Goal: Task Accomplishment & Management: Complete application form

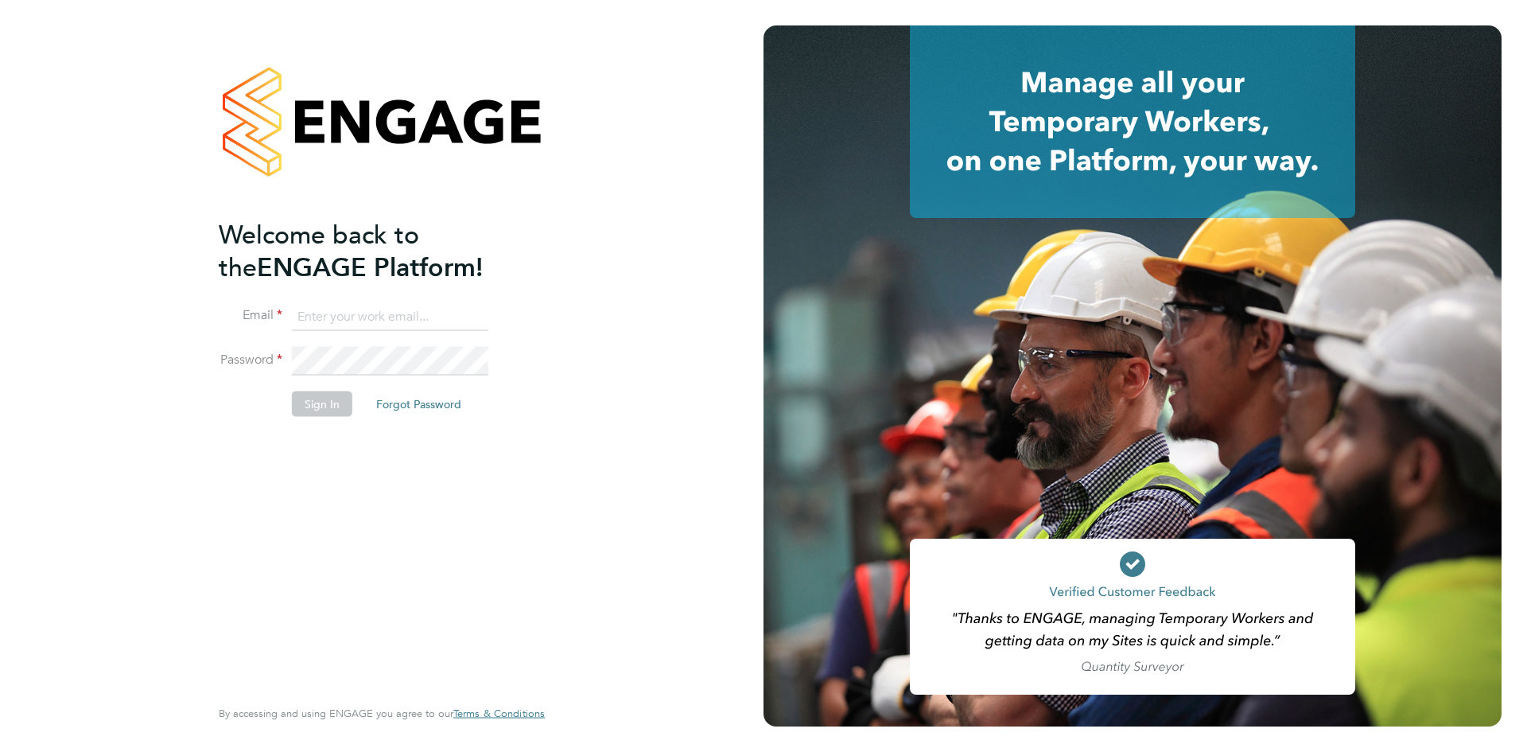
type input "[EMAIL_ADDRESS][DOMAIN_NAME]"
click at [312, 406] on button "Sign In" at bounding box center [322, 403] width 60 height 25
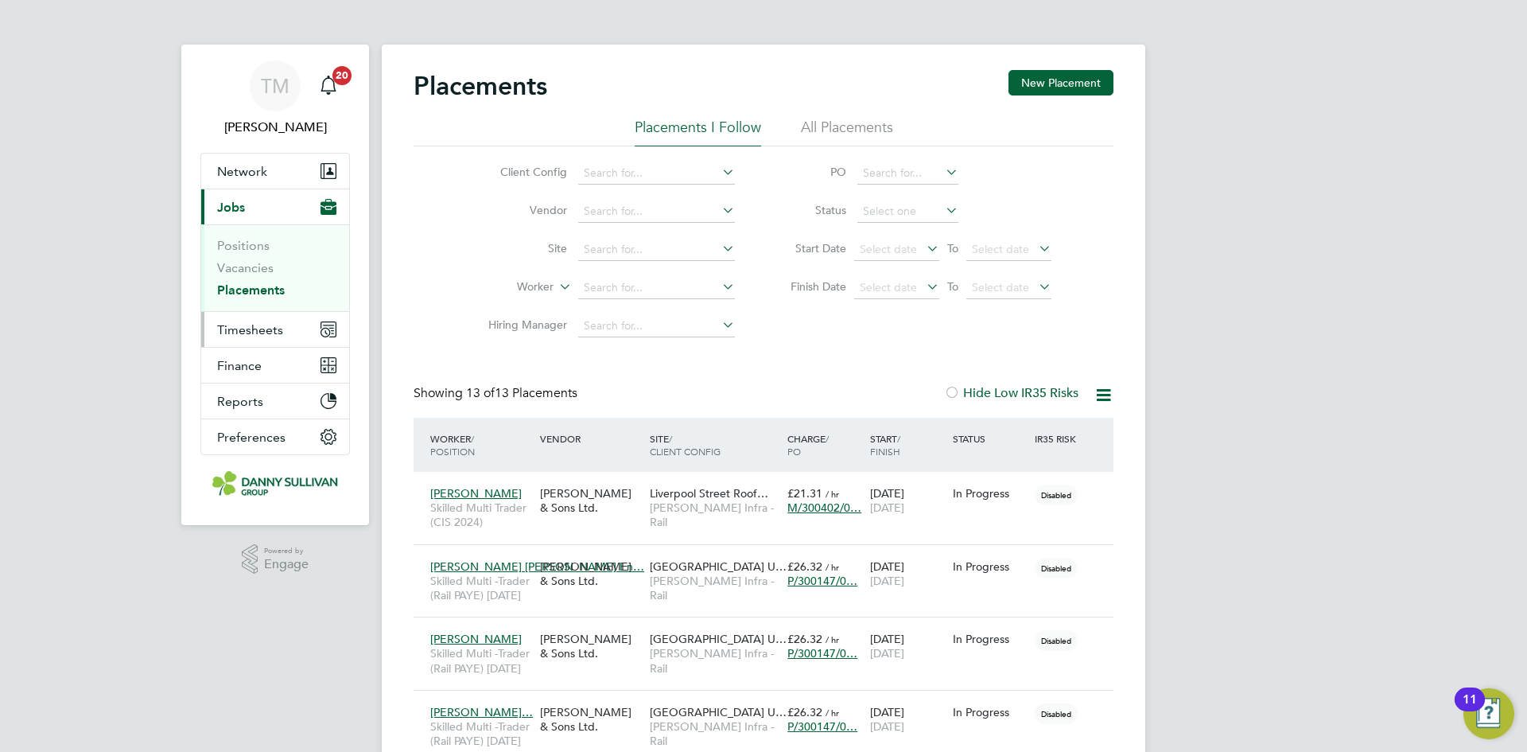
click at [243, 328] on span "Timesheets" at bounding box center [250, 329] width 66 height 15
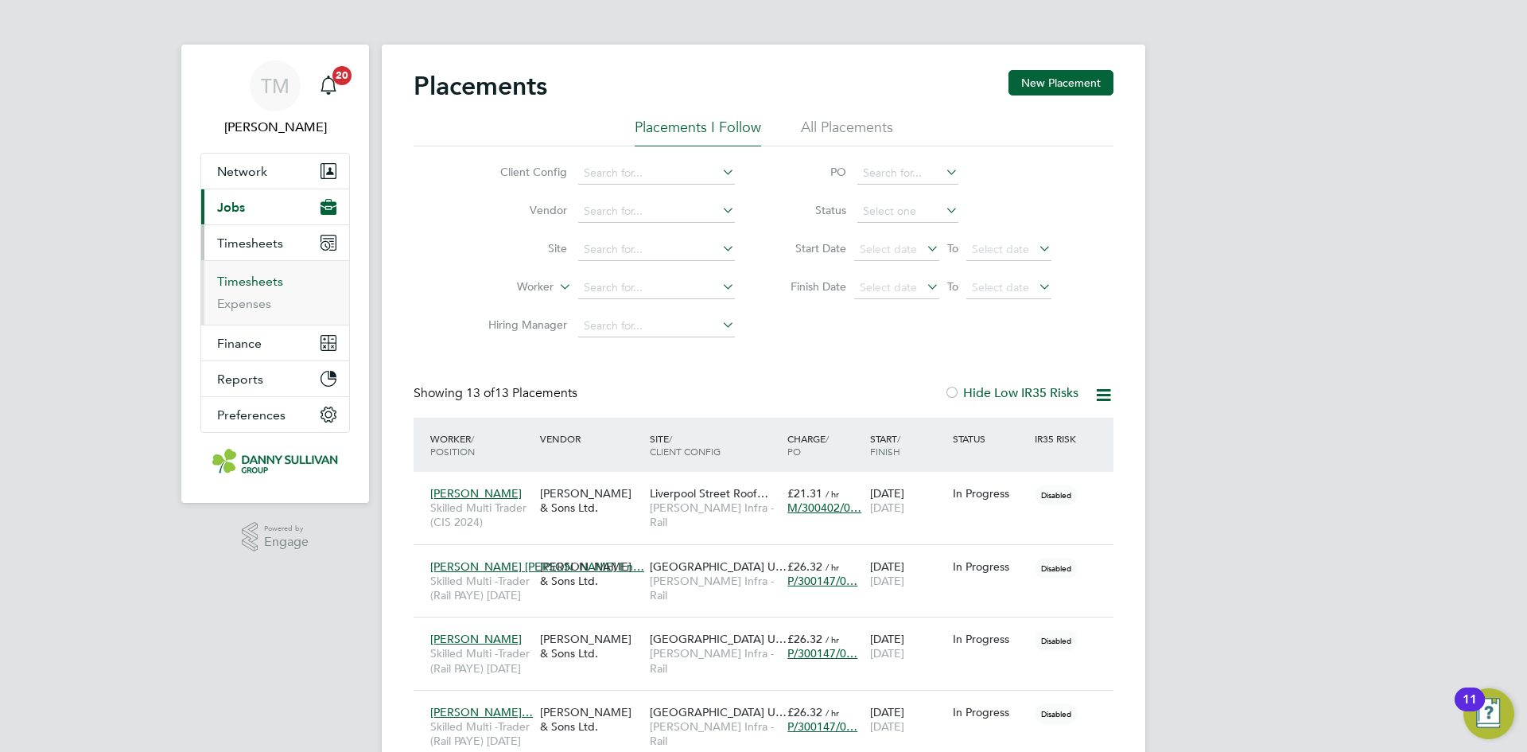
click at [247, 286] on link "Timesheets" at bounding box center [250, 281] width 66 height 15
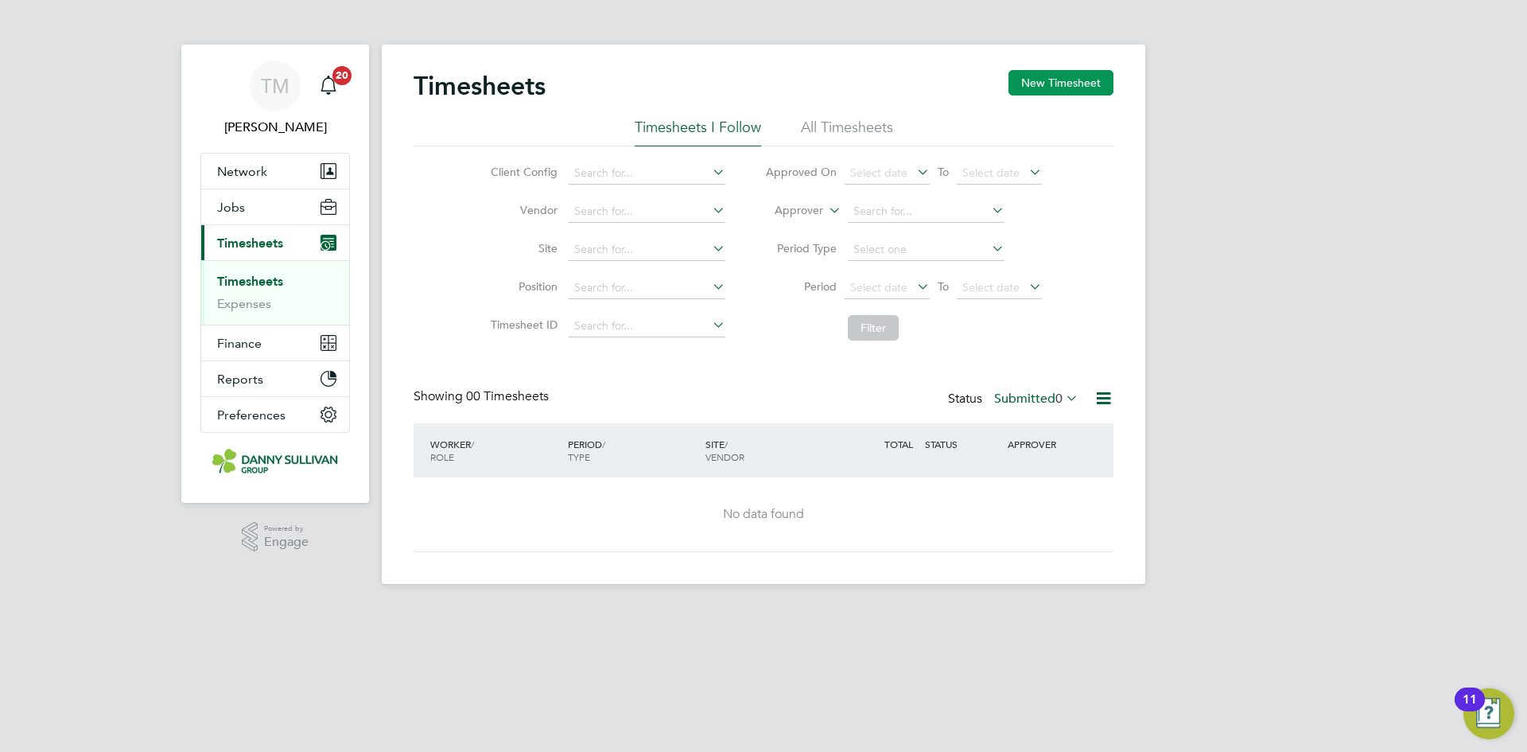
click at [1064, 87] on button "New Timesheet" at bounding box center [1061, 82] width 105 height 25
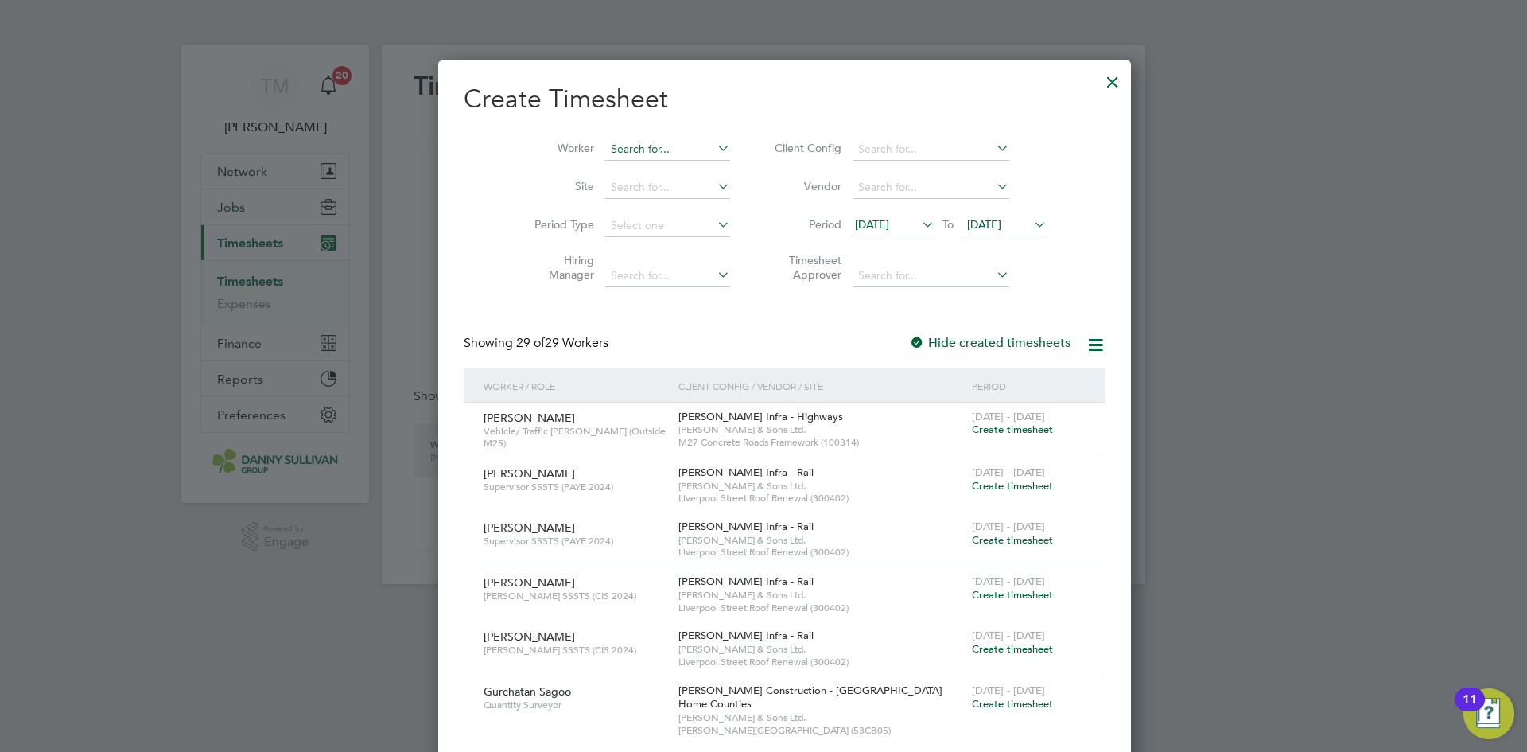
click at [642, 145] on input at bounding box center [667, 149] width 125 height 22
click at [626, 162] on li "[PERSON_NAME]" at bounding box center [653, 170] width 142 height 21
type input "[PERSON_NAME]"
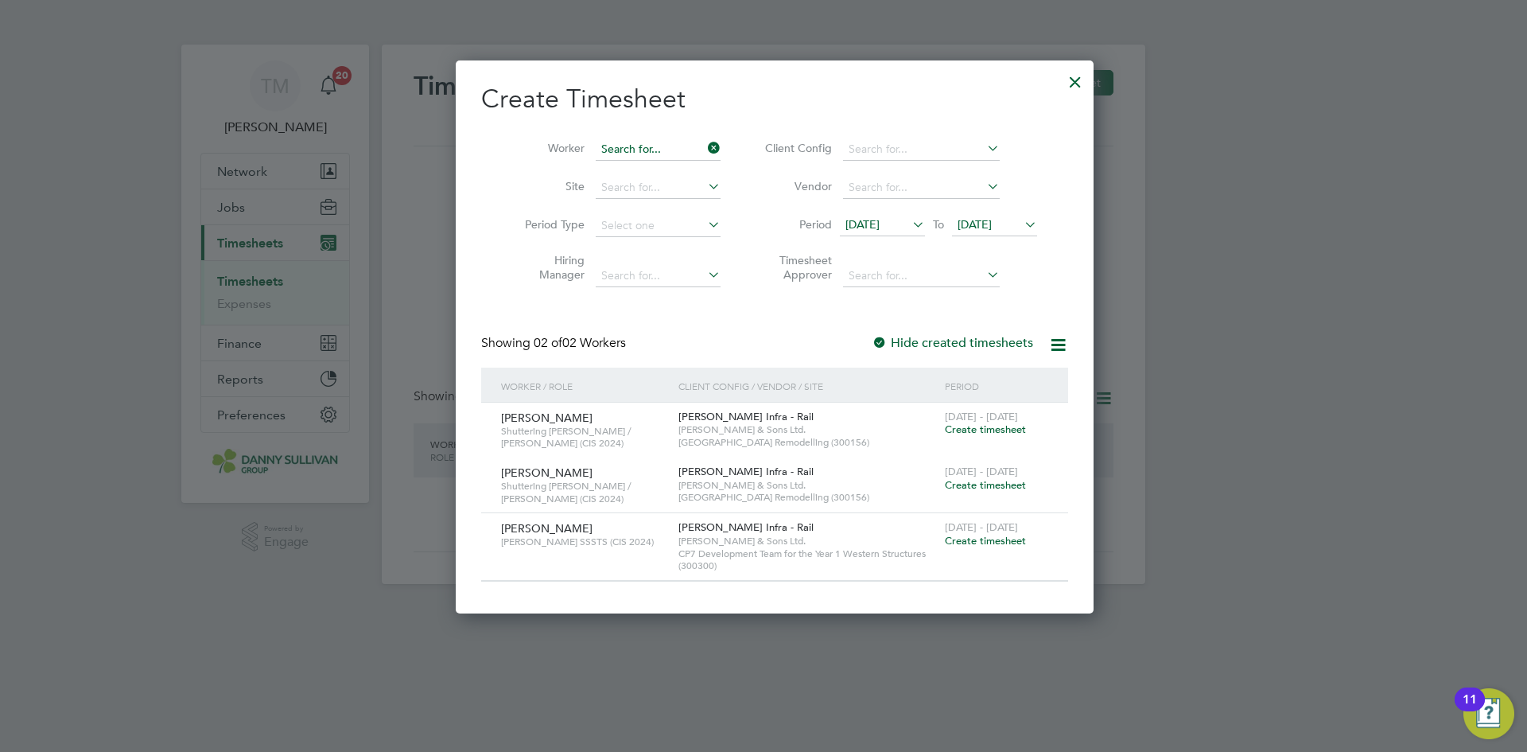
click at [671, 142] on input at bounding box center [658, 149] width 125 height 22
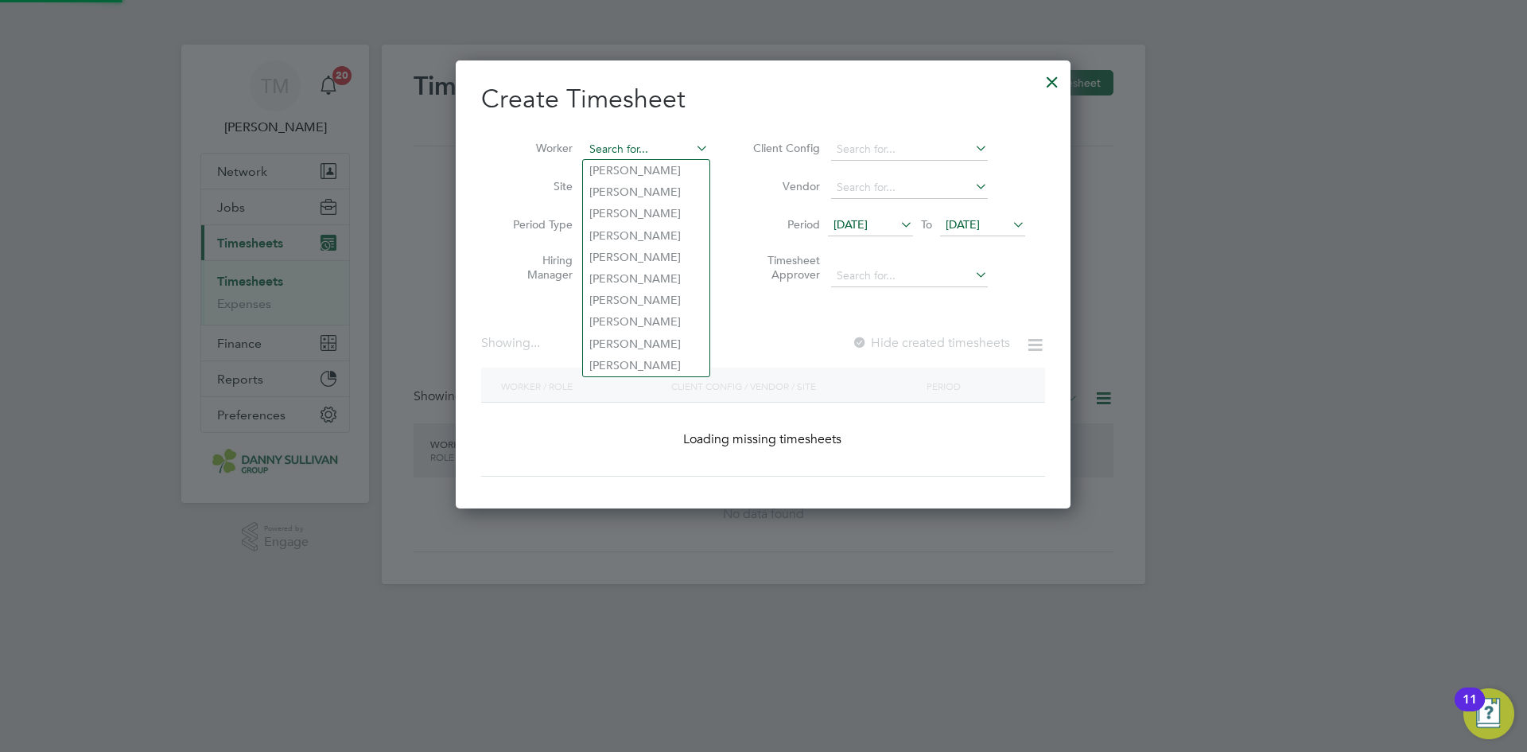
scroll to position [3217, 650]
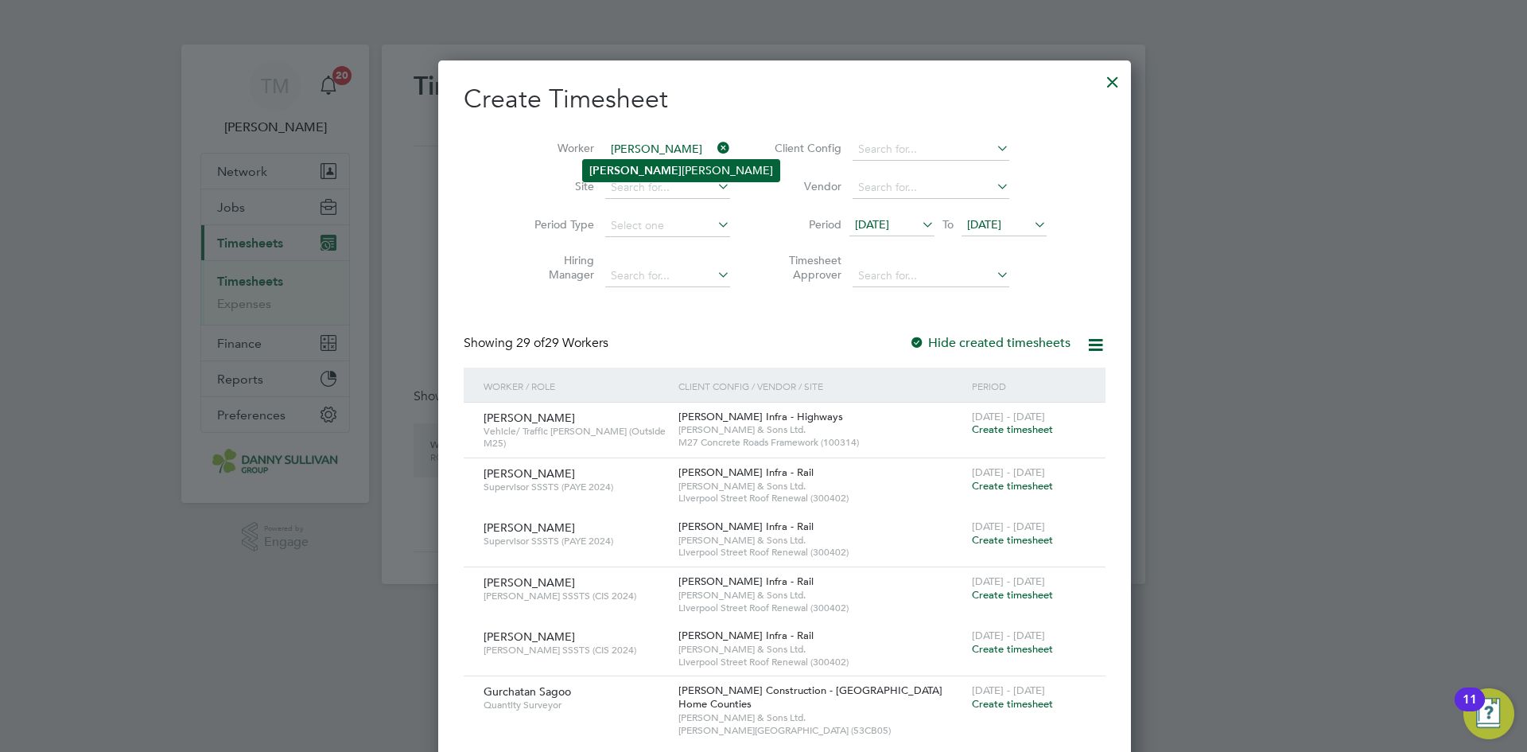
click at [648, 168] on li "[PERSON_NAME]" at bounding box center [681, 170] width 196 height 21
type input "[PERSON_NAME]"
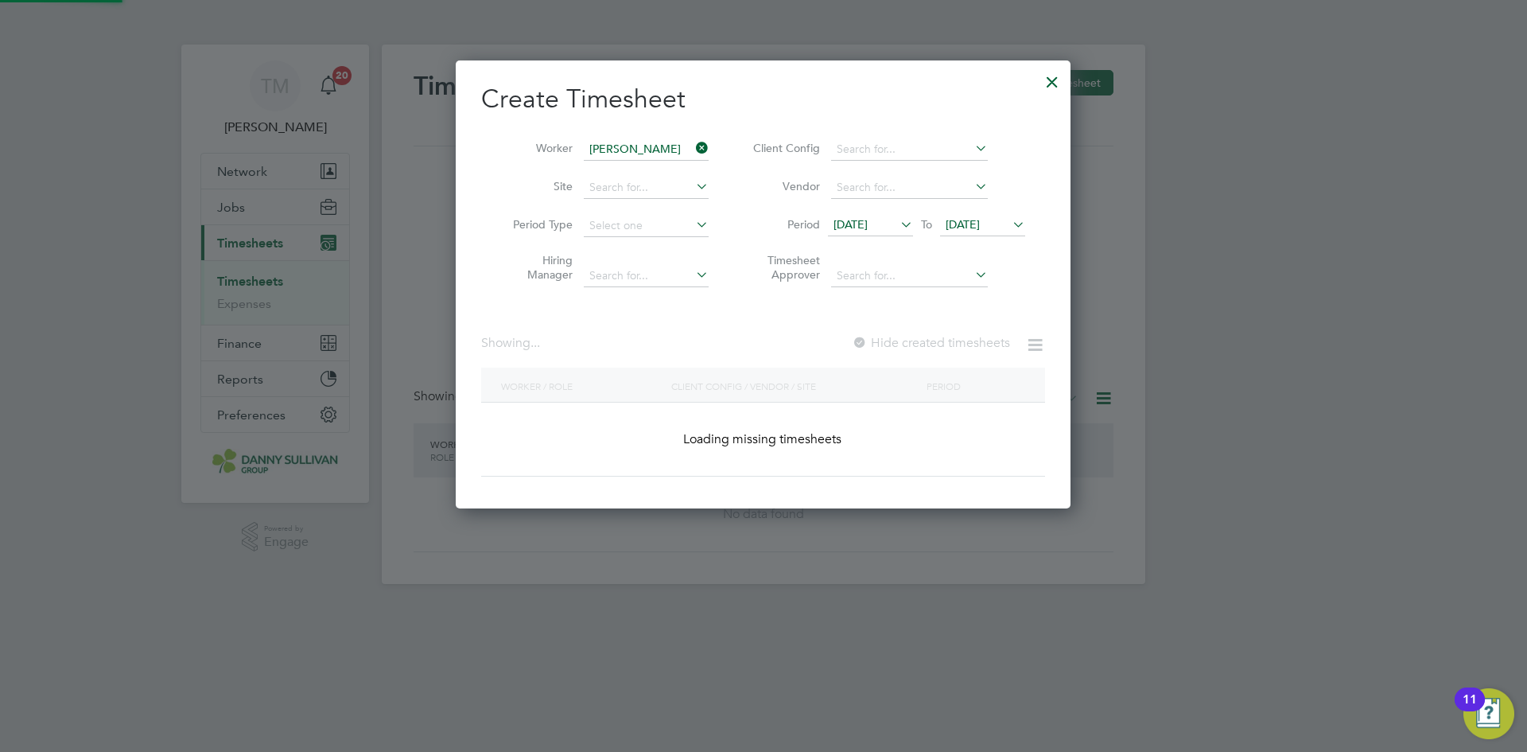
scroll to position [441, 650]
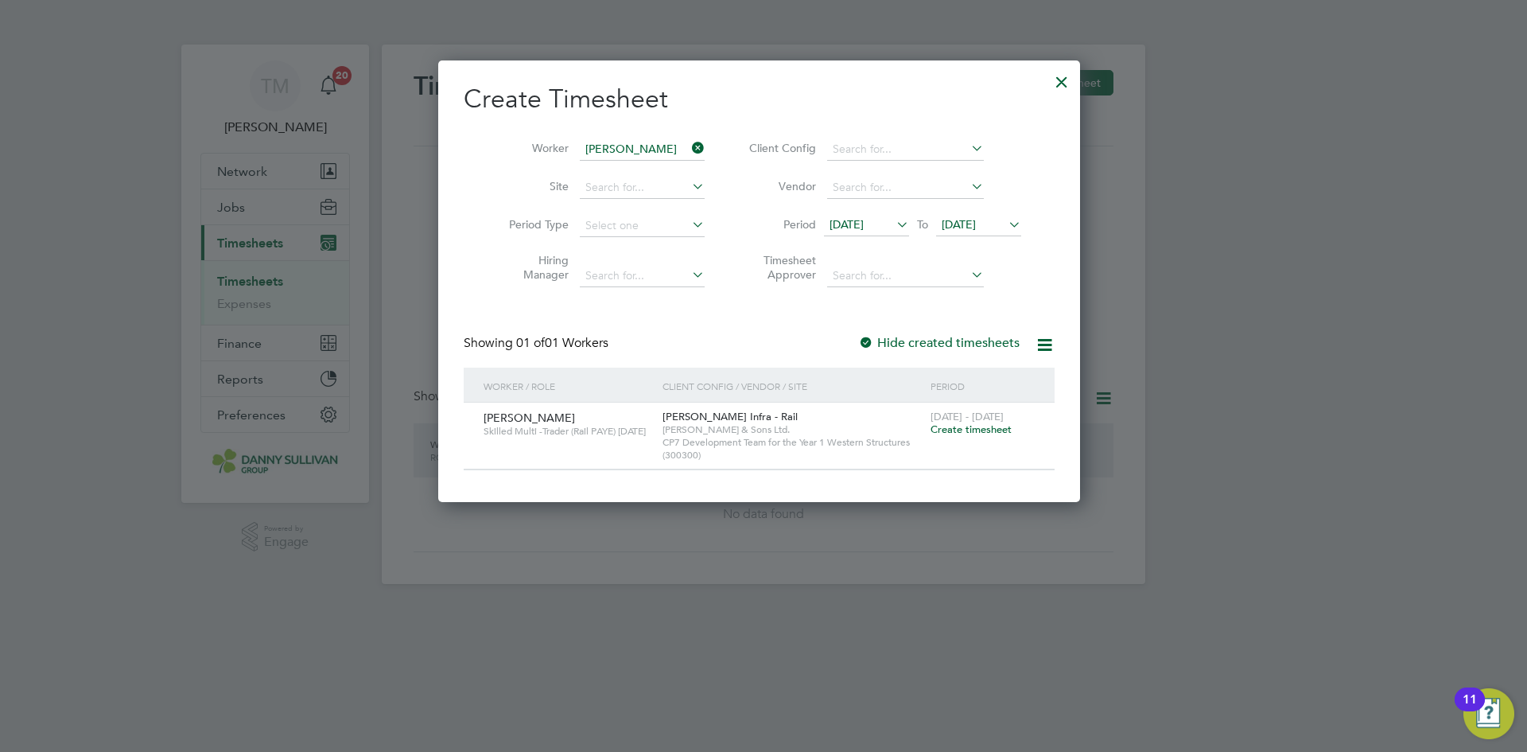
click at [689, 141] on icon at bounding box center [689, 148] width 0 height 22
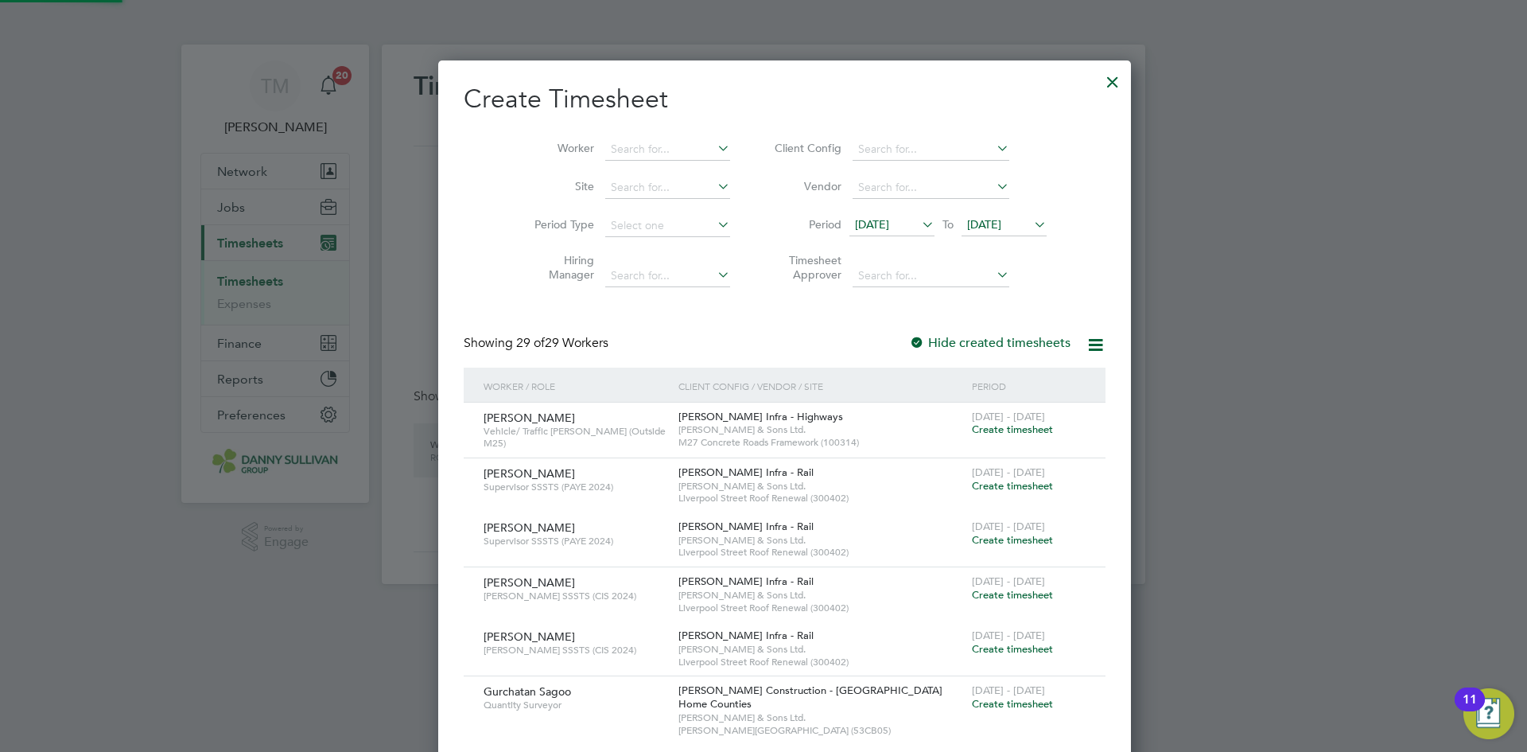
scroll to position [3217, 650]
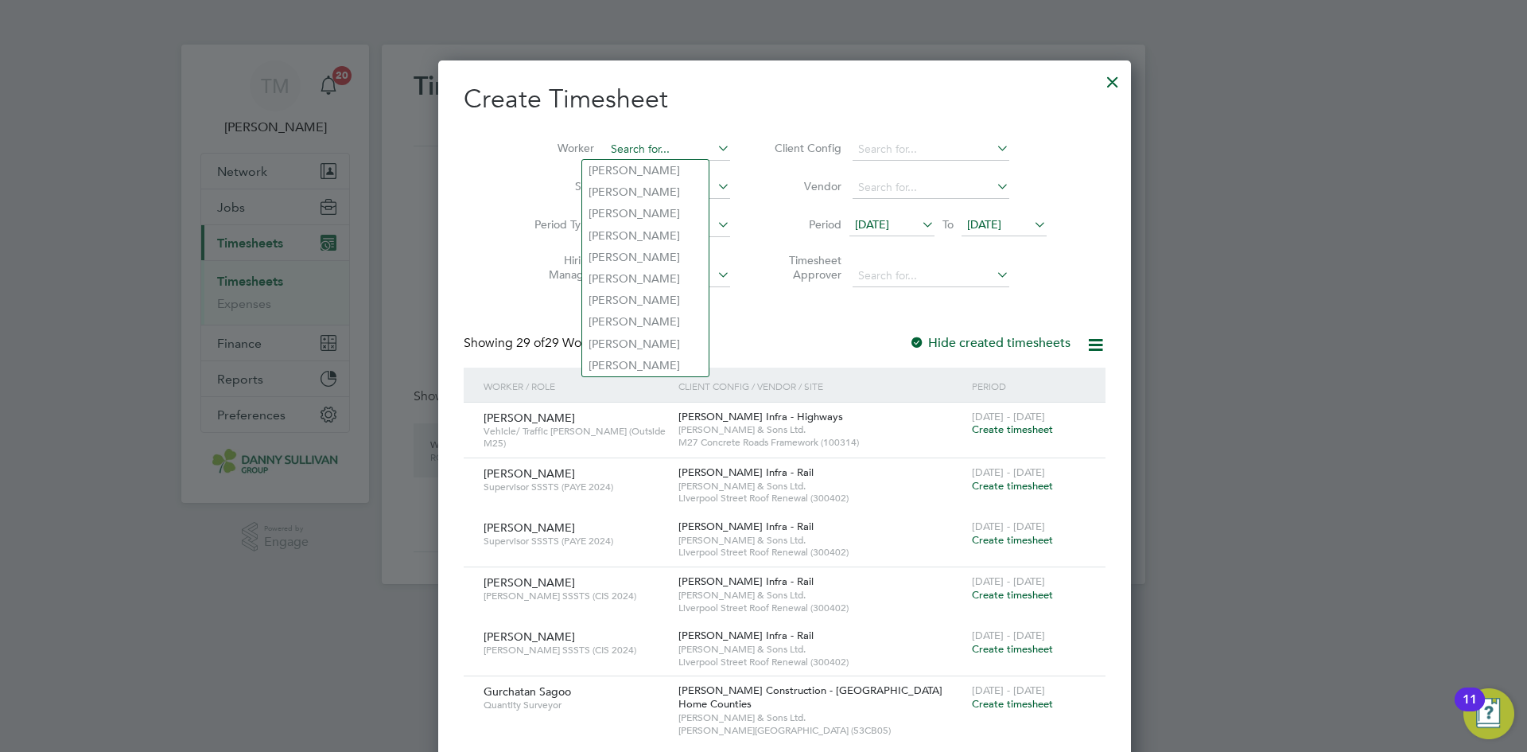
click at [669, 145] on input at bounding box center [667, 149] width 125 height 22
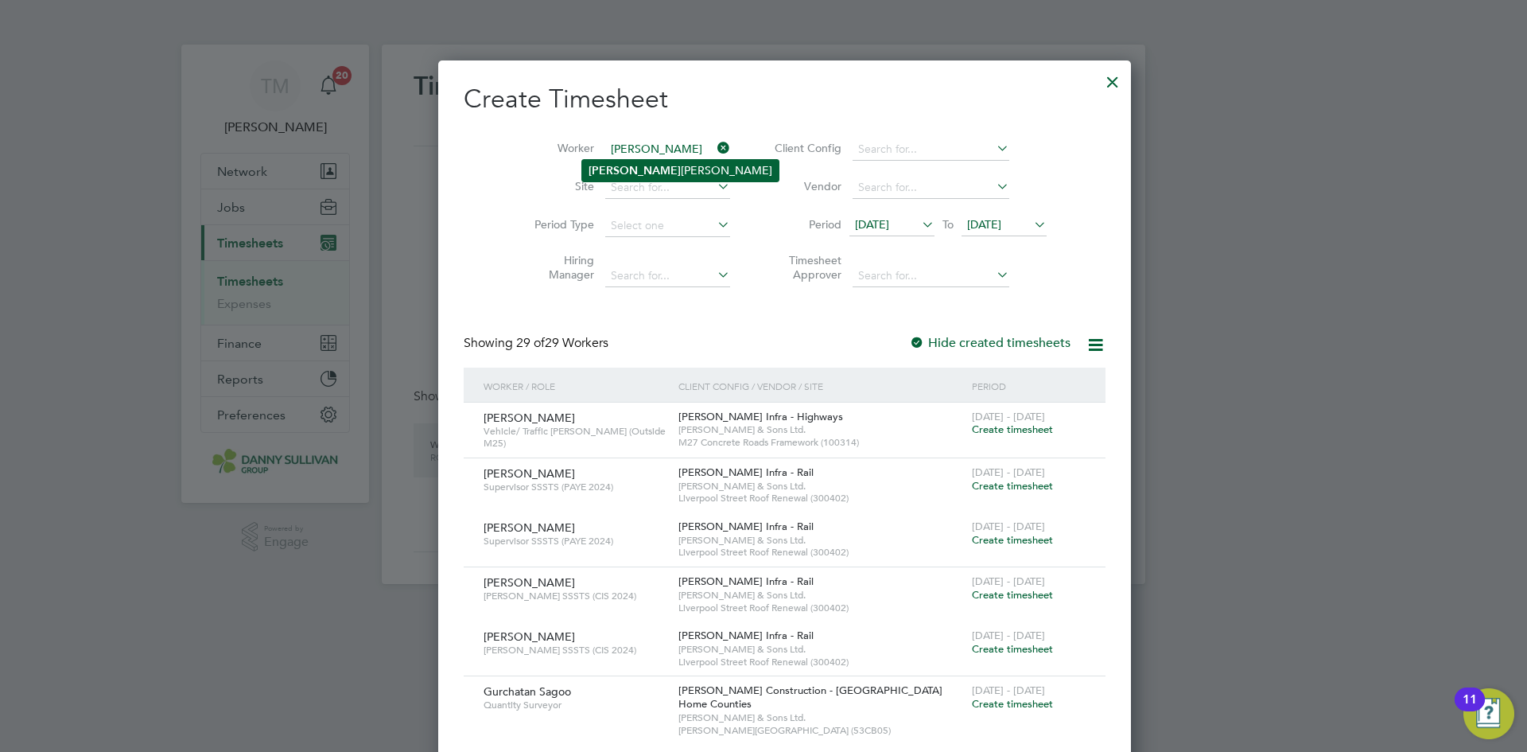
click at [657, 160] on li "[PERSON_NAME]" at bounding box center [680, 170] width 196 height 21
type input "[PERSON_NAME]"
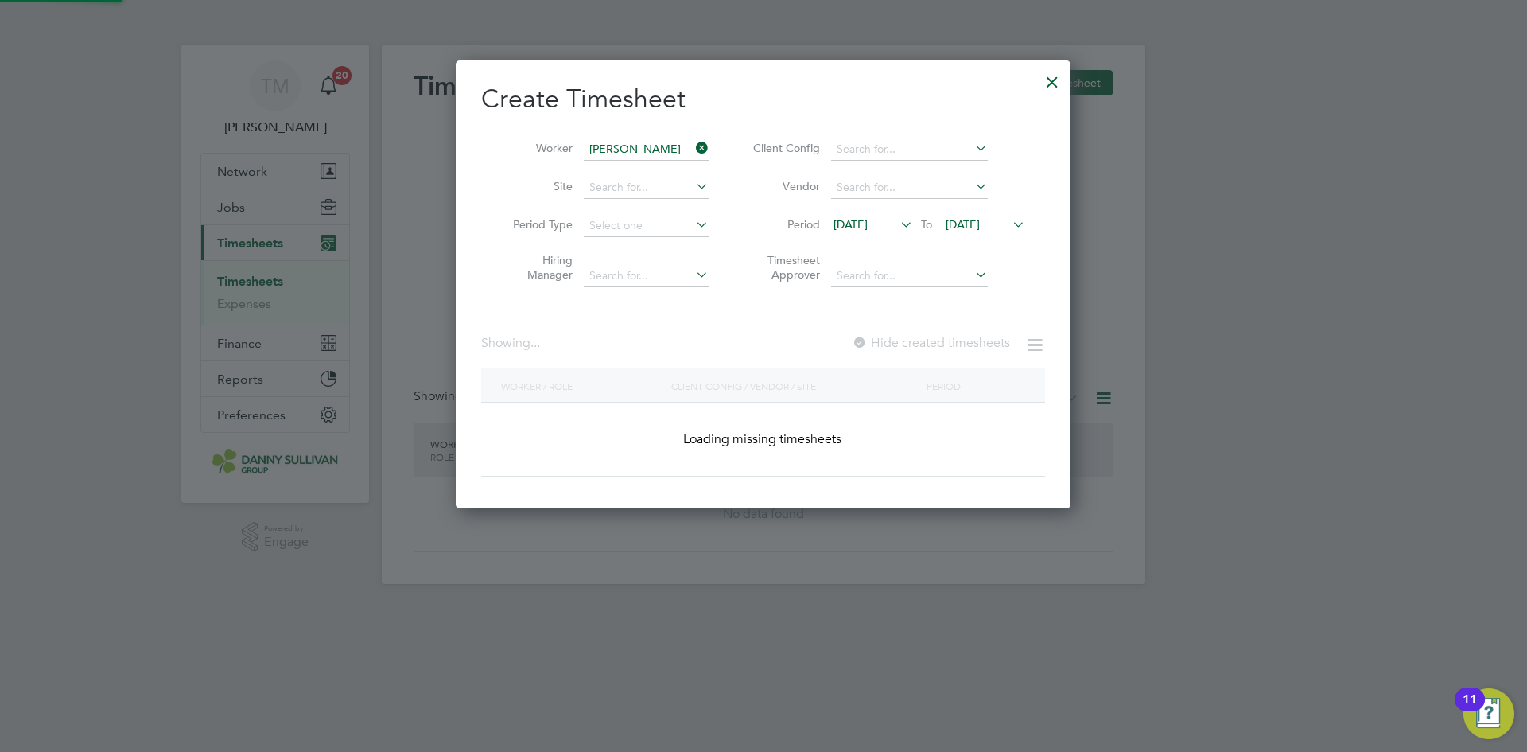
scroll to position [441, 650]
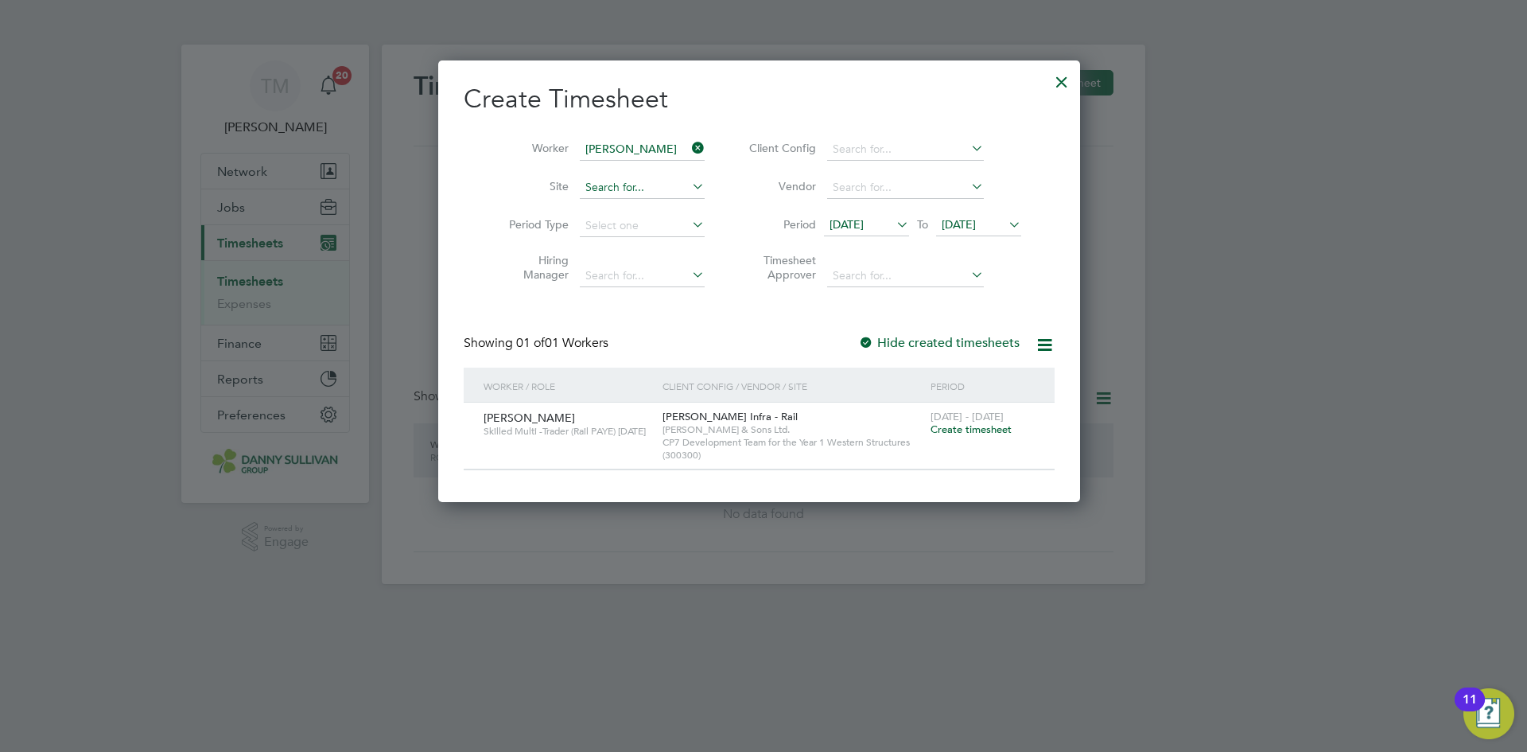
click at [624, 185] on input at bounding box center [642, 188] width 125 height 22
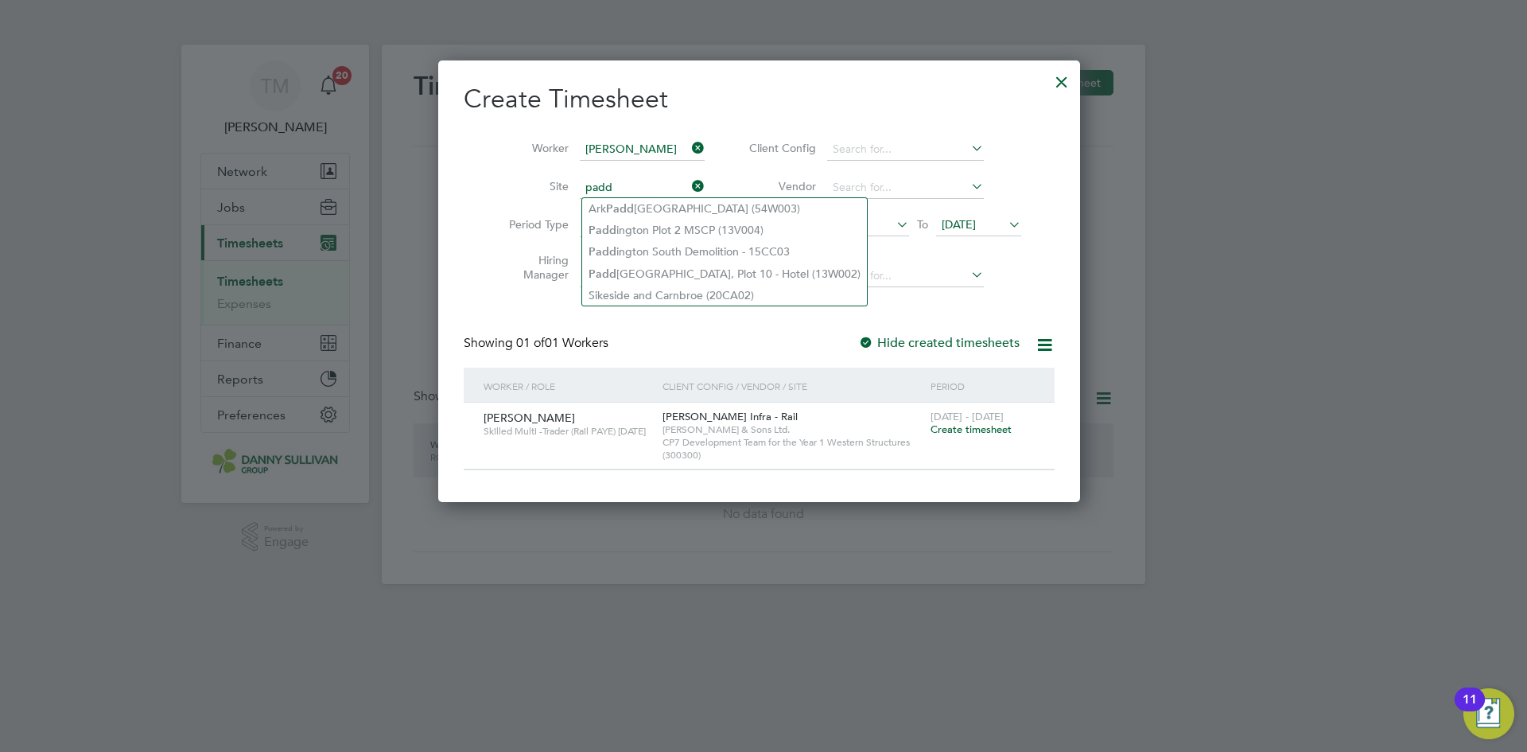
type input "padd"
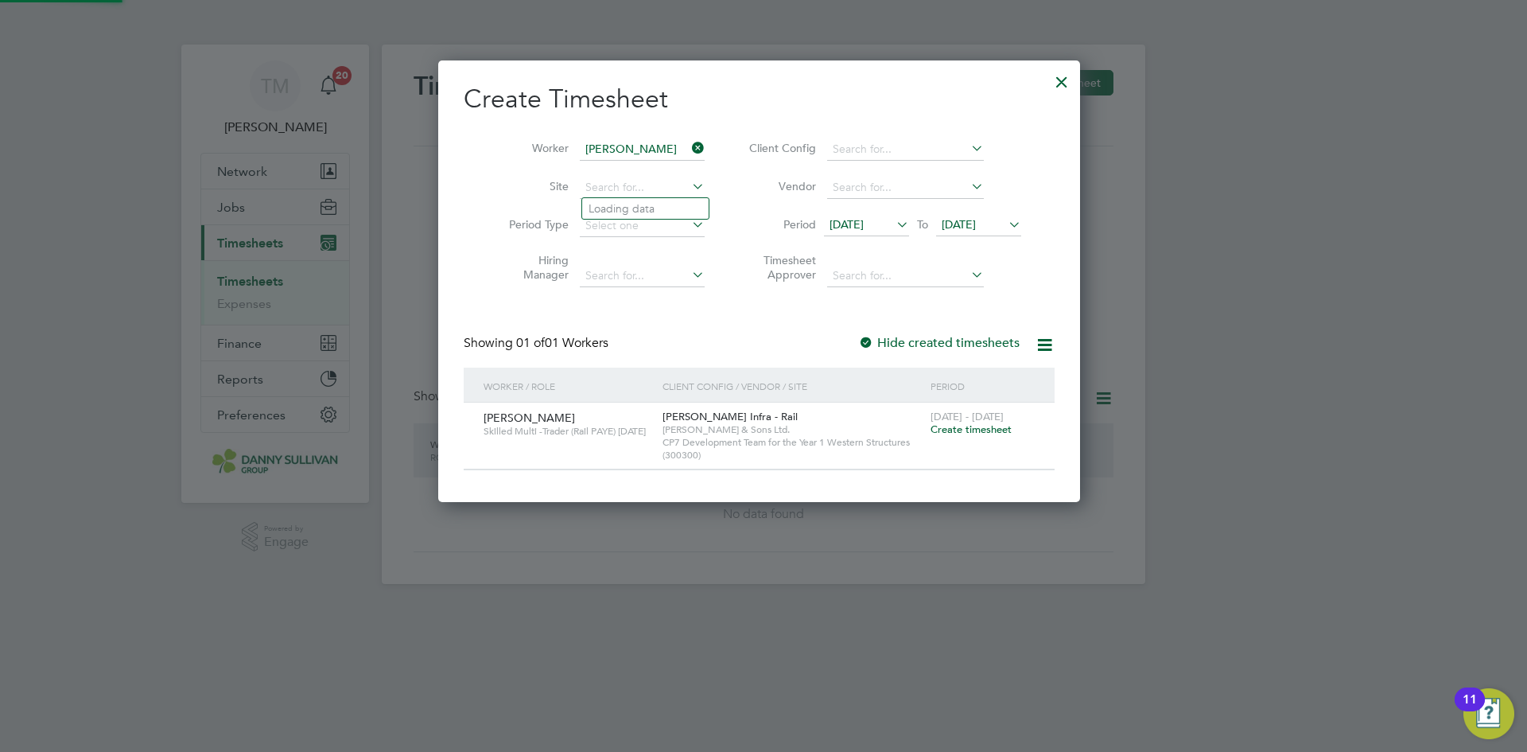
click at [689, 183] on icon at bounding box center [689, 186] width 0 height 22
click at [689, 181] on icon at bounding box center [689, 186] width 0 height 22
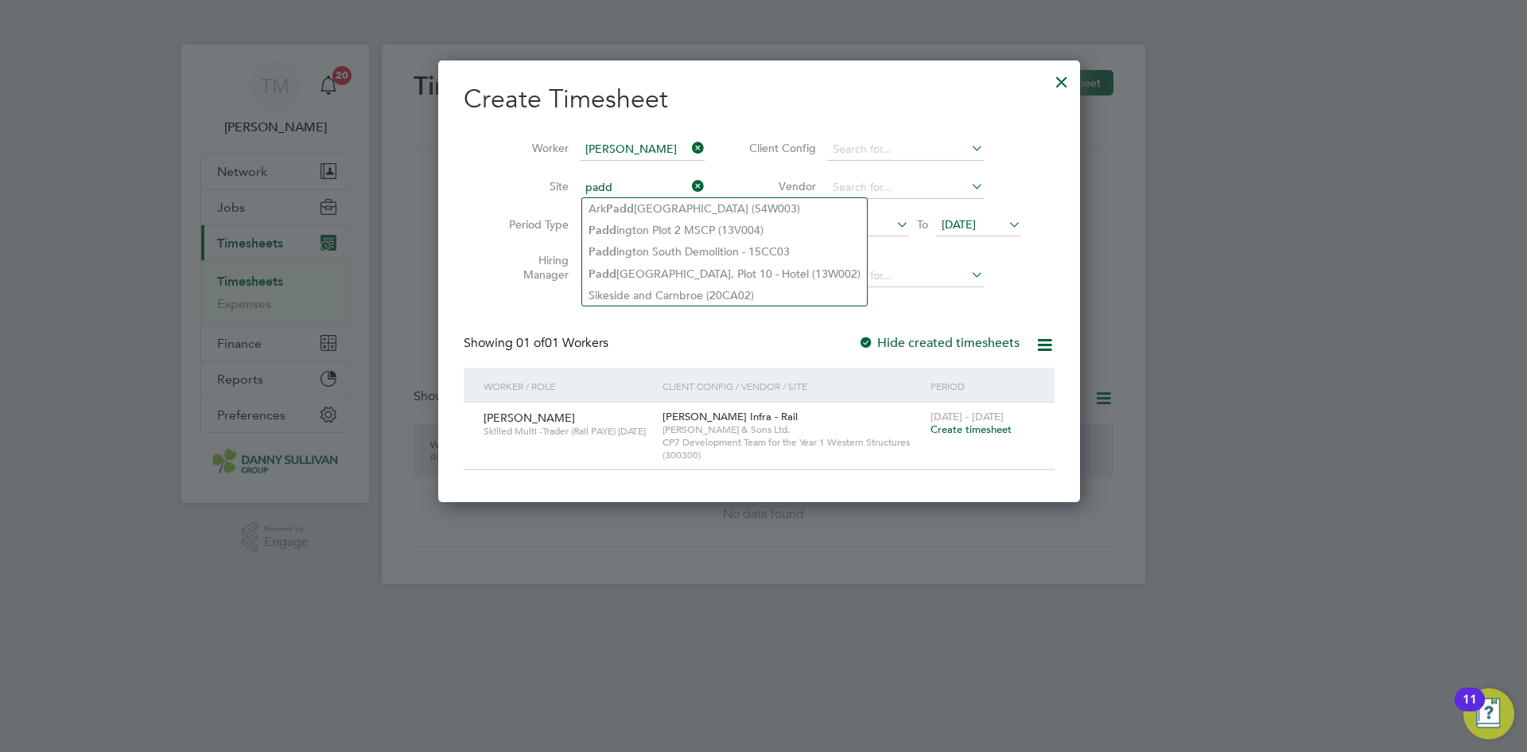
type input "padd"
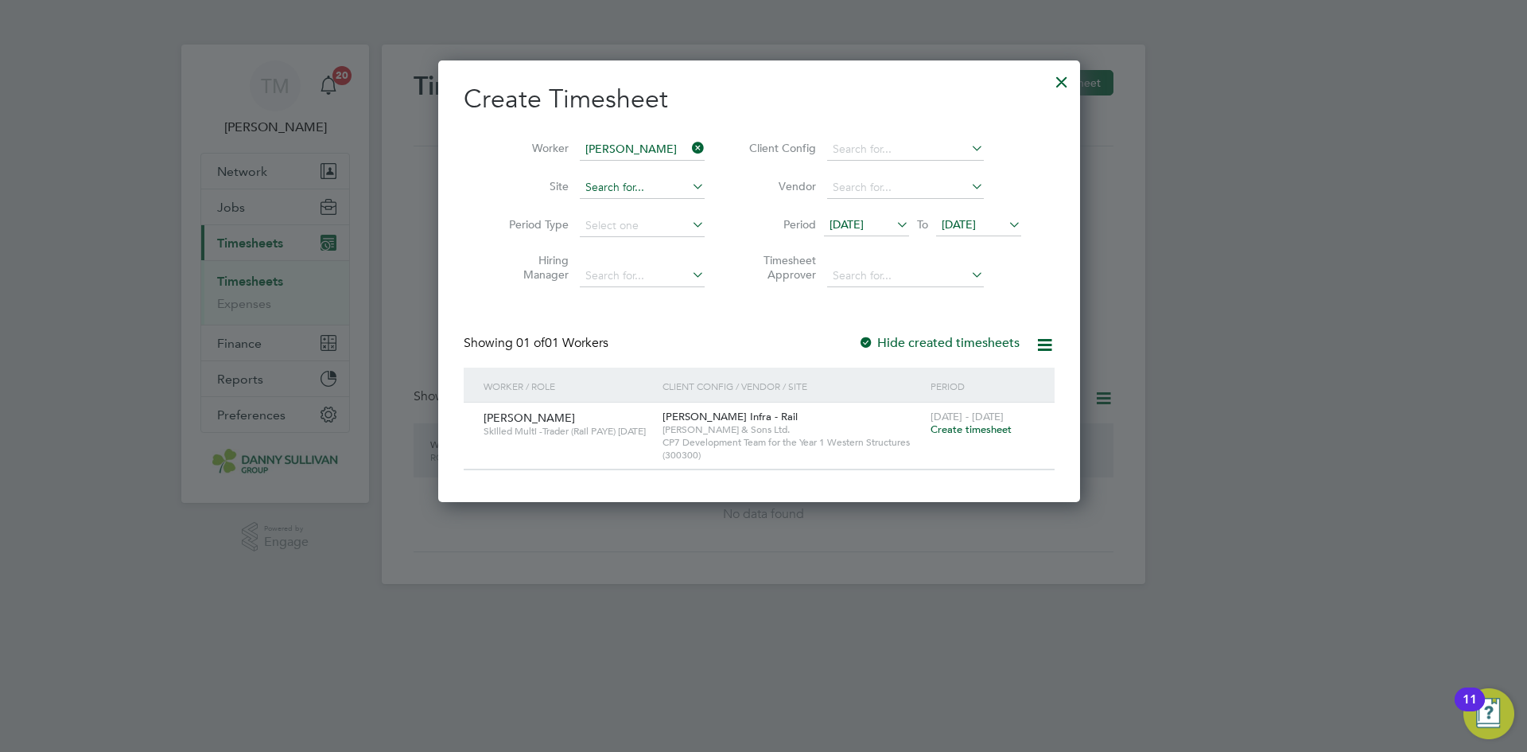
click at [641, 193] on input at bounding box center [642, 188] width 125 height 22
click at [689, 189] on icon at bounding box center [689, 186] width 0 height 22
type input "pad"
click at [689, 188] on icon at bounding box center [689, 186] width 0 height 22
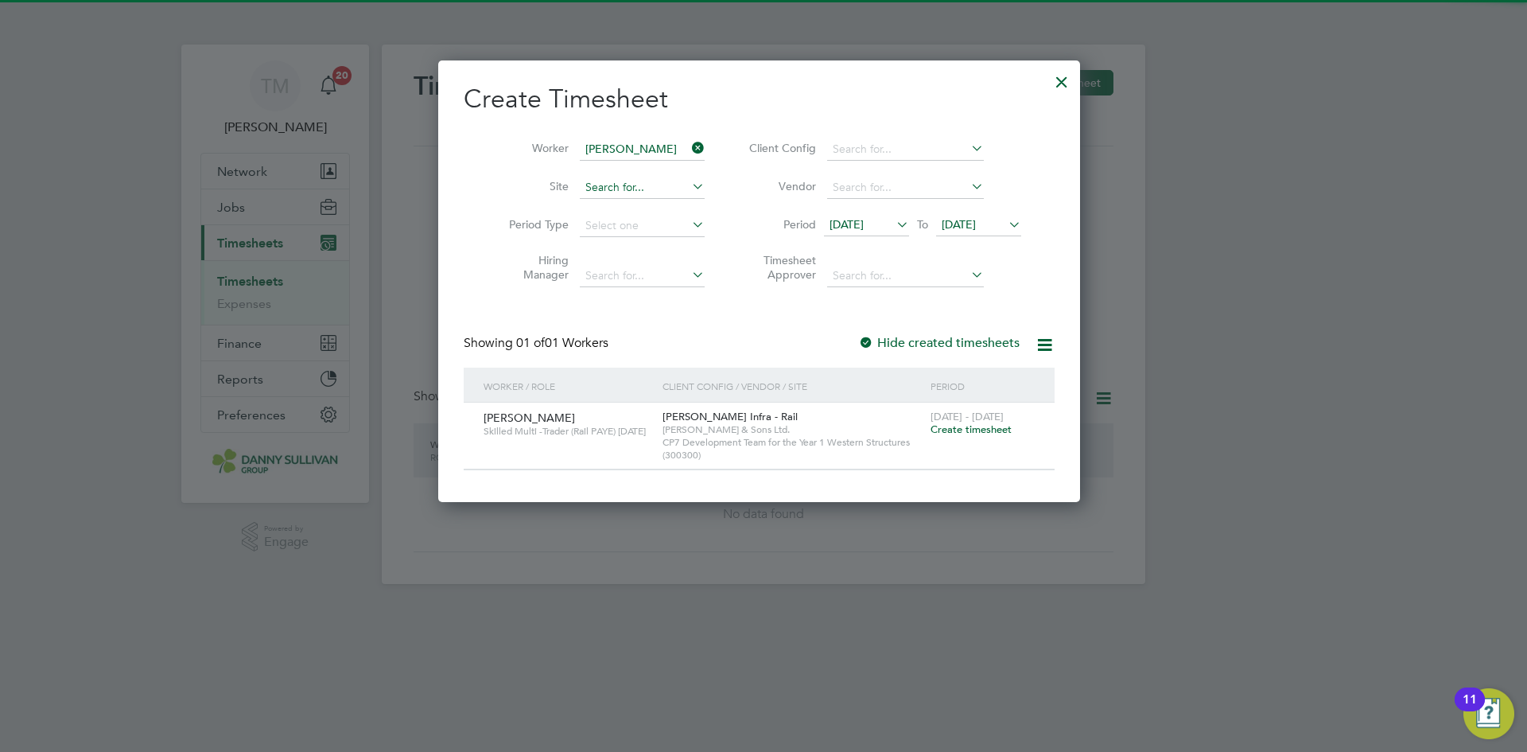
click at [674, 185] on input at bounding box center [642, 188] width 125 height 22
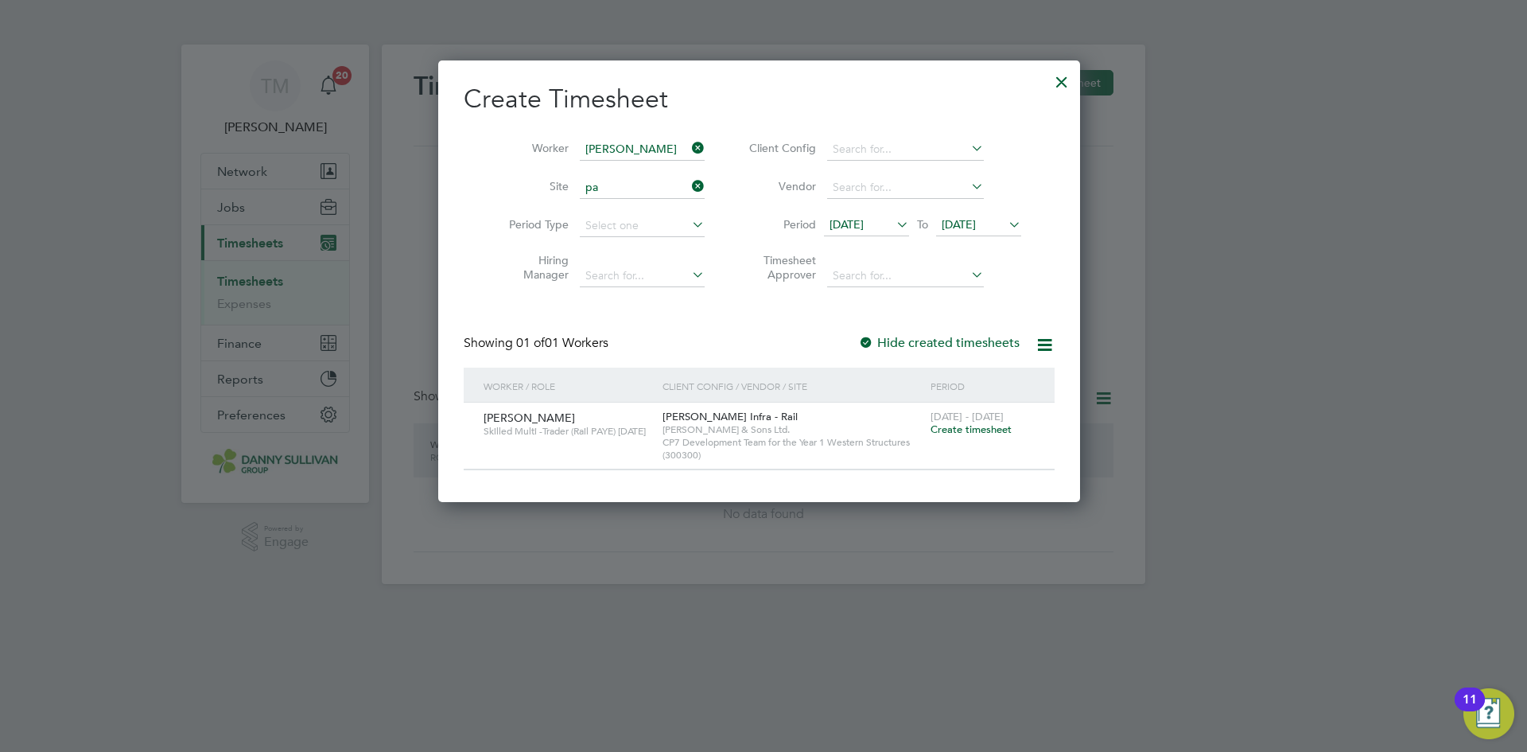
type input "p"
type input "300300"
click at [1068, 87] on div at bounding box center [1062, 78] width 29 height 29
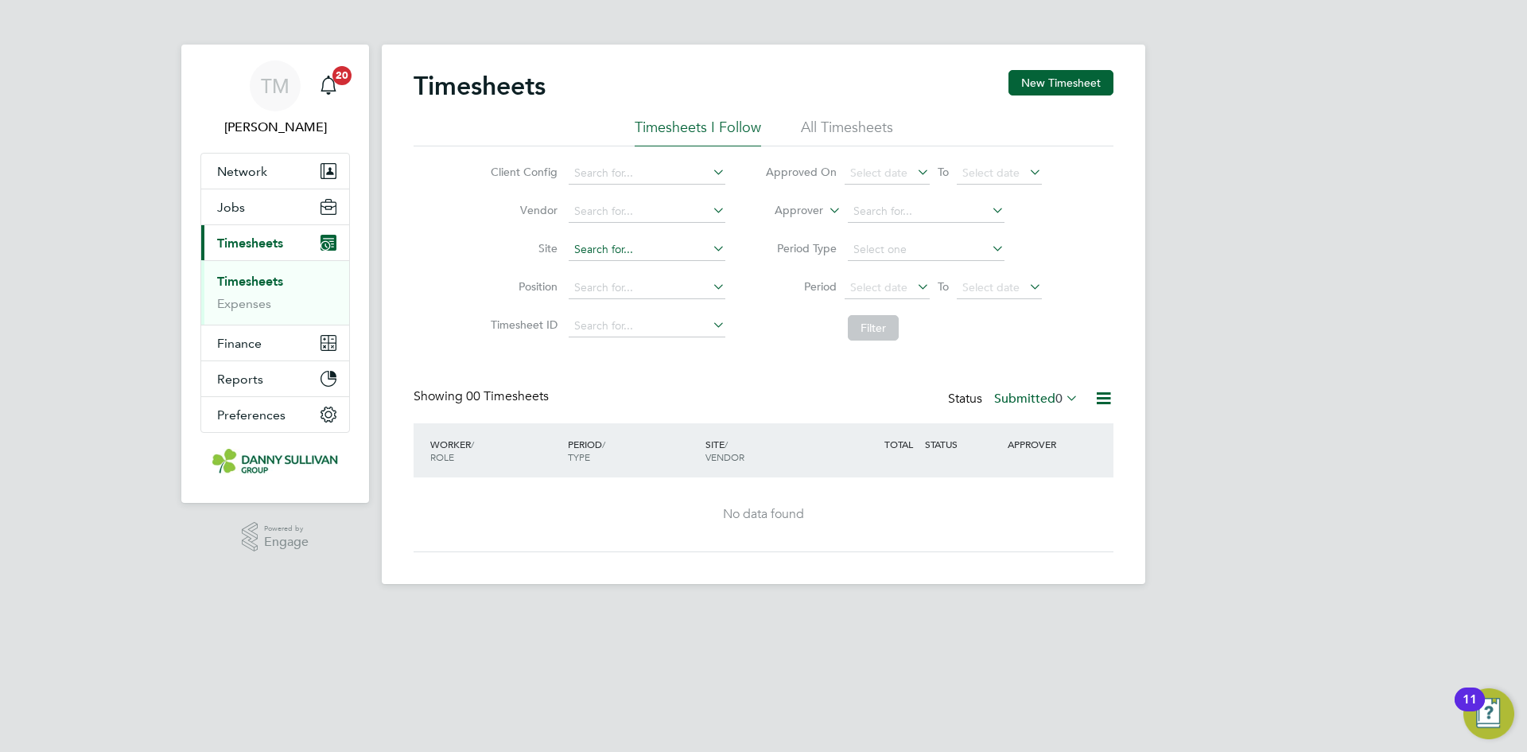
click at [702, 247] on input at bounding box center [647, 250] width 157 height 22
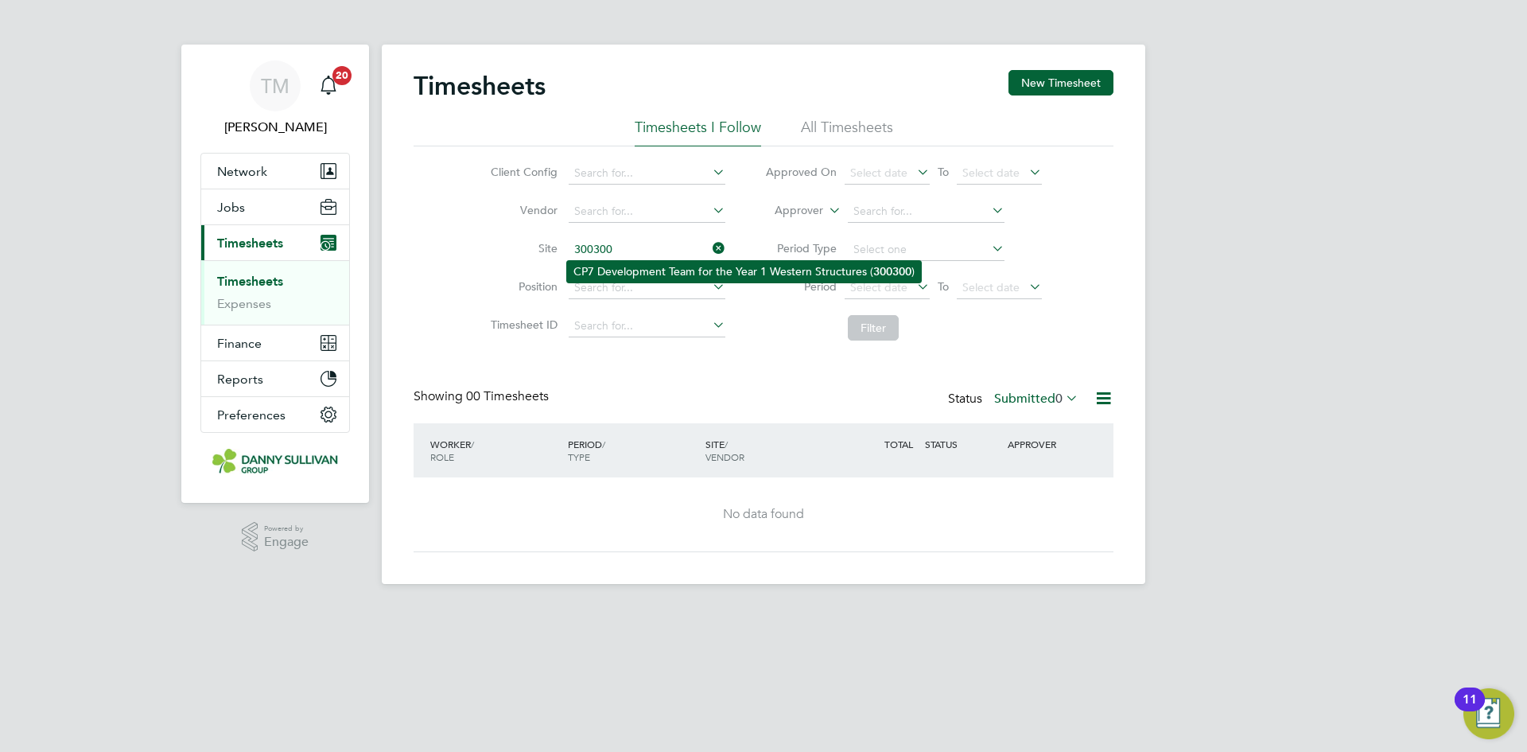
click at [686, 269] on li "CP7 Development Team for the Year 1 Western Structures ( 300300 )" at bounding box center [744, 271] width 354 height 21
type input "CP7 Development Team for the Year 1 Western Structures (300300)"
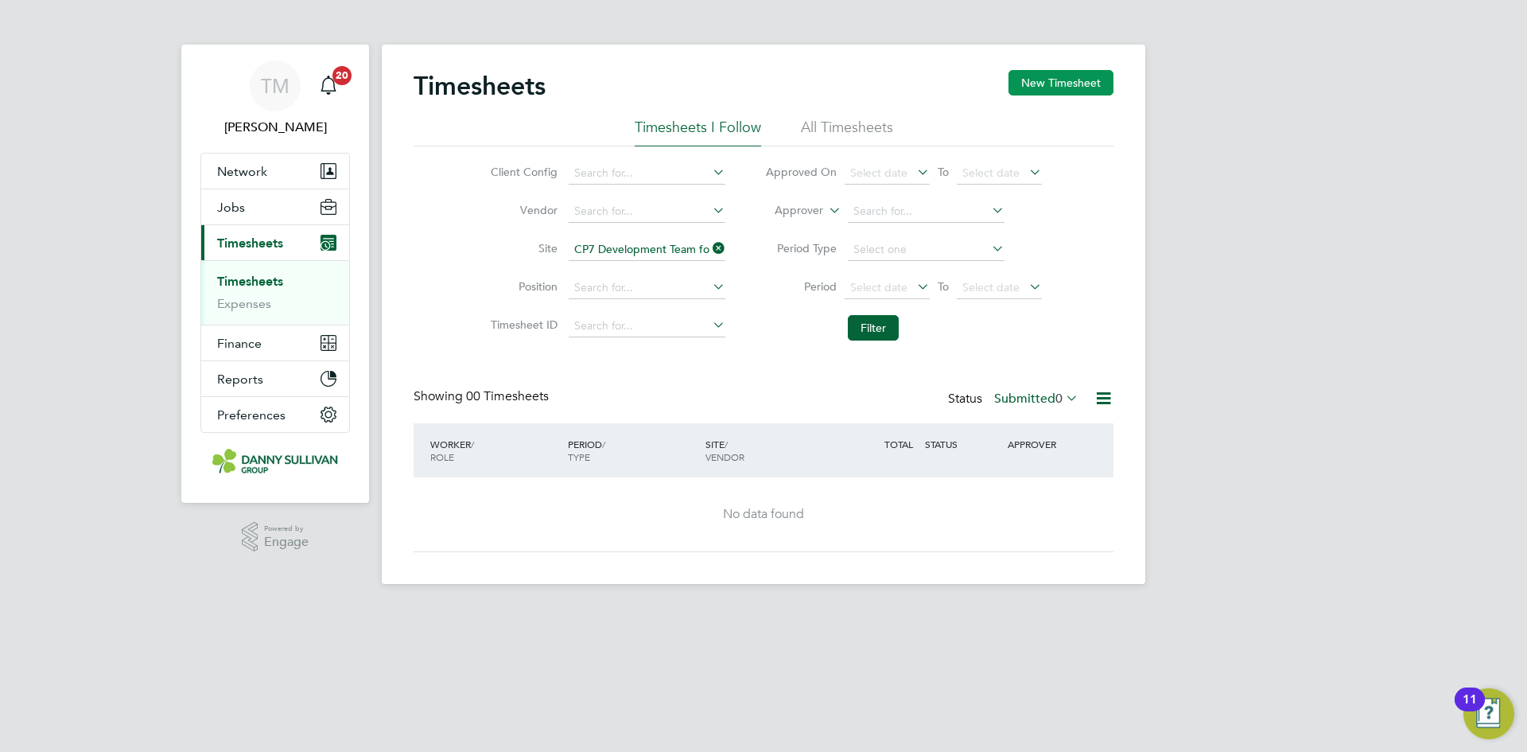
click at [1081, 87] on button "New Timesheet" at bounding box center [1061, 82] width 105 height 25
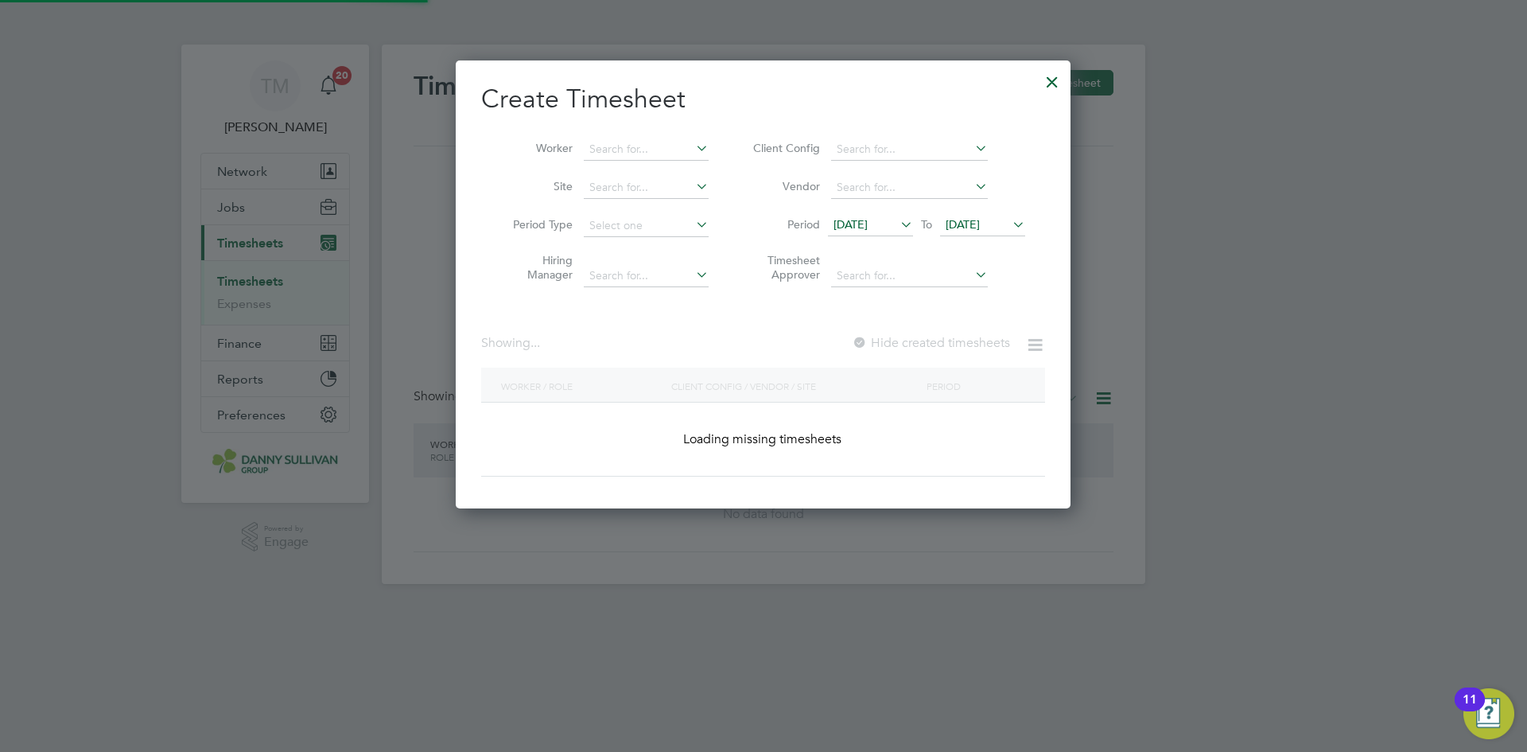
scroll to position [3217, 650]
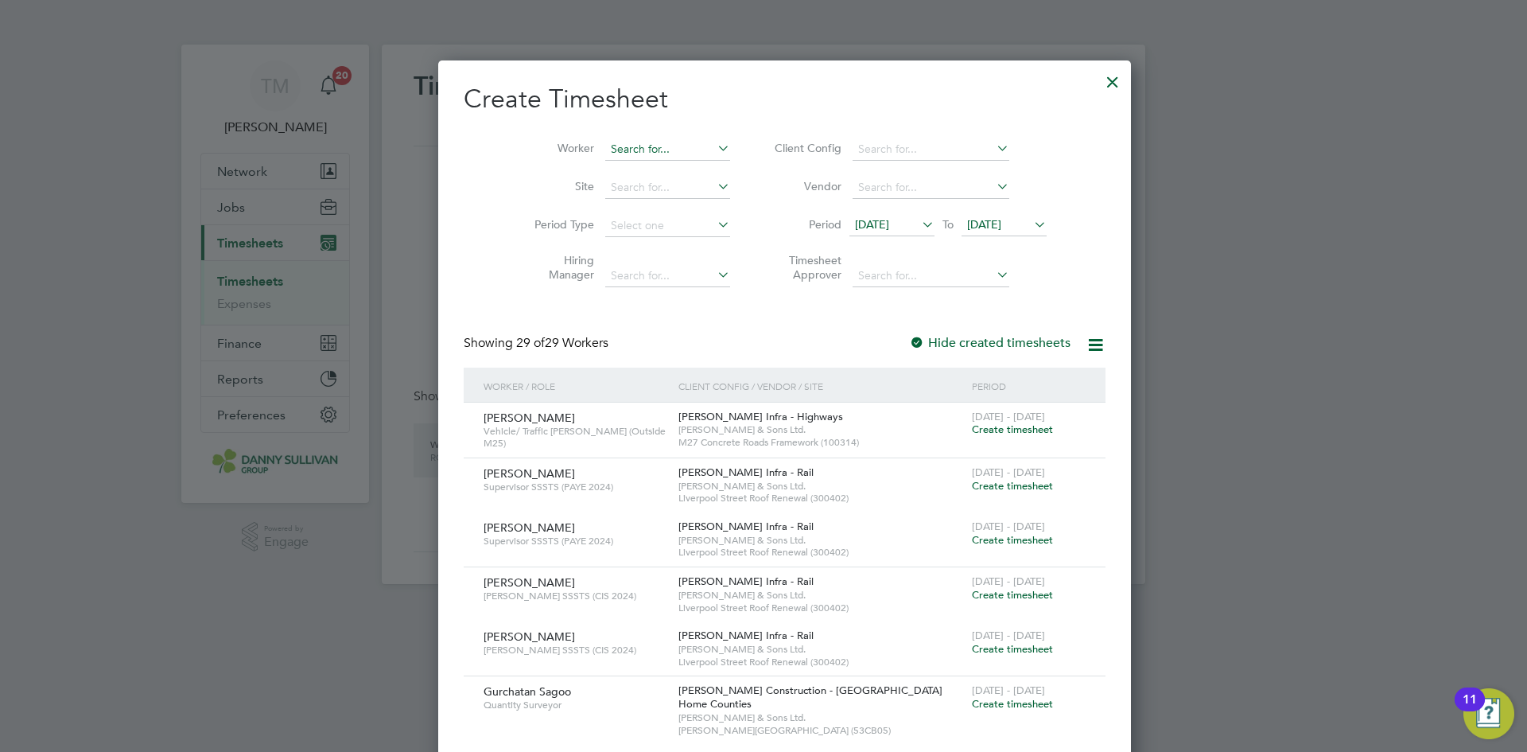
click at [642, 146] on input at bounding box center [667, 149] width 125 height 22
click at [680, 166] on b "Lupean" at bounding box center [699, 171] width 38 height 14
type input "[PERSON_NAME]"
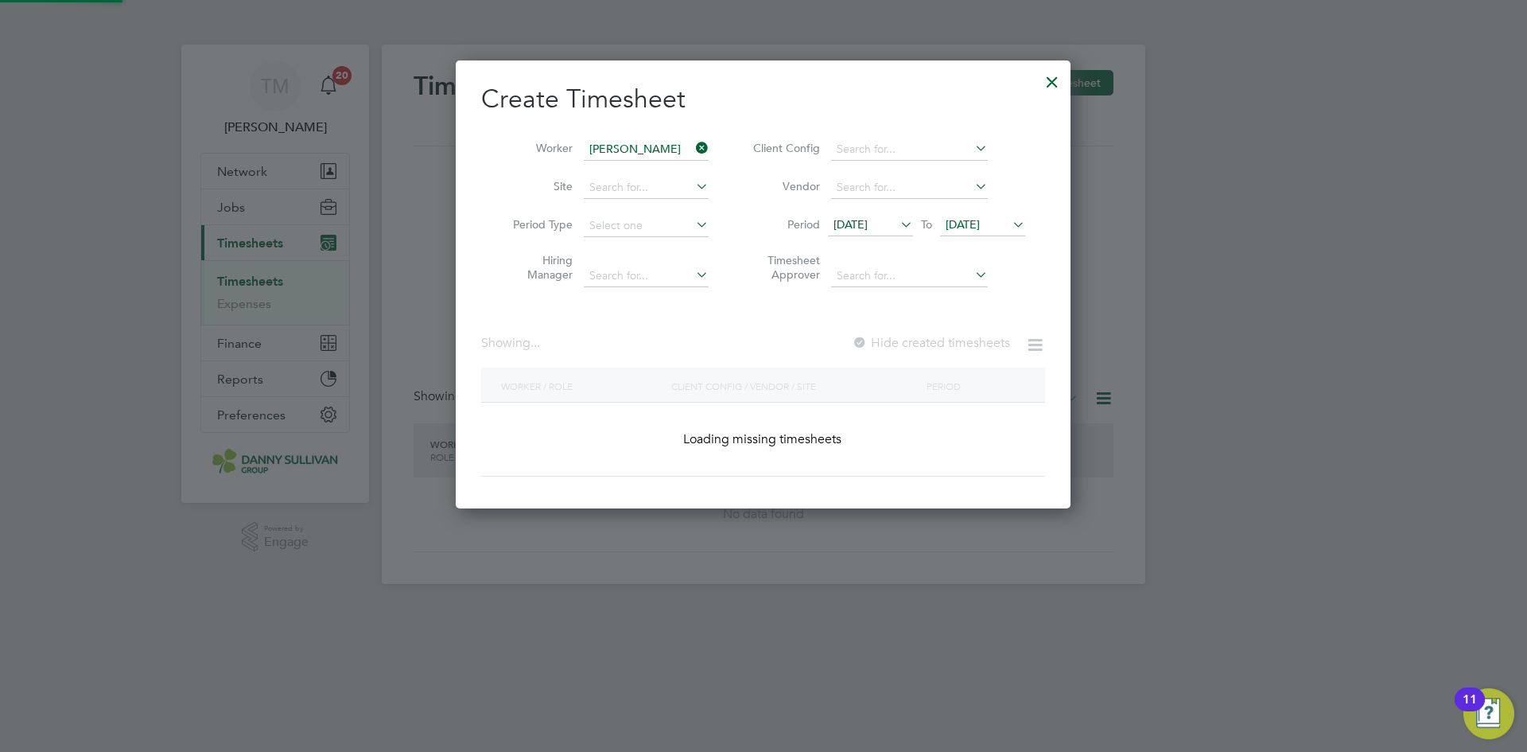
scroll to position [553, 616]
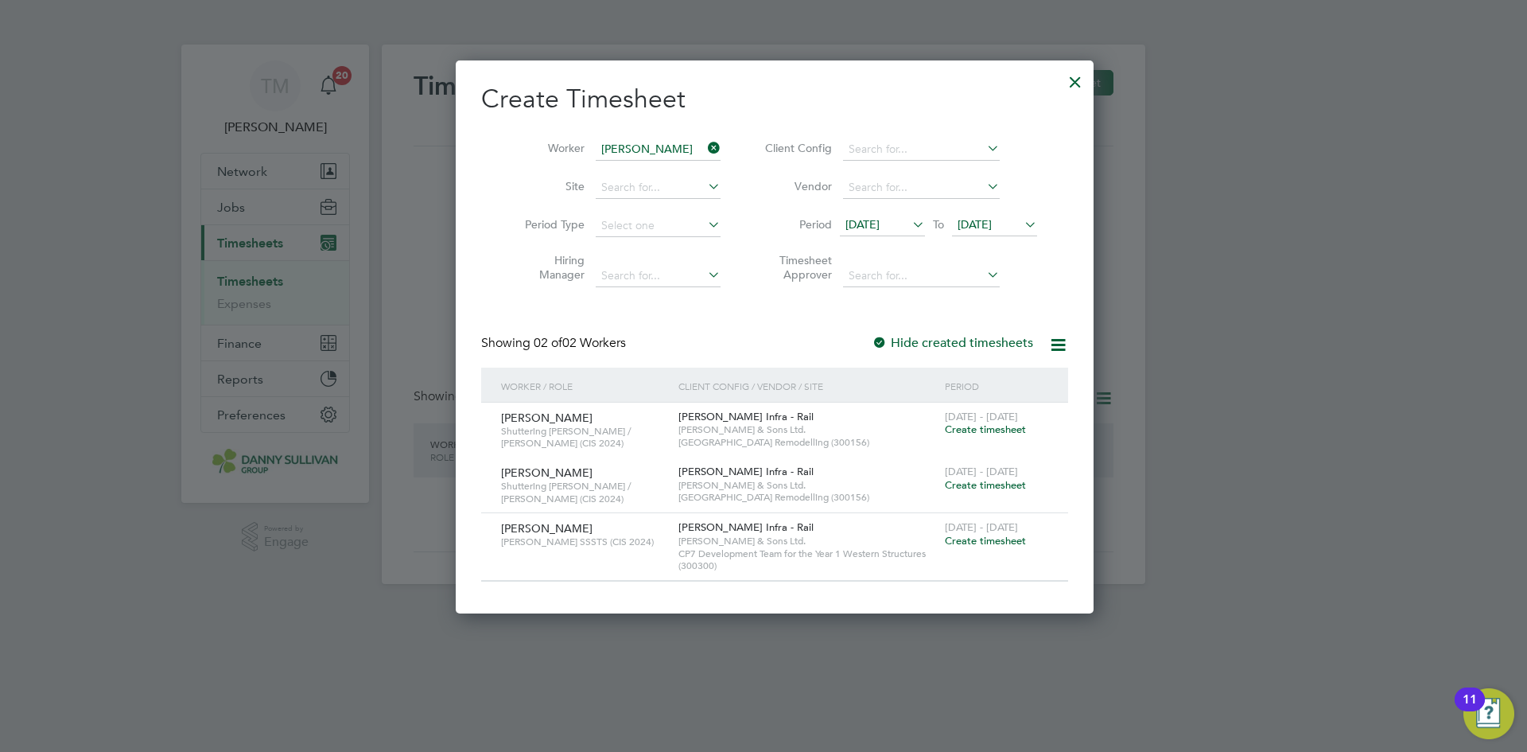
click at [966, 535] on span "Create timesheet" at bounding box center [985, 541] width 81 height 14
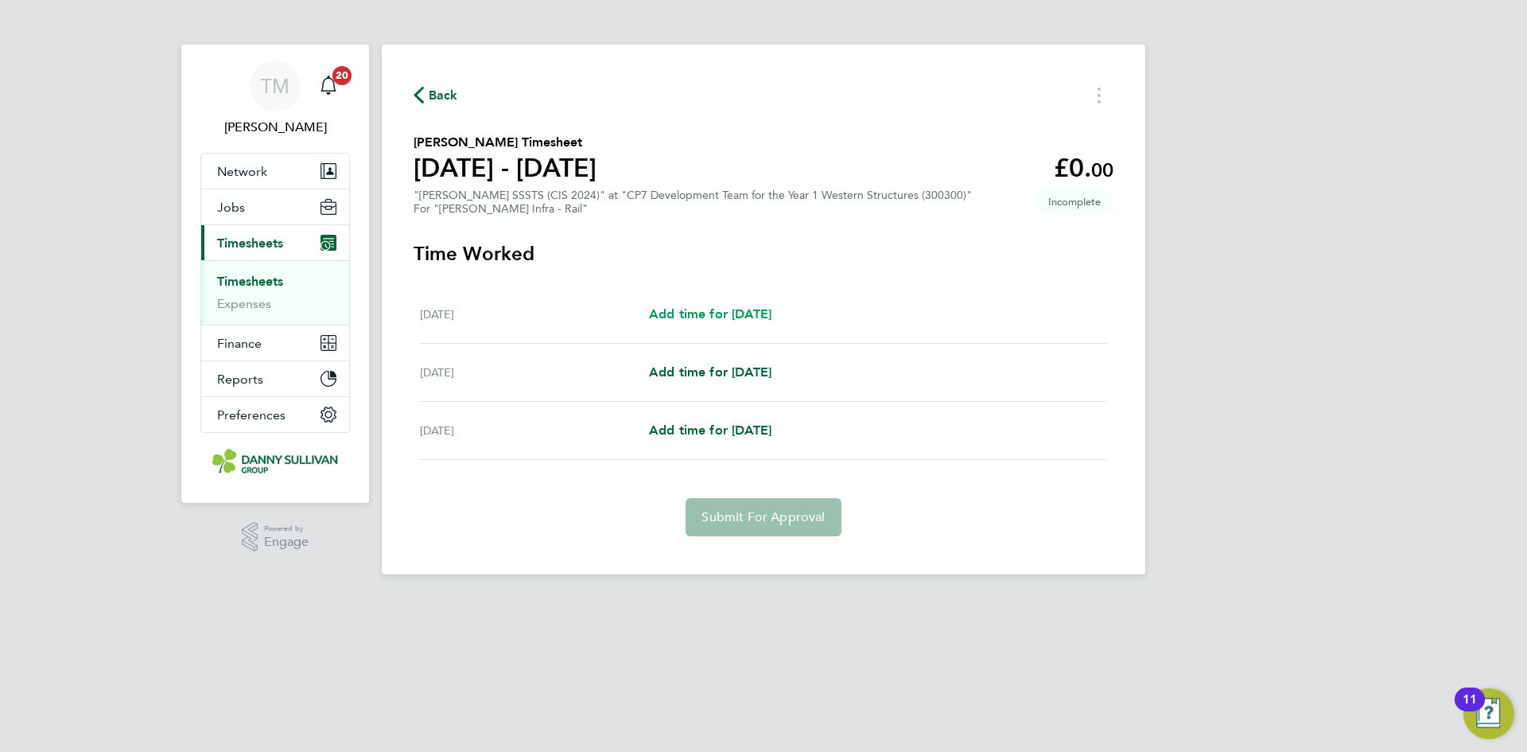
click at [712, 310] on span "Add time for [DATE]" at bounding box center [710, 313] width 122 height 15
select select "30"
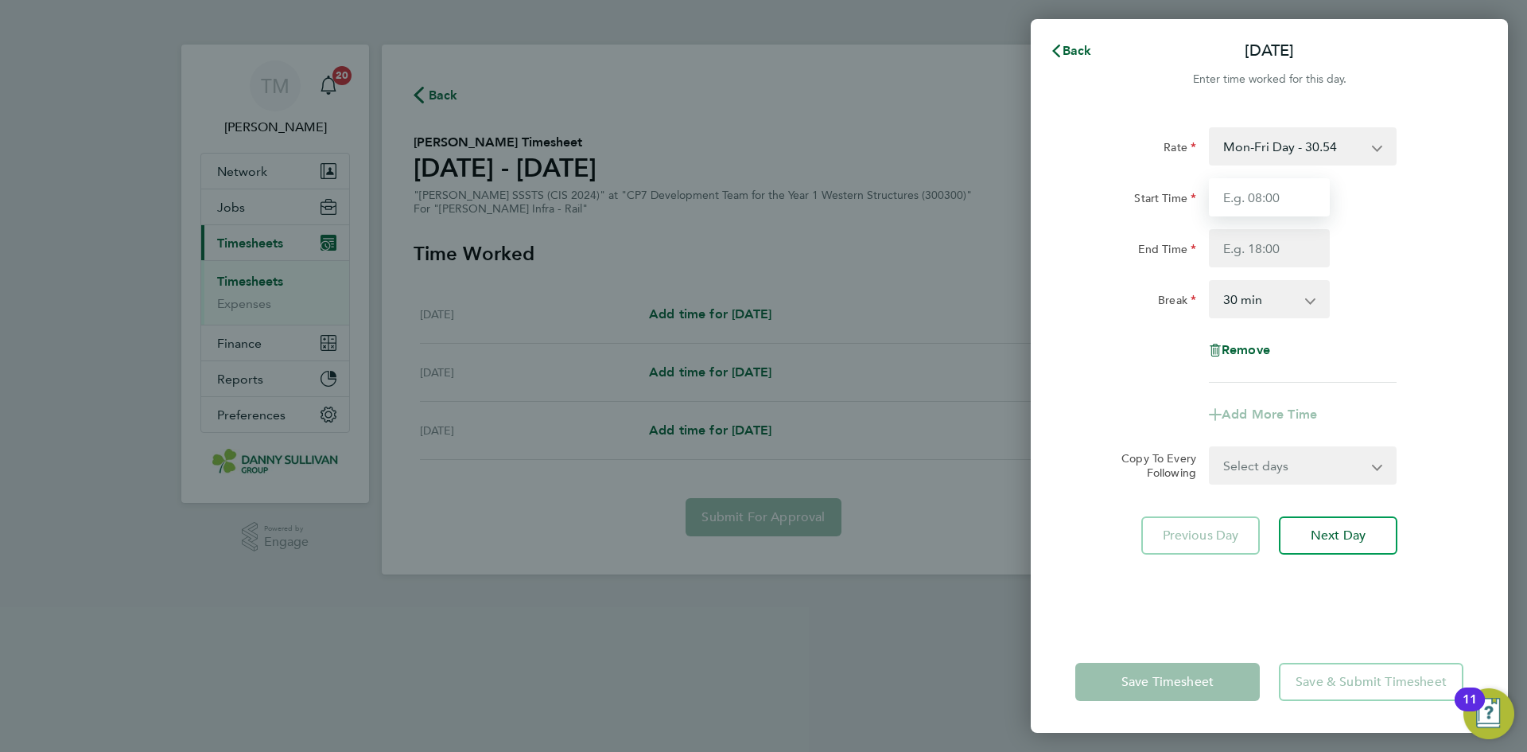
click at [1238, 202] on input "Start Time" at bounding box center [1269, 197] width 121 height 38
type input "19:00"
click at [1266, 247] on input "End Time" at bounding box center [1269, 248] width 121 height 38
drag, startPoint x: 1281, startPoint y: 294, endPoint x: 1263, endPoint y: 308, distance: 22.1
click at [1281, 294] on select "0 min 15 min 30 min 45 min 60 min 75 min 90 min" at bounding box center [1260, 299] width 99 height 35
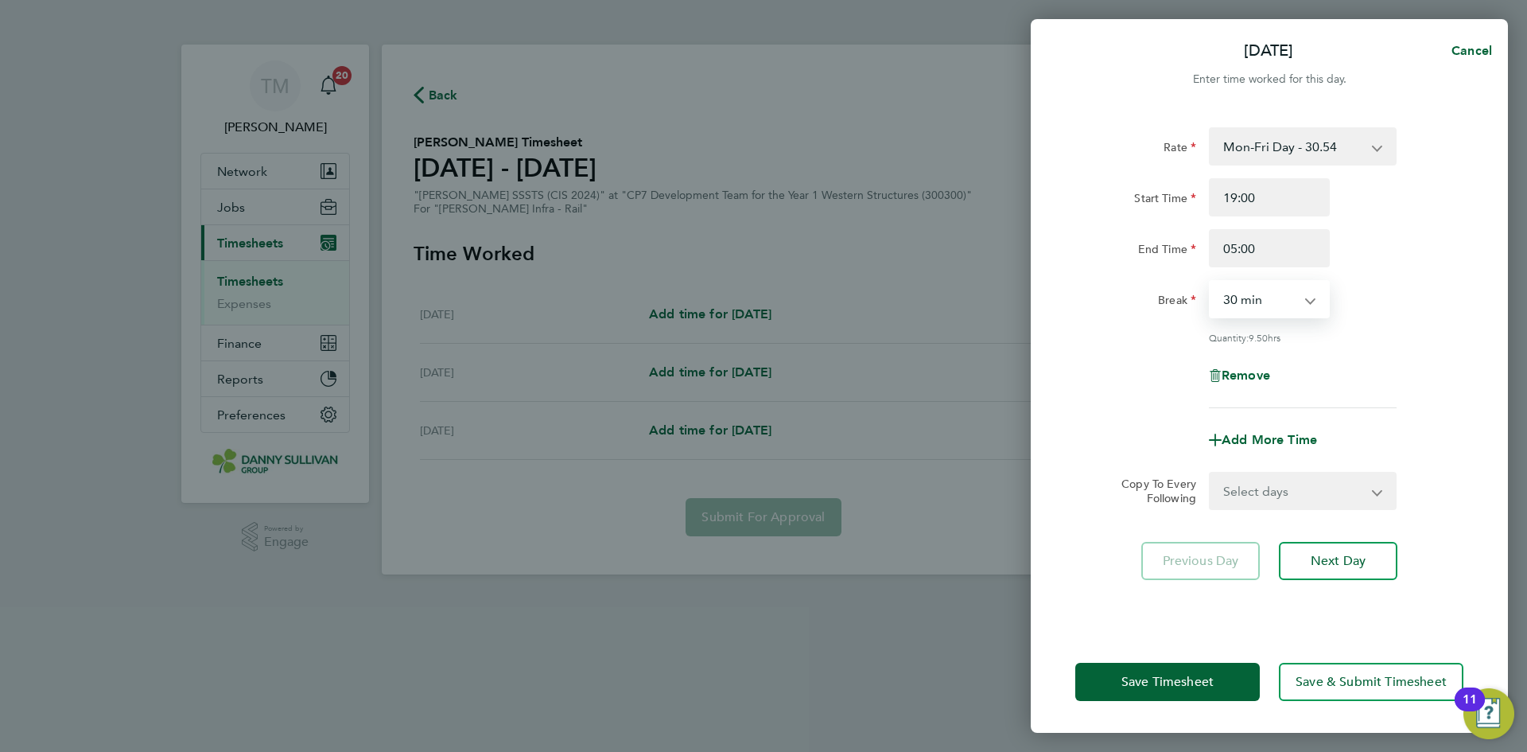
click at [1211, 282] on select "0 min 15 min 30 min 45 min 60 min 75 min 90 min" at bounding box center [1260, 299] width 99 height 35
click at [1261, 303] on select "0 min 15 min 30 min 45 min 60 min 75 min 90 min" at bounding box center [1260, 299] width 99 height 35
click at [1242, 250] on input "05:00" at bounding box center [1269, 248] width 121 height 38
type input "05:30"
click at [1234, 284] on select "0 min 15 min 30 min 45 min 60 min 75 min 90 min" at bounding box center [1260, 299] width 99 height 35
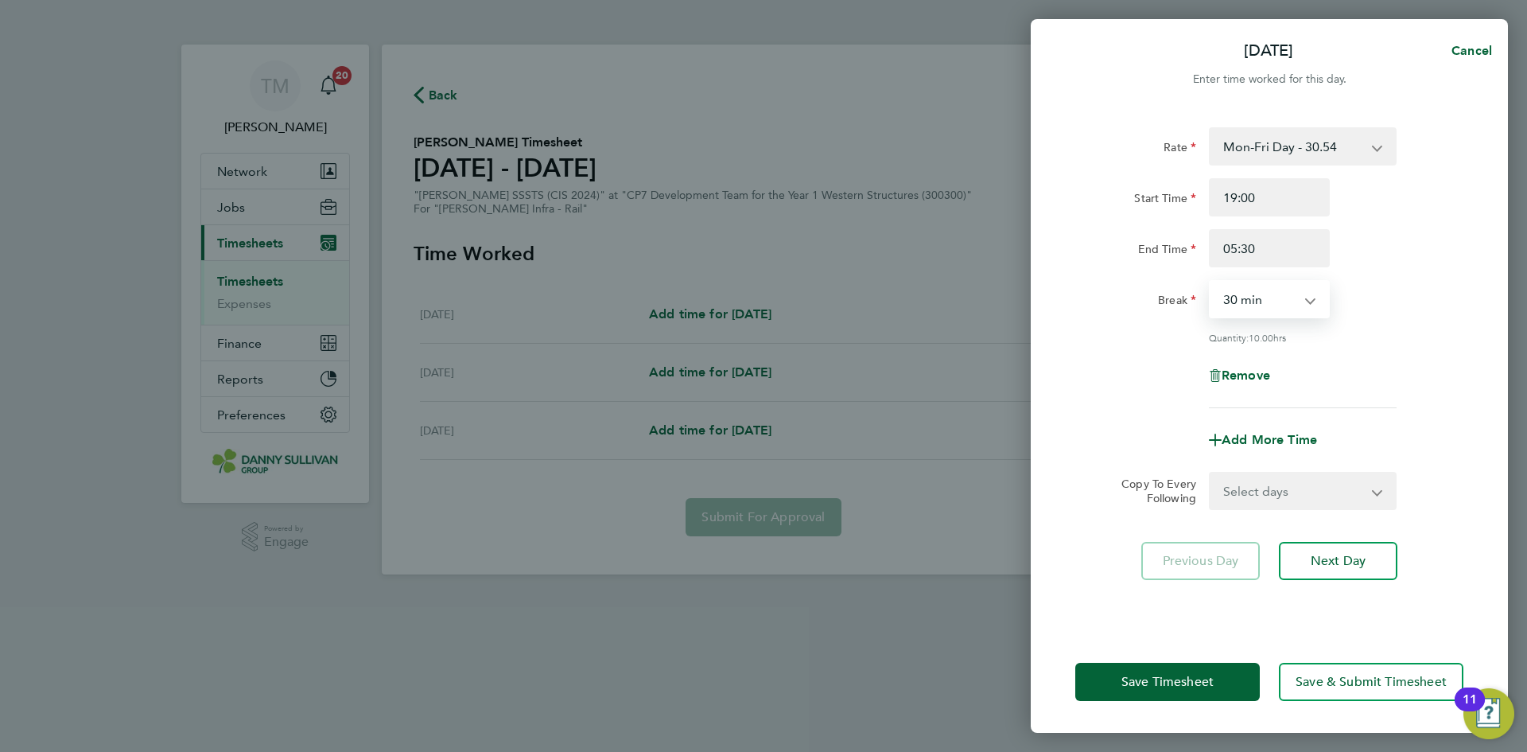
click at [1211, 282] on select "0 min 15 min 30 min 45 min 60 min 75 min 90 min" at bounding box center [1260, 299] width 99 height 35
click at [1191, 677] on span "Save Timesheet" at bounding box center [1168, 682] width 92 height 16
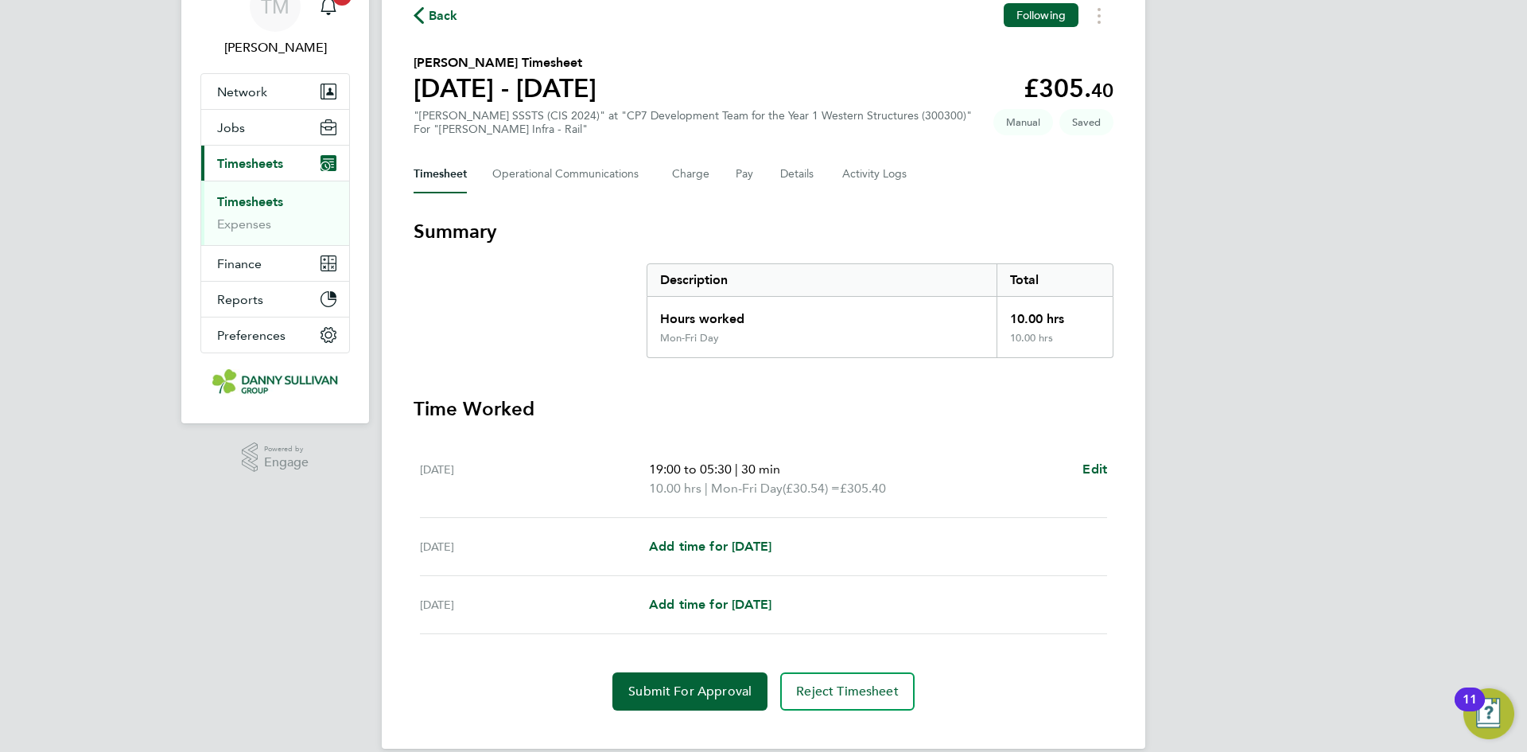
scroll to position [102, 0]
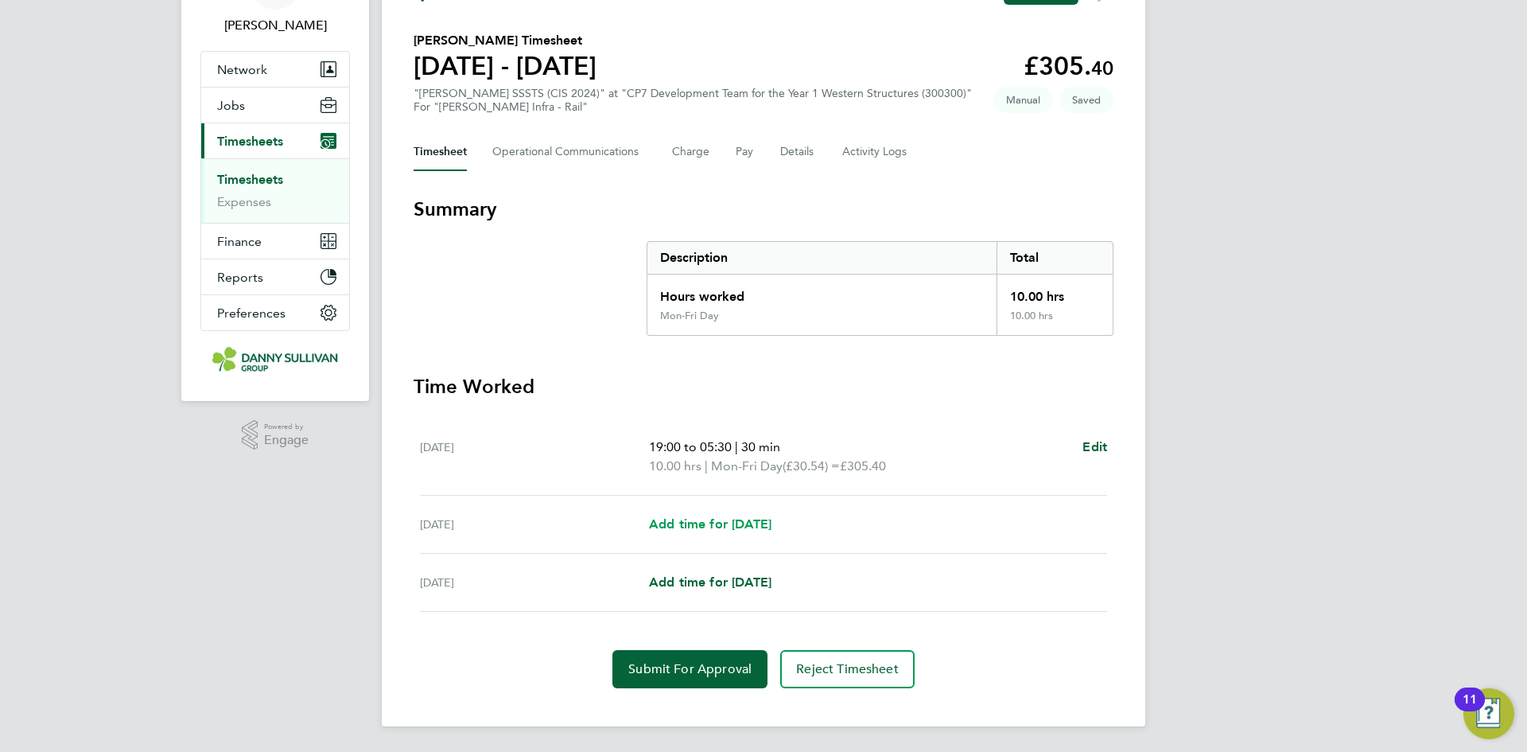
click at [713, 515] on link "Add time for [DATE]" at bounding box center [710, 524] width 122 height 19
select select "30"
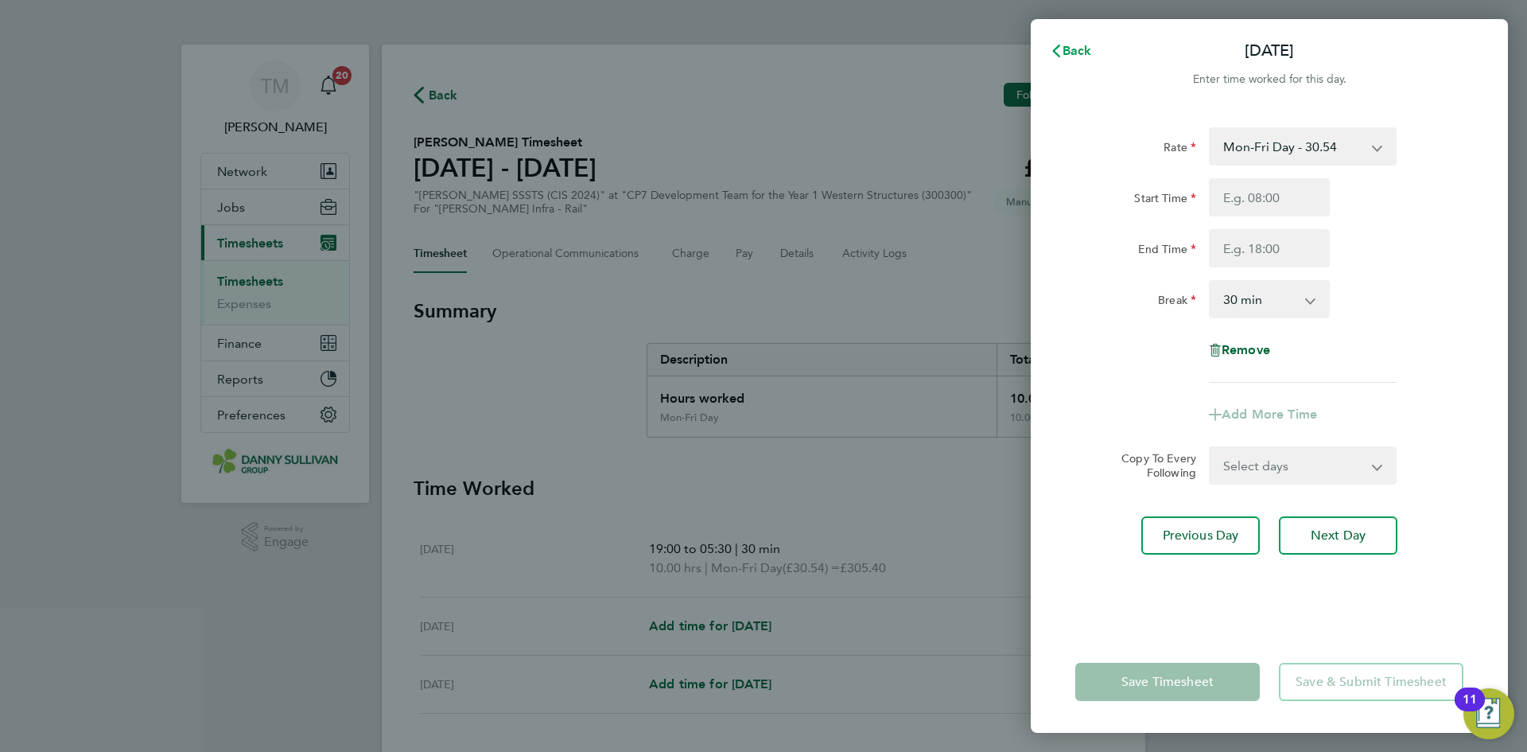
click at [1068, 58] on button "Back" at bounding box center [1071, 51] width 74 height 32
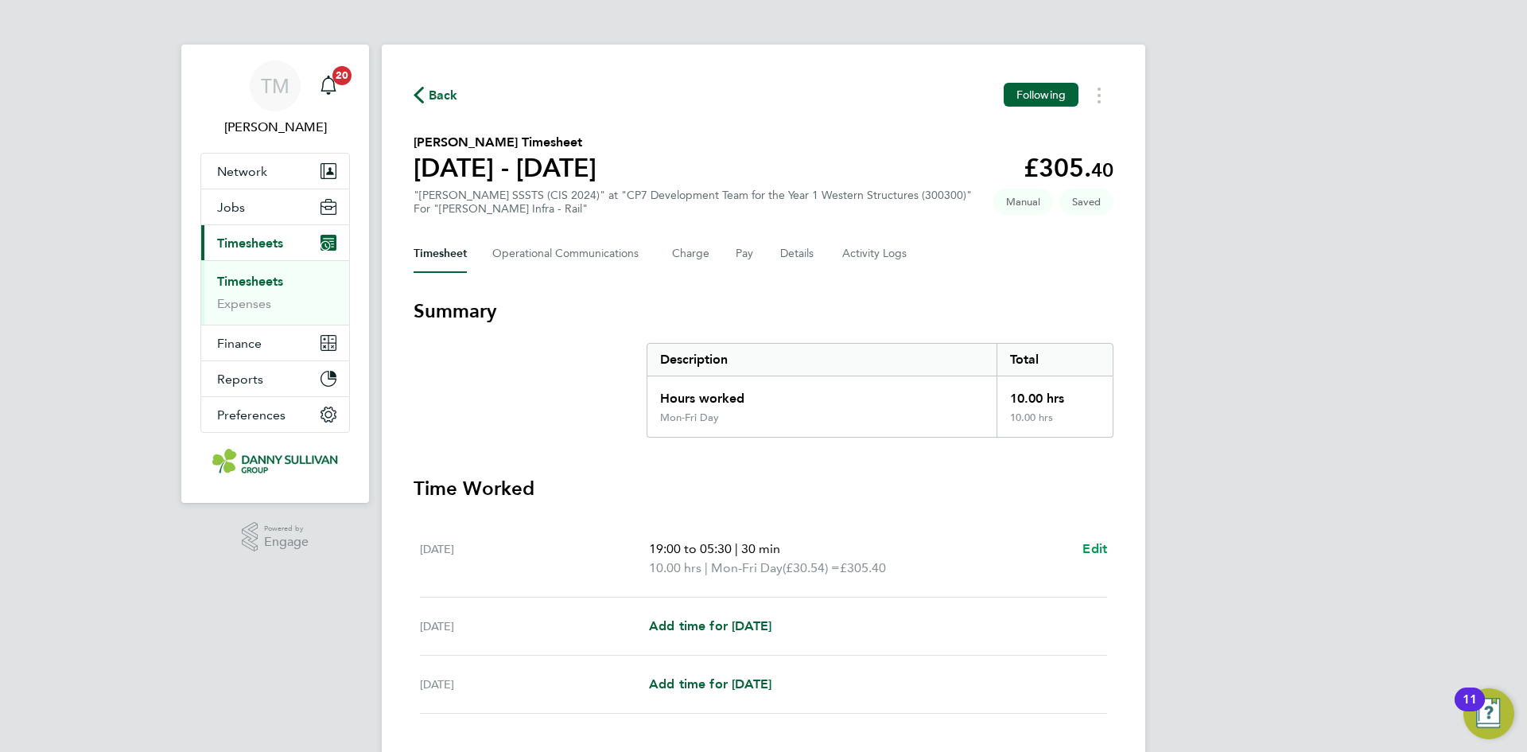
click at [1091, 546] on span "Edit" at bounding box center [1095, 548] width 25 height 15
select select "30"
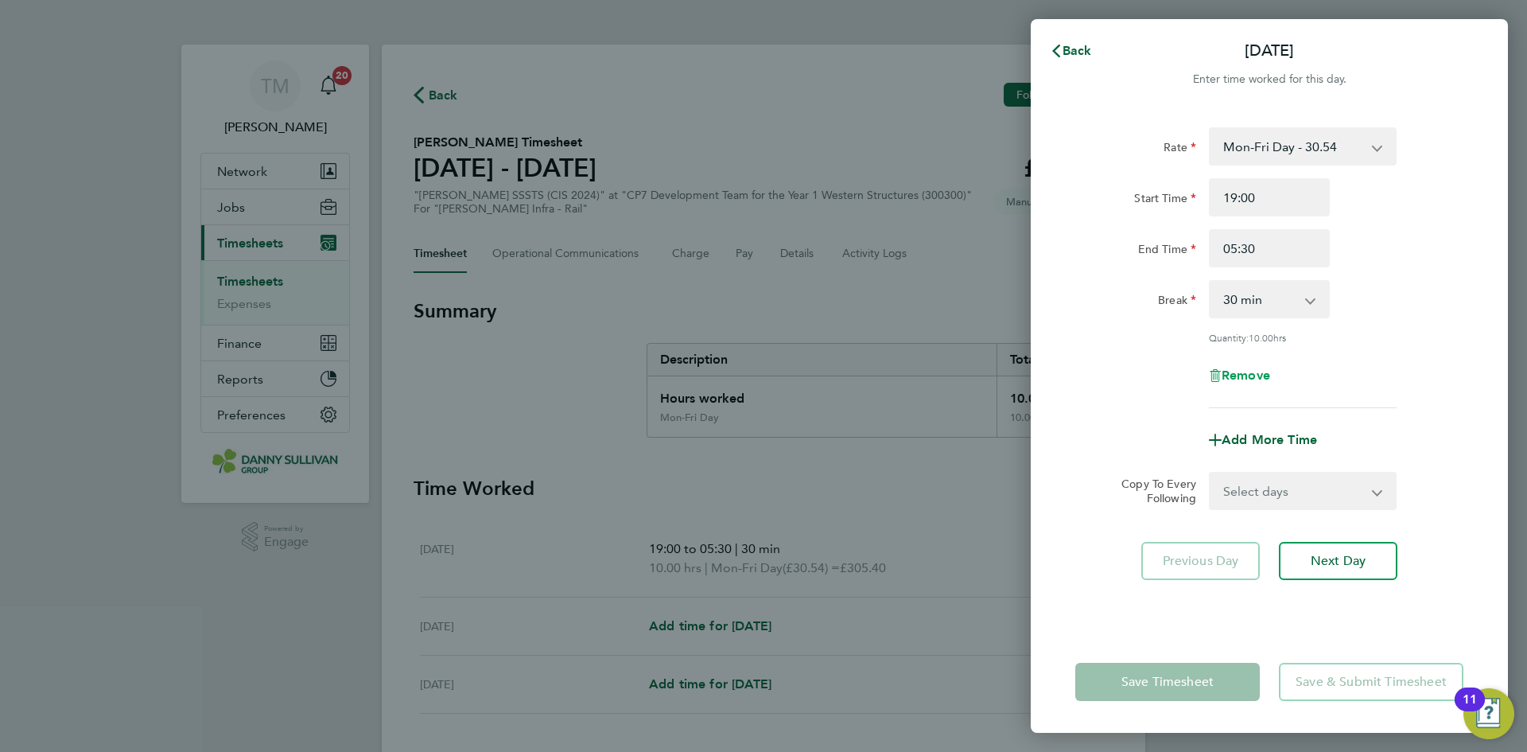
click at [1246, 367] on span "Remove" at bounding box center [1246, 374] width 49 height 15
select select "null"
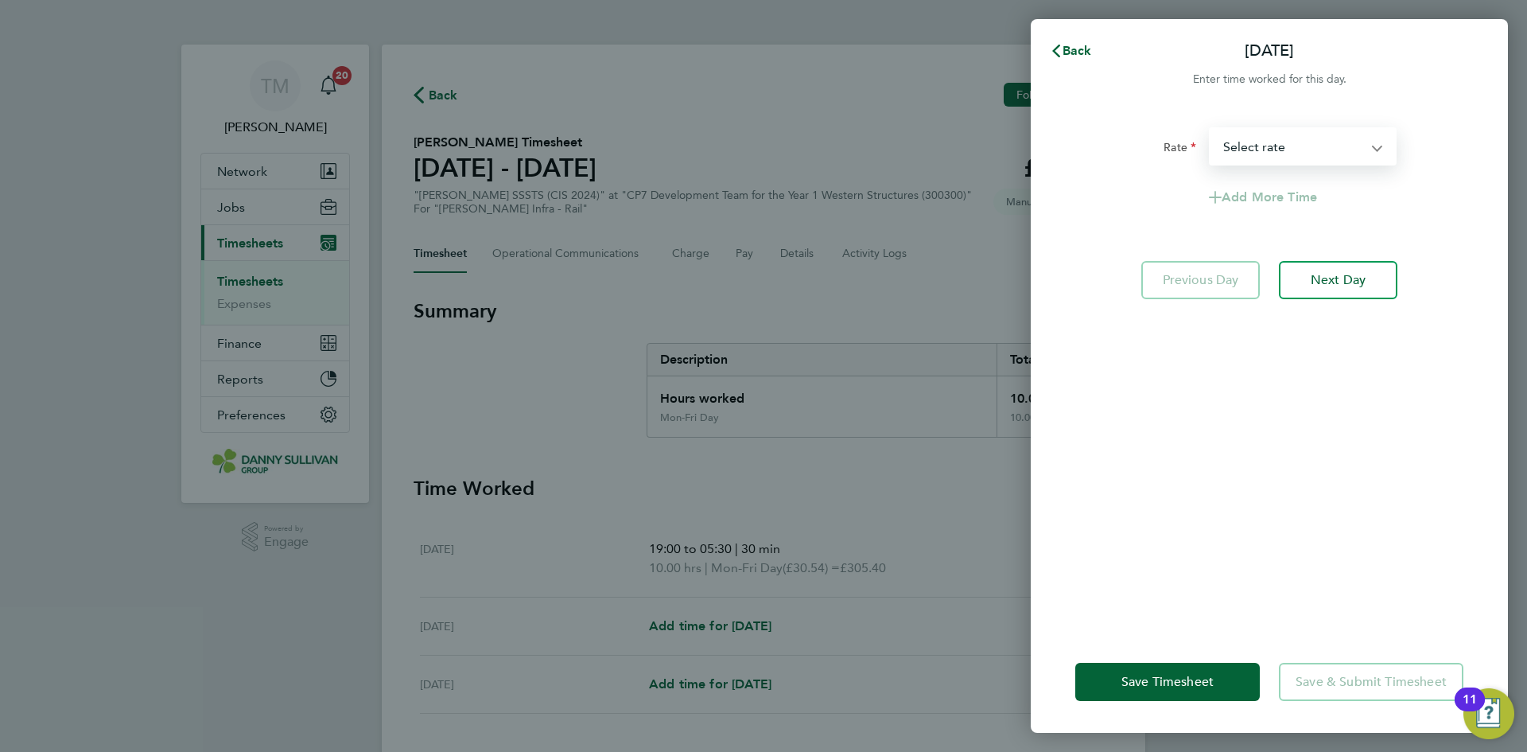
click at [1355, 146] on select "Mon-Fri Day - 30.54 Xmas / [GEOGRAPHIC_DATA] - 61.08 Mon-Thurs - 35.13 Bank Hol…" at bounding box center [1293, 146] width 165 height 35
select select "30"
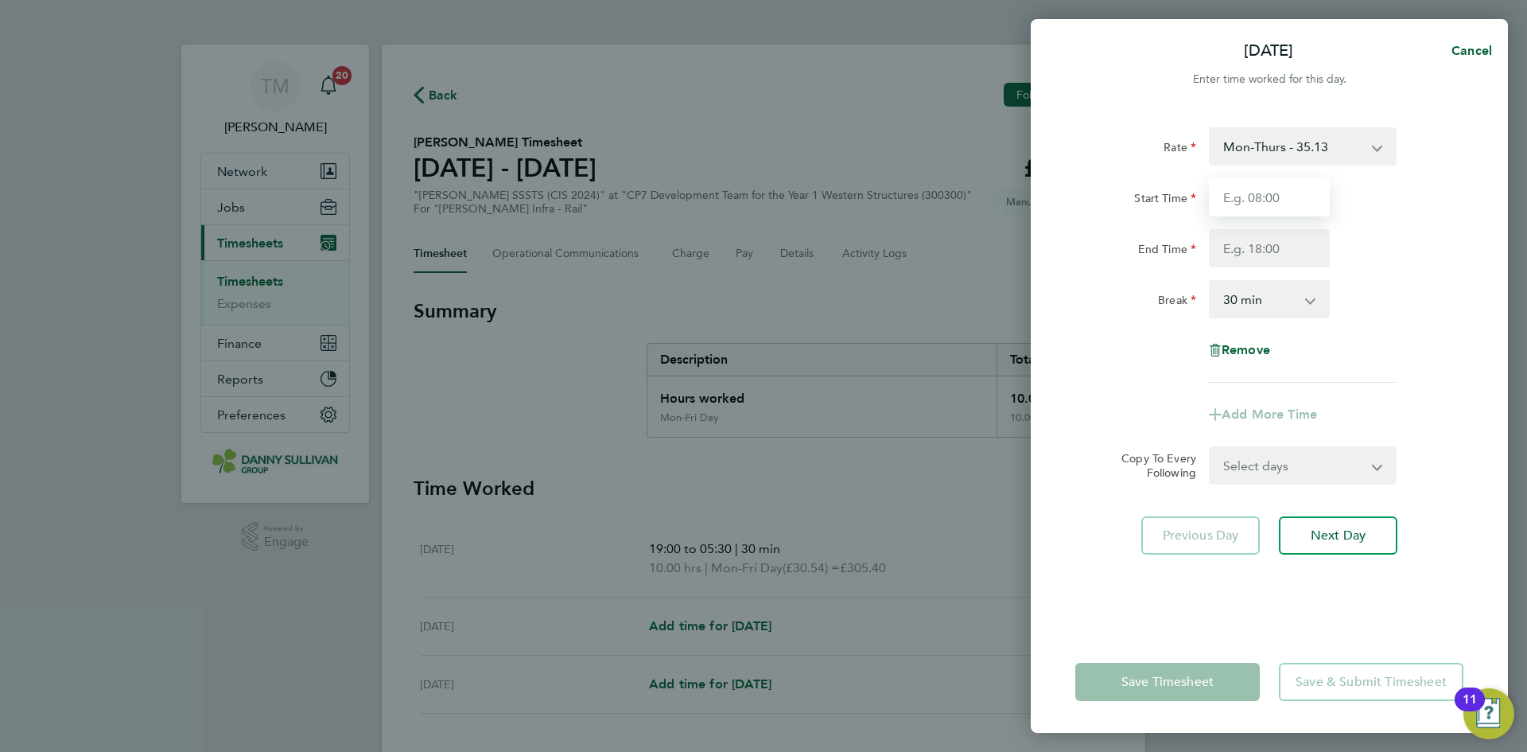
click at [1281, 208] on input "Start Time" at bounding box center [1269, 197] width 121 height 38
type input "19:00"
click at [1270, 241] on input "End Time" at bounding box center [1269, 248] width 121 height 38
type input "05:30"
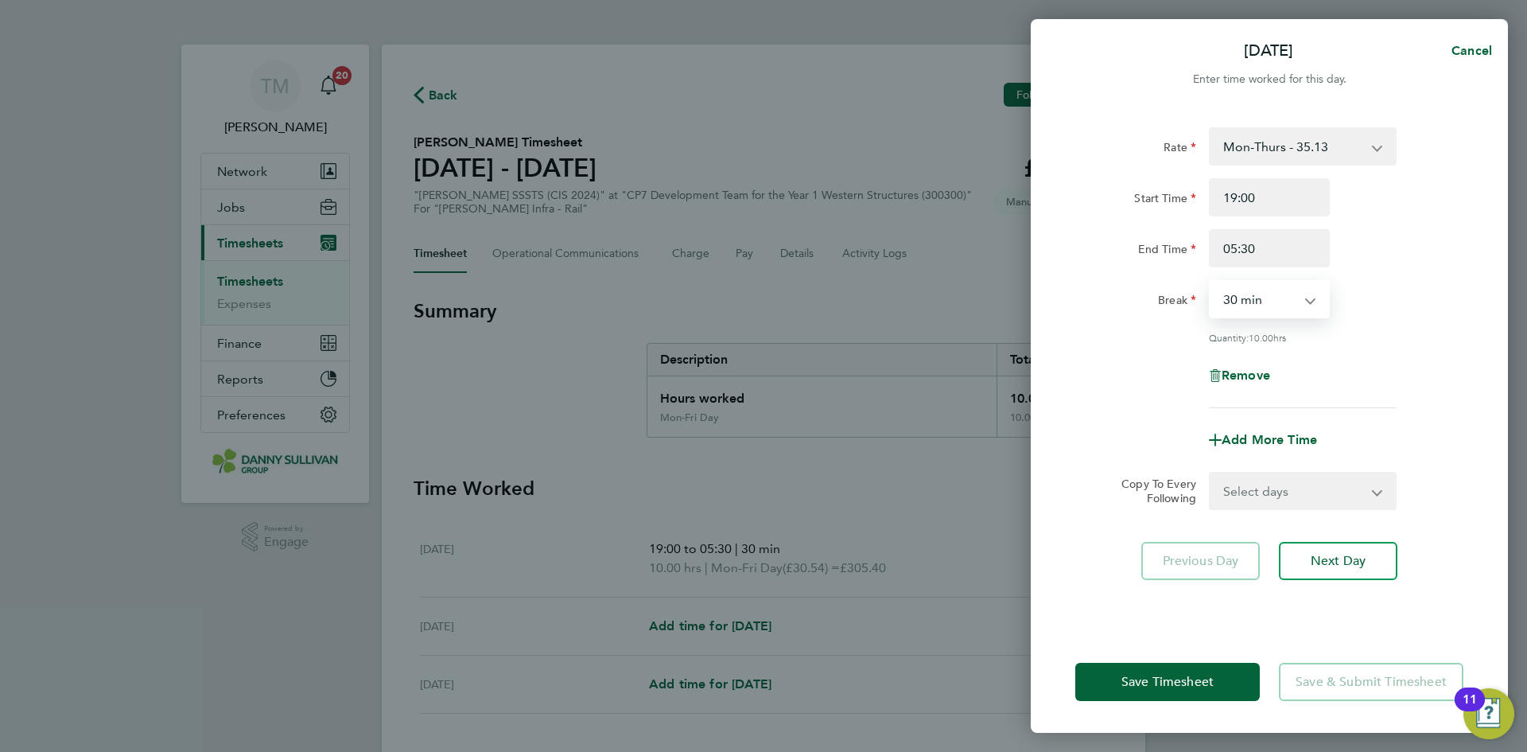
click at [1279, 297] on select "0 min 15 min 30 min 45 min 60 min 75 min 90 min" at bounding box center [1260, 299] width 99 height 35
click at [1211, 282] on select "0 min 15 min 30 min 45 min 60 min 75 min 90 min" at bounding box center [1260, 299] width 99 height 35
click at [1211, 674] on span "Save Timesheet" at bounding box center [1168, 682] width 92 height 16
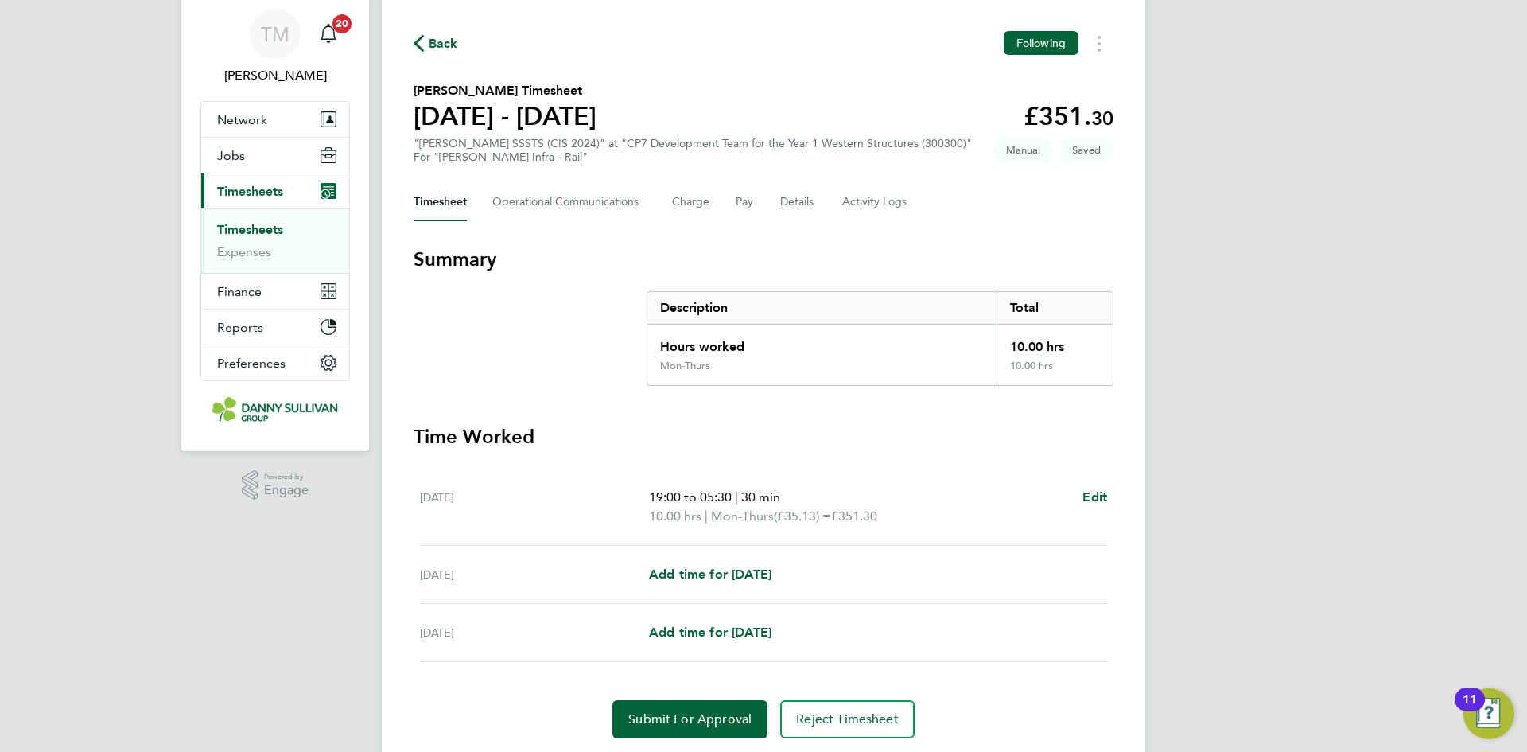
scroll to position [80, 0]
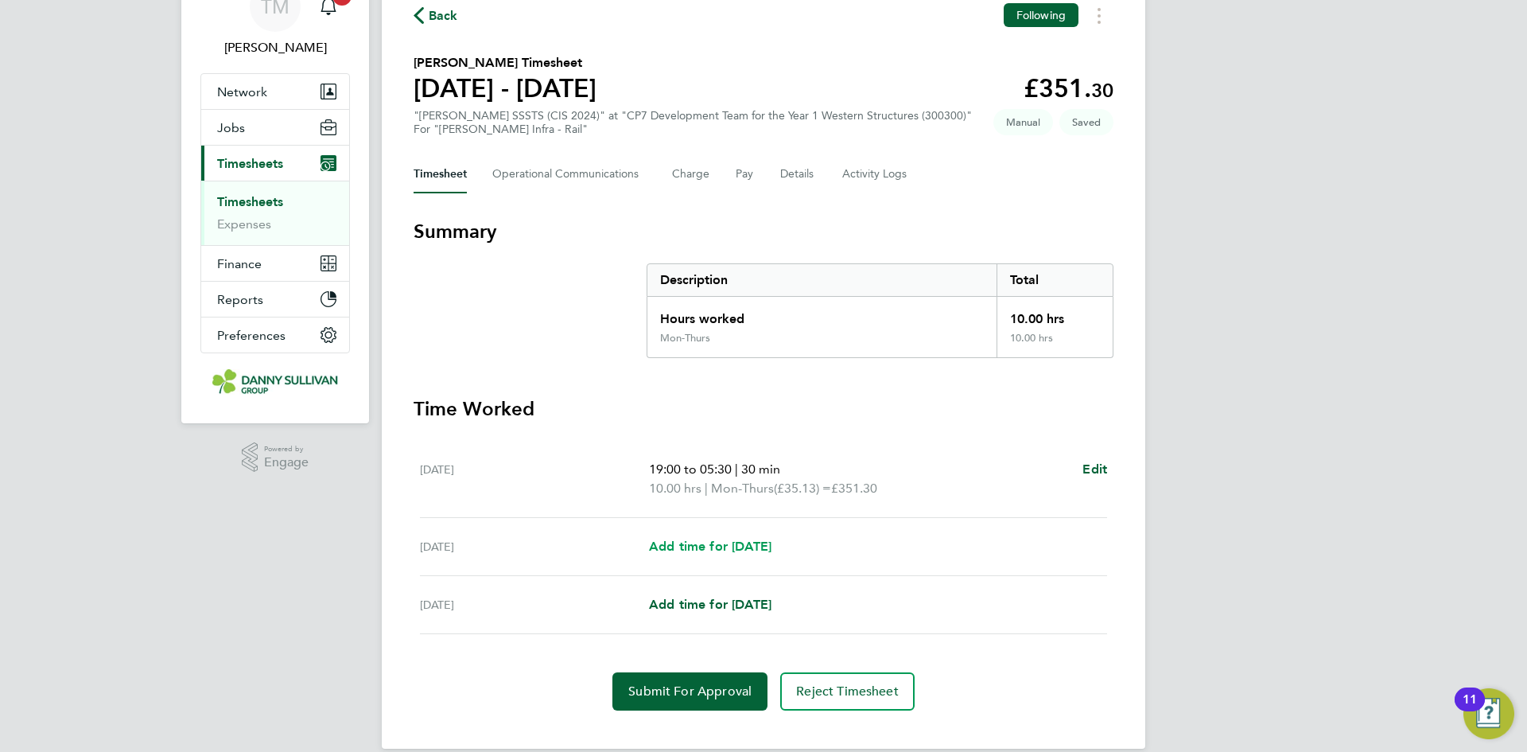
click at [757, 538] on span "Add time for [DATE]" at bounding box center [710, 545] width 122 height 15
select select "30"
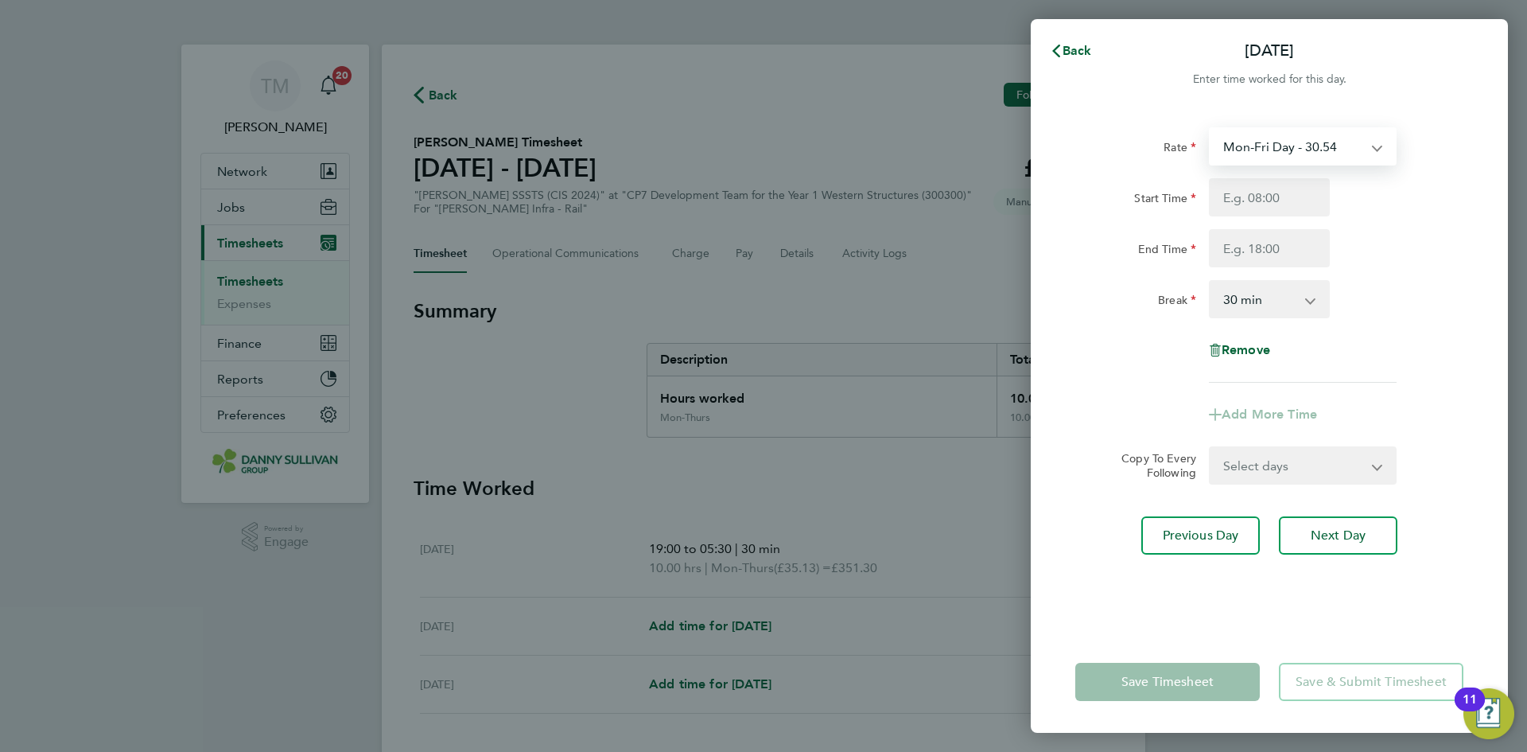
click at [1296, 158] on select "Mon-Fri Day - 30.54 Xmas / [GEOGRAPHIC_DATA] - 61.08 Mon-Thurs - 35.13 Bank Hol…" at bounding box center [1293, 146] width 165 height 35
select select "30"
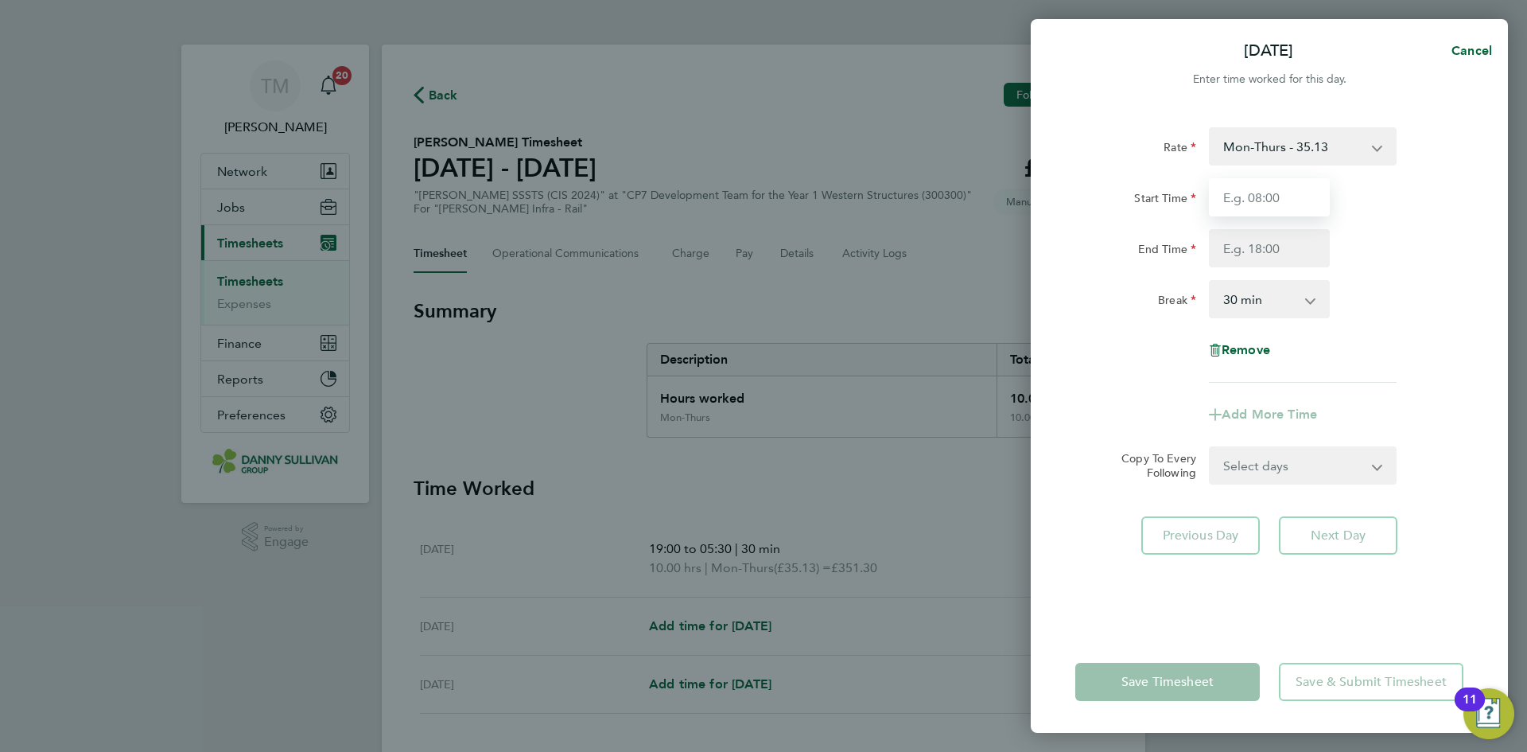
click at [1250, 194] on input "Start Time" at bounding box center [1269, 197] width 121 height 38
type input "19:00"
click at [1275, 243] on input "End Time" at bounding box center [1269, 248] width 121 height 38
type input "05:30"
click at [1271, 294] on select "0 min 15 min 30 min 45 min 60 min 75 min 90 min" at bounding box center [1260, 299] width 99 height 35
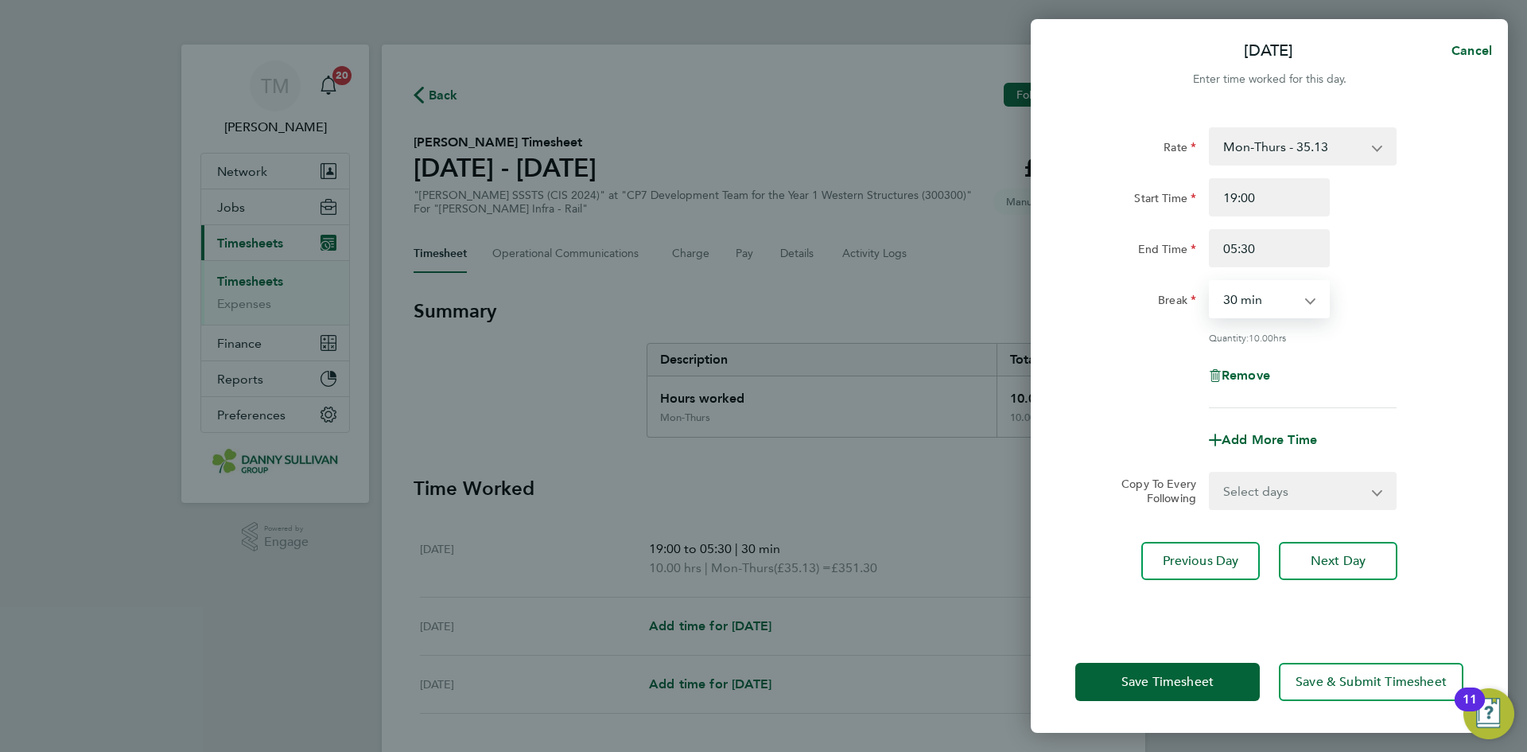
click at [1211, 282] on select "0 min 15 min 30 min 45 min 60 min 75 min 90 min" at bounding box center [1260, 299] width 99 height 35
click at [1183, 676] on span "Save Timesheet" at bounding box center [1168, 682] width 92 height 16
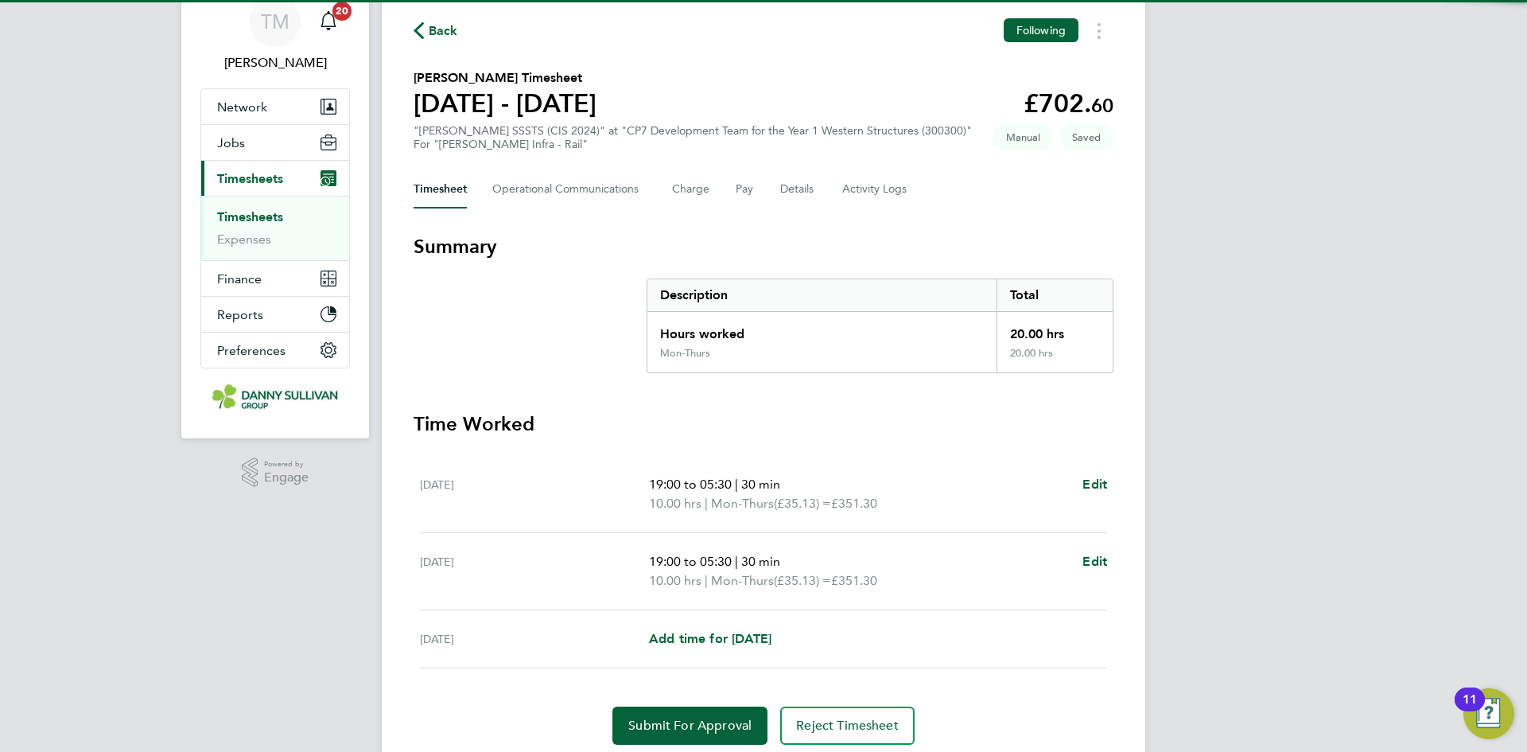
scroll to position [121, 0]
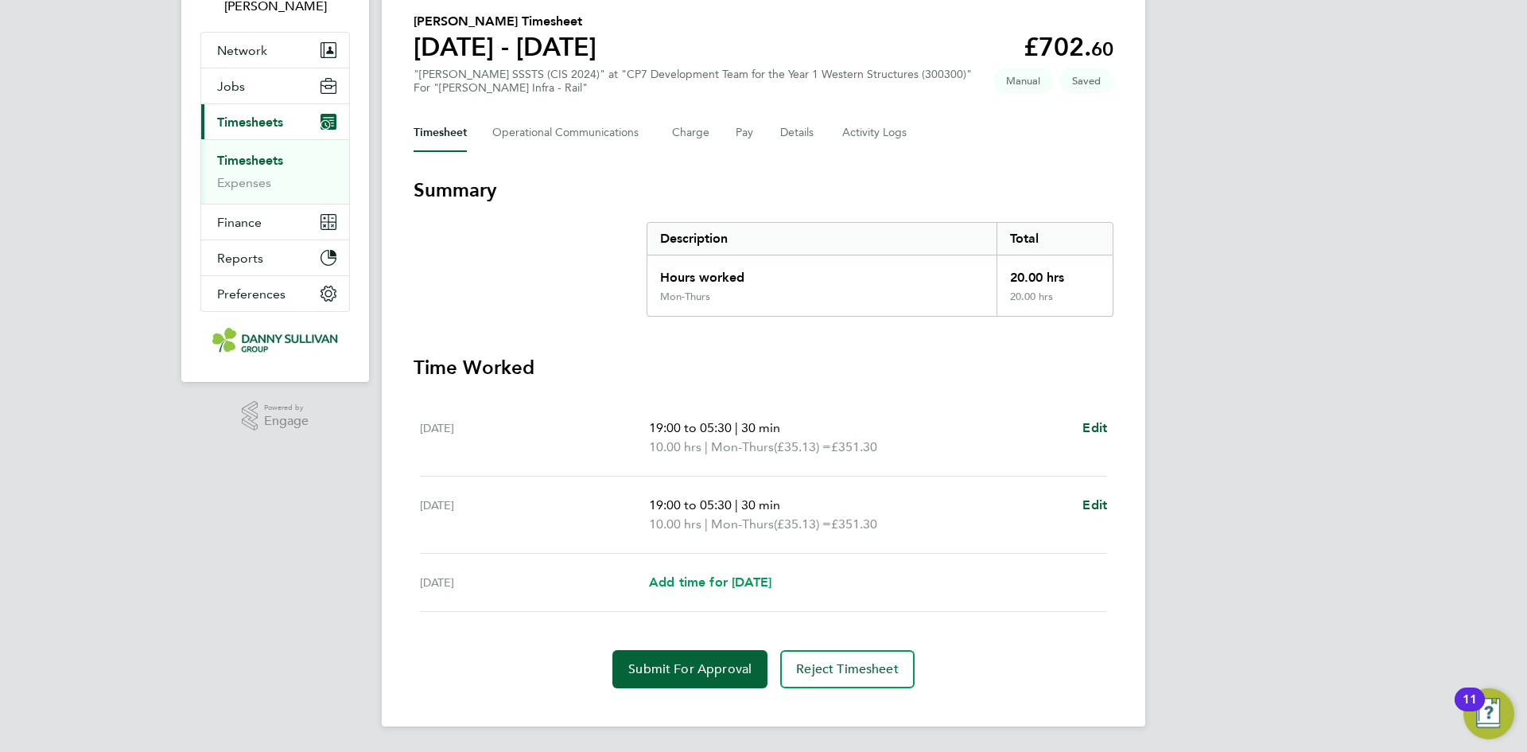
click at [717, 573] on link "Add time for [DATE]" at bounding box center [710, 582] width 122 height 19
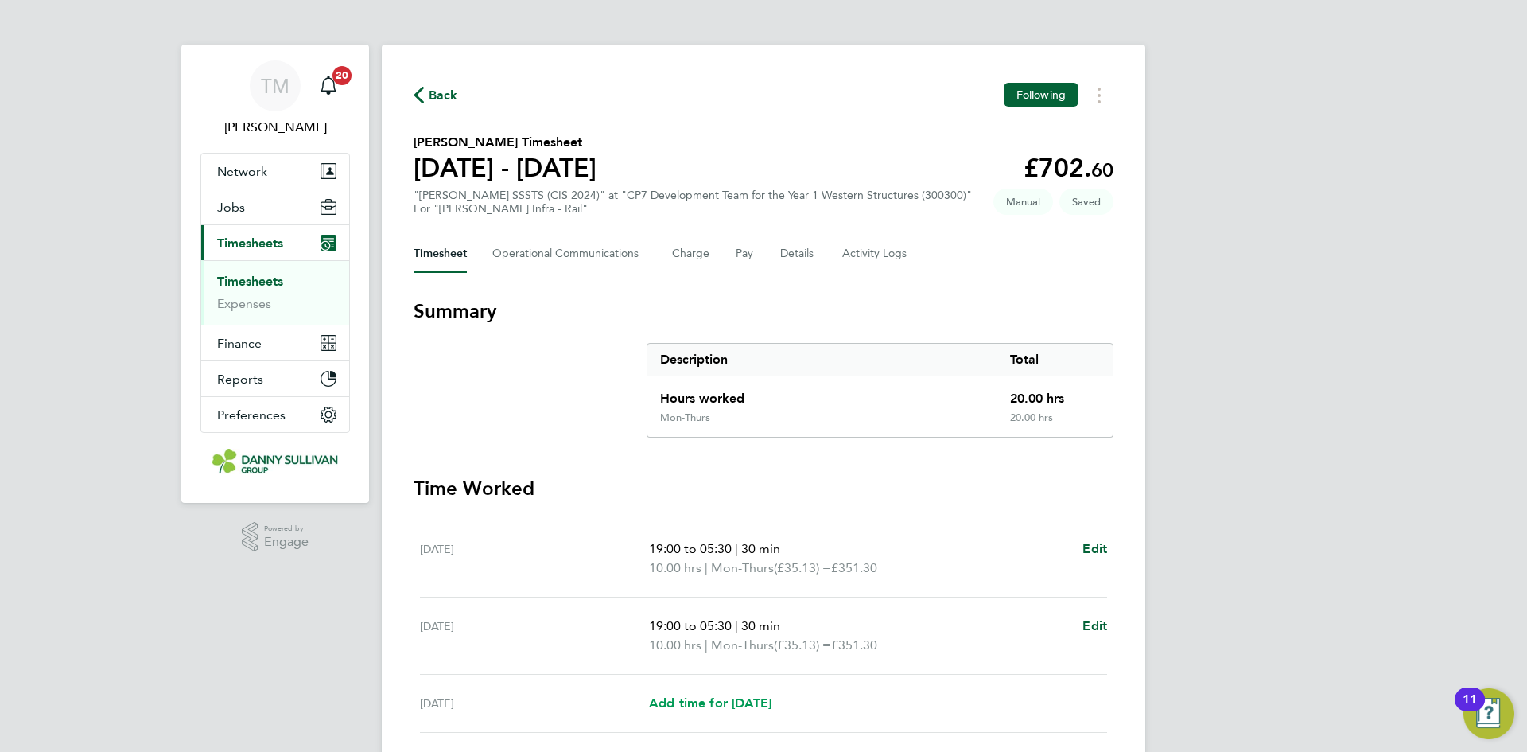
select select "30"
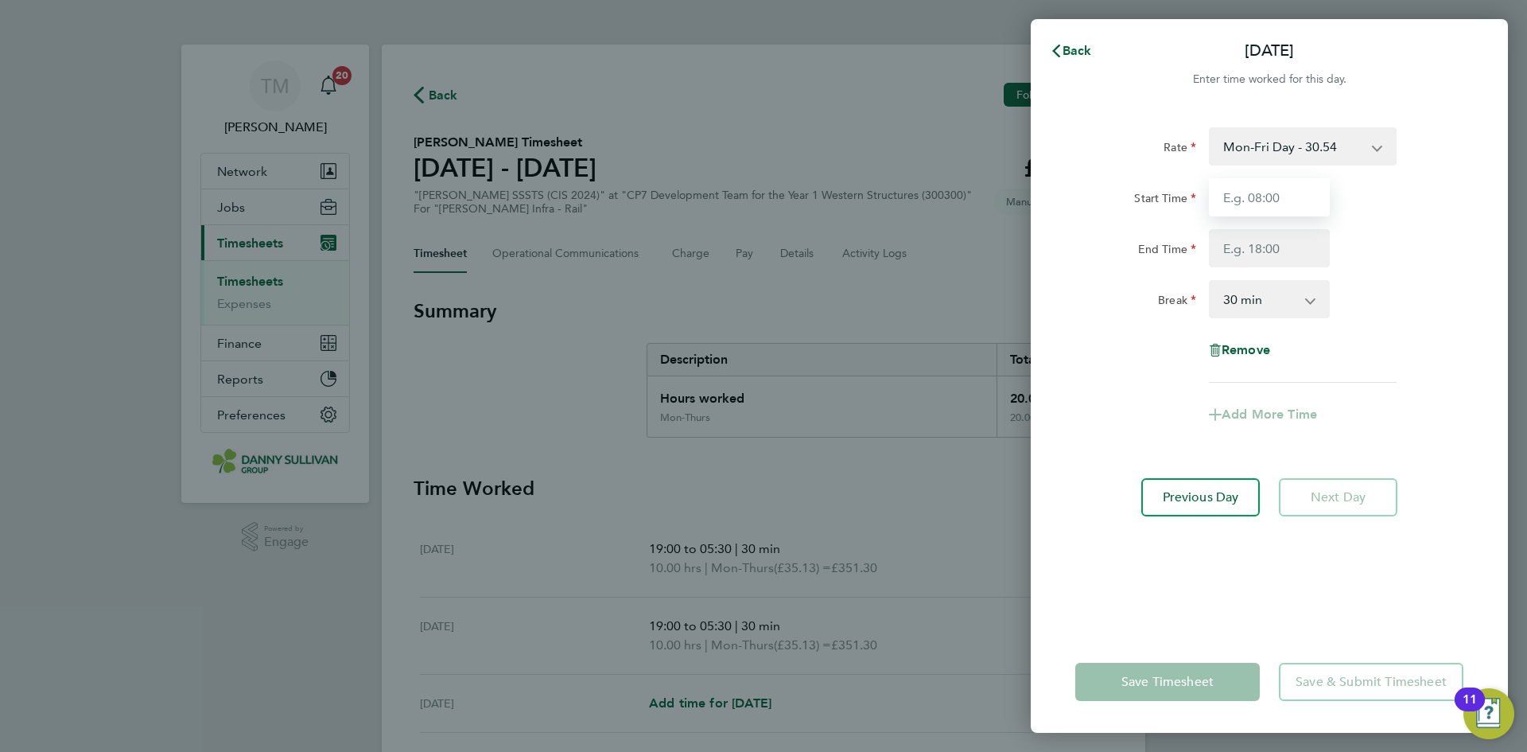
click at [1285, 206] on input "Start Time" at bounding box center [1269, 197] width 121 height 38
type input "19:00"
click at [1266, 248] on input "End Time" at bounding box center [1269, 248] width 121 height 38
type input "05:30"
click at [1280, 306] on select "0 min 15 min 30 min 45 min 60 min 75 min 90 min" at bounding box center [1260, 299] width 99 height 35
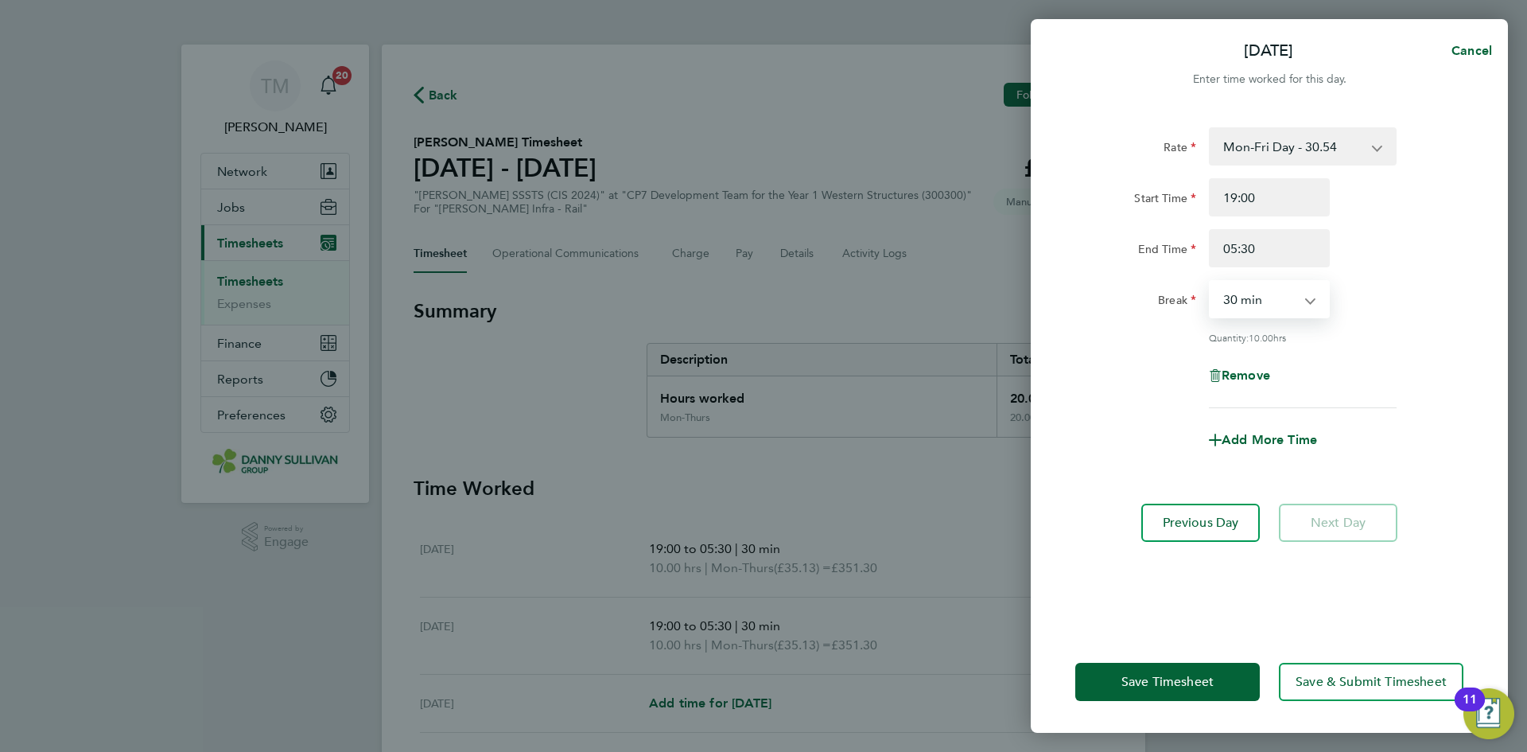
click at [1211, 282] on select "0 min 15 min 30 min 45 min 60 min 75 min 90 min" at bounding box center [1260, 299] width 99 height 35
click at [1168, 677] on span "Save Timesheet" at bounding box center [1168, 682] width 92 height 16
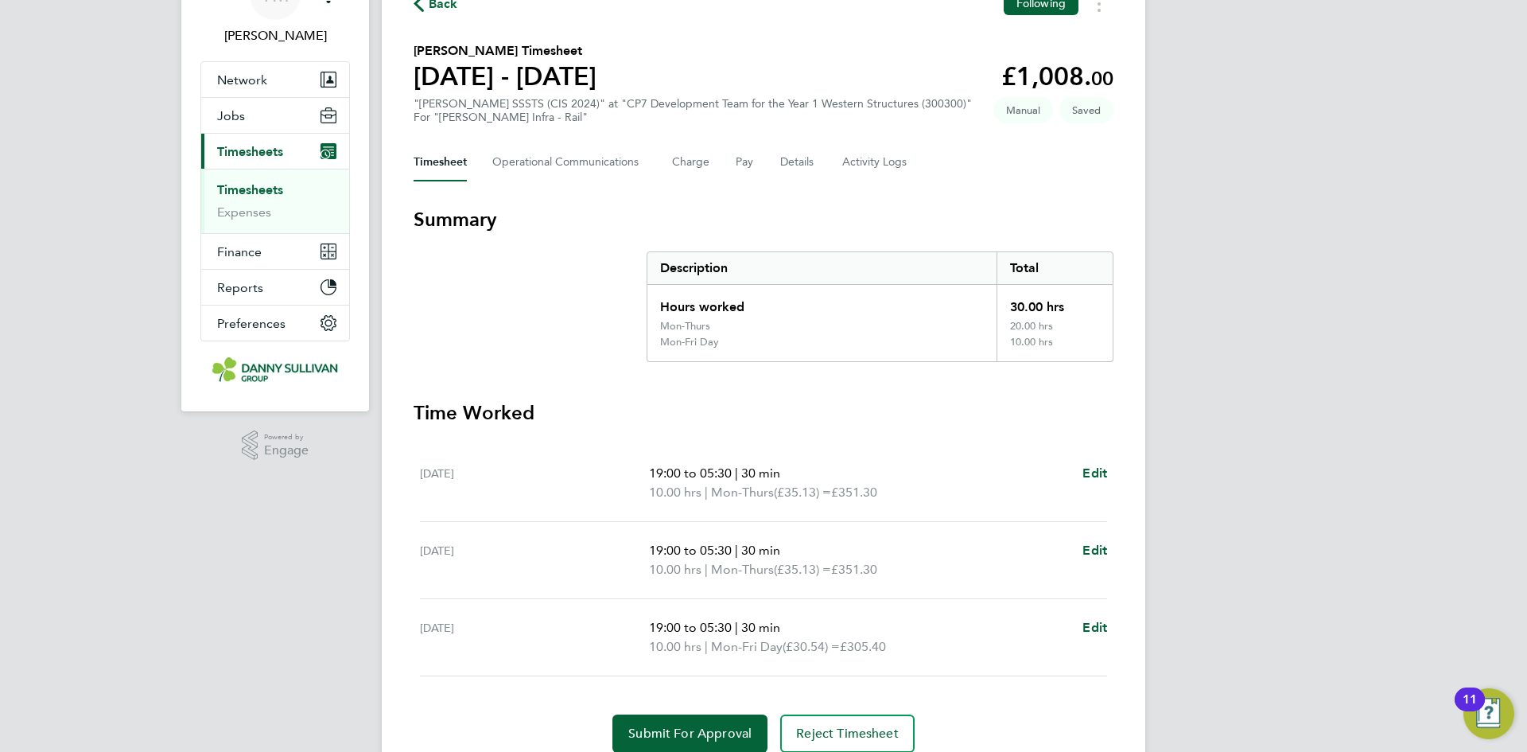
scroll to position [156, 0]
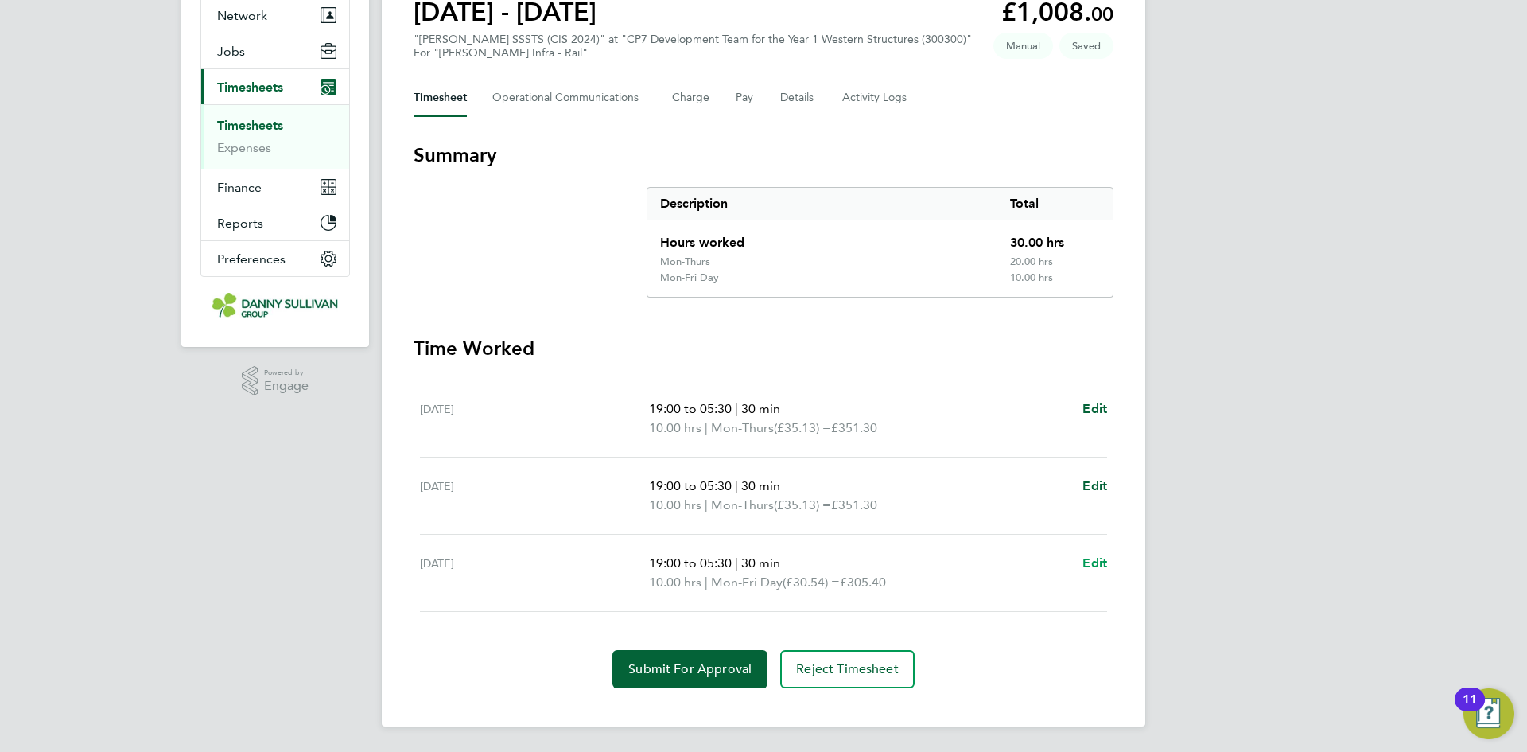
click at [1105, 563] on span "Edit" at bounding box center [1095, 562] width 25 height 15
select select "30"
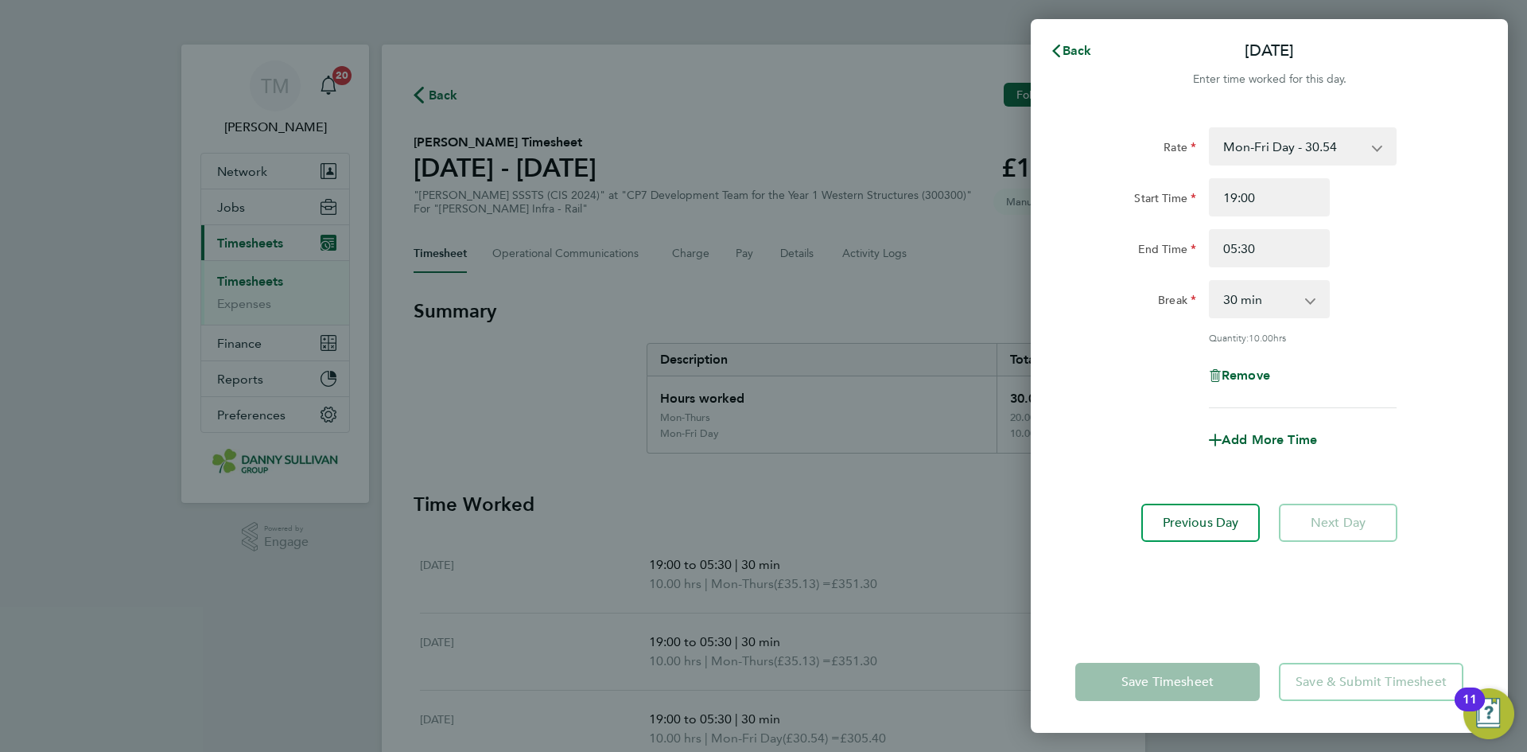
click at [1350, 150] on select "Mon-Fri Day - 30.54 Xmas / [GEOGRAPHIC_DATA] - 61.08 Mon-Thurs - 35.13 Bank Hol…" at bounding box center [1293, 146] width 165 height 35
click at [1248, 379] on span "Remove" at bounding box center [1246, 374] width 49 height 15
select select "null"
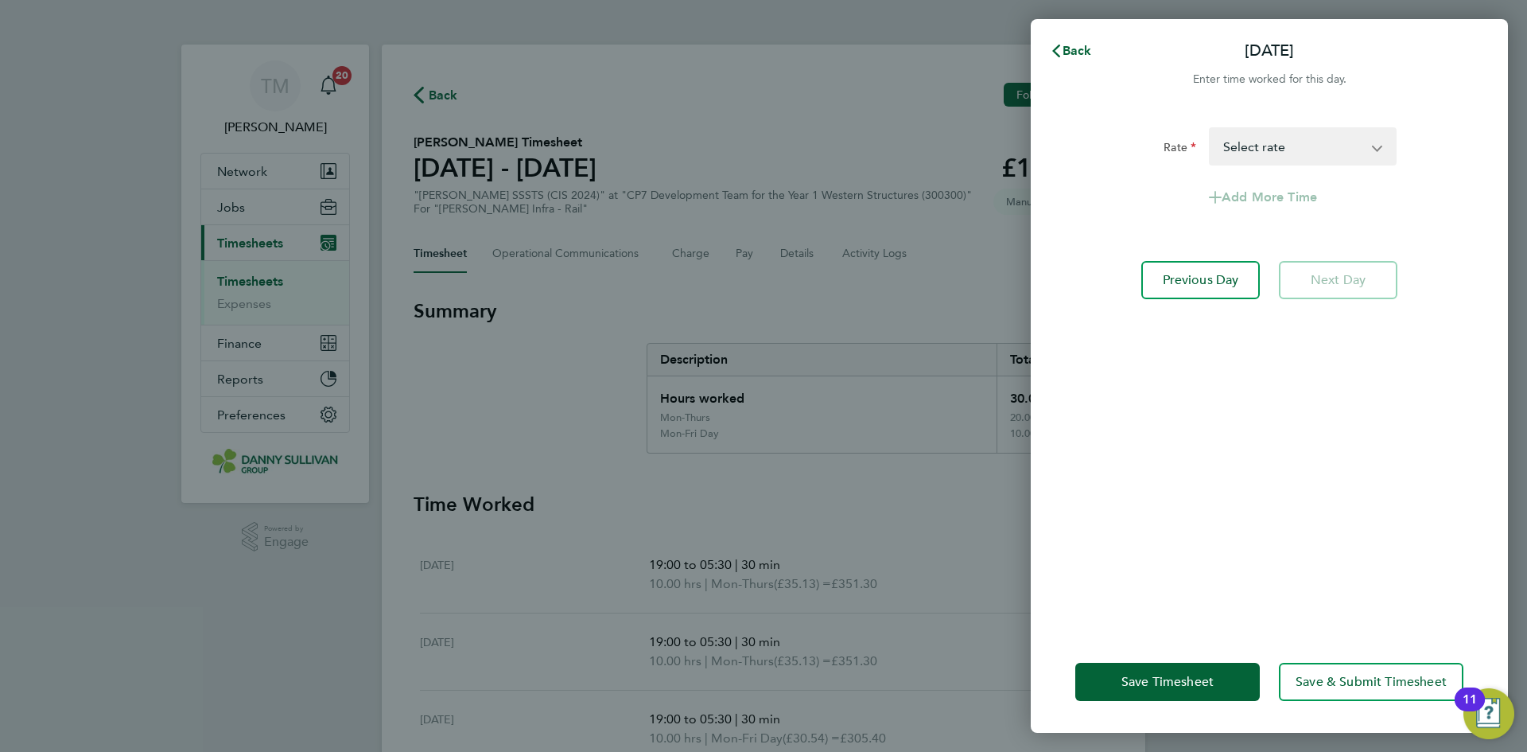
click at [1251, 146] on select "Mon-Fri Day - 30.54 Xmas / [GEOGRAPHIC_DATA] - 61.08 Mon-Thurs - 35.13 Bank Hol…" at bounding box center [1293, 146] width 165 height 35
click at [1293, 140] on select "Mon-Fri Day - 30.54 Xmas / [GEOGRAPHIC_DATA] - 61.08 Mon-Thurs - 35.13 Bank Hol…" at bounding box center [1293, 146] width 165 height 35
select select "30"
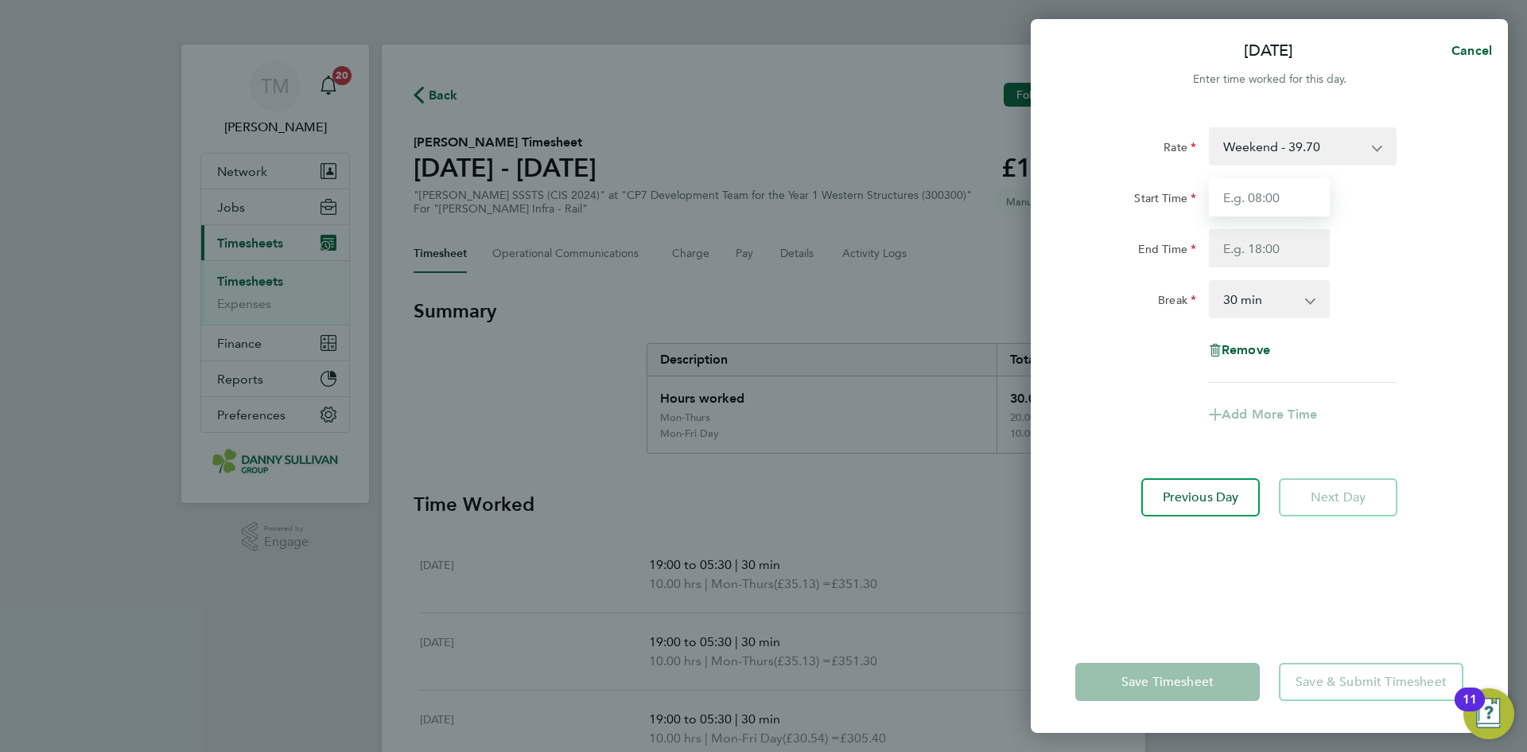
click at [1279, 189] on input "Start Time" at bounding box center [1269, 197] width 121 height 38
type input "19:00"
click at [1280, 235] on input "End Time" at bounding box center [1269, 248] width 121 height 38
type input "05:30"
click at [1269, 309] on select "0 min 15 min 30 min 45 min 60 min 75 min 90 min" at bounding box center [1260, 299] width 99 height 35
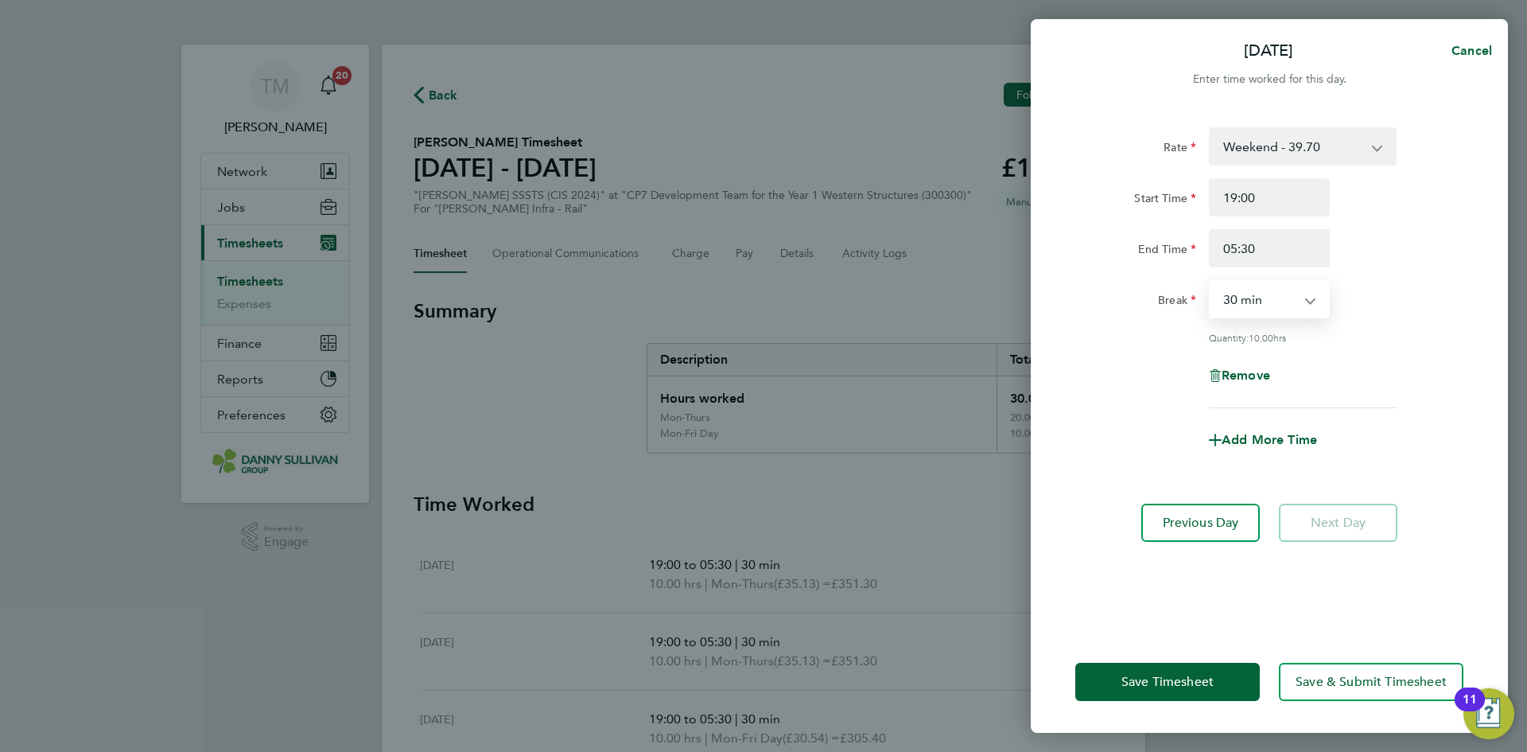
click at [1211, 282] on select "0 min 15 min 30 min 45 min 60 min 75 min 90 min" at bounding box center [1260, 299] width 99 height 35
click at [1217, 673] on button "Save Timesheet" at bounding box center [1167, 682] width 185 height 38
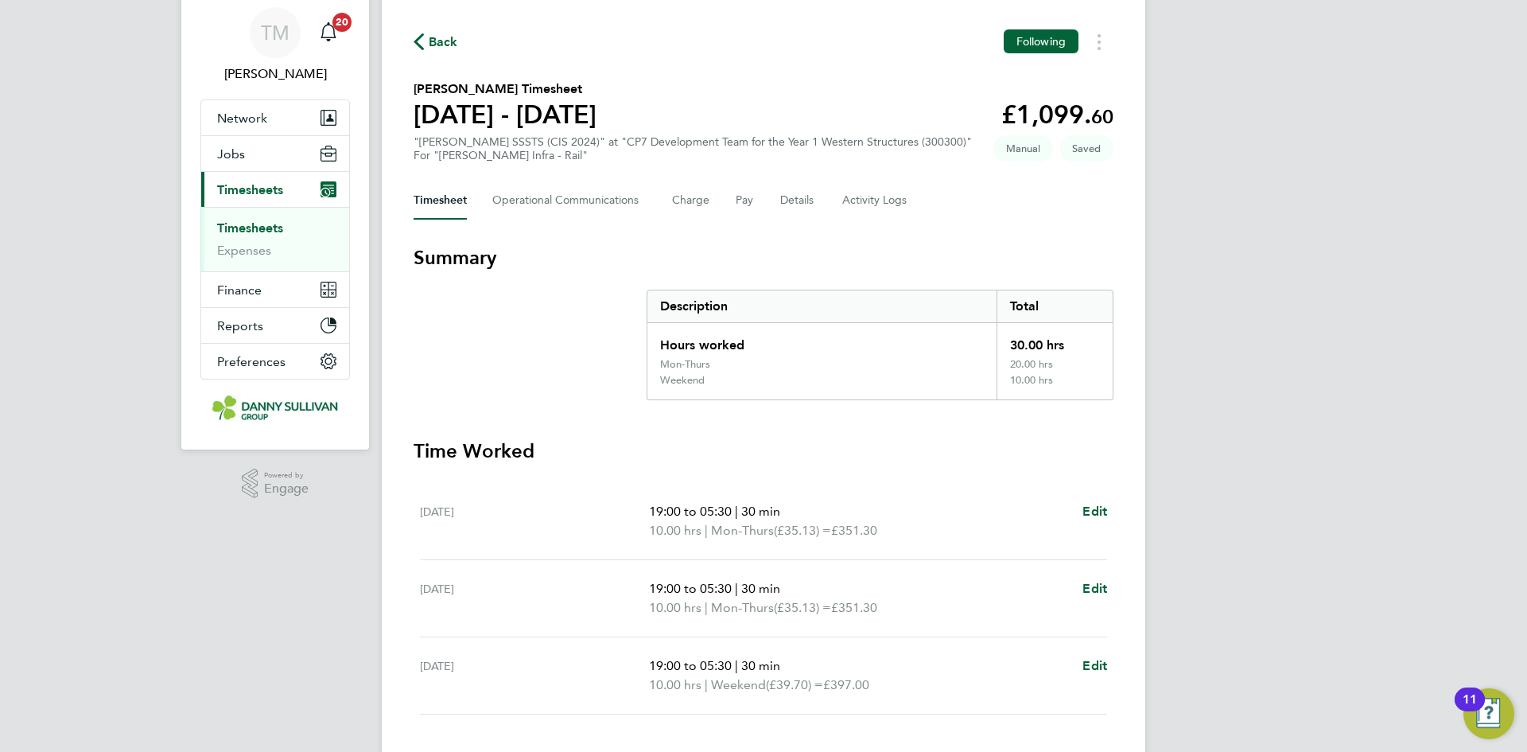
scroll to position [156, 0]
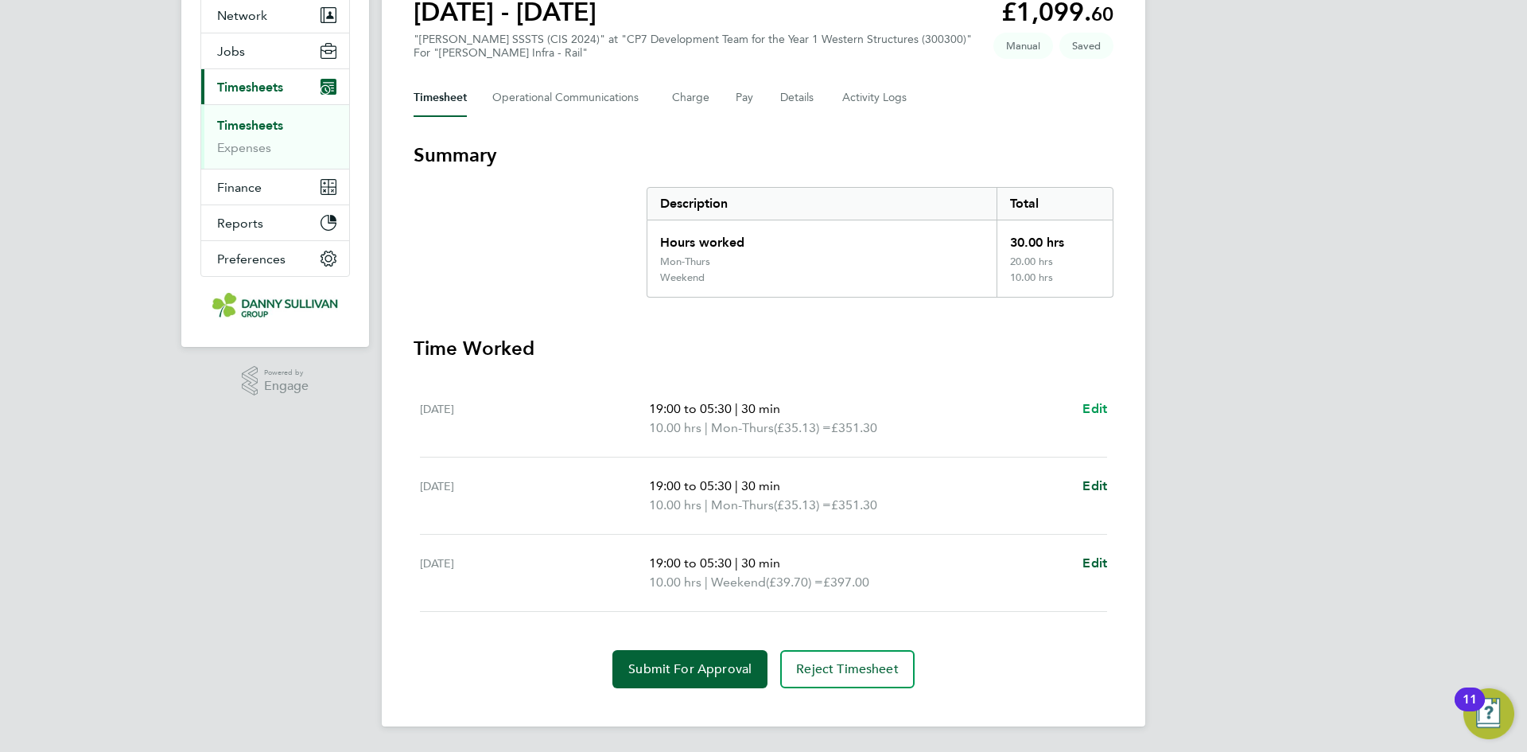
click at [1102, 399] on link "Edit" at bounding box center [1095, 408] width 25 height 19
select select "30"
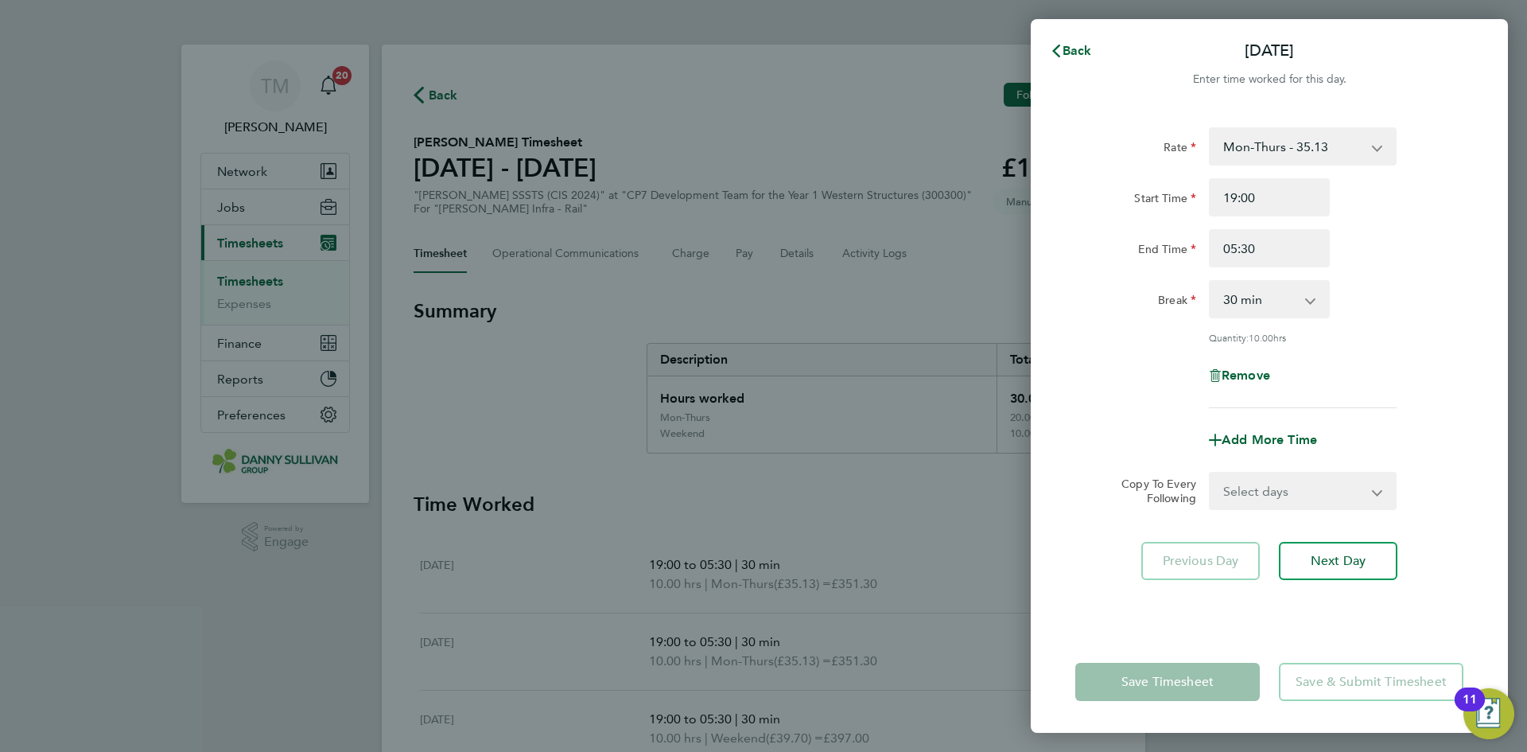
click at [1308, 153] on select "Mon-Thurs - 35.13 Mon-Fri Day - 30.54 Xmas / [GEOGRAPHIC_DATA] - 61.08 Bank Hol…" at bounding box center [1293, 146] width 165 height 35
click at [1082, 52] on span "Back" at bounding box center [1077, 50] width 29 height 15
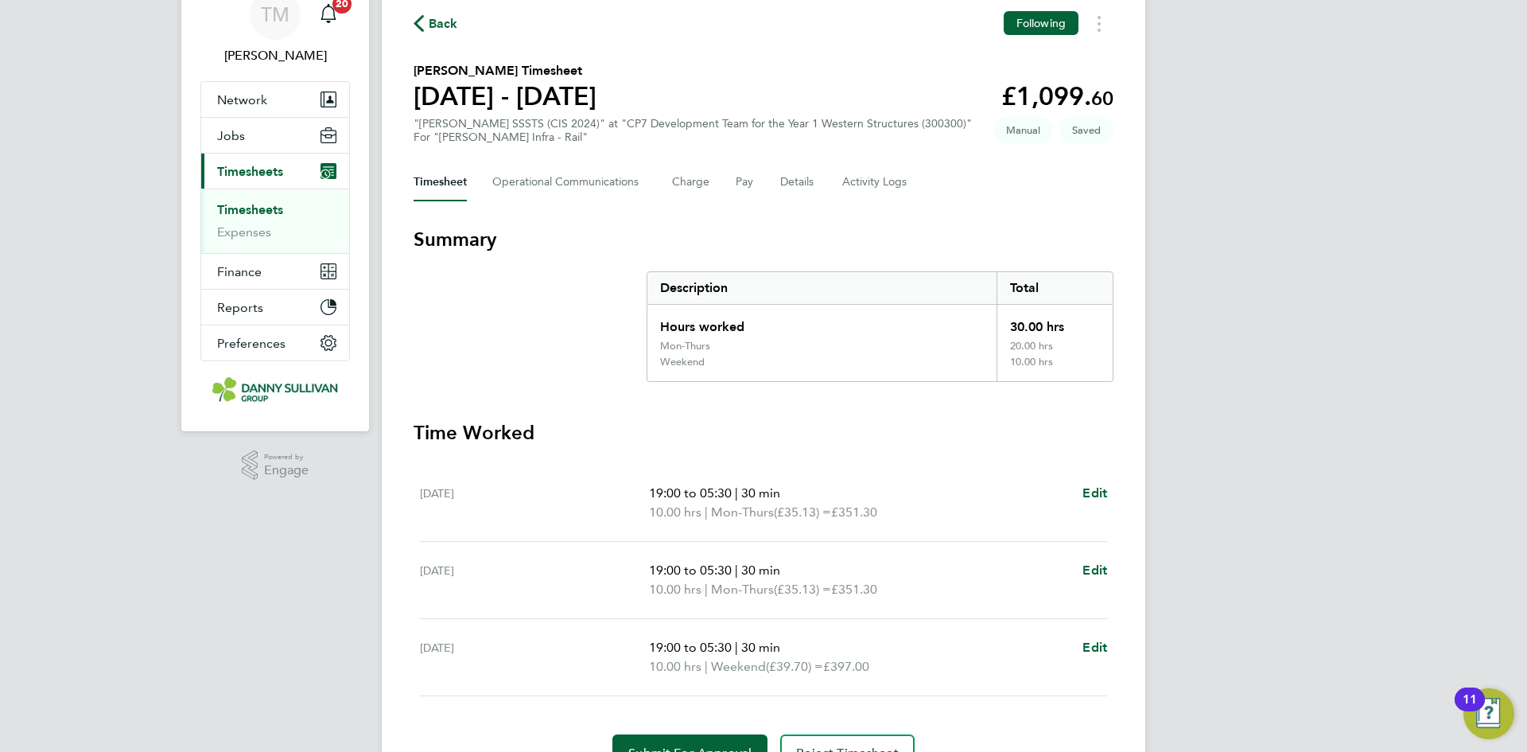
scroll to position [156, 0]
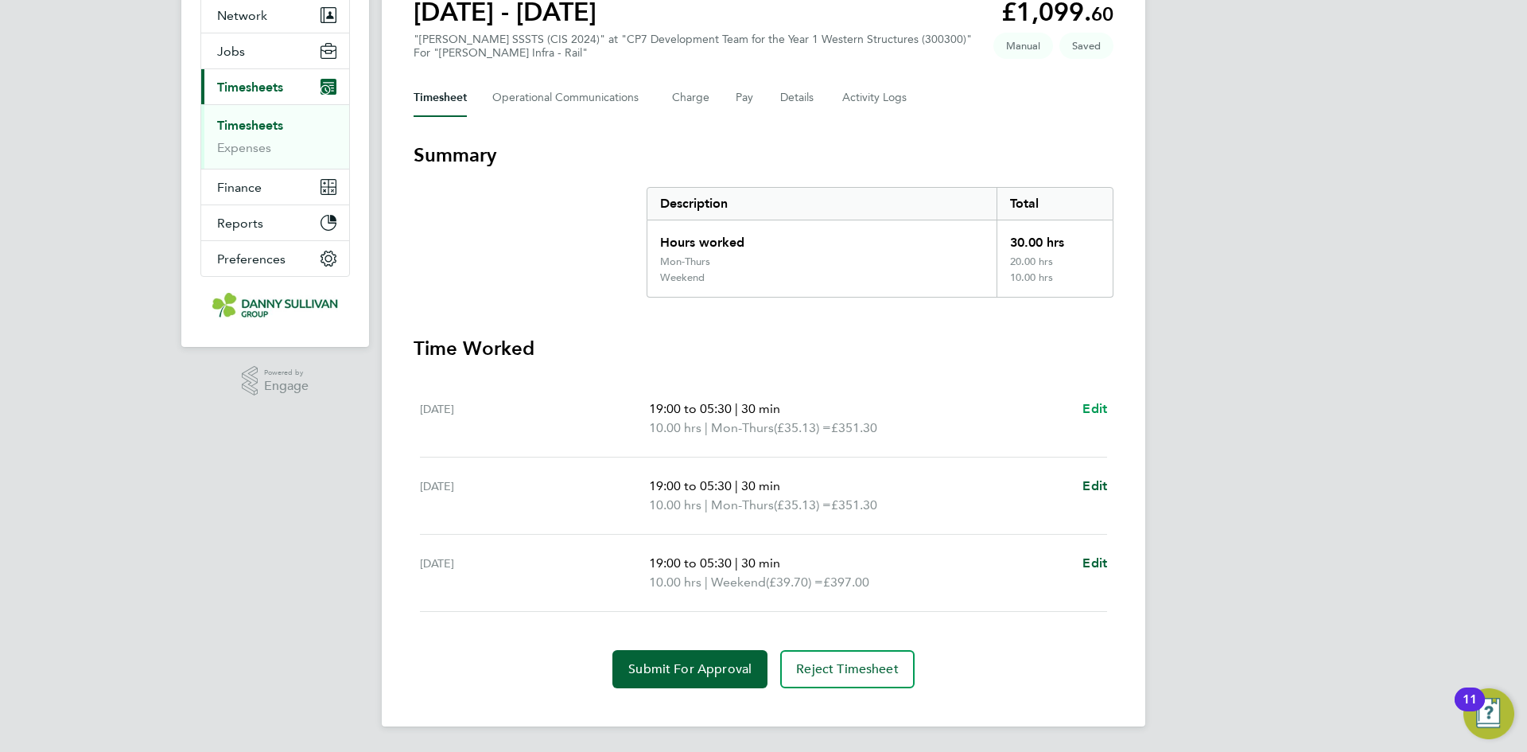
click at [1098, 411] on span "Edit" at bounding box center [1095, 408] width 25 height 15
select select "30"
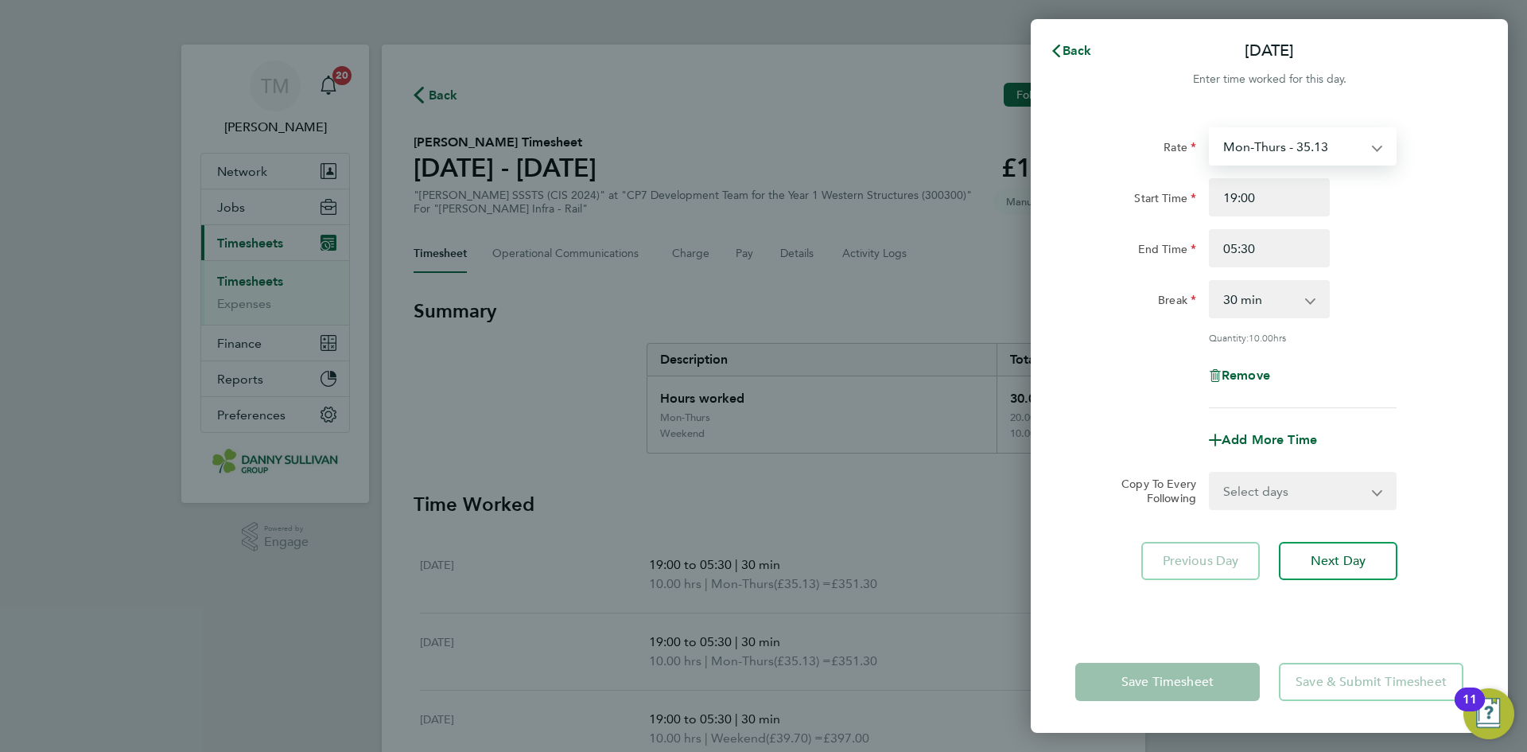
click at [1329, 146] on select "Mon-Thurs - 35.13 Mon-Fri Day - 30.54 Xmas / [GEOGRAPHIC_DATA] - 61.08 Bank Hol…" at bounding box center [1293, 146] width 165 height 35
click at [1071, 228] on div "Start Time 19:00 End Time 05:30" at bounding box center [1269, 222] width 401 height 89
click at [1283, 144] on select "Mon-Thurs - 35.13 Mon-Fri Day - 30.54 Xmas / [GEOGRAPHIC_DATA] - 61.08 Bank Hol…" at bounding box center [1293, 146] width 165 height 35
click at [1319, 153] on select "Mon-Thurs - 35.13 Mon-Fri Day - 30.54 Xmas / [GEOGRAPHIC_DATA] - 61.08 Bank Hol…" at bounding box center [1293, 146] width 165 height 35
click at [1374, 146] on select "Mon-Thurs - 35.13 Mon-Fri Day - 30.54 Xmas / [GEOGRAPHIC_DATA] - 61.08 Bank Hol…" at bounding box center [1293, 146] width 165 height 35
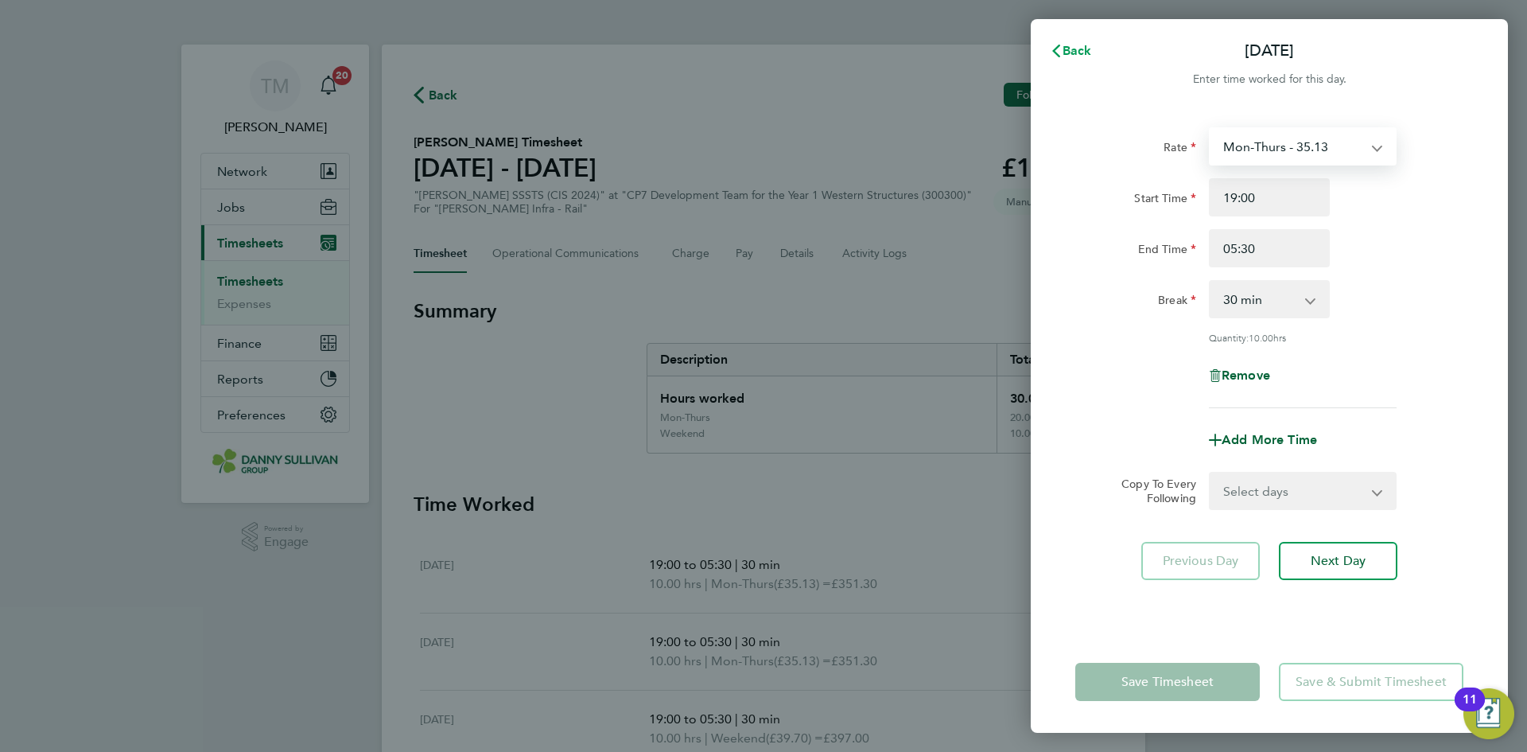
click at [1072, 52] on span "Back" at bounding box center [1077, 50] width 29 height 15
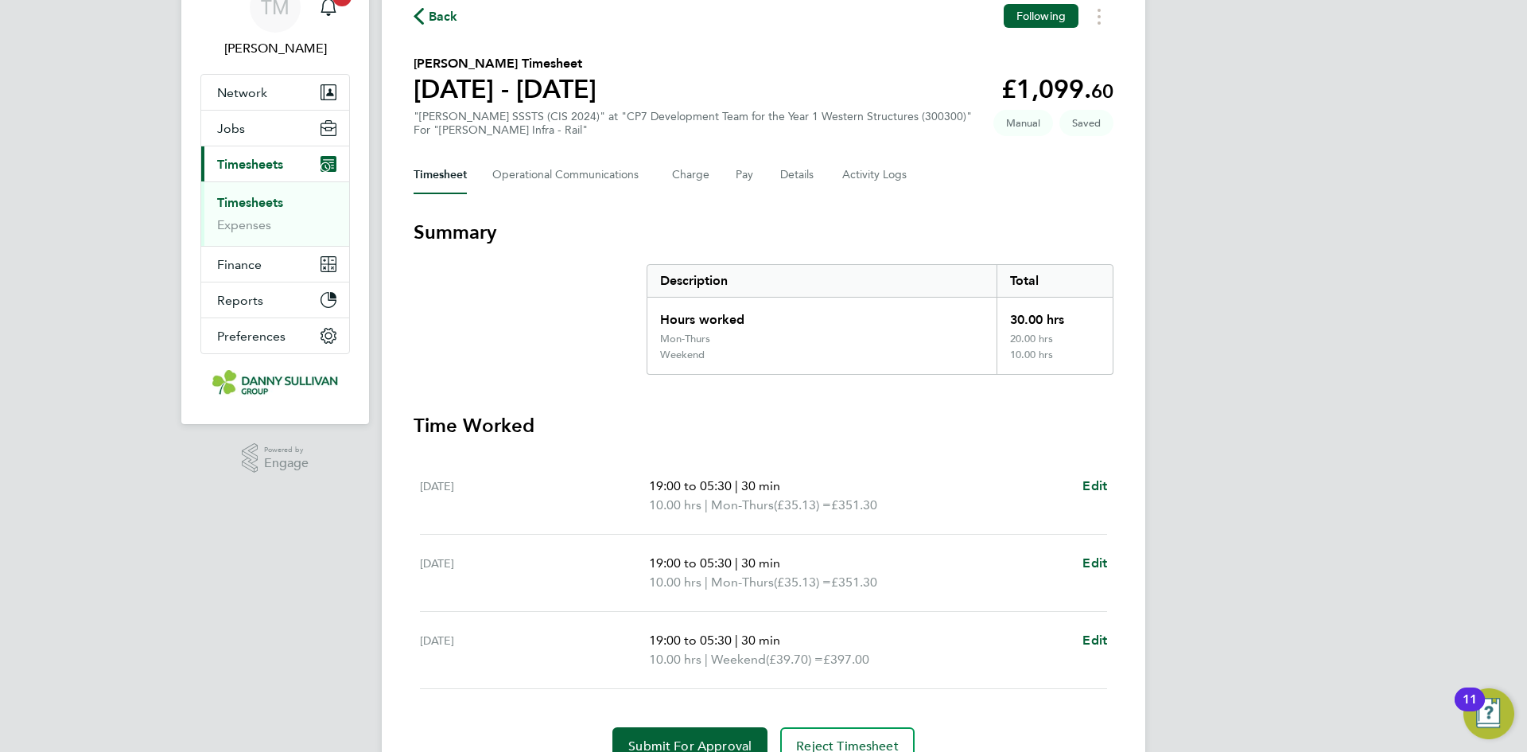
scroll to position [80, 0]
click at [1094, 639] on span "Edit" at bounding box center [1095, 639] width 25 height 15
select select "30"
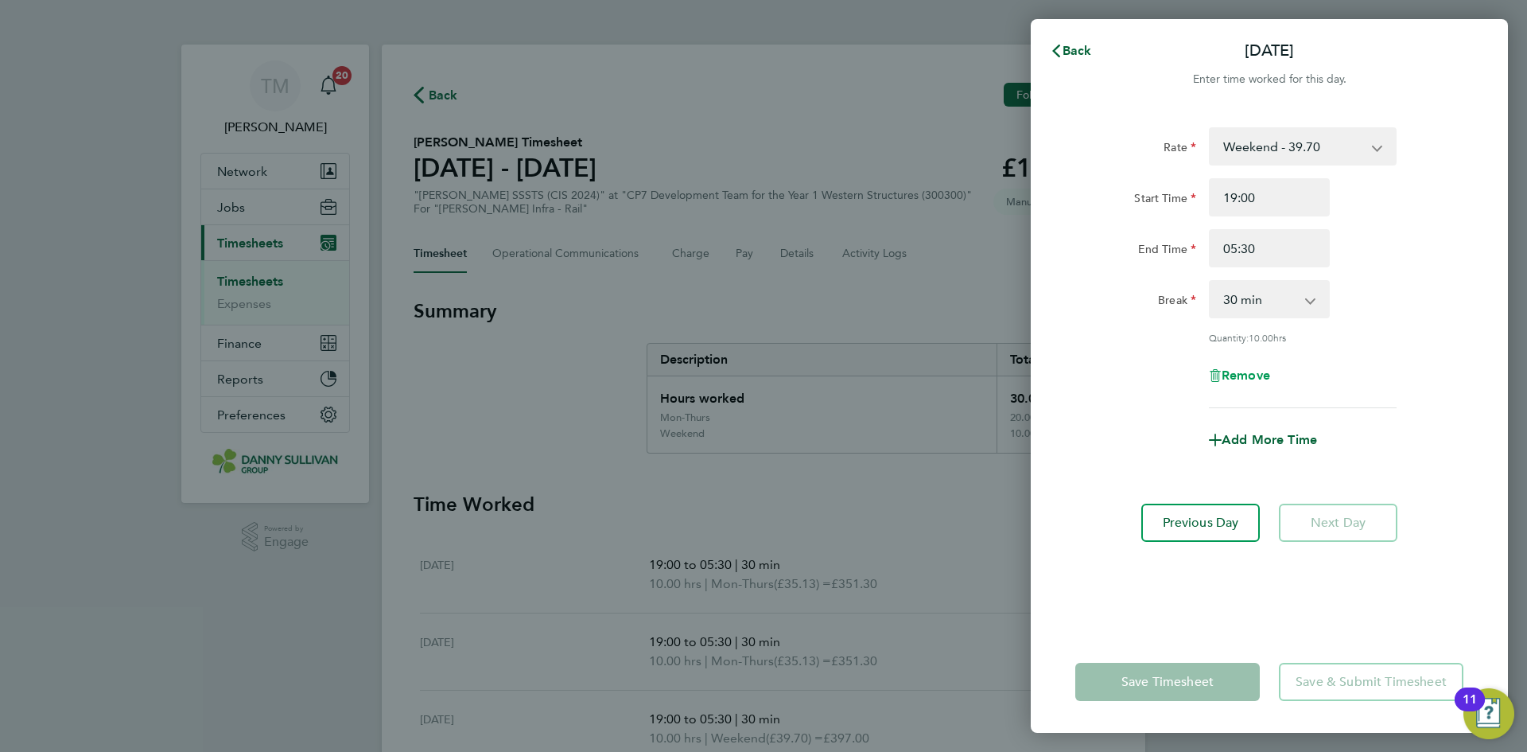
click at [1256, 371] on span "Remove" at bounding box center [1246, 374] width 49 height 15
select select "null"
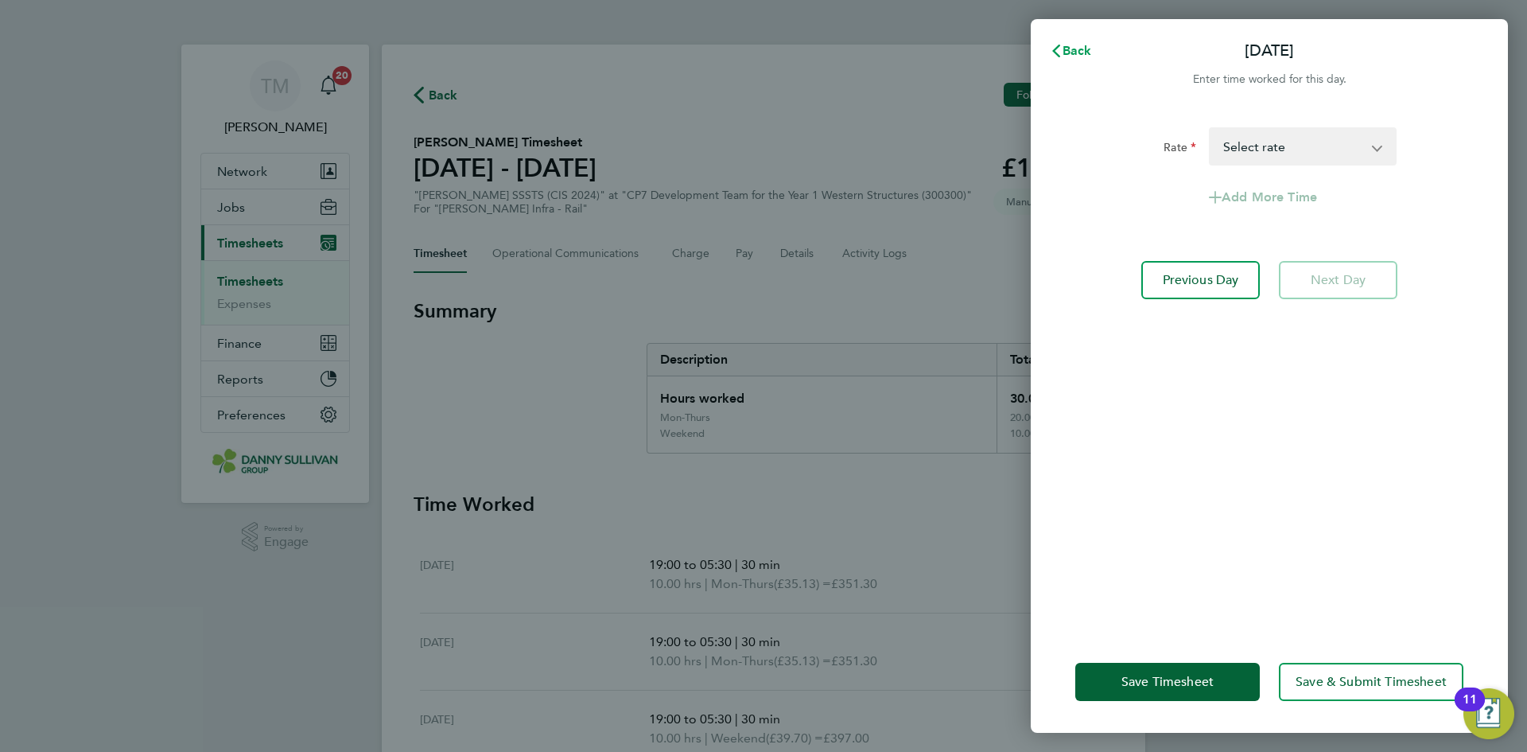
click at [1083, 58] on button "Back" at bounding box center [1071, 51] width 74 height 32
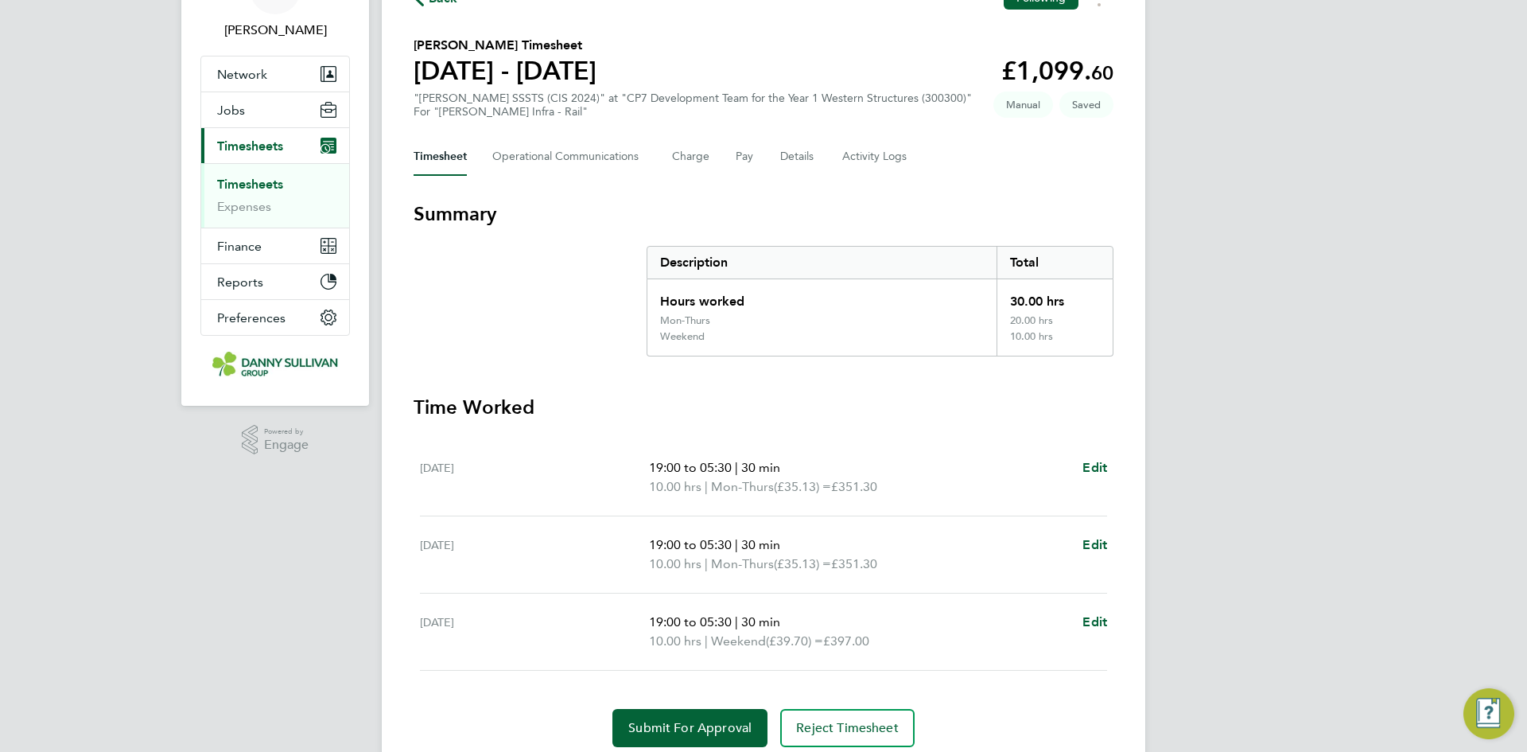
scroll to position [156, 0]
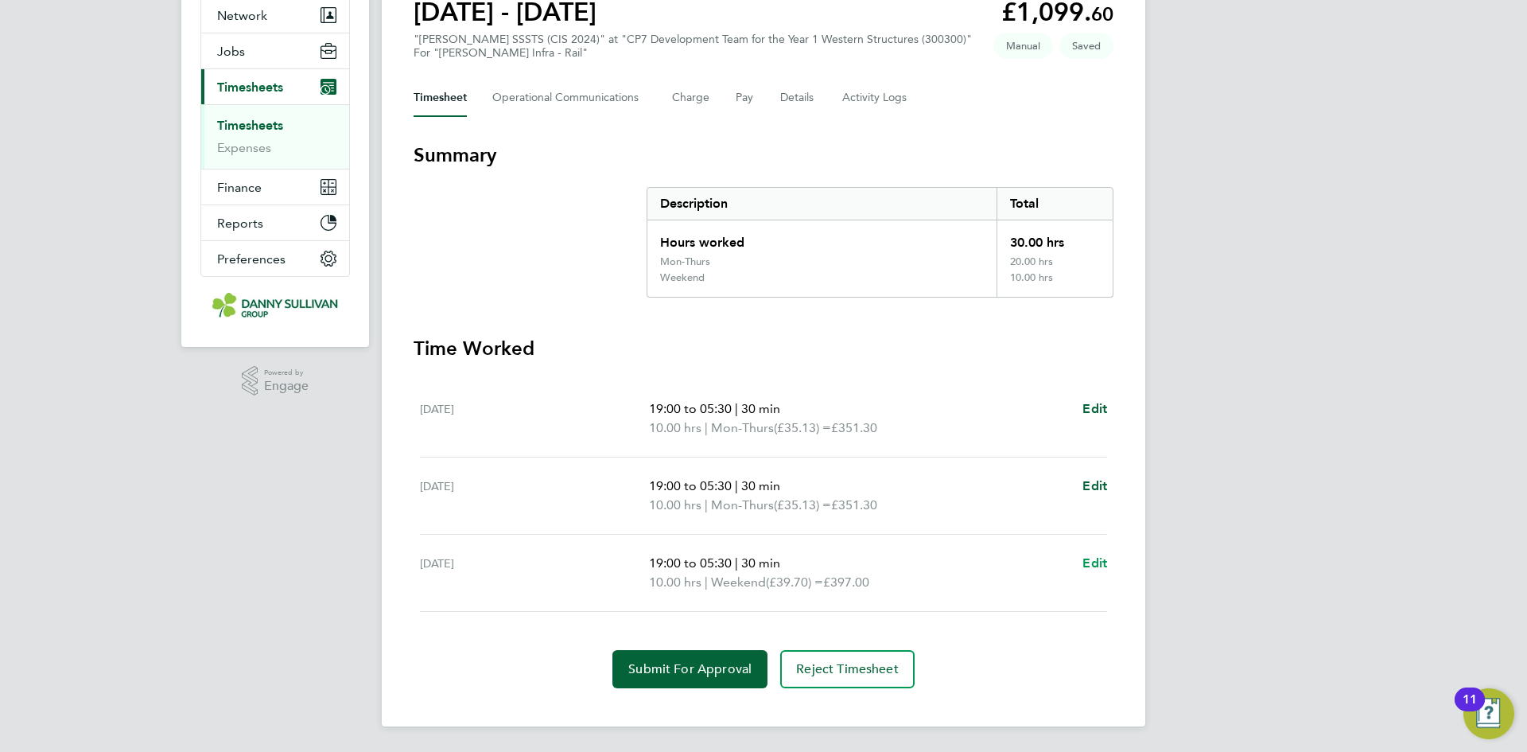
click at [1101, 566] on span "Edit" at bounding box center [1095, 562] width 25 height 15
select select "30"
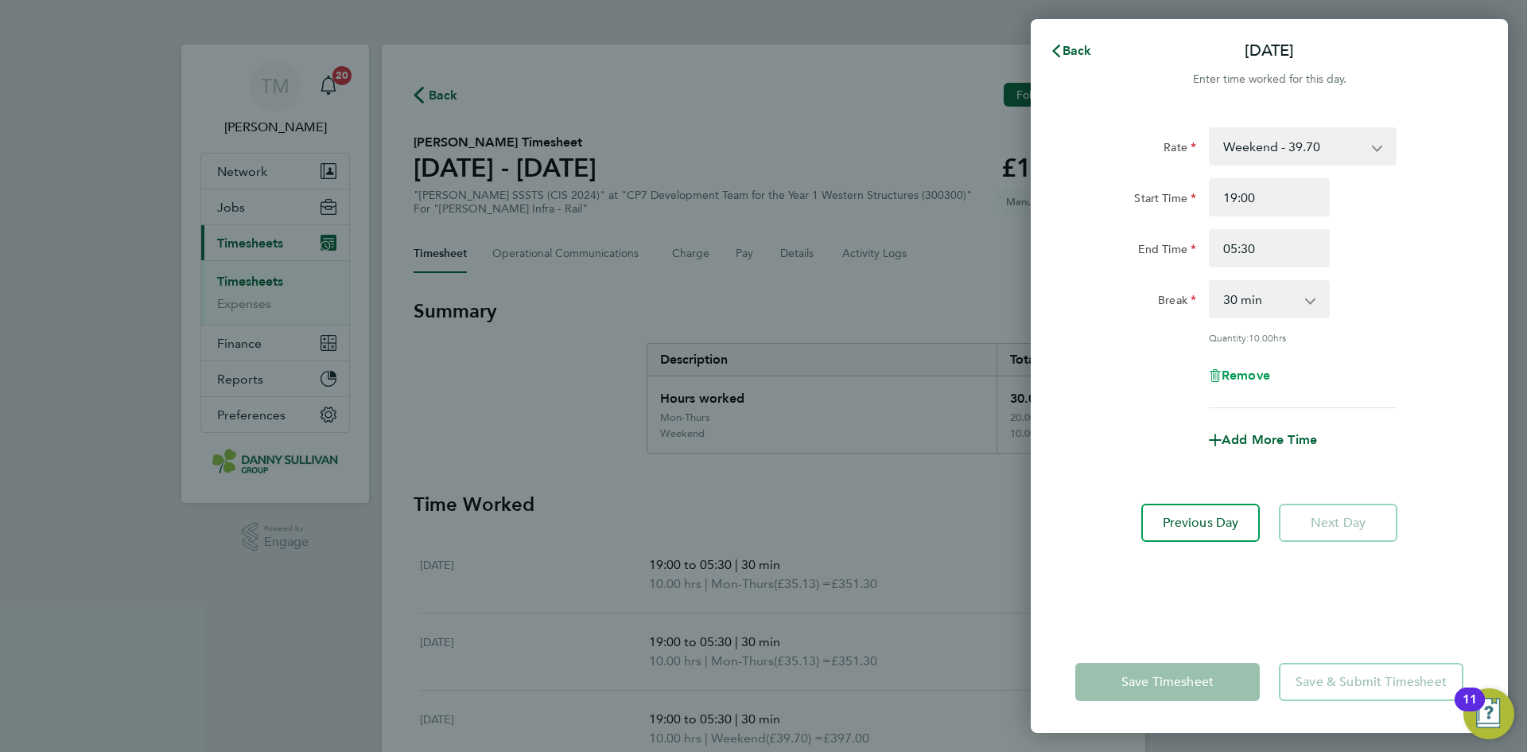
click at [1248, 371] on span "Remove" at bounding box center [1246, 374] width 49 height 15
select select "null"
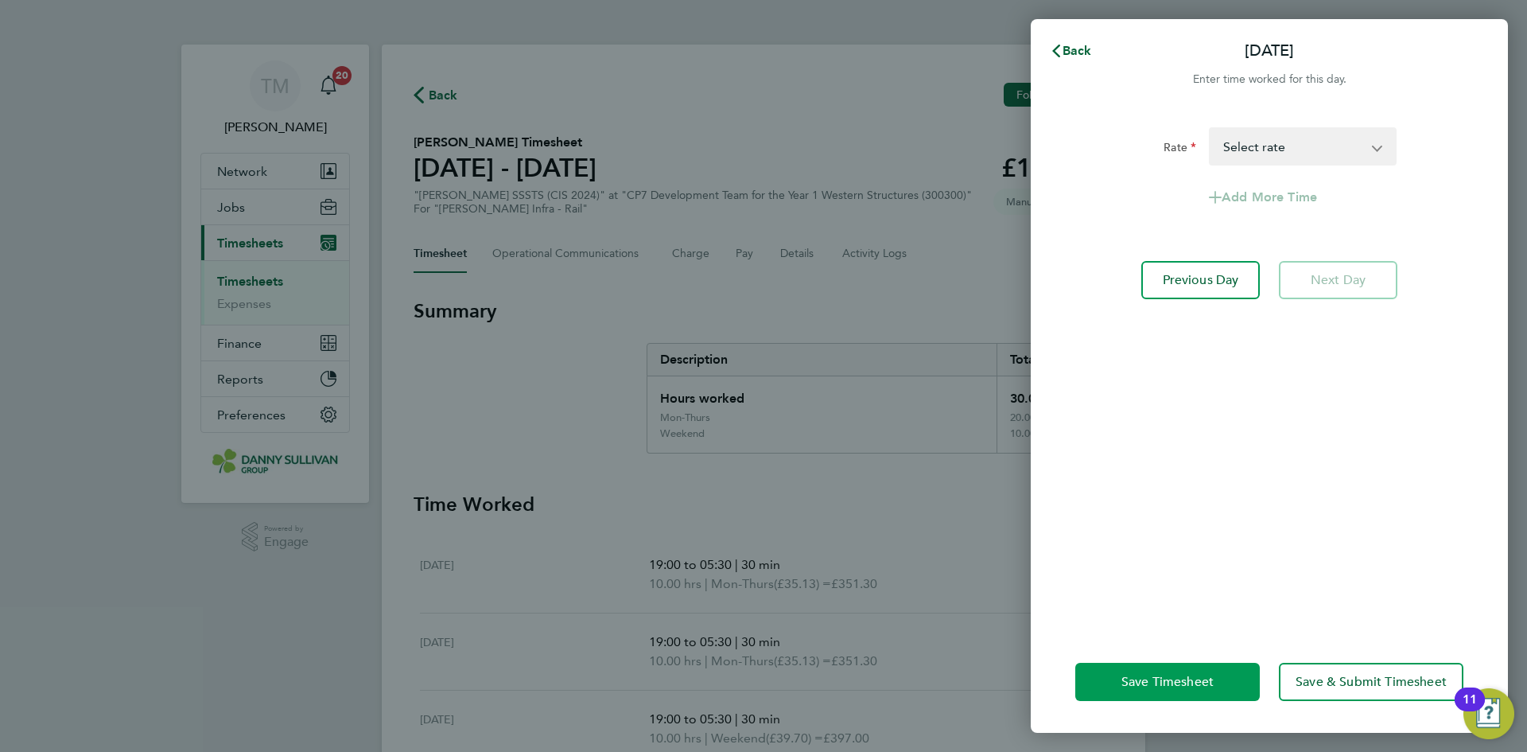
click at [1197, 675] on span "Save Timesheet" at bounding box center [1168, 682] width 92 height 16
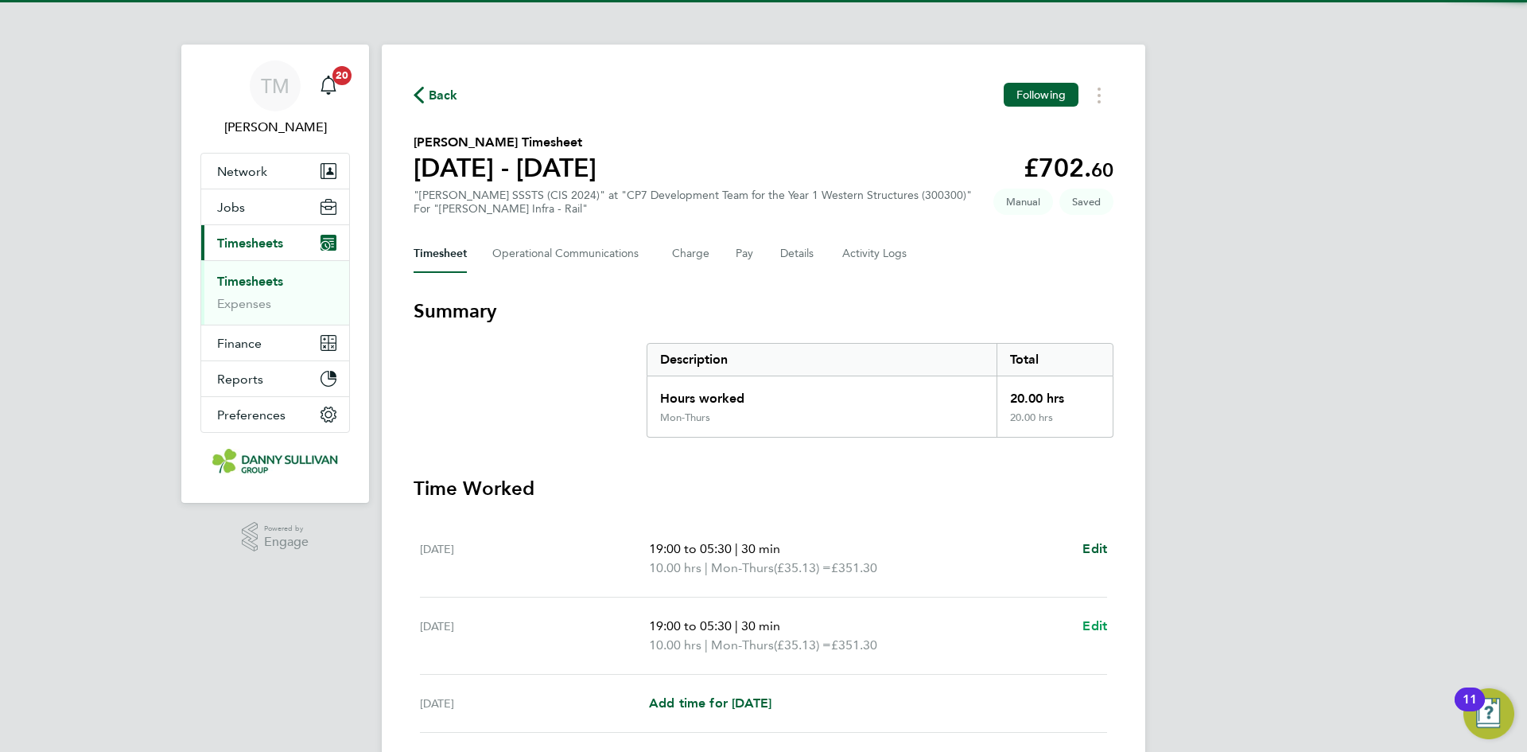
click at [1099, 623] on span "Edit" at bounding box center [1095, 625] width 25 height 15
select select "30"
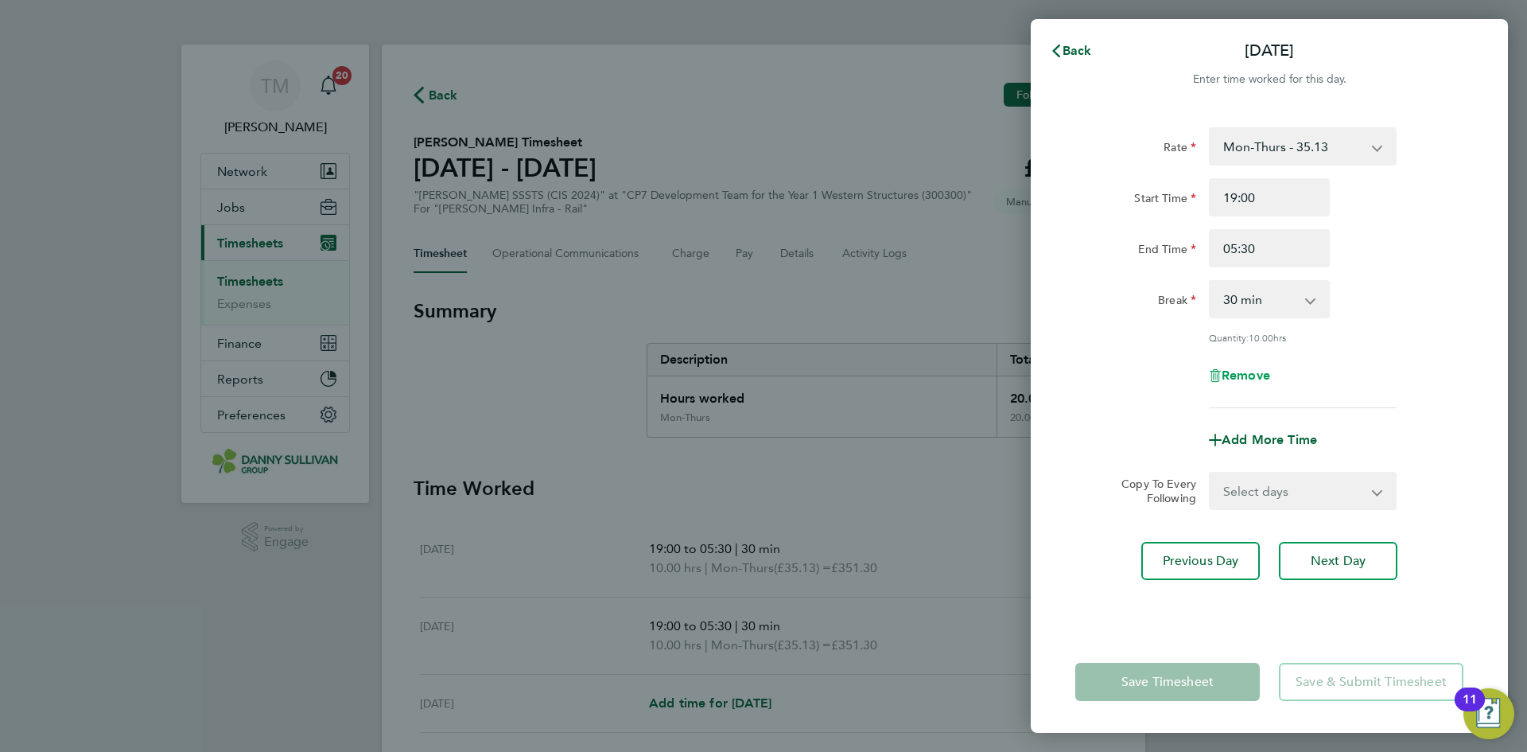
click at [1251, 373] on span "Remove" at bounding box center [1246, 374] width 49 height 15
select select "null"
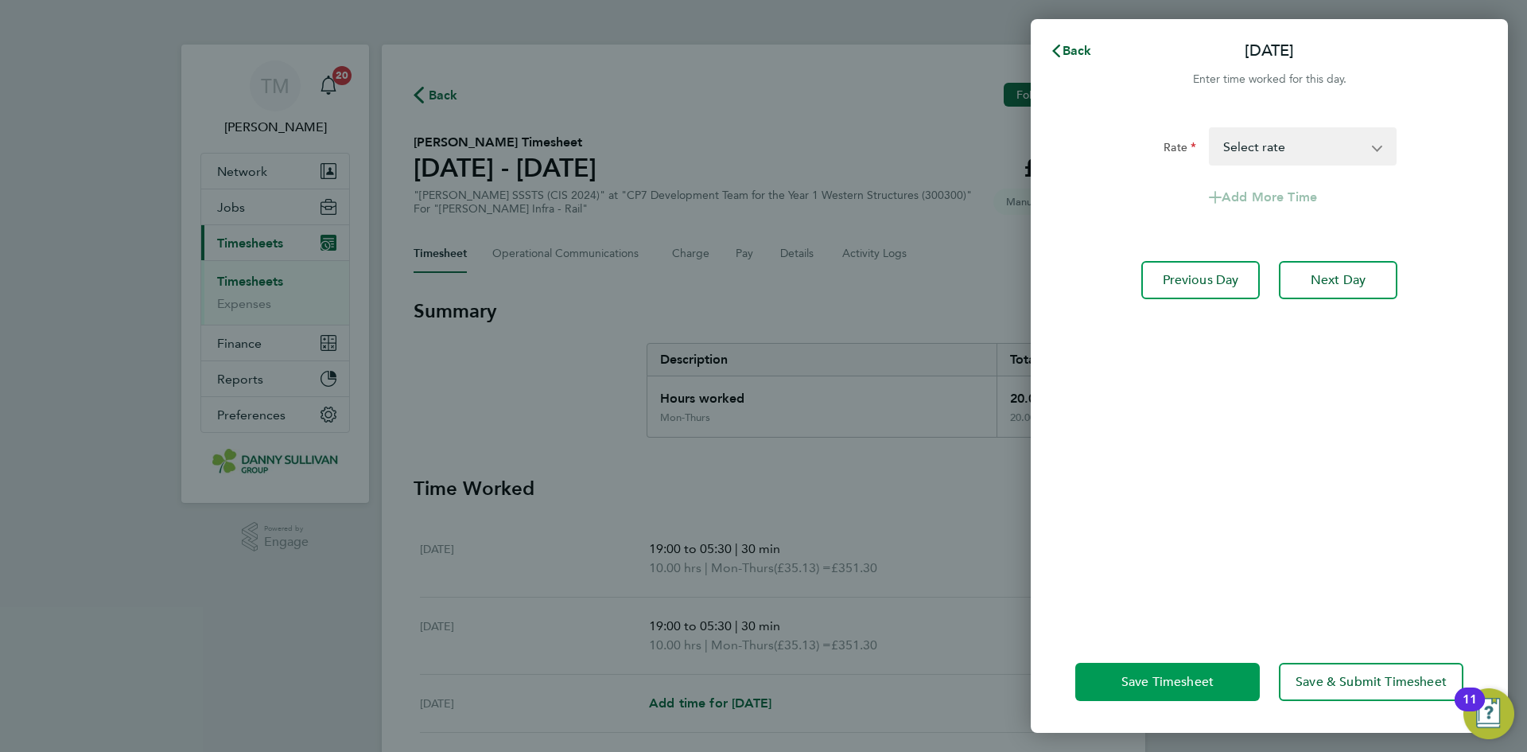
click at [1178, 688] on span "Save Timesheet" at bounding box center [1168, 682] width 92 height 16
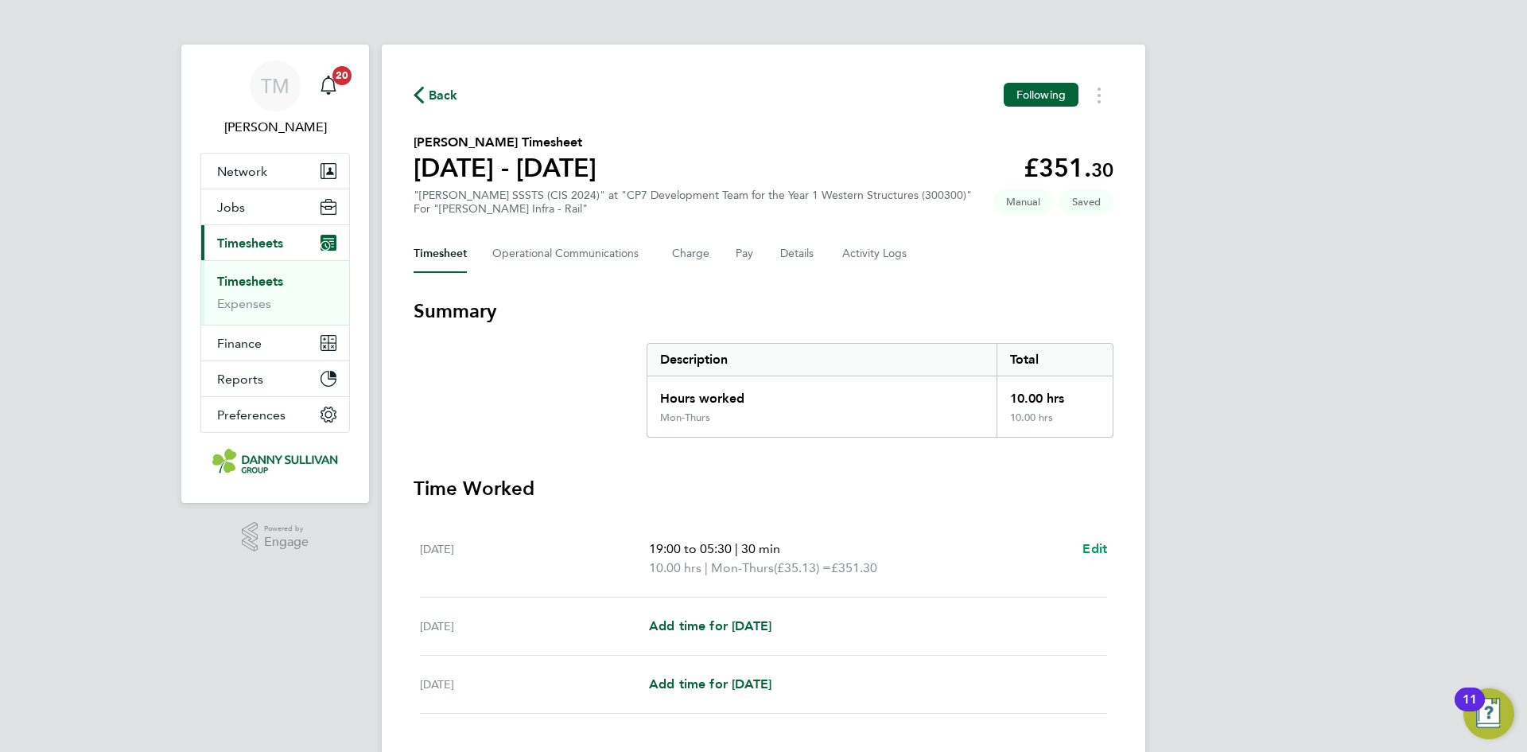
click at [1092, 543] on span "Edit" at bounding box center [1095, 548] width 25 height 15
select select "30"
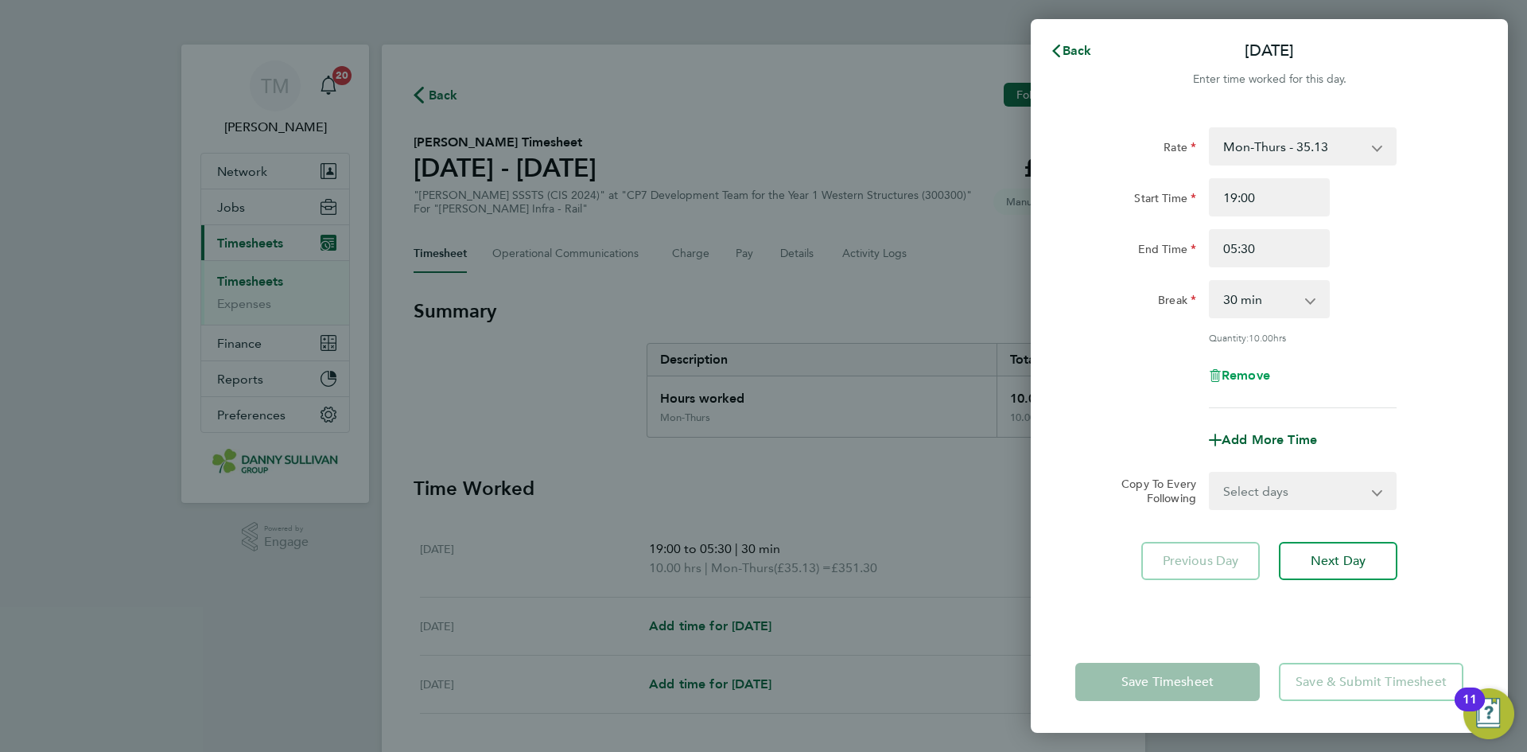
click at [1241, 376] on span "Remove" at bounding box center [1246, 374] width 49 height 15
select select "null"
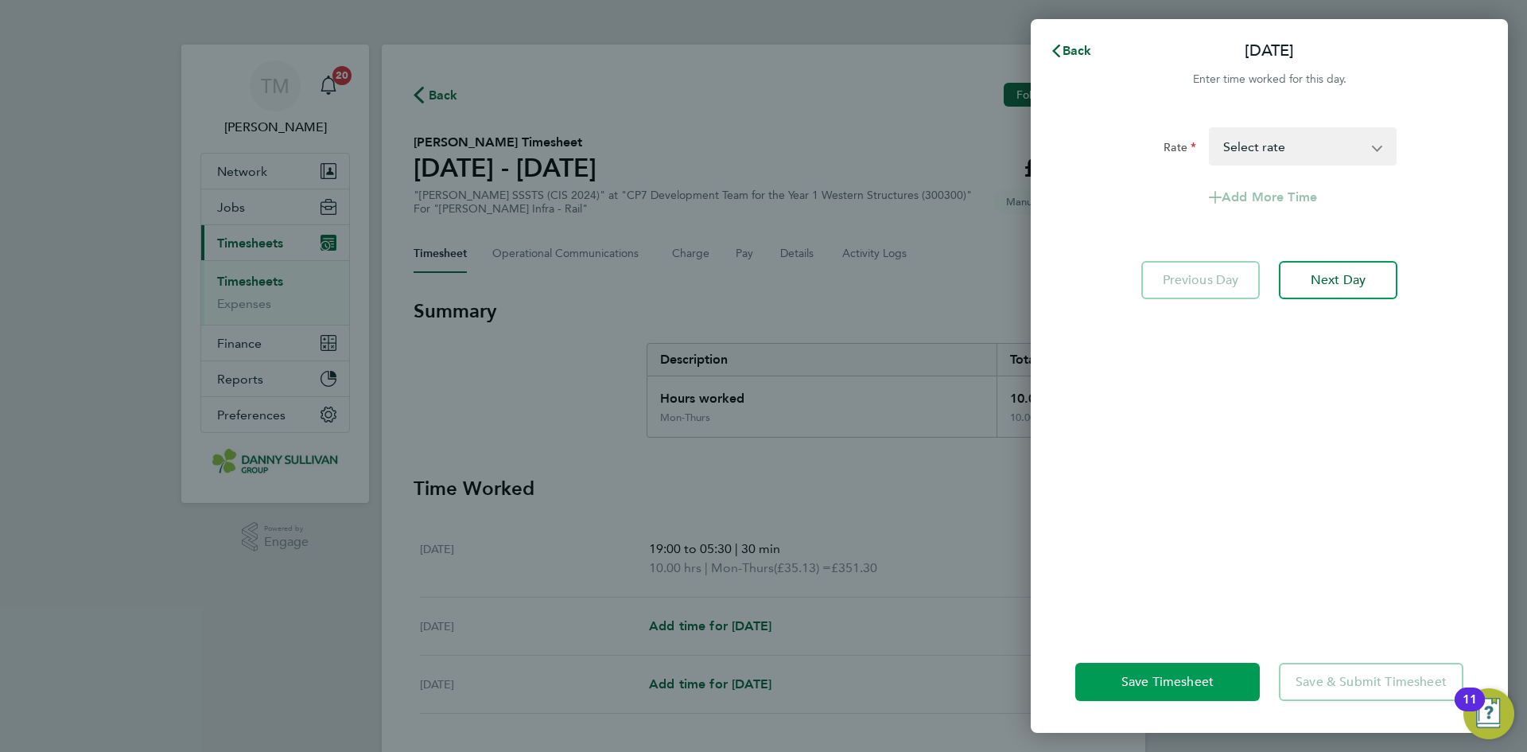
click at [1207, 689] on button "Save Timesheet" at bounding box center [1167, 682] width 185 height 38
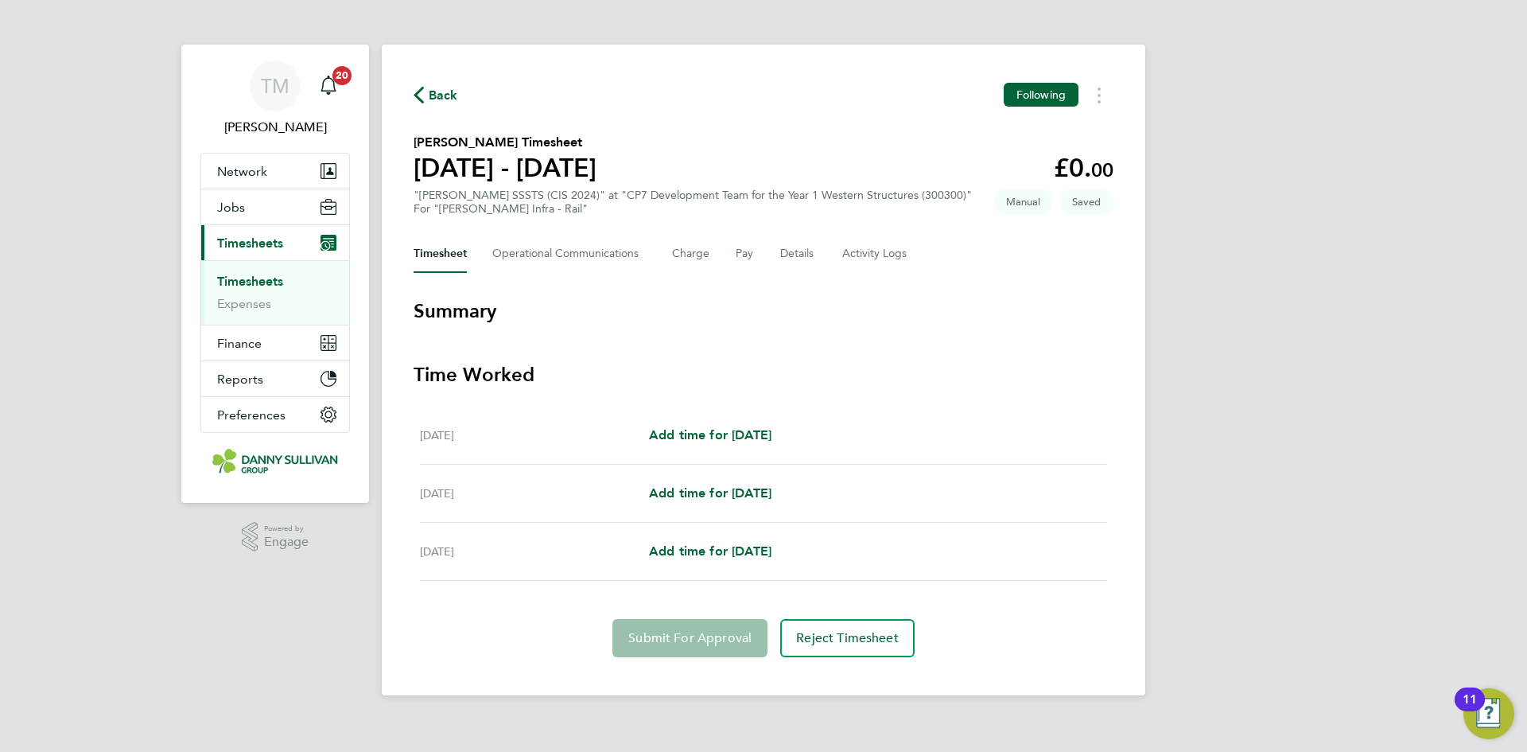
click at [439, 100] on span "Back" at bounding box center [443, 95] width 29 height 19
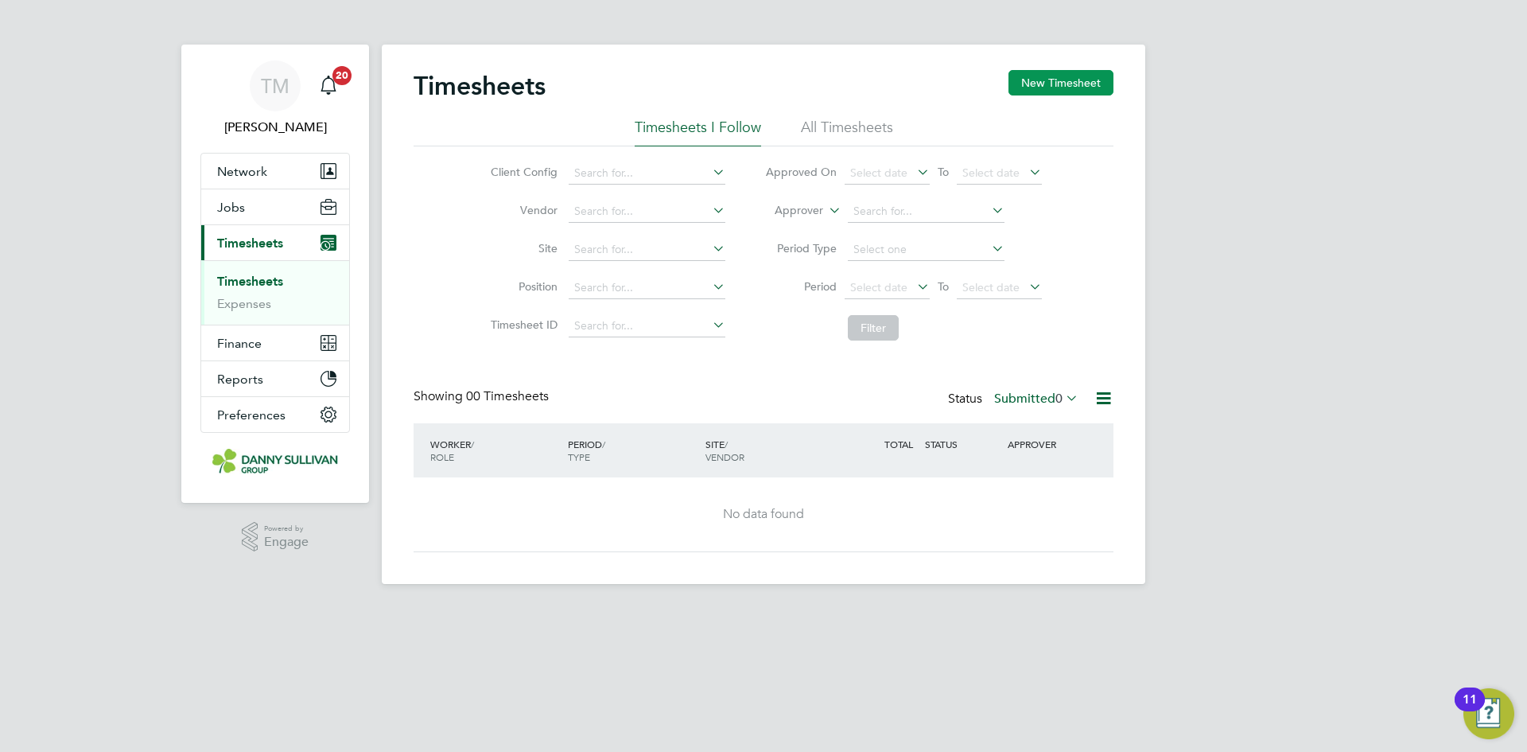
click at [1036, 84] on button "New Timesheet" at bounding box center [1061, 82] width 105 height 25
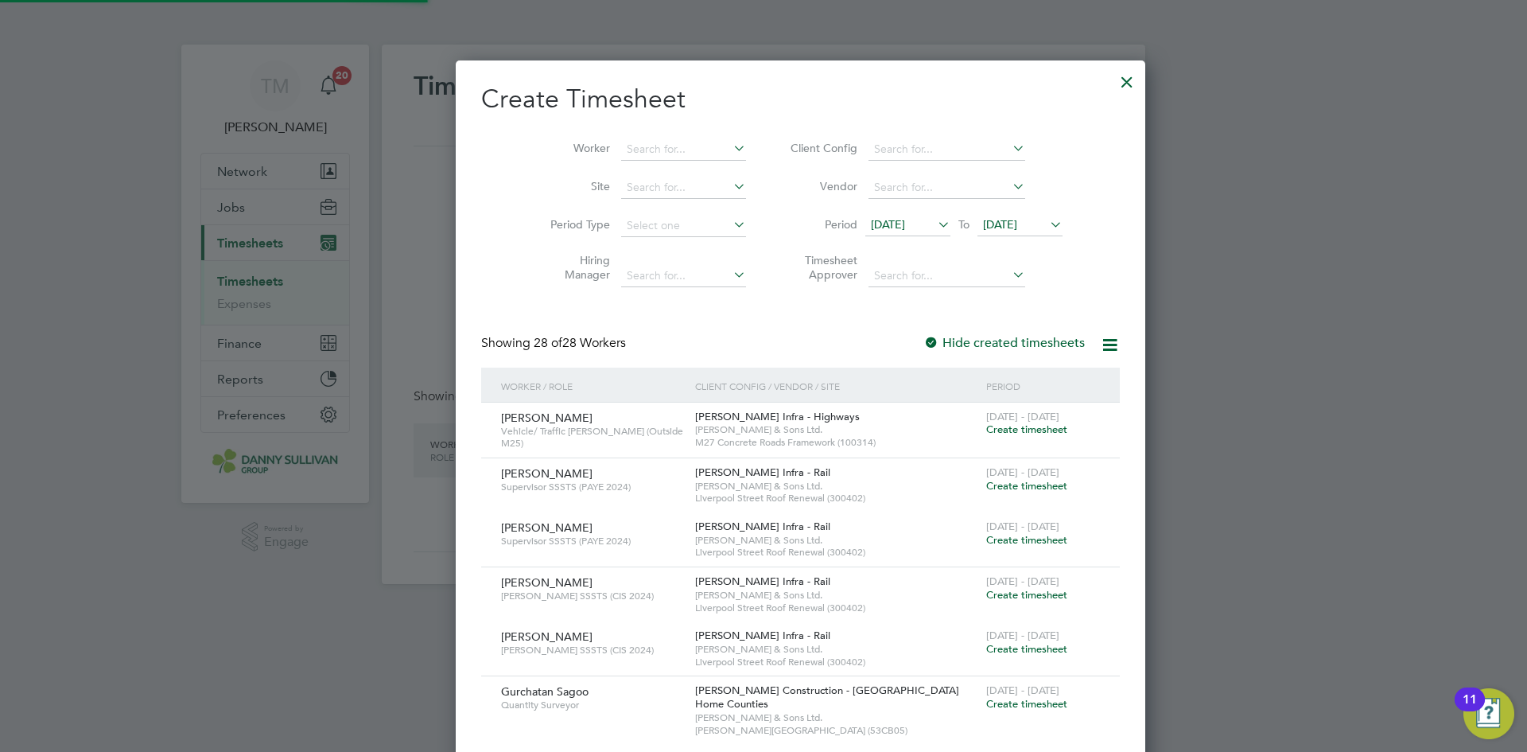
scroll to position [3151, 650]
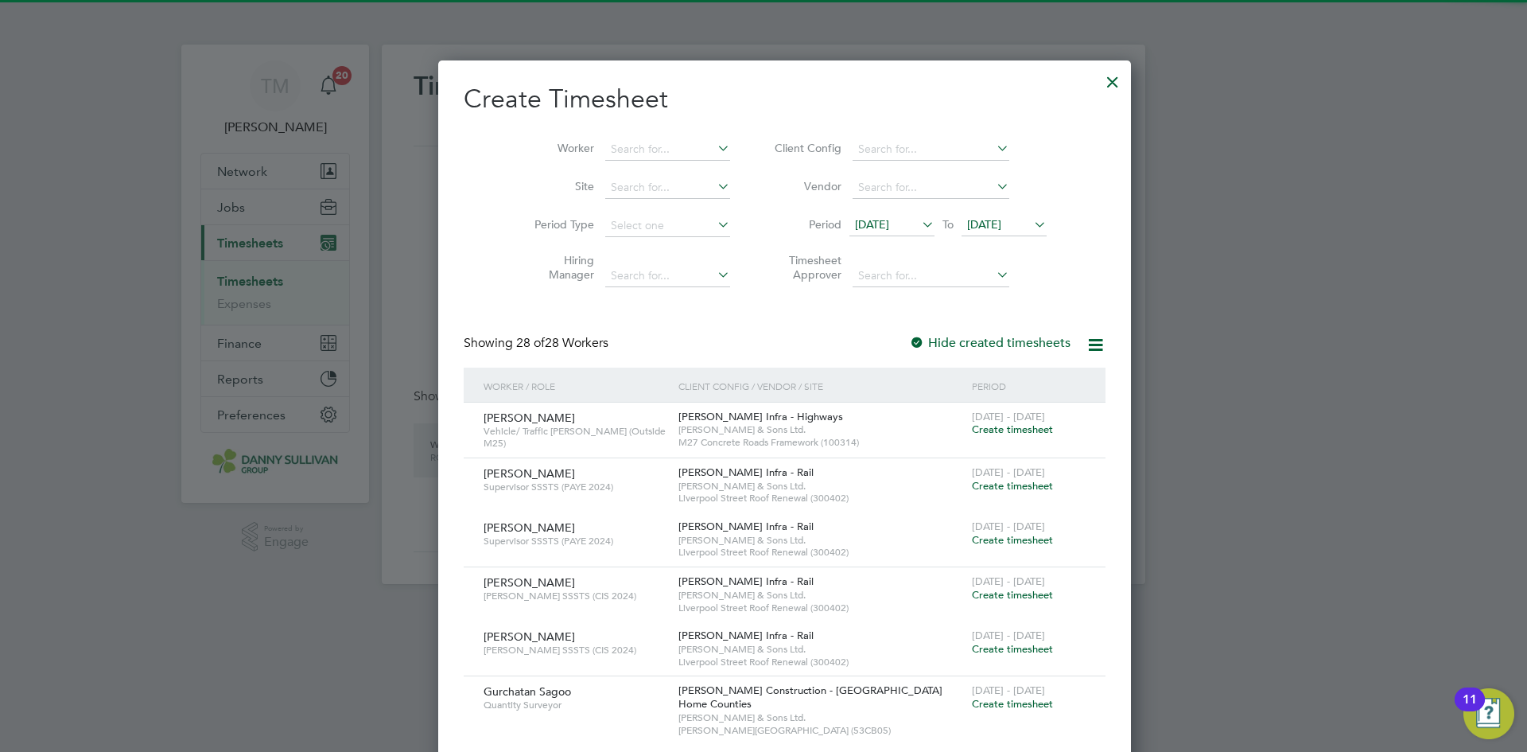
click at [714, 151] on icon at bounding box center [714, 148] width 0 height 22
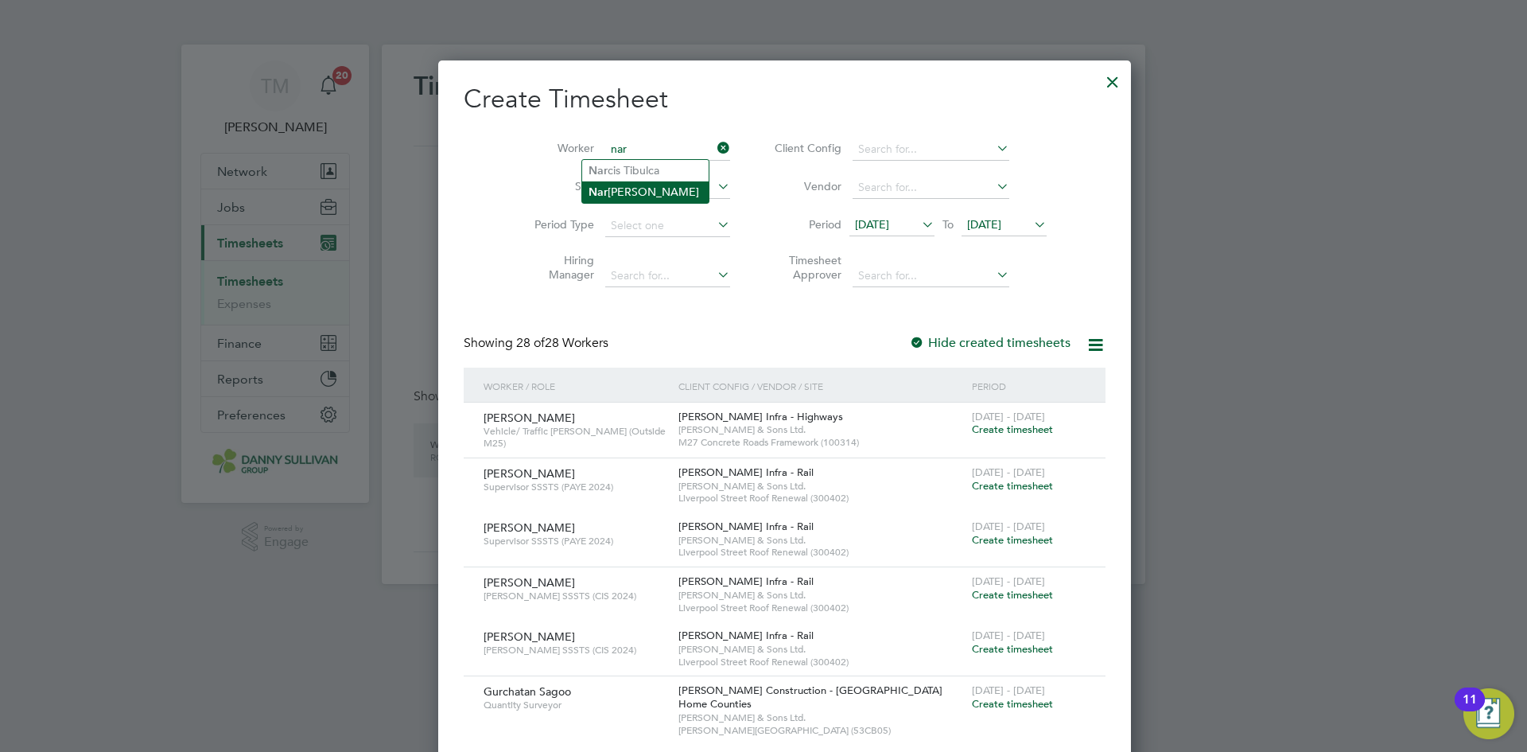
click at [663, 186] on li "Nar [PERSON_NAME]" at bounding box center [645, 191] width 126 height 21
type input "[PERSON_NAME]"
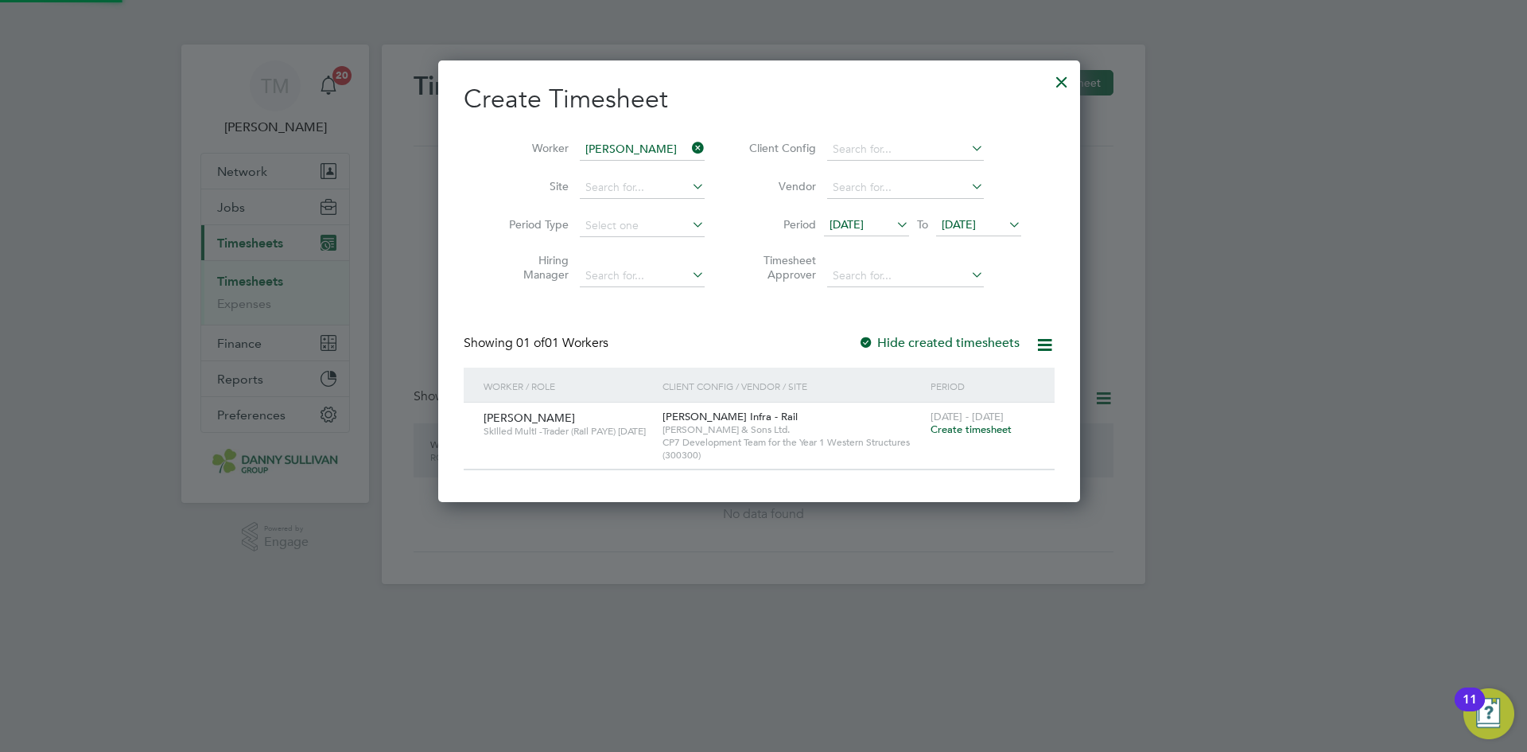
scroll to position [441, 650]
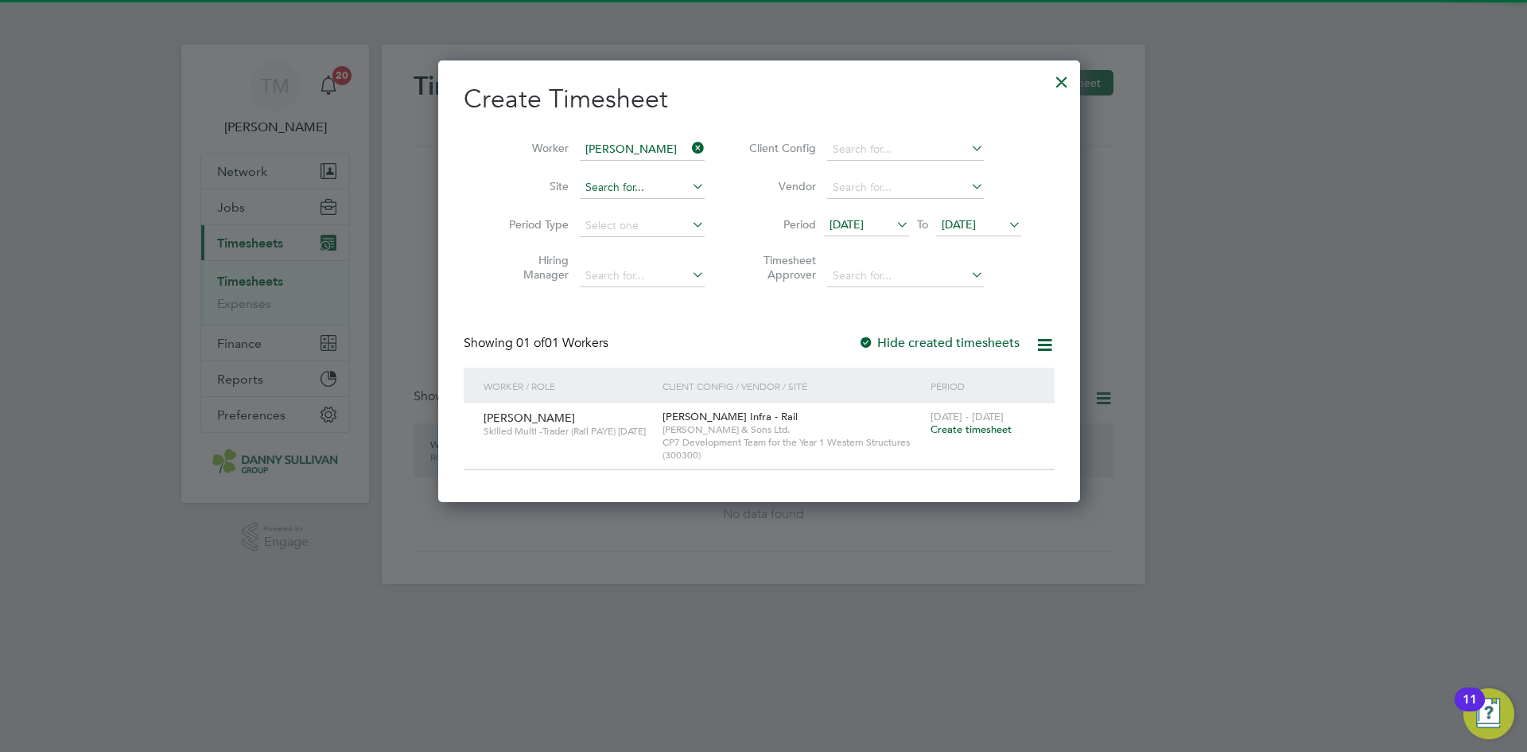
click at [669, 187] on input at bounding box center [642, 188] width 125 height 22
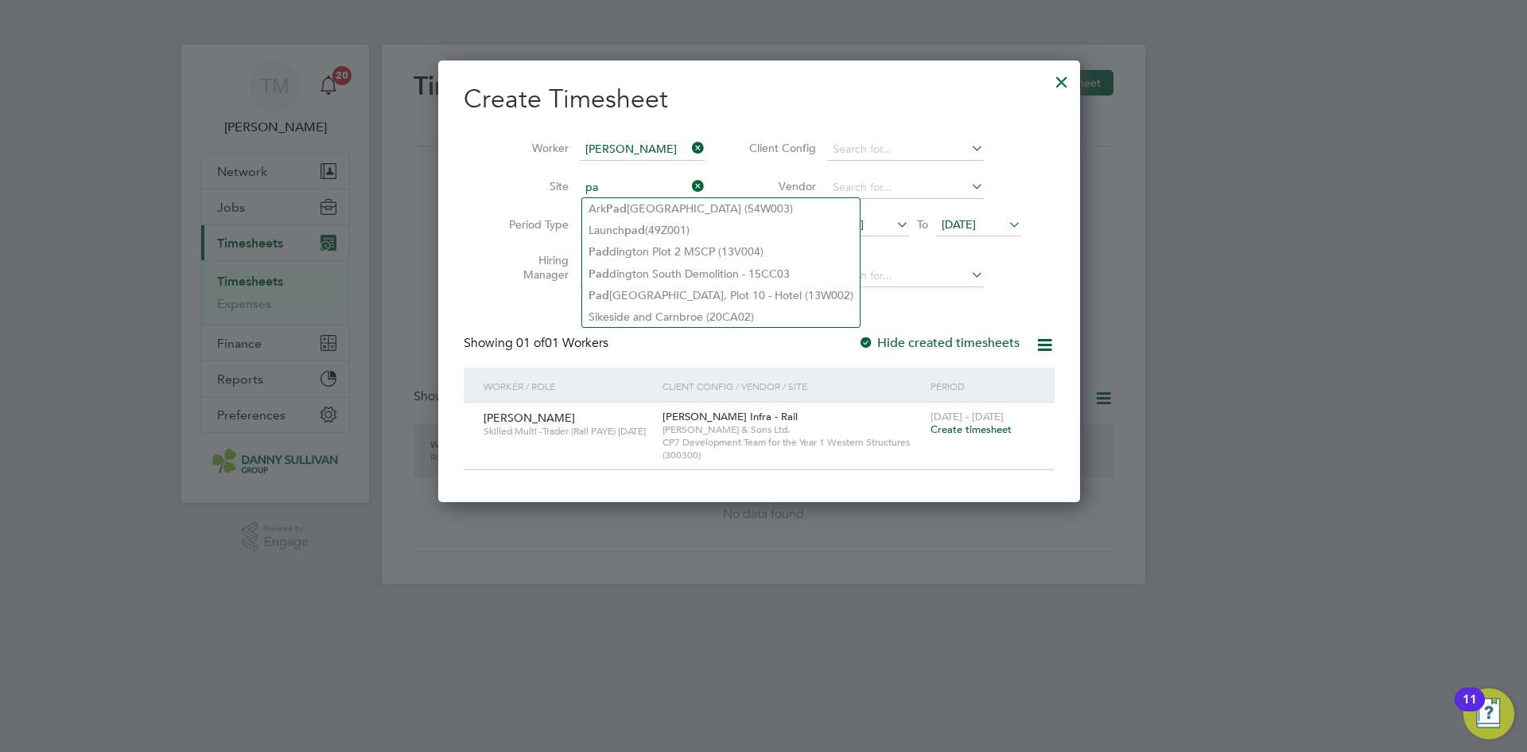
type input "p"
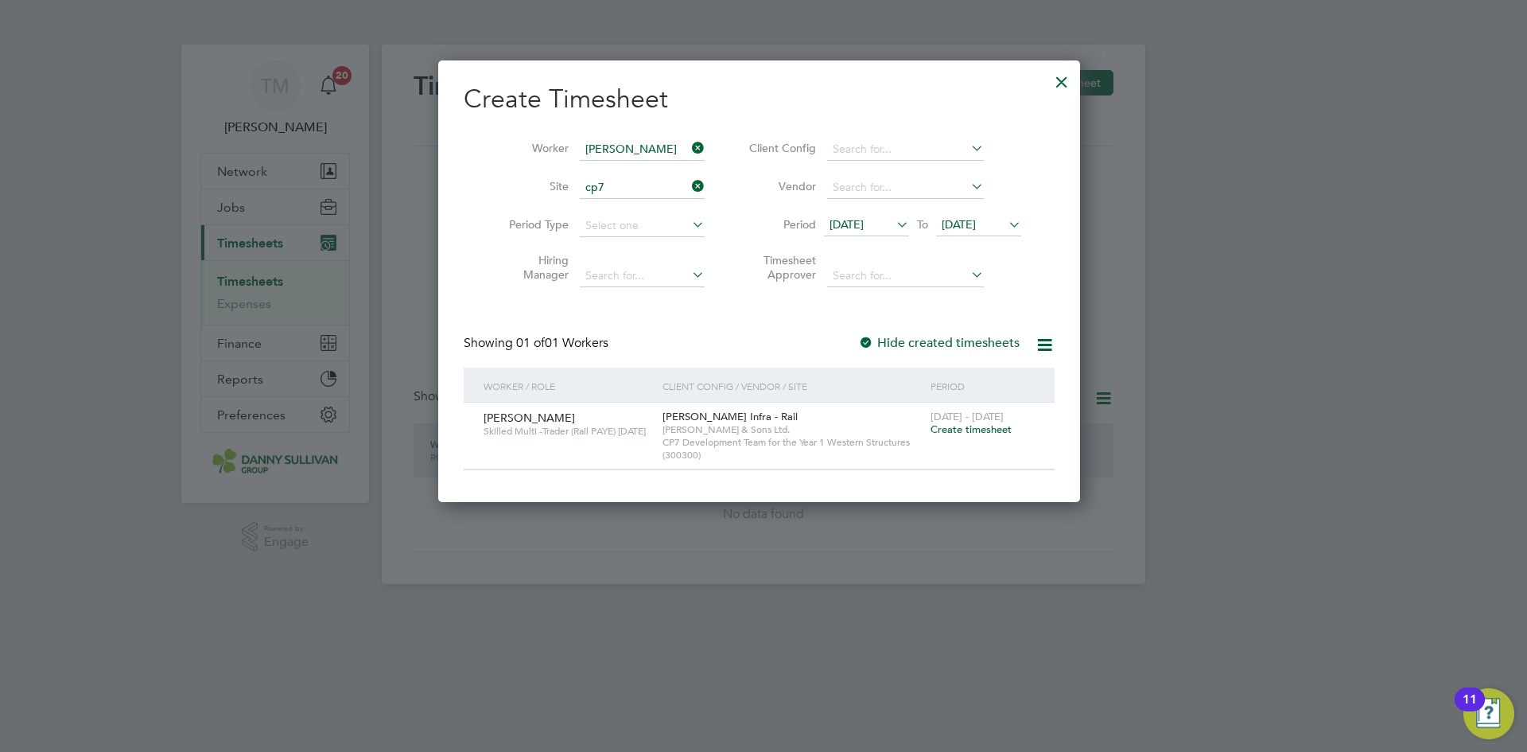
click at [792, 202] on li "CP7 Development Team for the Year 1 Western Structures (300300)" at bounding box center [758, 208] width 352 height 21
type input "CP7 Development Team for the Year 1 Western Structures (300300)"
click at [746, 437] on span "CP7 Development Team for the Year 1 Western Structures (300300)" at bounding box center [793, 448] width 260 height 25
click at [974, 423] on span "Create timesheet" at bounding box center [971, 429] width 81 height 14
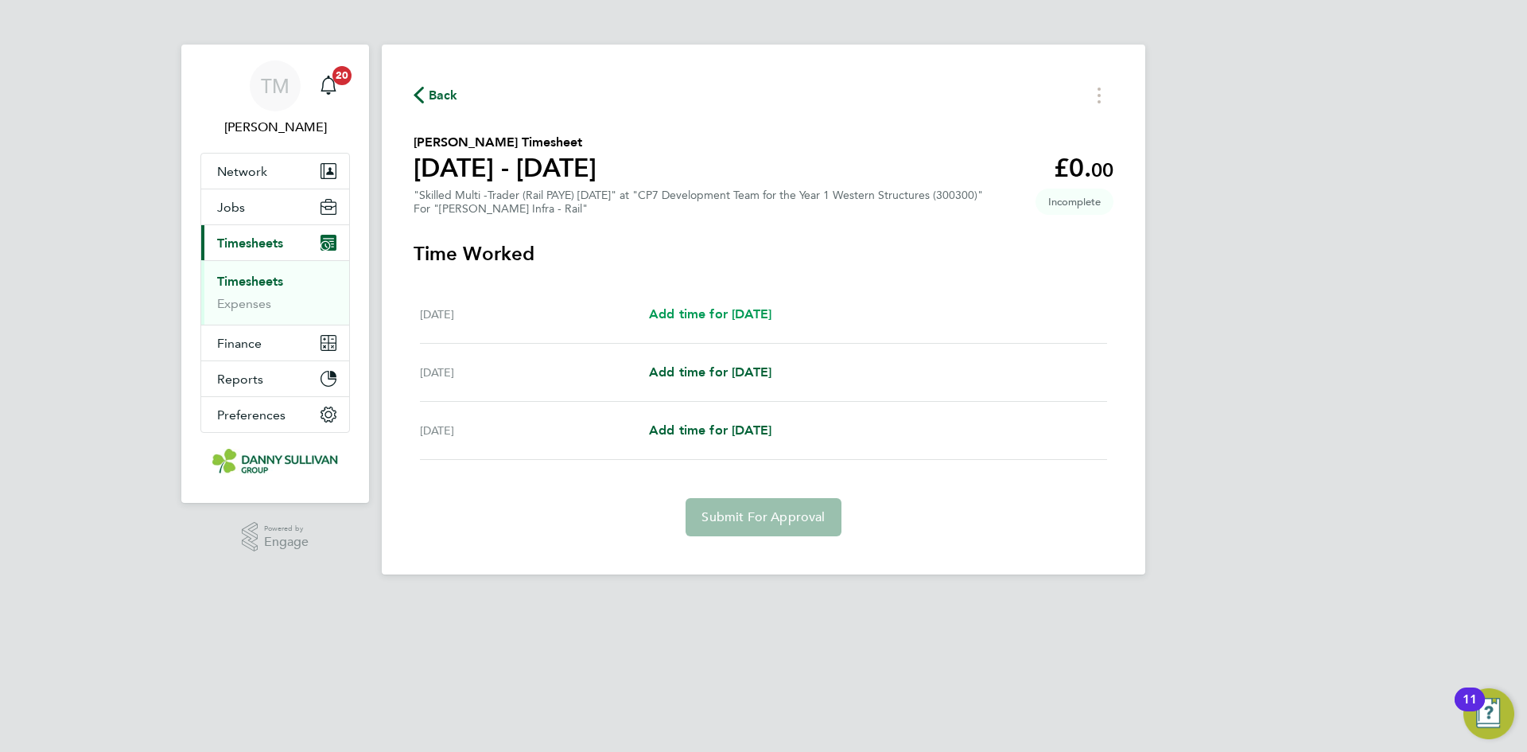
click at [755, 318] on span "Add time for [DATE]" at bounding box center [710, 313] width 122 height 15
select select "30"
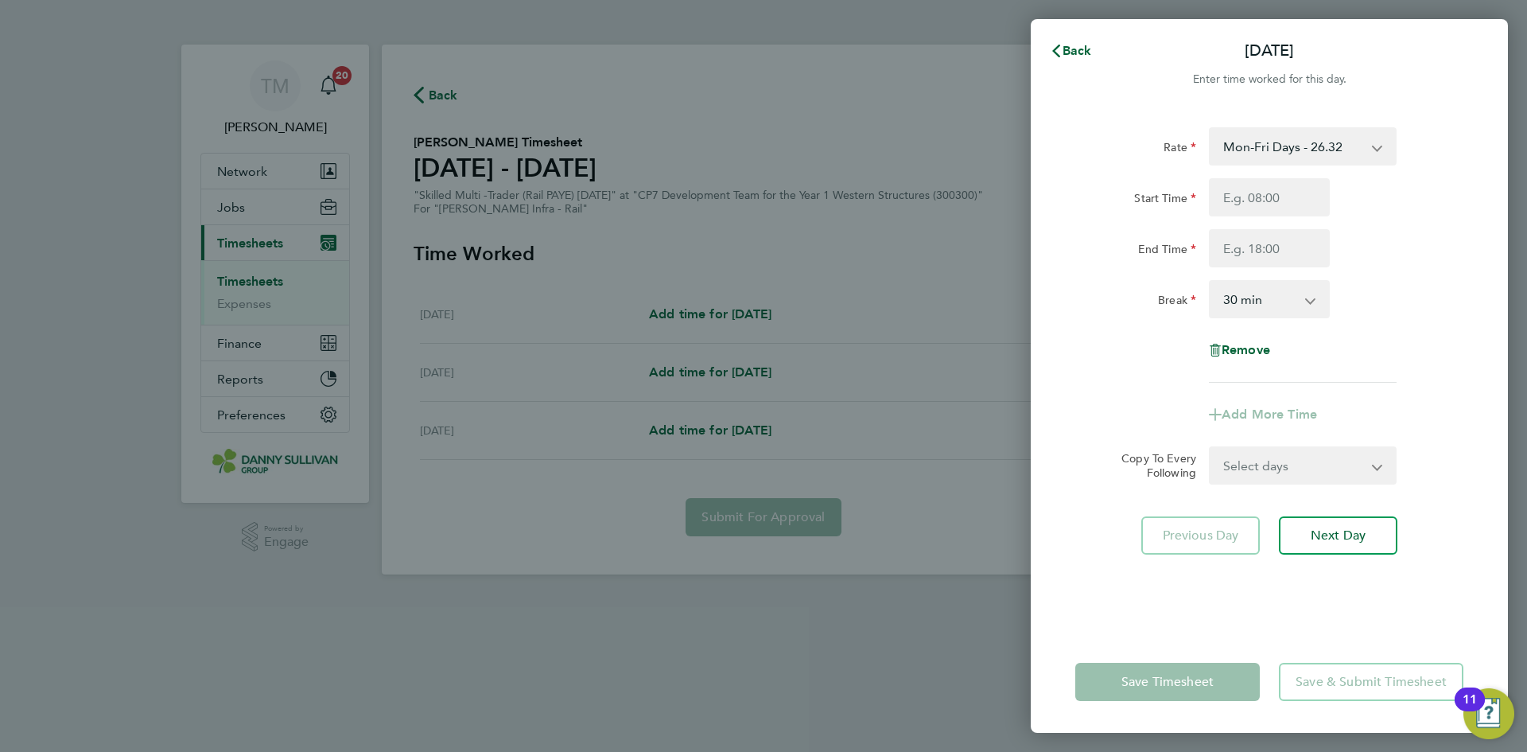
click at [1308, 149] on select "Mon-Fri Days - 26.32 Mon-Thu Nights 1800-0600 - 30.27 Xmas/New Year - 52.64 Ban…" at bounding box center [1293, 146] width 165 height 35
select select "30"
click at [1300, 194] on input "Start Time" at bounding box center [1269, 197] width 121 height 38
type input "19:00"
click at [1290, 239] on input "End Time" at bounding box center [1269, 248] width 121 height 38
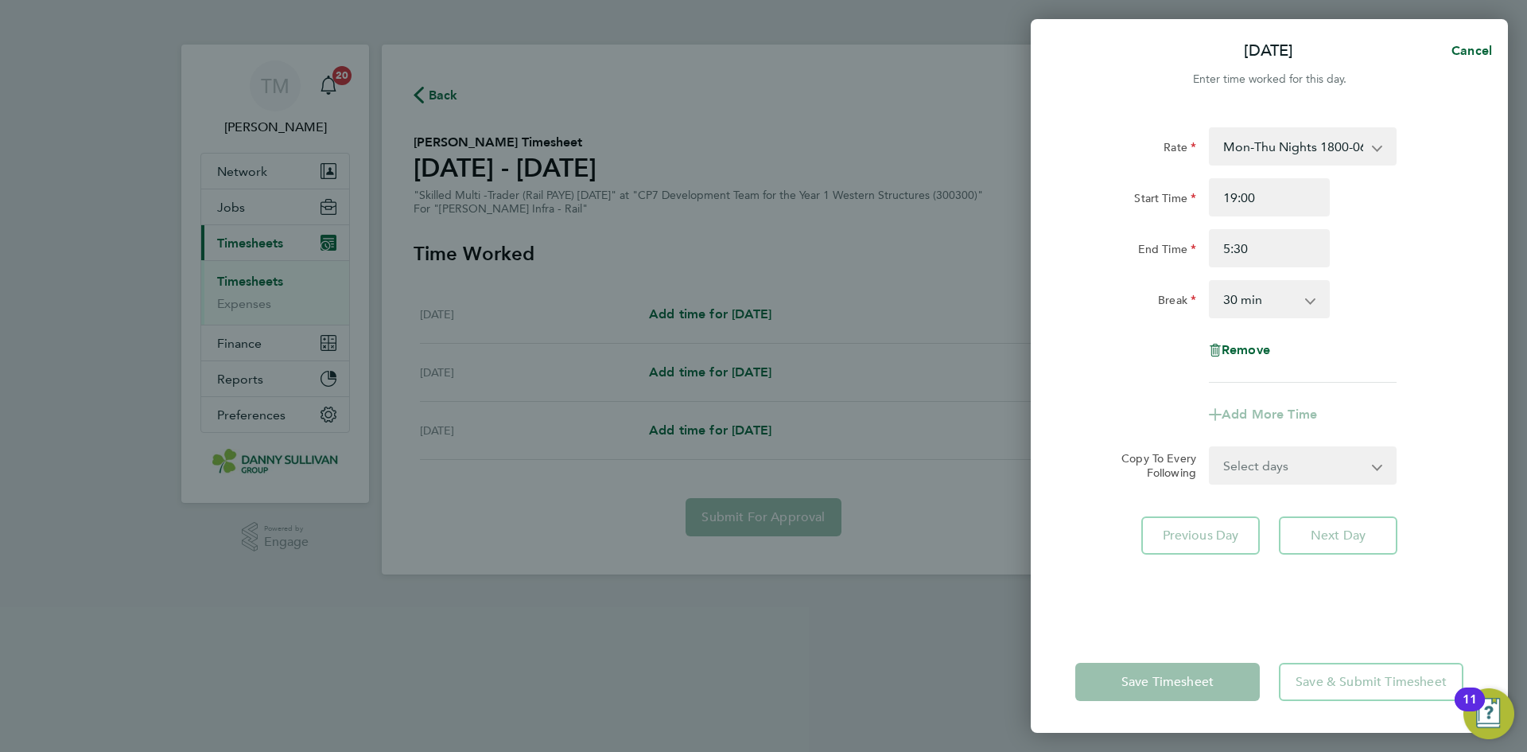
type input "05:30"
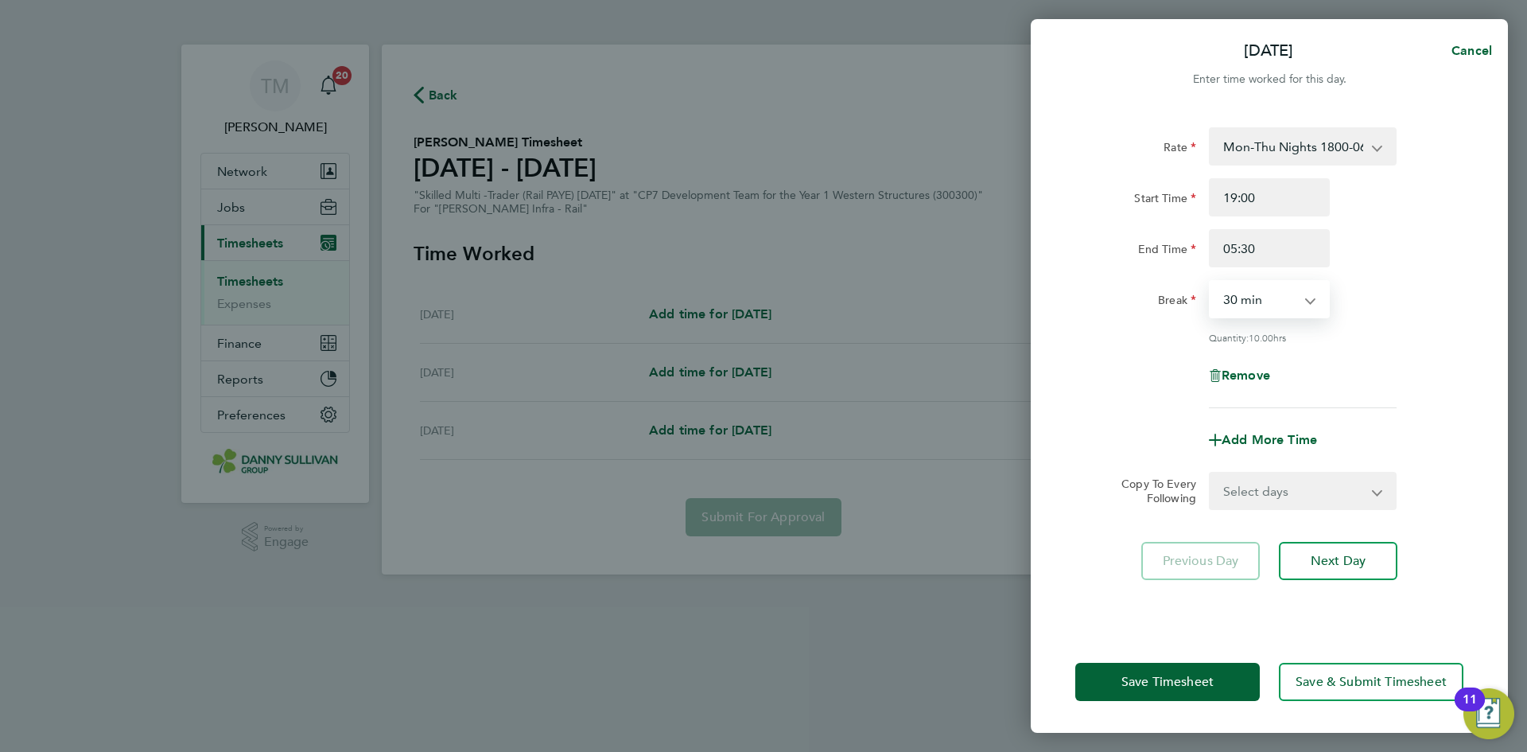
click at [1285, 303] on select "0 min 15 min 30 min 45 min 60 min 75 min 90 min" at bounding box center [1260, 299] width 99 height 35
click at [1211, 282] on select "0 min 15 min 30 min 45 min 60 min 75 min 90 min" at bounding box center [1260, 299] width 99 height 35
drag, startPoint x: 1282, startPoint y: 298, endPoint x: 1274, endPoint y: 314, distance: 17.8
click at [1282, 298] on select "0 min 15 min 30 min 45 min 60 min 75 min 90 min" at bounding box center [1260, 299] width 99 height 35
select select "30"
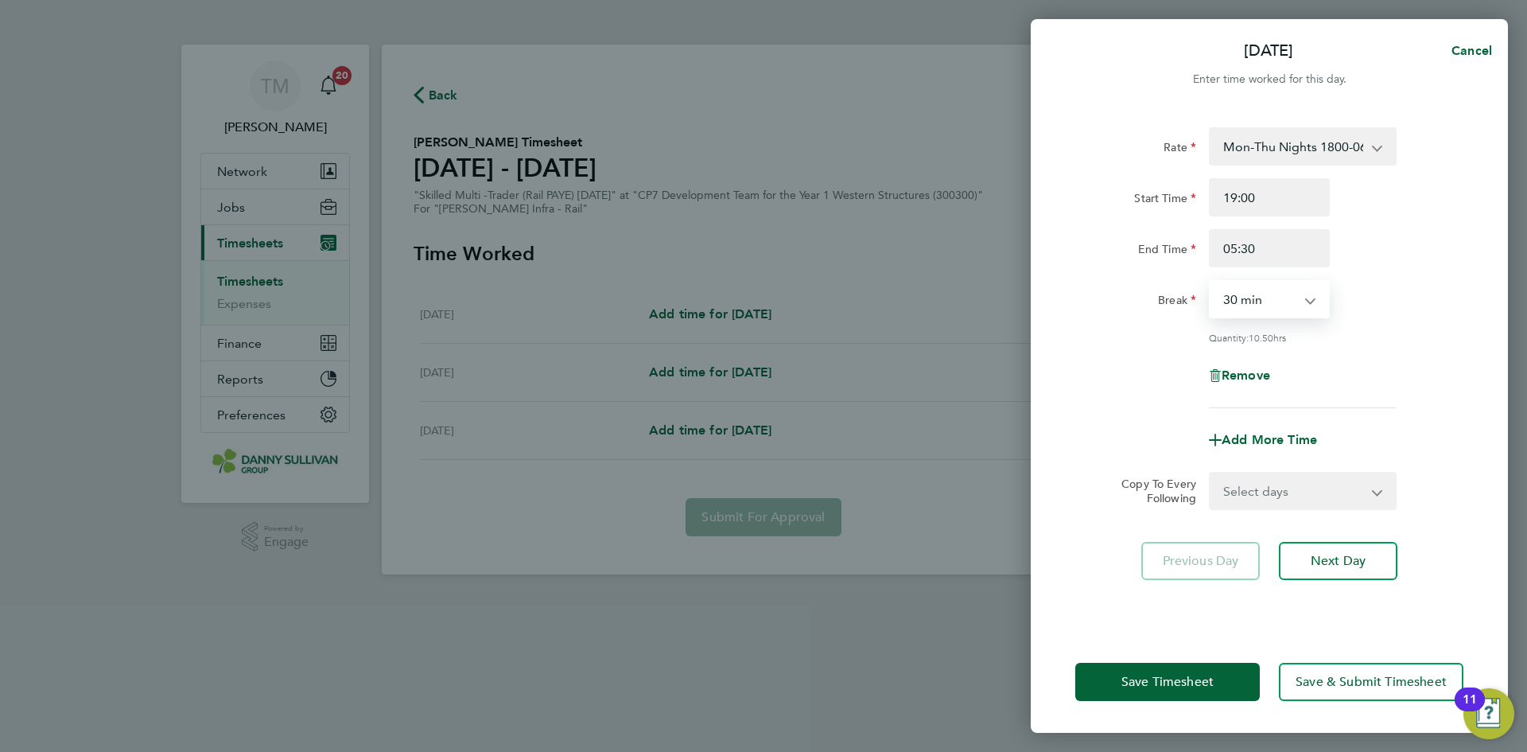
click at [1211, 282] on select "0 min 15 min 30 min 45 min 60 min 75 min 90 min" at bounding box center [1260, 299] width 99 height 35
click at [1195, 667] on button "Save Timesheet" at bounding box center [1167, 682] width 185 height 38
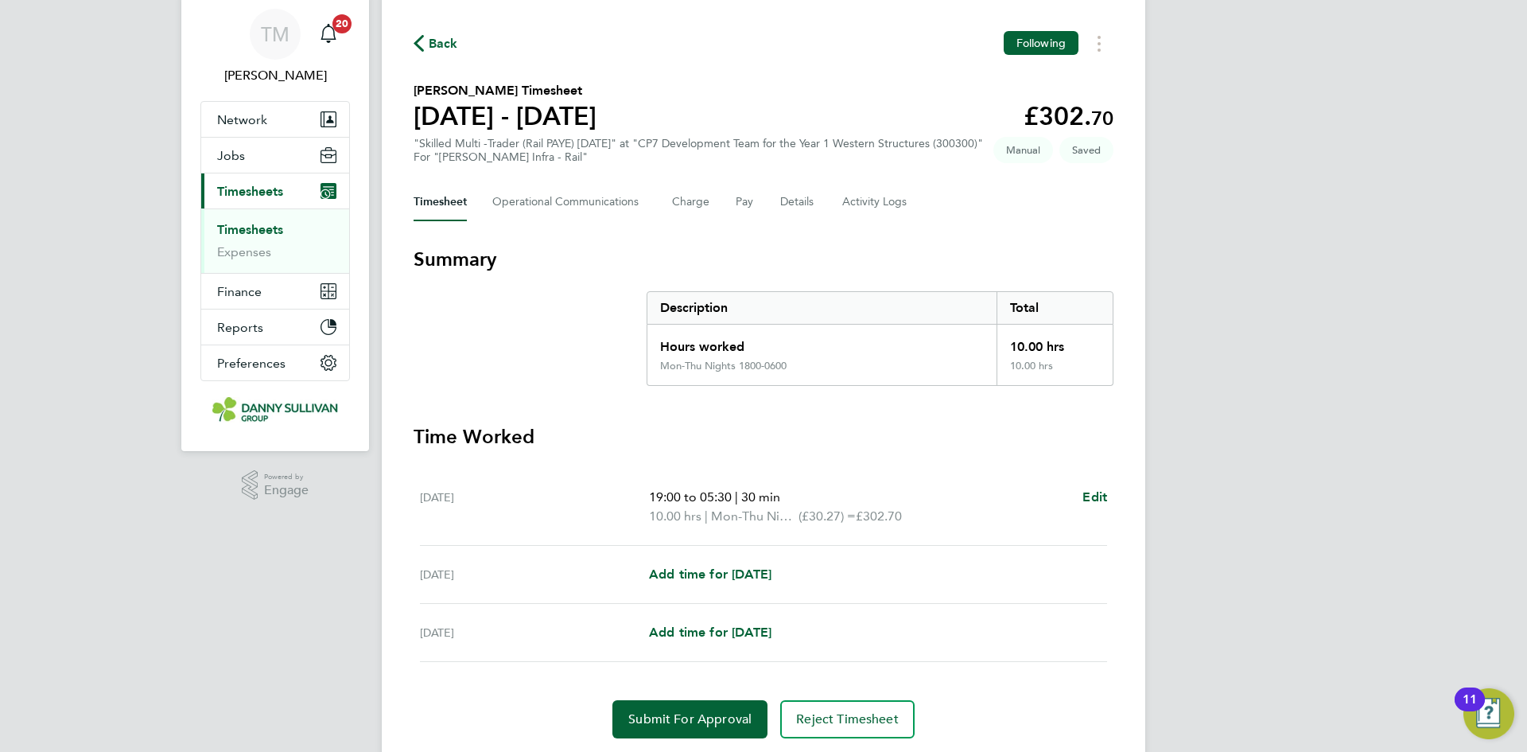
scroll to position [102, 0]
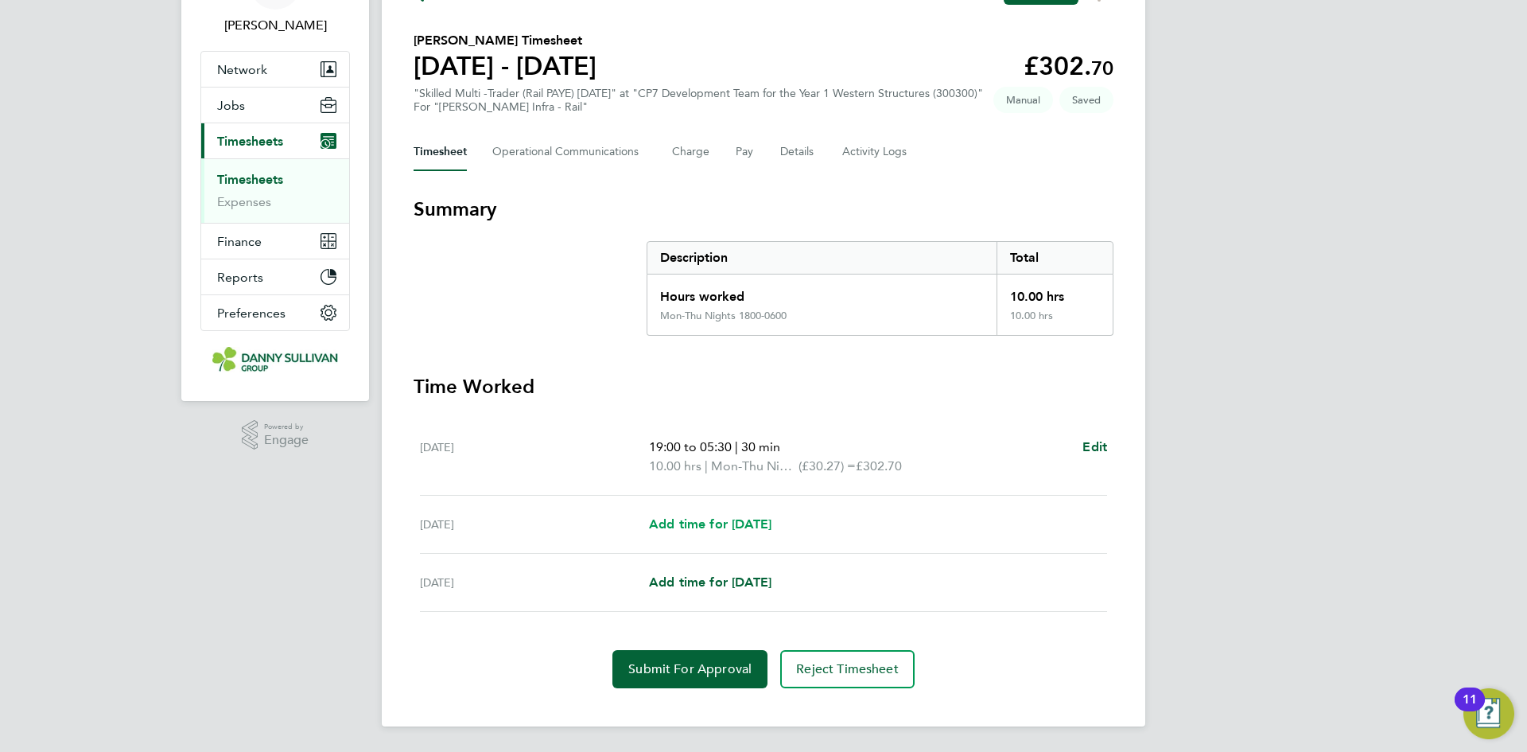
click at [744, 521] on span "Add time for [DATE]" at bounding box center [710, 523] width 122 height 15
select select "30"
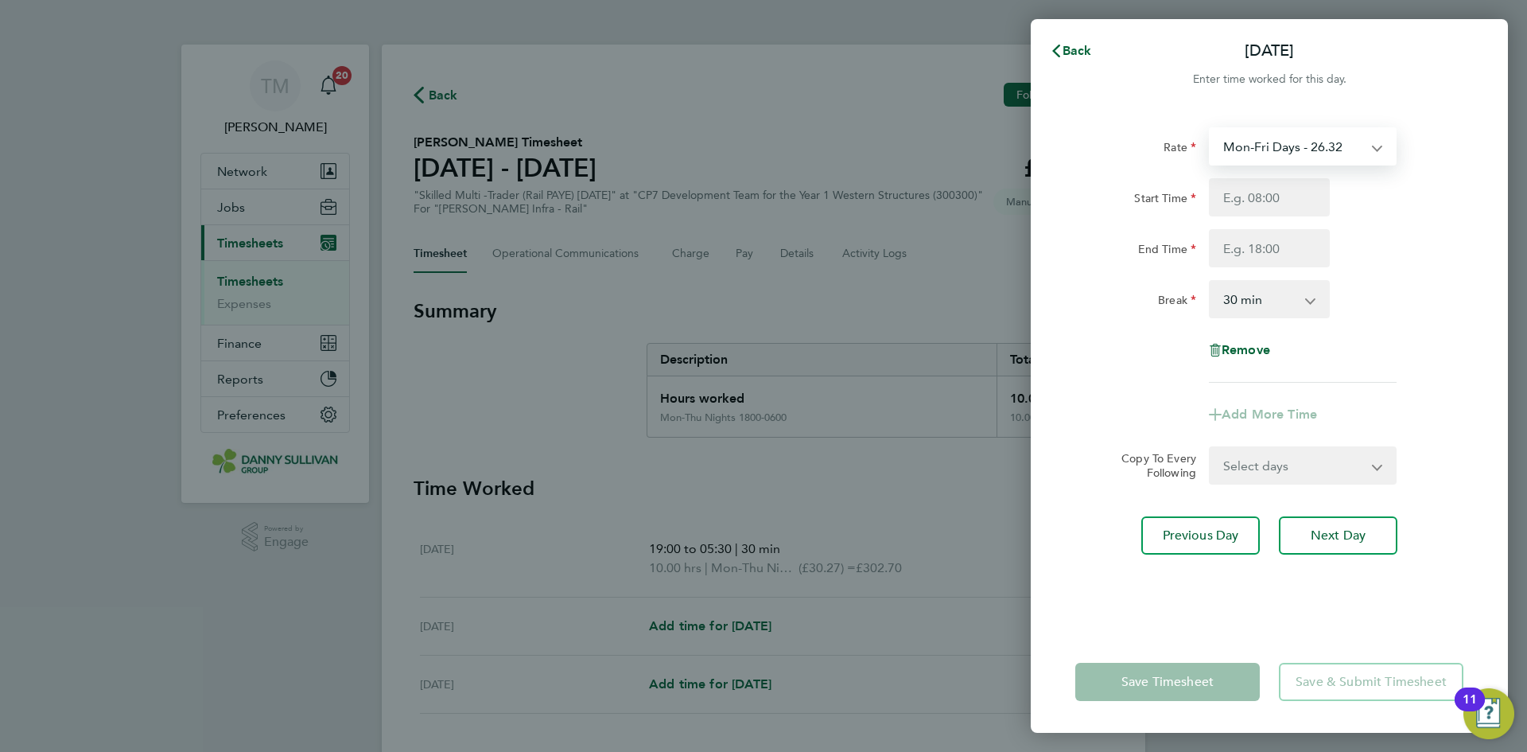
click at [1359, 146] on select "Mon-Fri Days - 26.32 Mon-Thu Nights 1800-0600 - 30.27 Xmas/New Year - 52.64 Ban…" at bounding box center [1293, 146] width 165 height 35
select select "30"
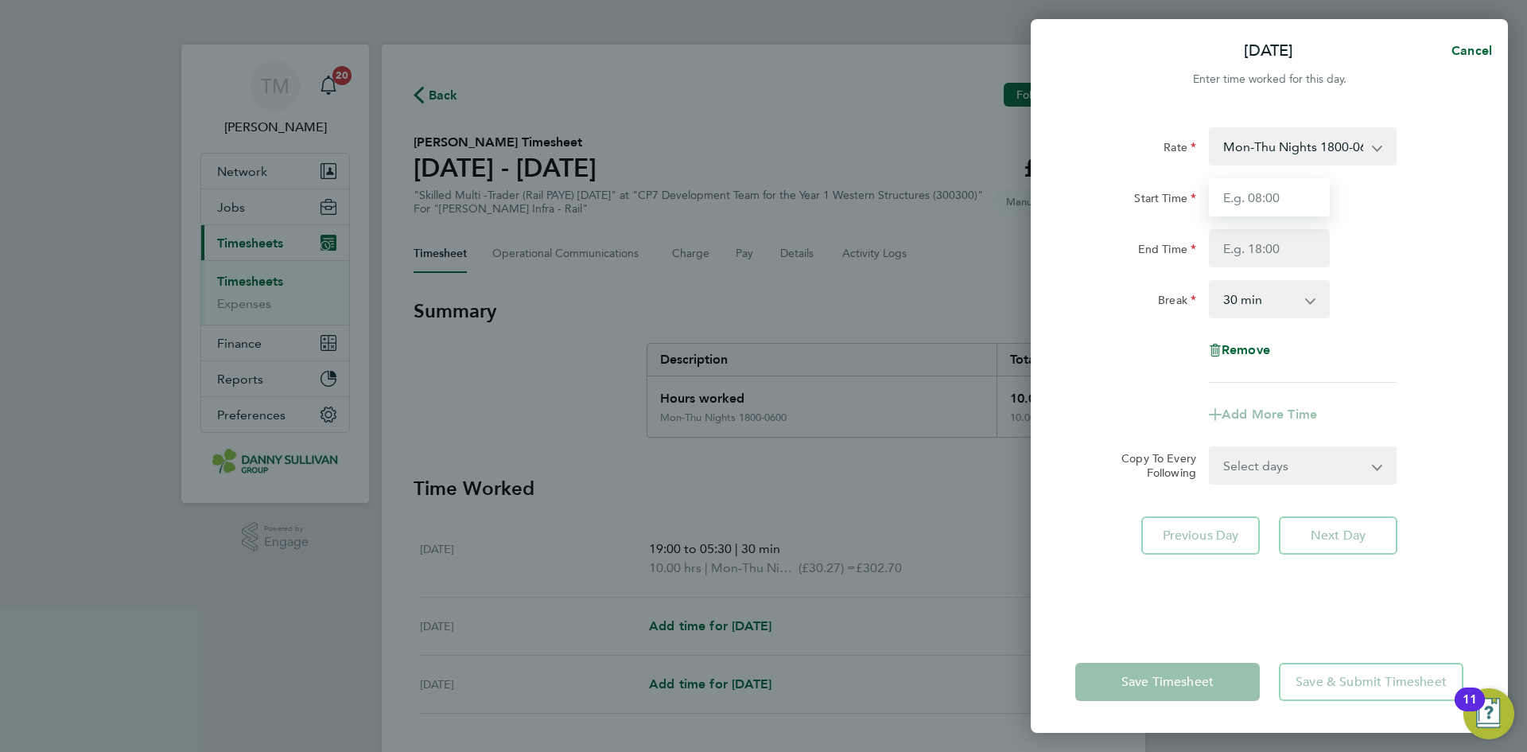
click at [1291, 211] on input "Start Time" at bounding box center [1269, 197] width 121 height 38
type input "19:00"
click at [1269, 238] on input "End Time" at bounding box center [1269, 248] width 121 height 38
type input "05:30"
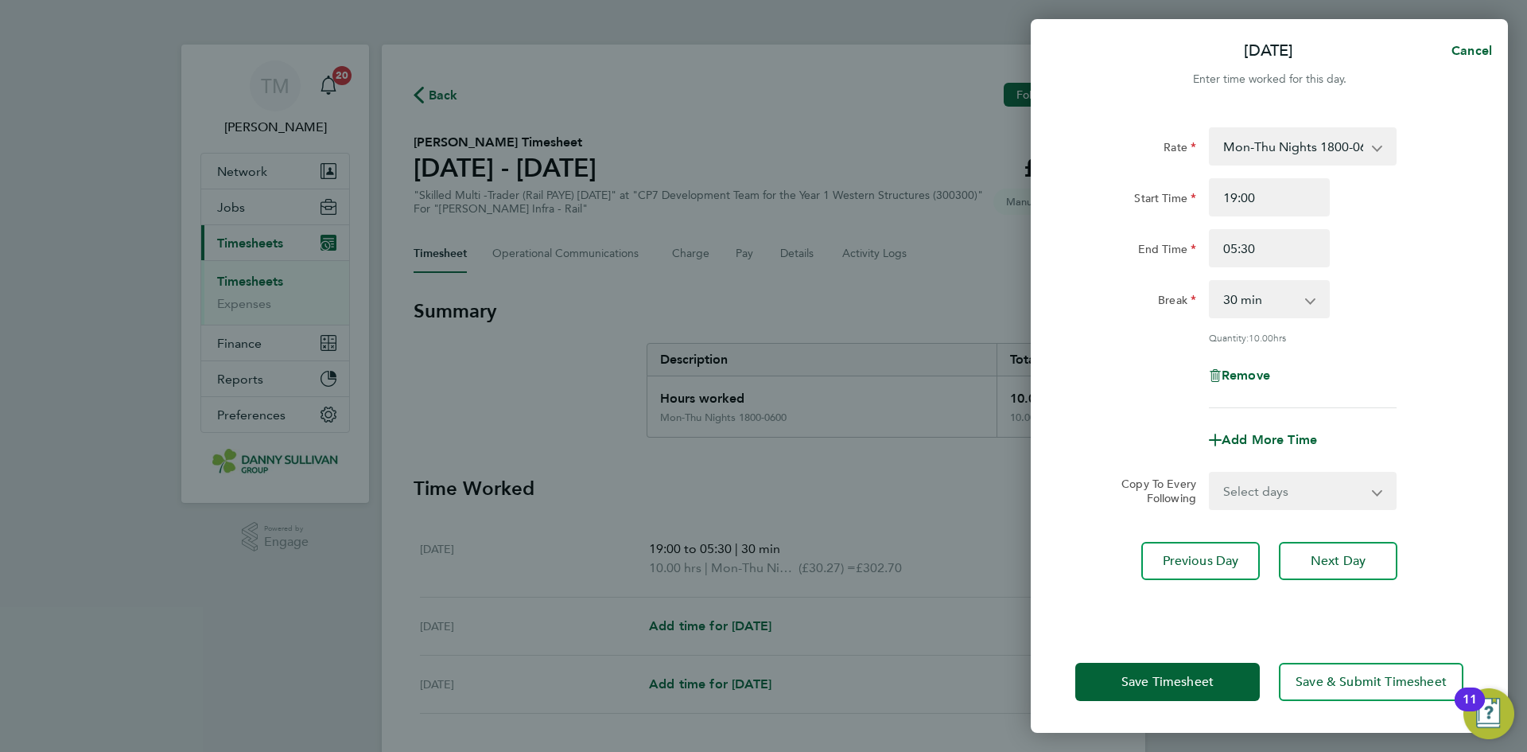
click at [1267, 323] on div "Rate Mon-Thu Nights 1800-0600 - 30.27 Mon-Fri Days - 26.32 Xmas/New Year - 52.6…" at bounding box center [1269, 267] width 388 height 281
click at [1266, 307] on select "0 min 15 min 30 min 45 min 60 min 75 min 90 min" at bounding box center [1260, 299] width 99 height 35
click at [1211, 282] on select "0 min 15 min 30 min 45 min 60 min 75 min 90 min" at bounding box center [1260, 299] width 99 height 35
drag, startPoint x: 1274, startPoint y: 298, endPoint x: 1273, endPoint y: 311, distance: 12.8
click at [1274, 298] on select "0 min 15 min 30 min 45 min 60 min 75 min 90 min" at bounding box center [1260, 299] width 99 height 35
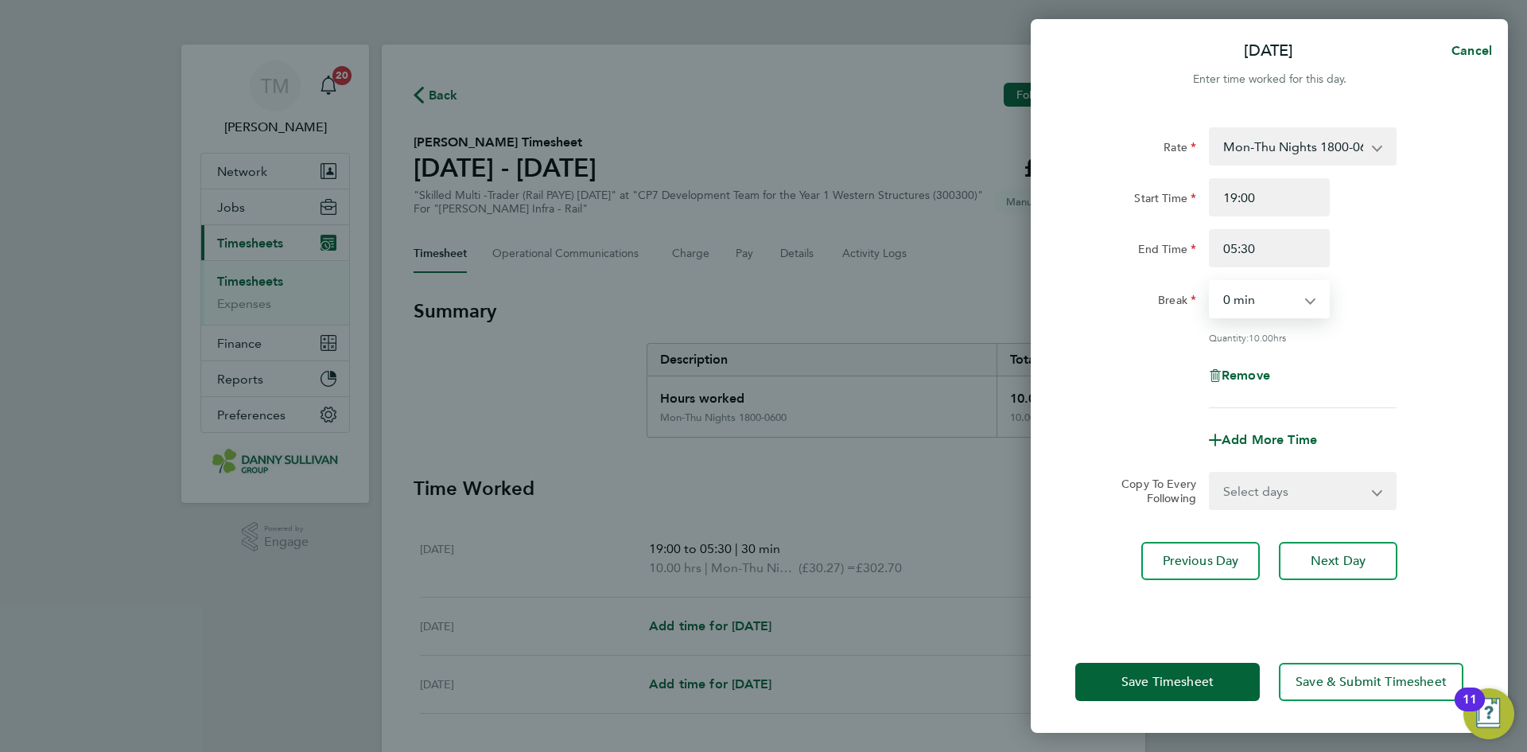
click at [1211, 282] on select "0 min 15 min 30 min 45 min 60 min 75 min 90 min" at bounding box center [1260, 299] width 99 height 35
click at [1266, 305] on select "0 min 15 min 30 min 45 min 60 min 75 min 90 min" at bounding box center [1260, 299] width 99 height 35
select select "30"
click at [1211, 282] on select "0 min 15 min 30 min 45 min 60 min 75 min 90 min" at bounding box center [1260, 299] width 99 height 35
click at [1207, 678] on span "Save Timesheet" at bounding box center [1168, 682] width 92 height 16
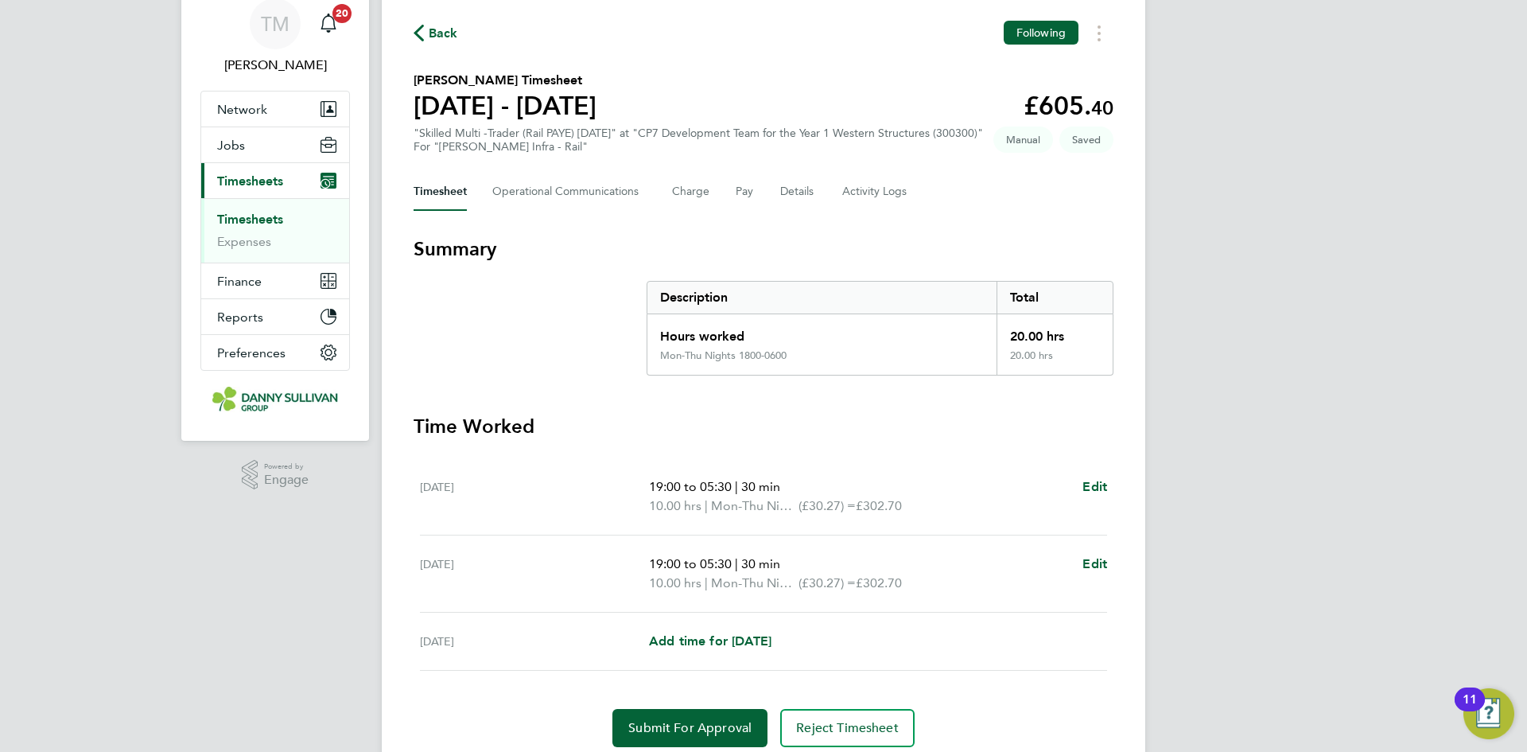
scroll to position [121, 0]
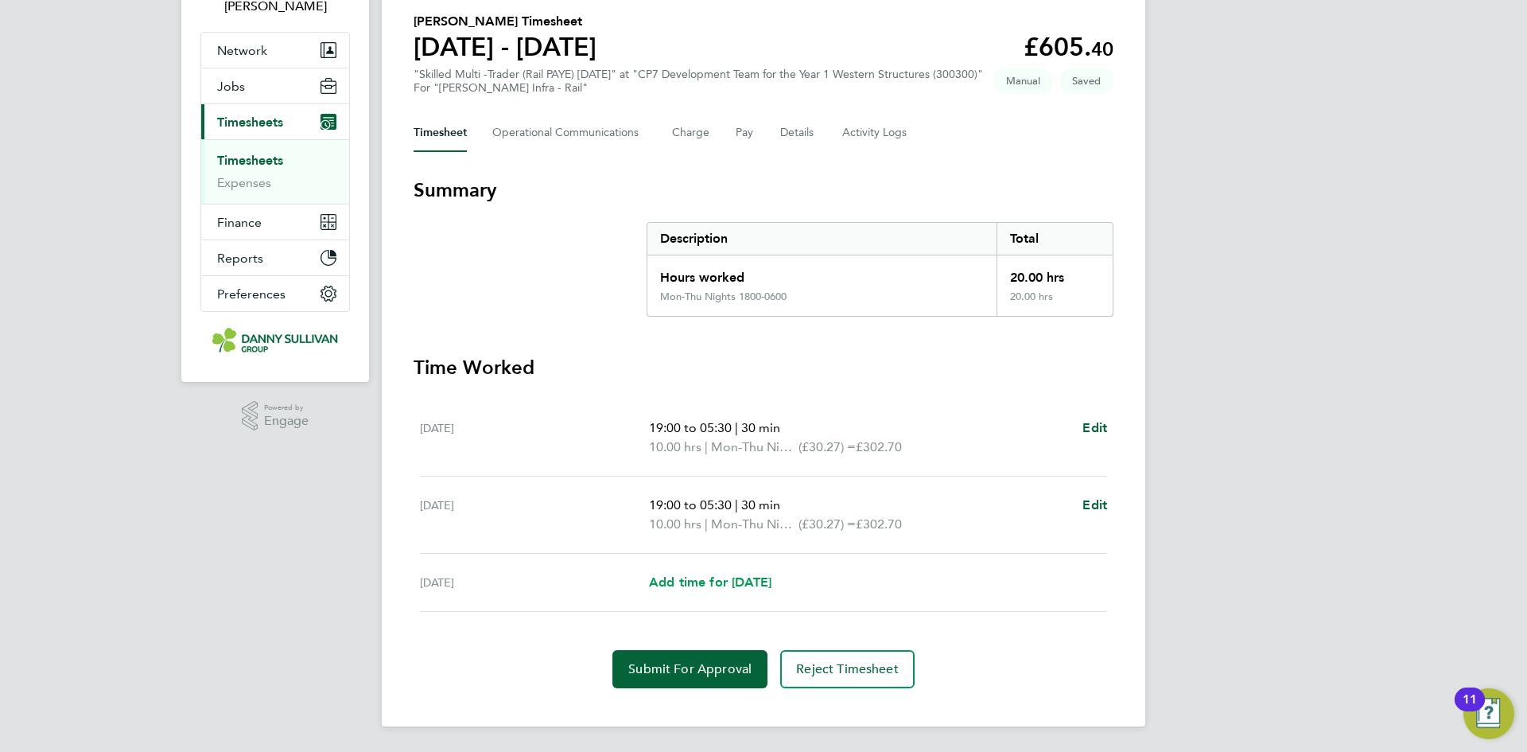
click at [729, 576] on span "Add time for [DATE]" at bounding box center [710, 581] width 122 height 15
select select "30"
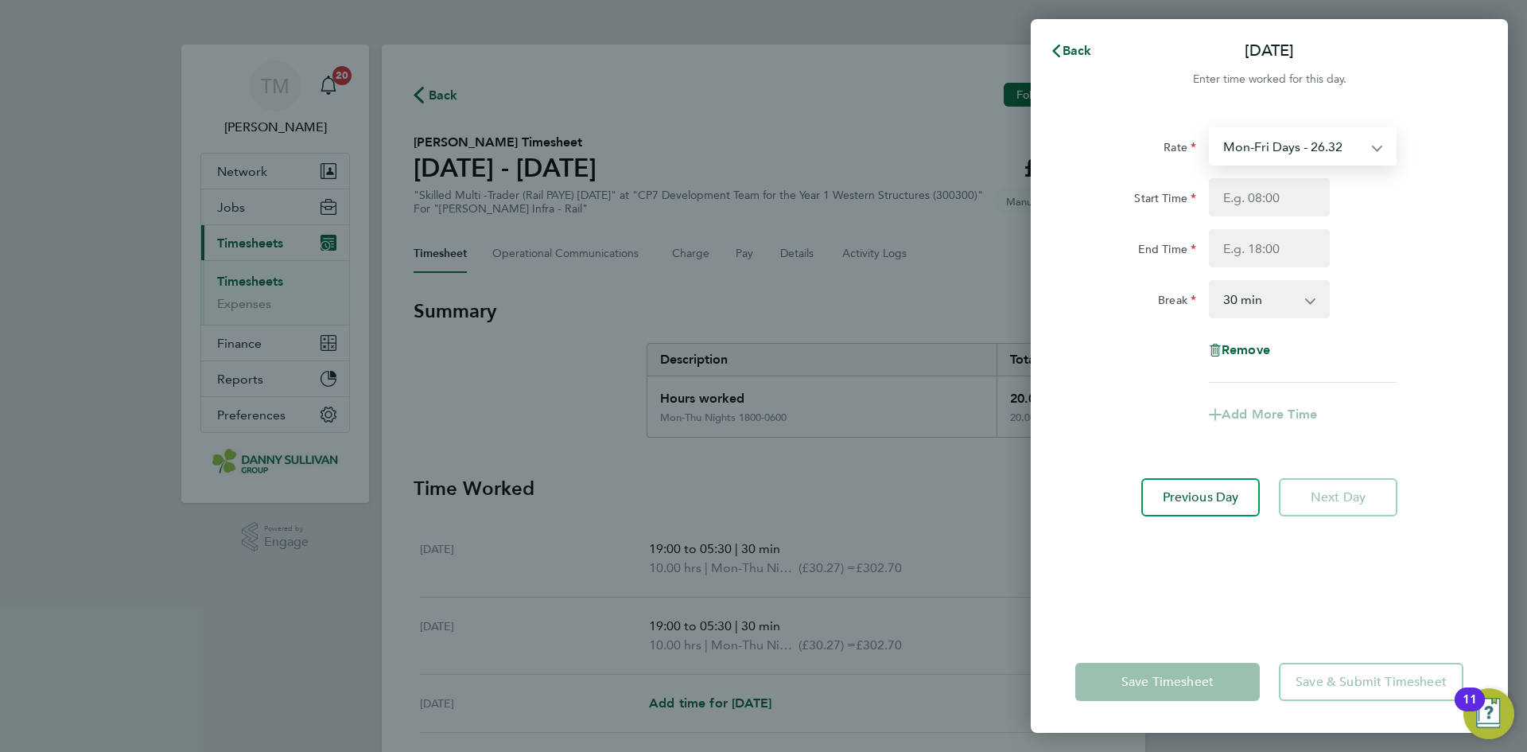
click at [1292, 134] on select "Mon-Fri Days - 26.32 Mon-Thu Nights 1800-0600 - 30.27 Xmas/New Year - 52.64 Ban…" at bounding box center [1293, 146] width 165 height 35
select select "30"
click at [1310, 132] on select "Weekends Fri 1800- Mon 0600 - 34.21 Mon-Fri Days - 26.32 Mon-Thu Nights 1800-06…" at bounding box center [1293, 146] width 165 height 35
click at [826, 257] on div "[DATE] Cancel Enter time worked for this day. Rate Weekends Fri 1800- Mon 0600 …" at bounding box center [763, 376] width 1527 height 752
click at [1310, 140] on select "Weekends Fri 1800- Mon 0600 - 34.21 Mon-Fri Days - 26.32 Mon-Thu Nights 1800-06…" at bounding box center [1293, 146] width 165 height 35
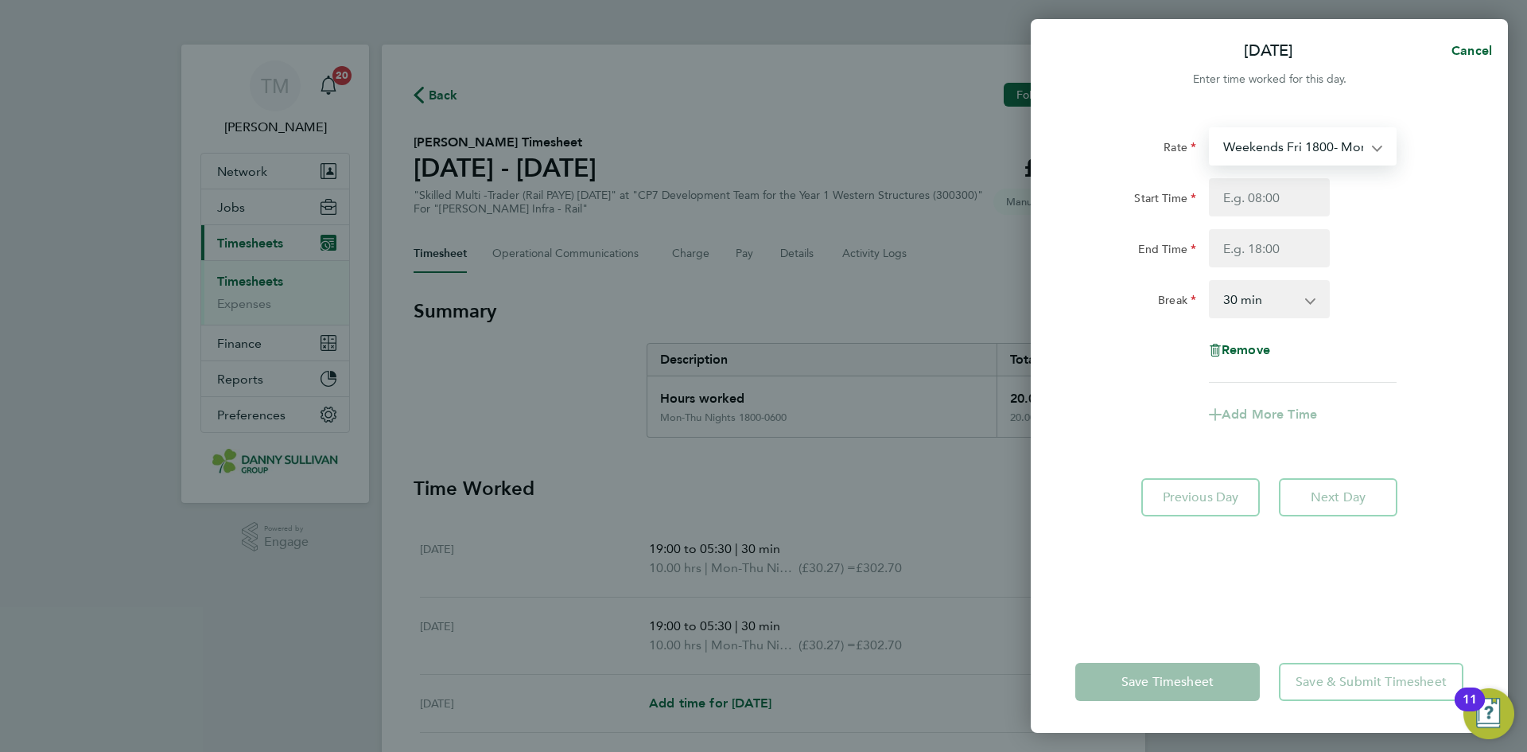
click at [1323, 156] on select "Weekends Fri 1800- Mon 0600 - 34.21 Mon-Fri Days - 26.32 Mon-Thu Nights 1800-06…" at bounding box center [1293, 146] width 165 height 35
click at [1483, 53] on span "Cancel" at bounding box center [1469, 50] width 45 height 15
select select "30"
click at [1079, 54] on span "Back" at bounding box center [1077, 50] width 29 height 15
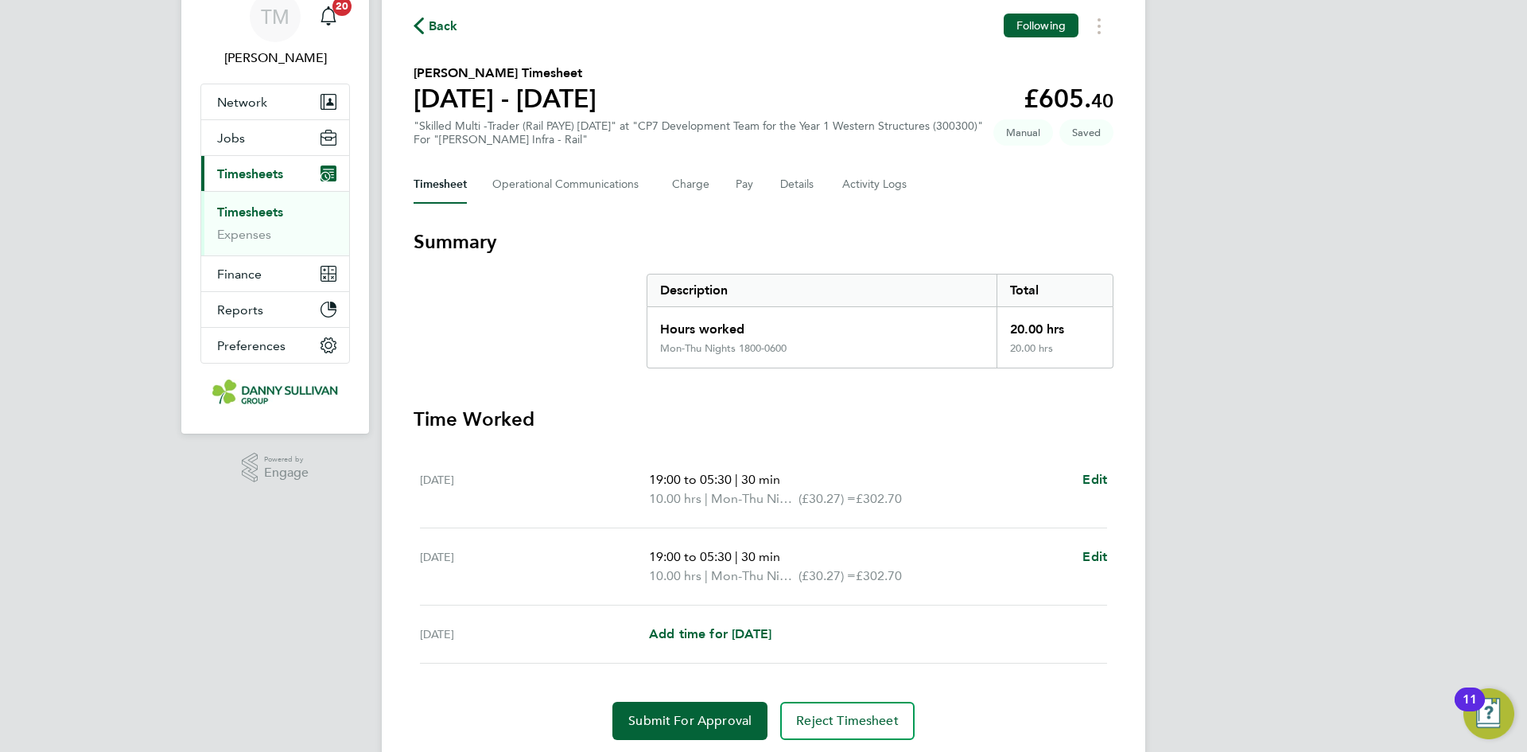
scroll to position [121, 0]
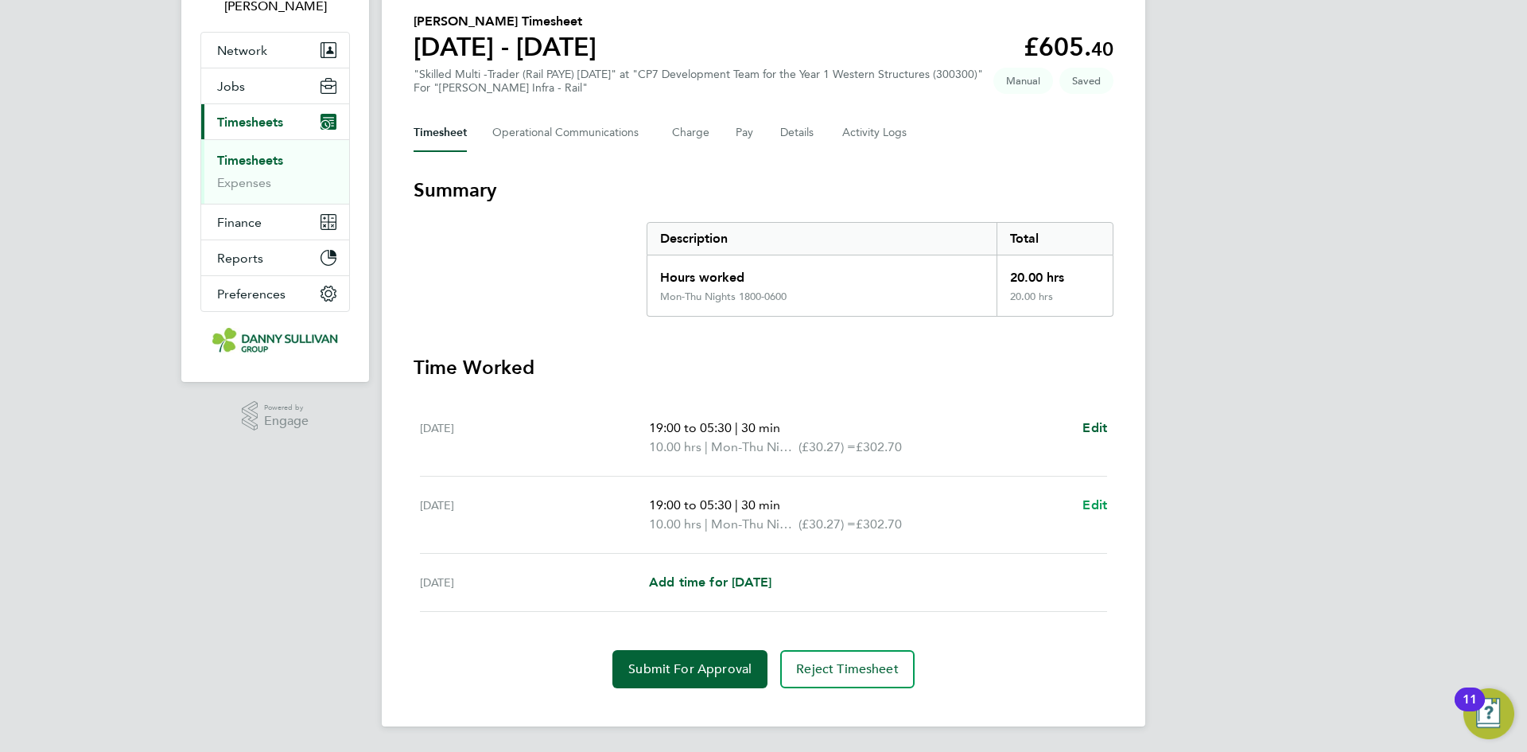
click at [1089, 497] on span "Edit" at bounding box center [1095, 504] width 25 height 15
select select "30"
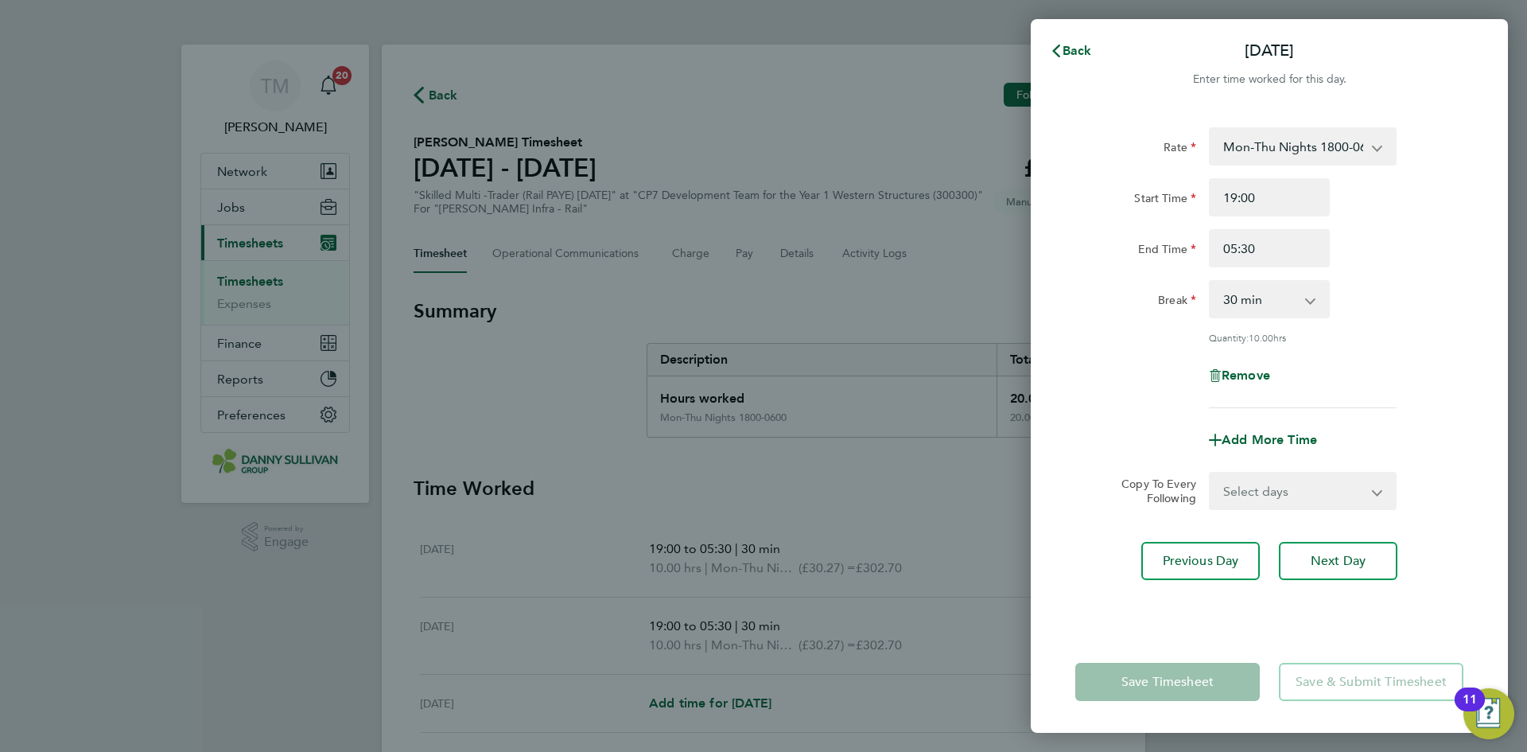
click at [1249, 383] on div "Remove" at bounding box center [1270, 375] width 134 height 38
click at [1247, 375] on span "Remove" at bounding box center [1246, 374] width 49 height 15
select select "null"
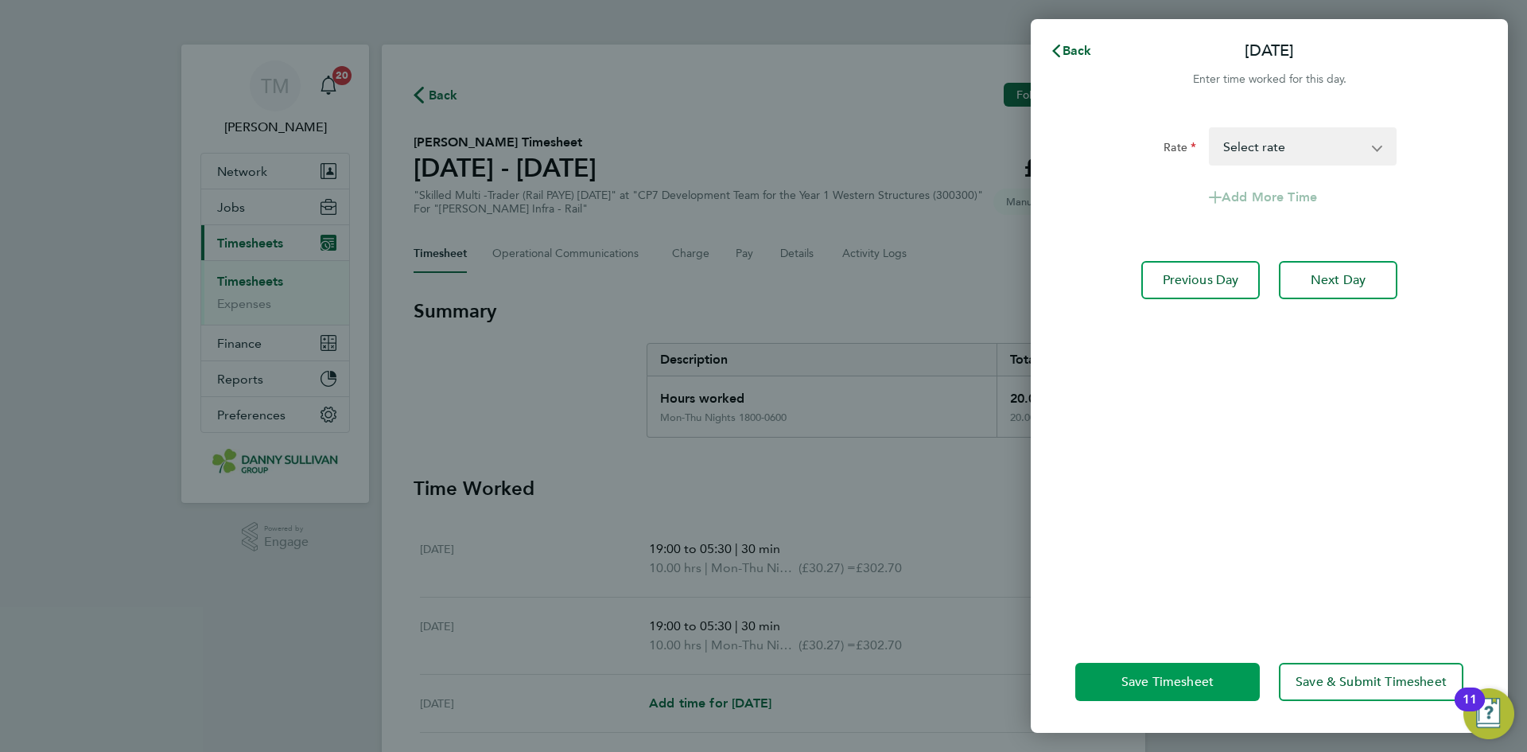
click at [1168, 686] on span "Save Timesheet" at bounding box center [1168, 682] width 92 height 16
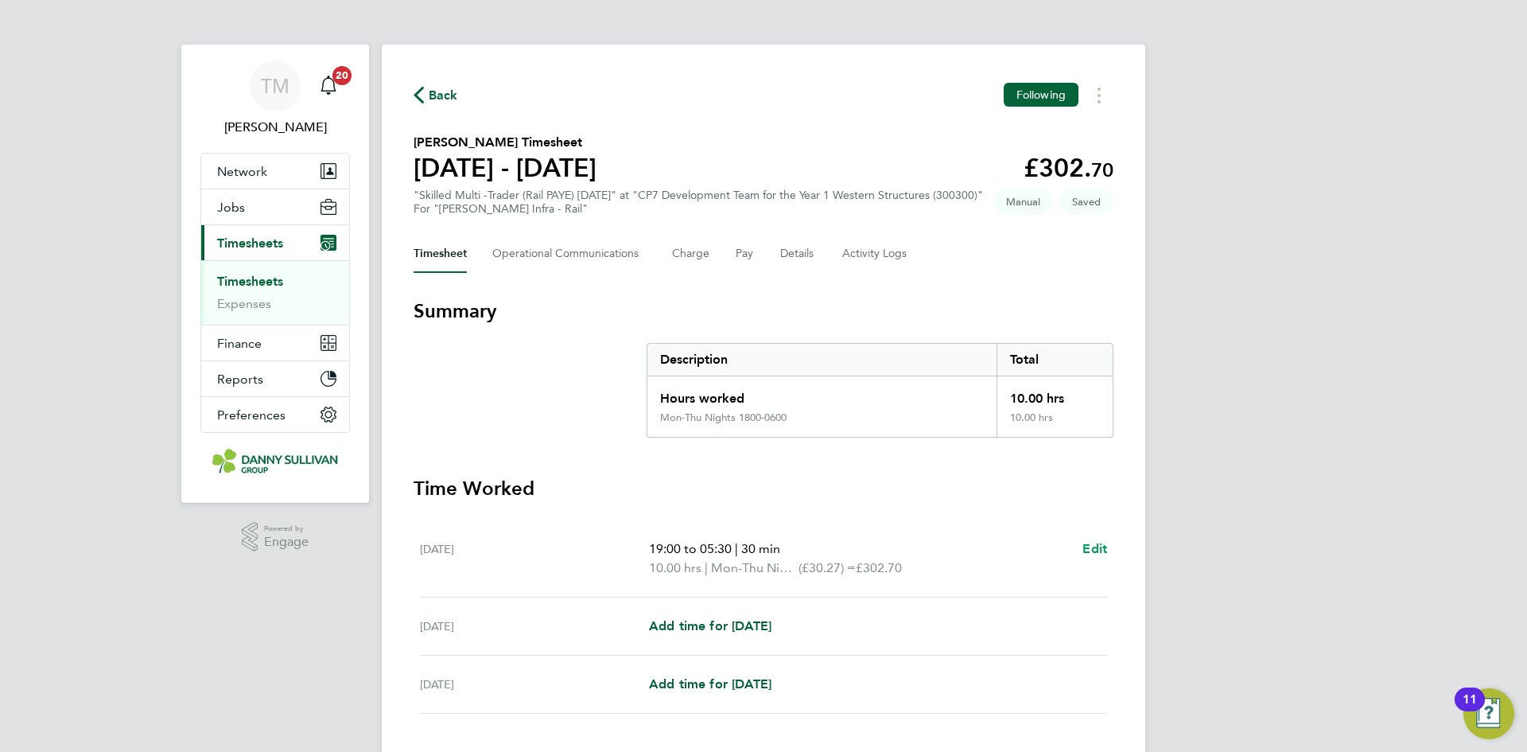
click at [1093, 551] on span "Edit" at bounding box center [1095, 548] width 25 height 15
select select "30"
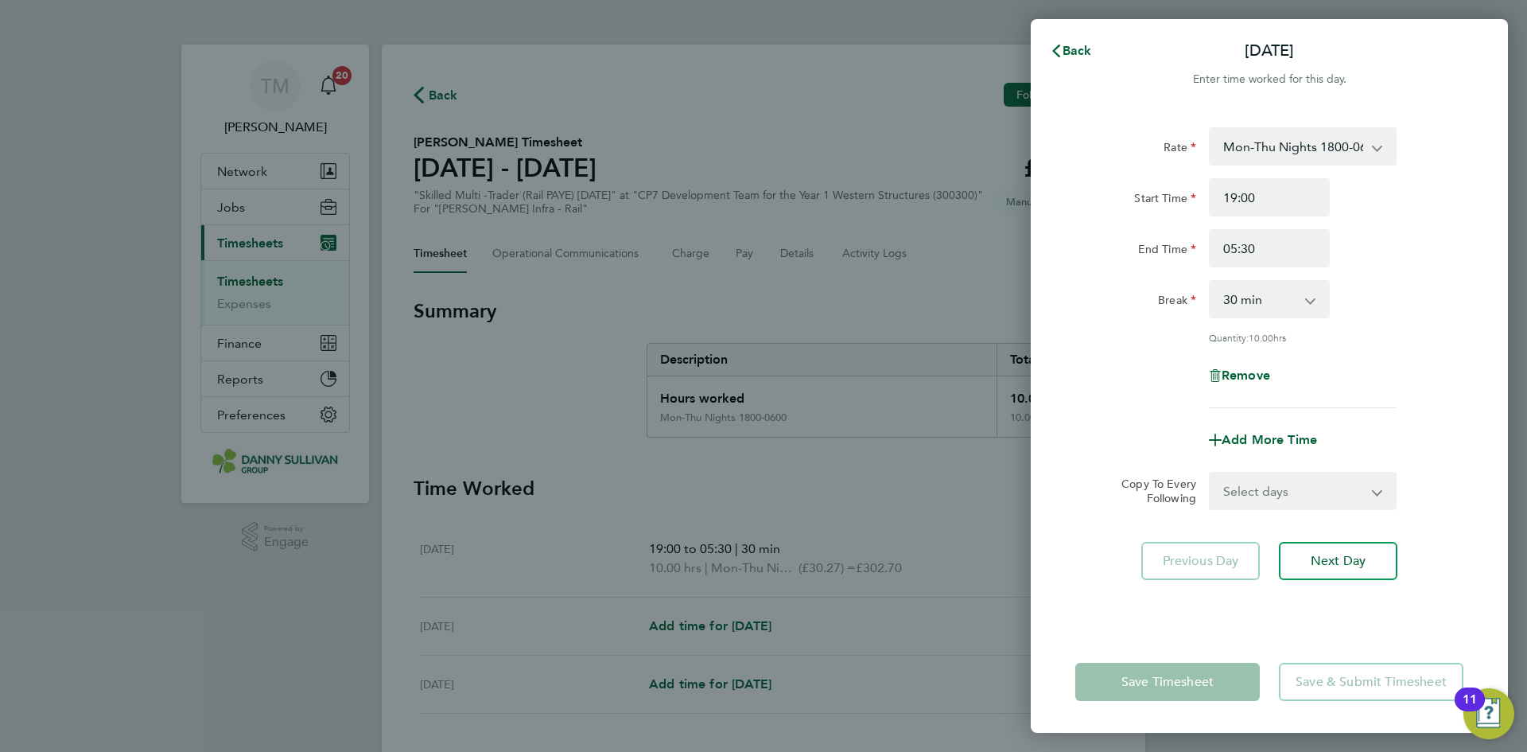
click at [1253, 385] on div "Remove" at bounding box center [1270, 375] width 134 height 38
click at [1252, 374] on span "Remove" at bounding box center [1246, 374] width 49 height 15
select select "null"
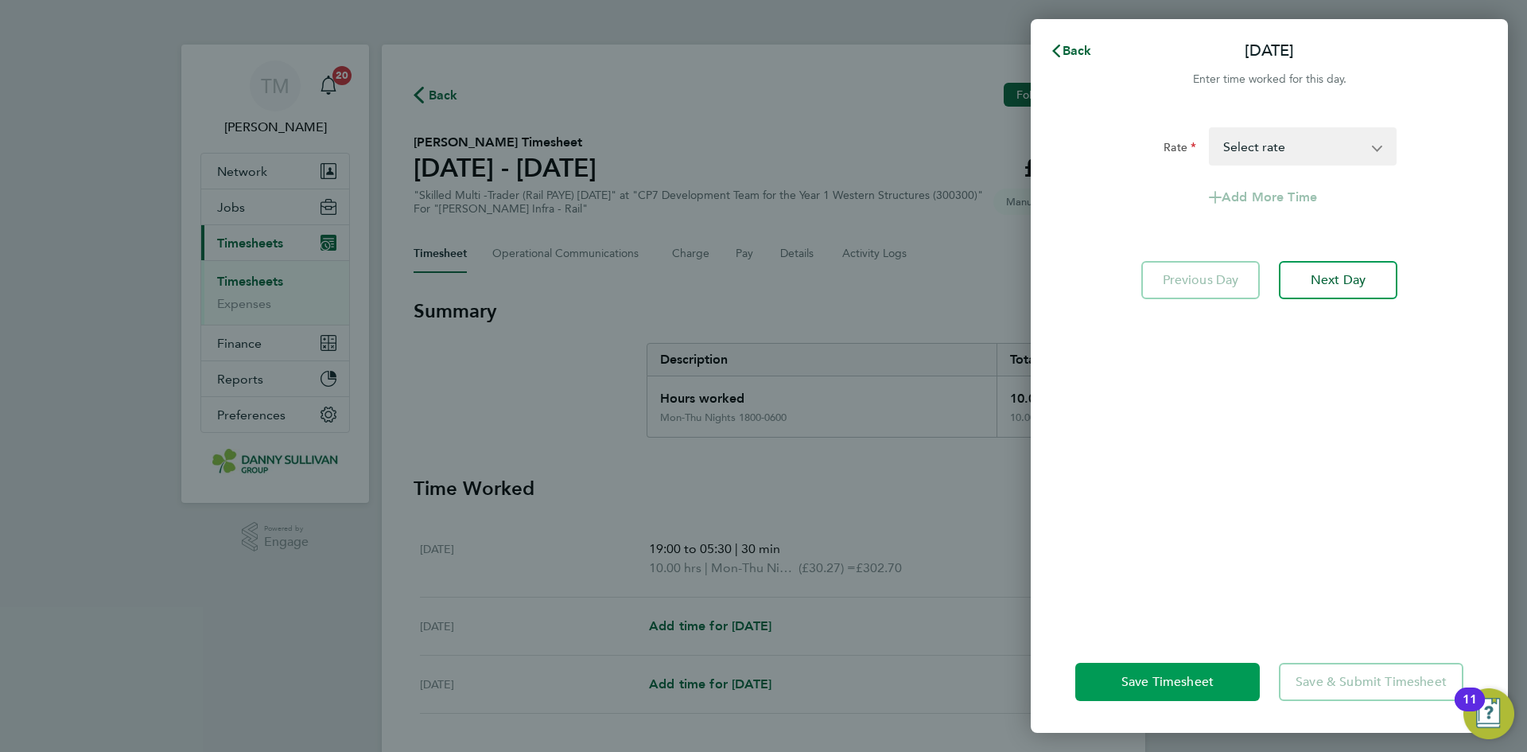
click at [1180, 671] on button "Save Timesheet" at bounding box center [1167, 682] width 185 height 38
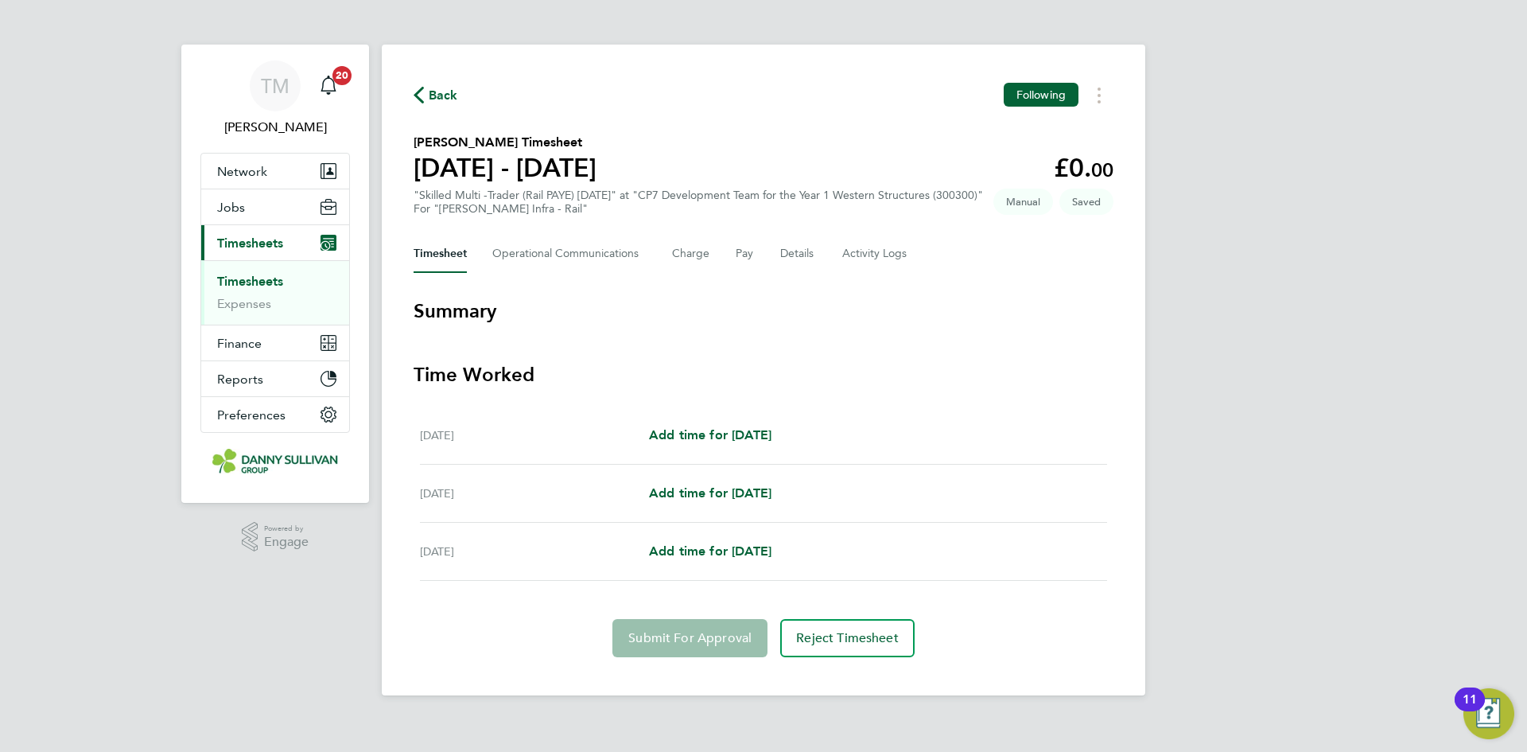
click at [435, 92] on span "Back" at bounding box center [443, 95] width 29 height 19
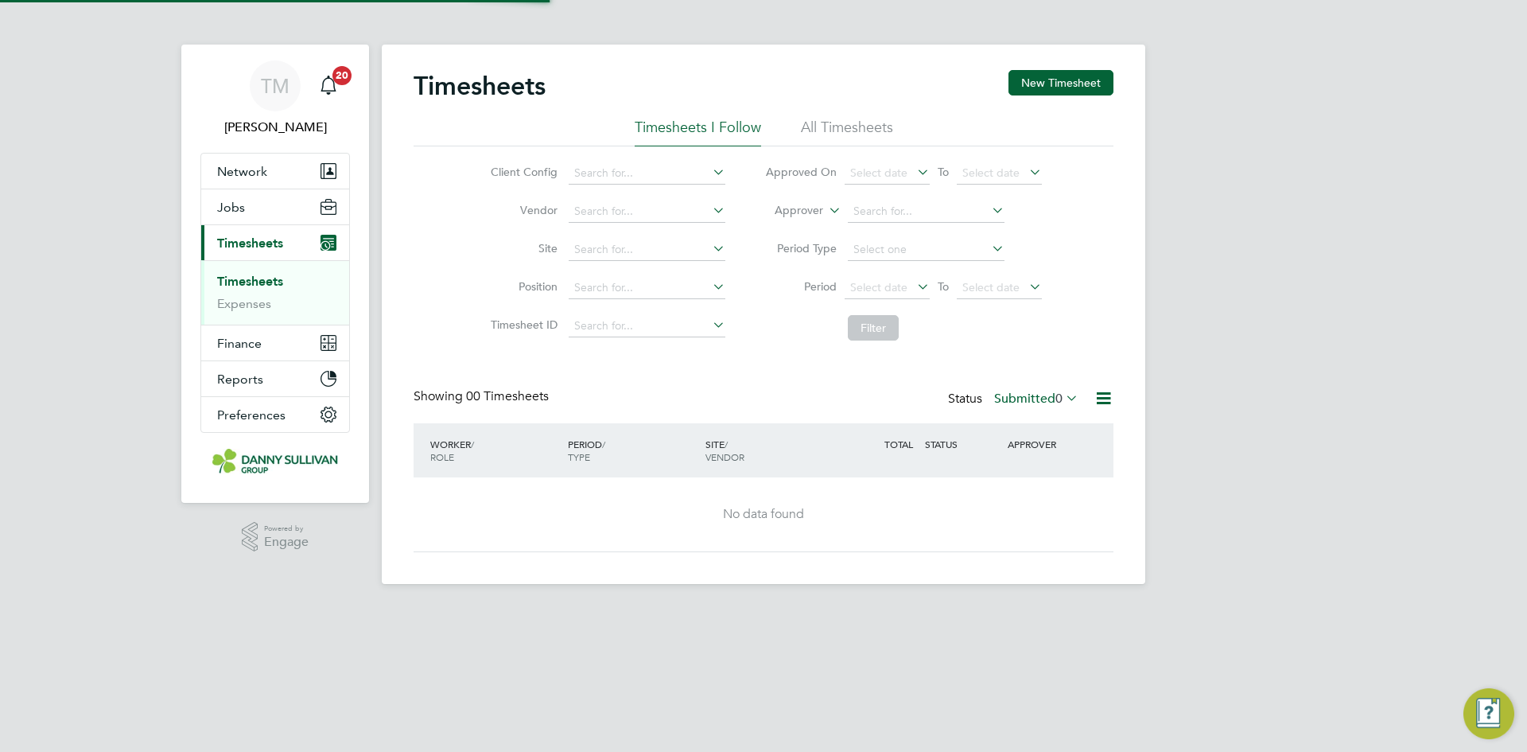
click at [435, 92] on h2 "Timesheets" at bounding box center [480, 86] width 132 height 32
click at [1032, 77] on button "New Timesheet" at bounding box center [1061, 82] width 105 height 25
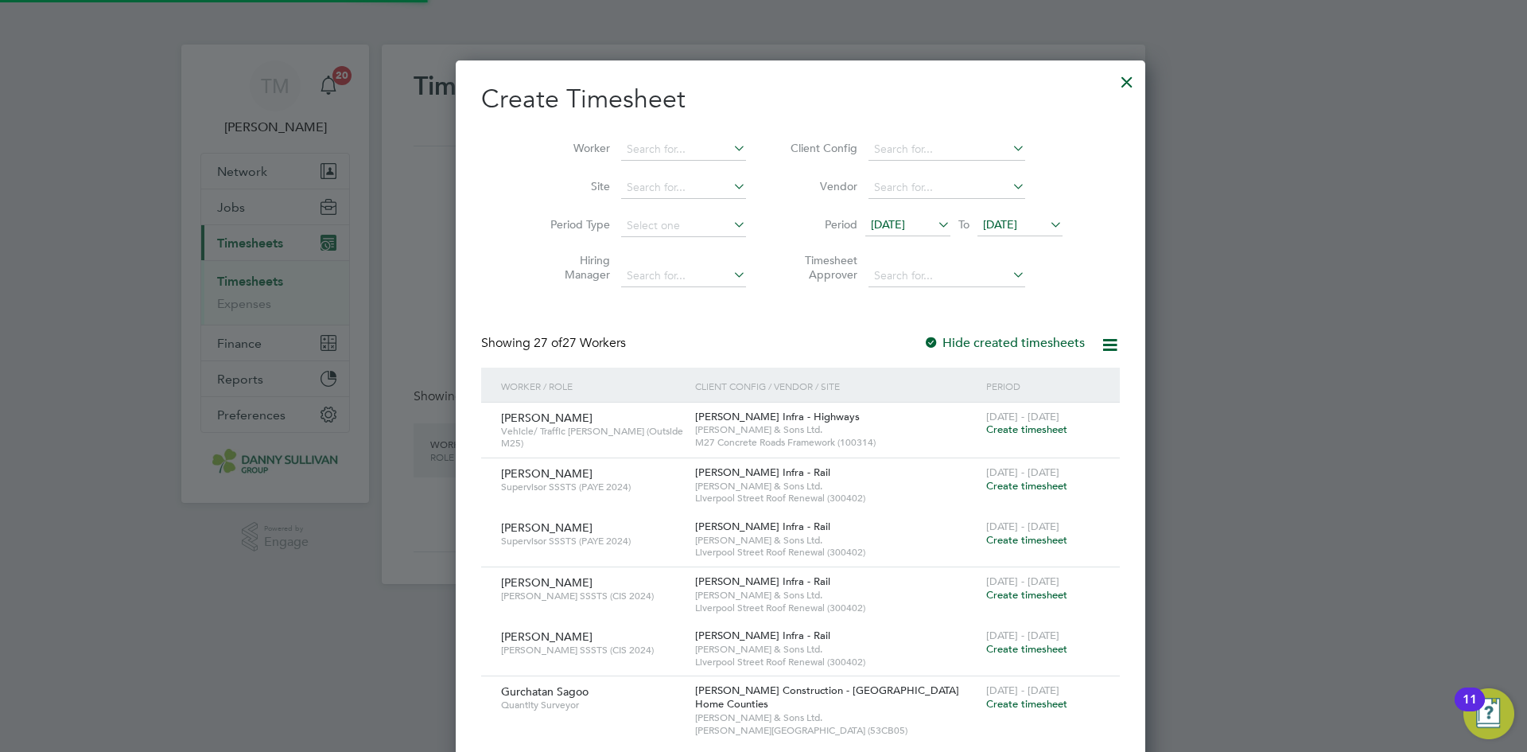
scroll to position [3083, 650]
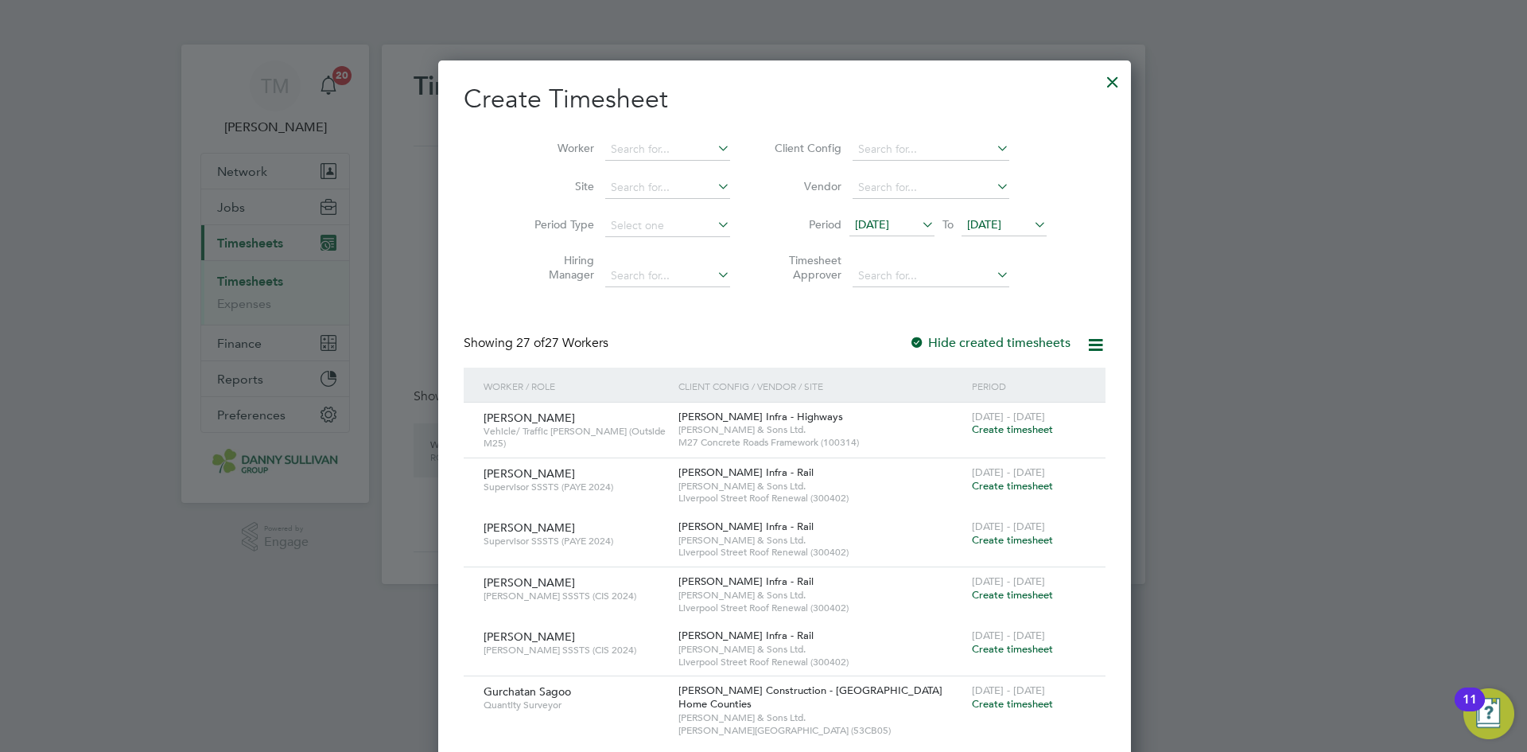
click at [616, 137] on li "Worker" at bounding box center [626, 149] width 247 height 38
click at [615, 144] on input at bounding box center [667, 149] width 125 height 22
click at [659, 173] on li "[PERSON_NAME]" at bounding box center [680, 170] width 196 height 21
type input "[PERSON_NAME]"
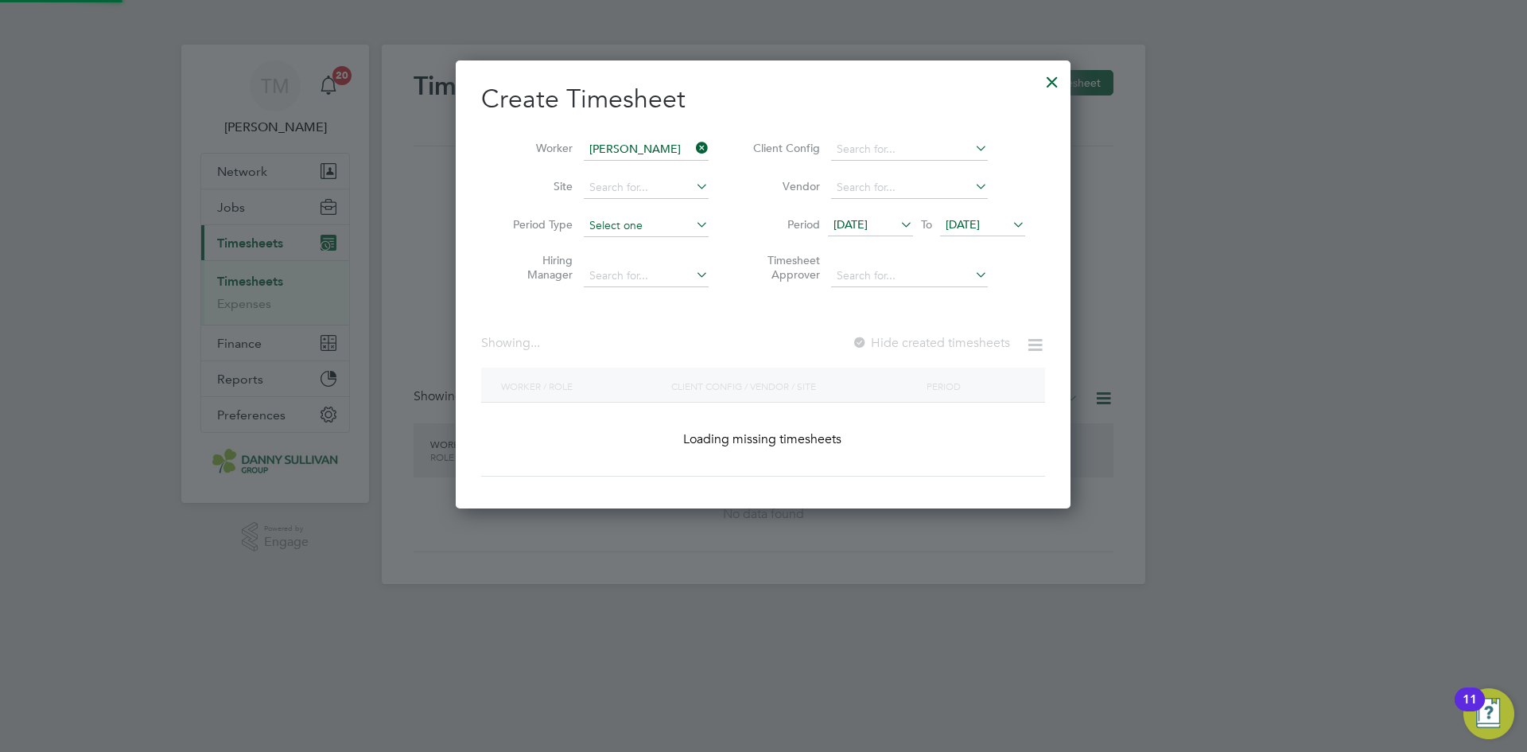
scroll to position [441, 650]
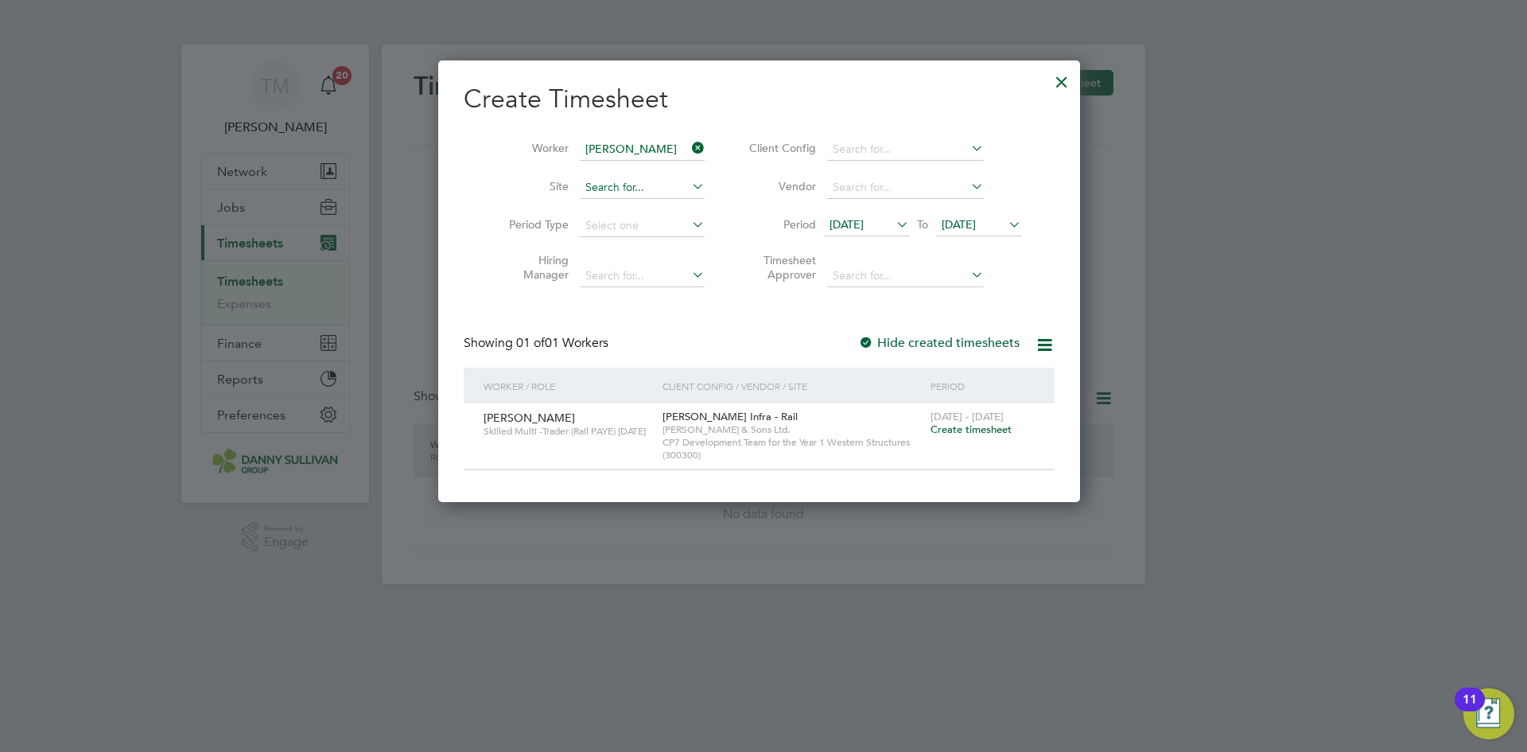
click at [636, 186] on input at bounding box center [642, 188] width 125 height 22
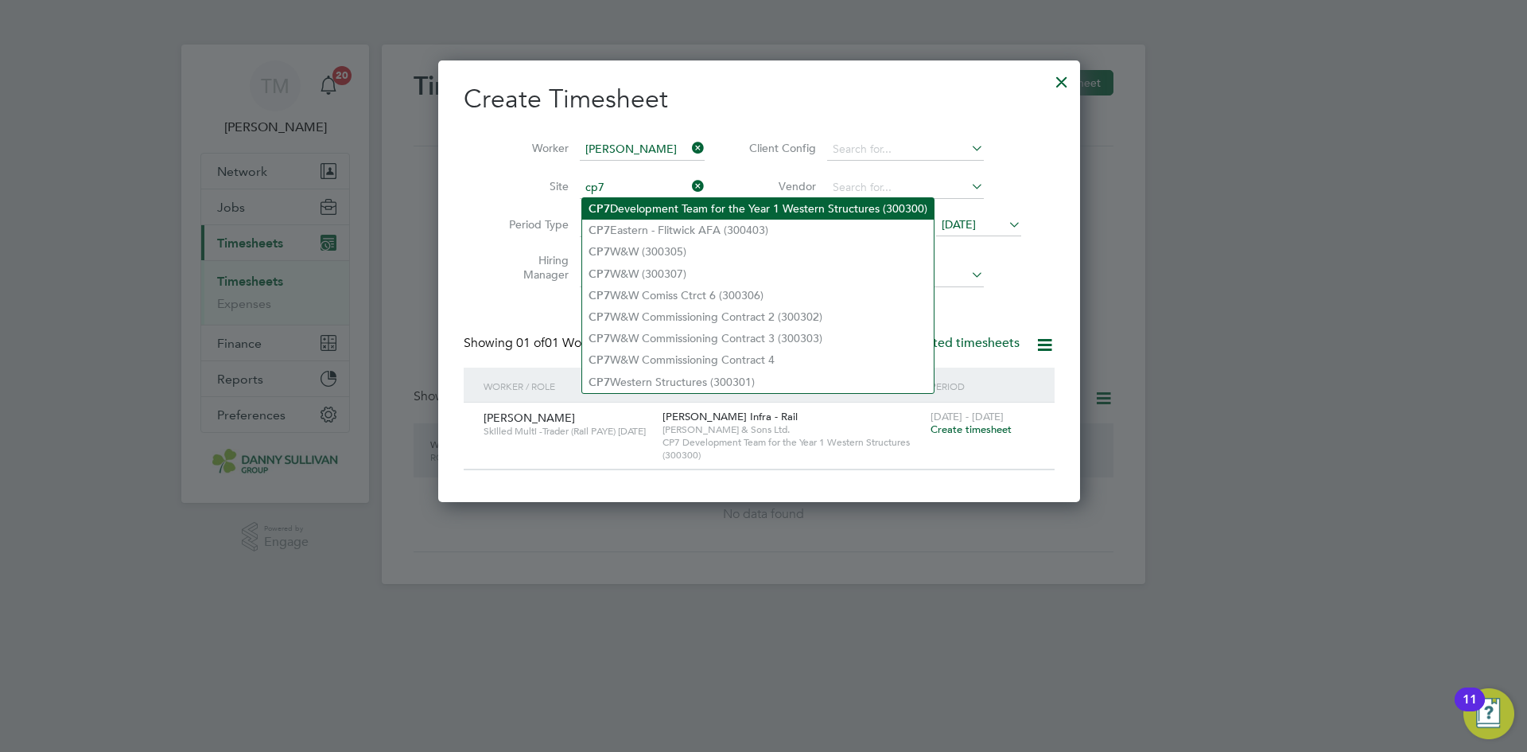
click at [669, 203] on li "CP7 Development Team for the Year 1 Western Structures (300300)" at bounding box center [758, 208] width 352 height 21
type input "CP7 Development Team for the Year 1 Western Structures (300300)"
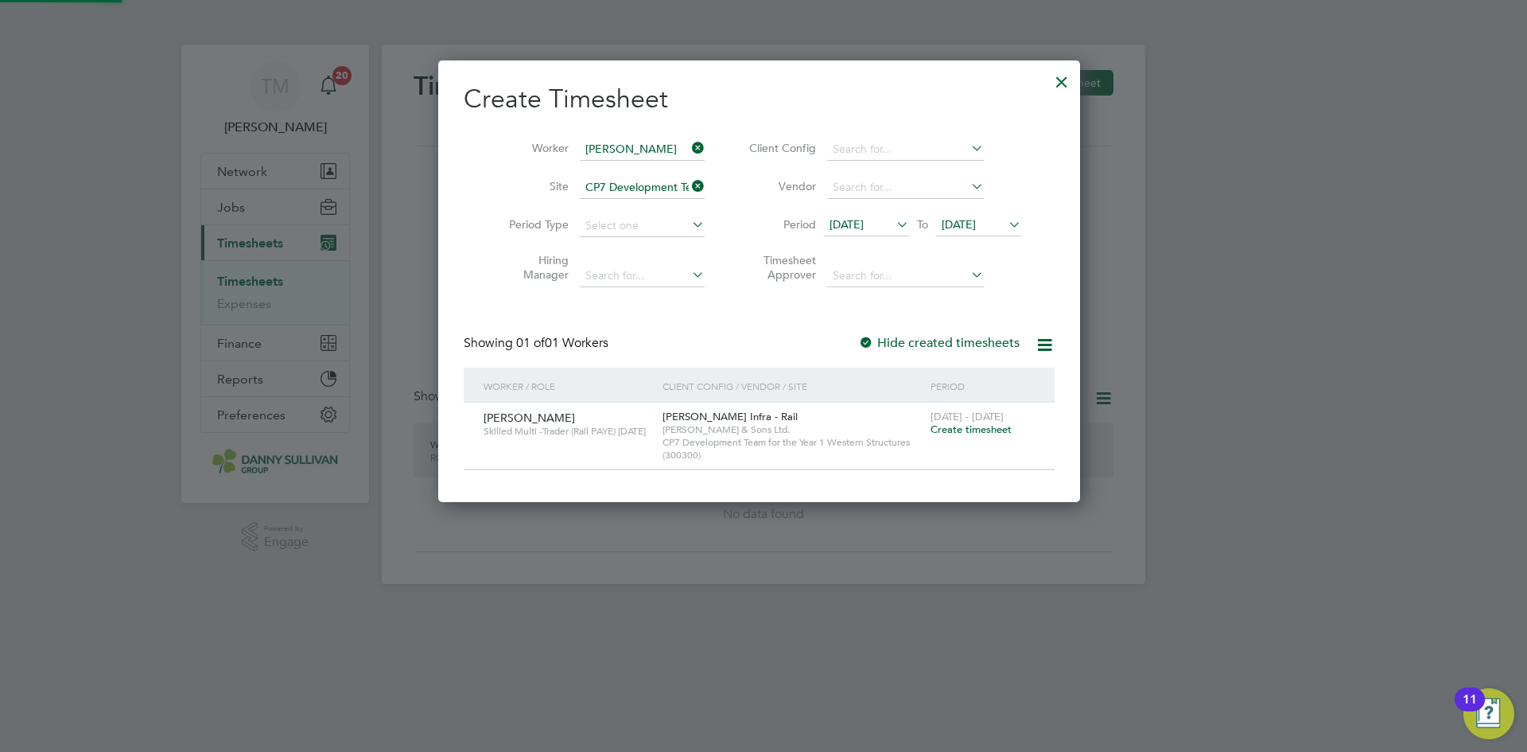
scroll to position [8, 8]
click at [768, 443] on span "CP7 Development Team for the Year 1 Western Structures (300300)" at bounding box center [793, 448] width 260 height 25
click at [978, 433] on span "Create timesheet" at bounding box center [971, 429] width 81 height 14
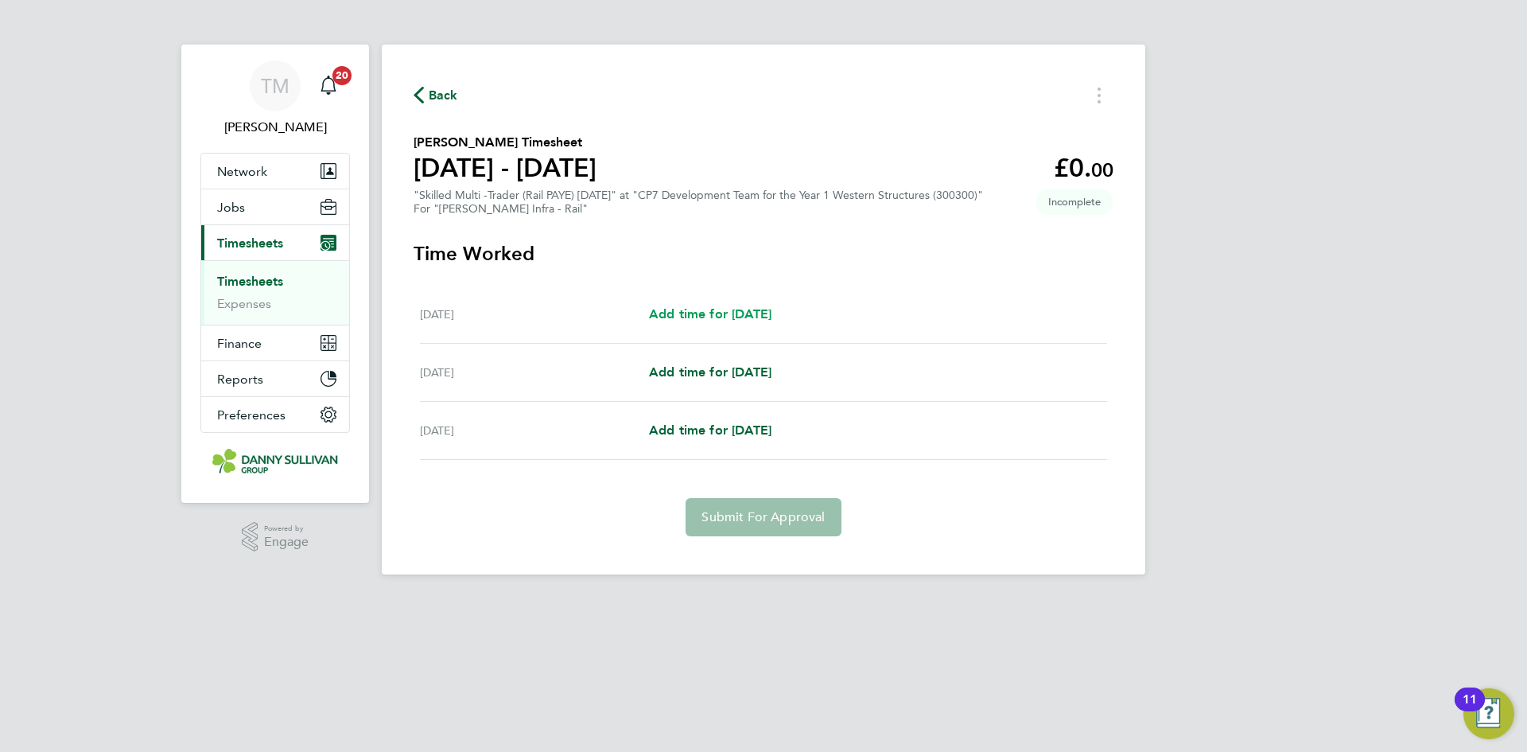
click at [744, 311] on span "Add time for [DATE]" at bounding box center [710, 313] width 122 height 15
select select "30"
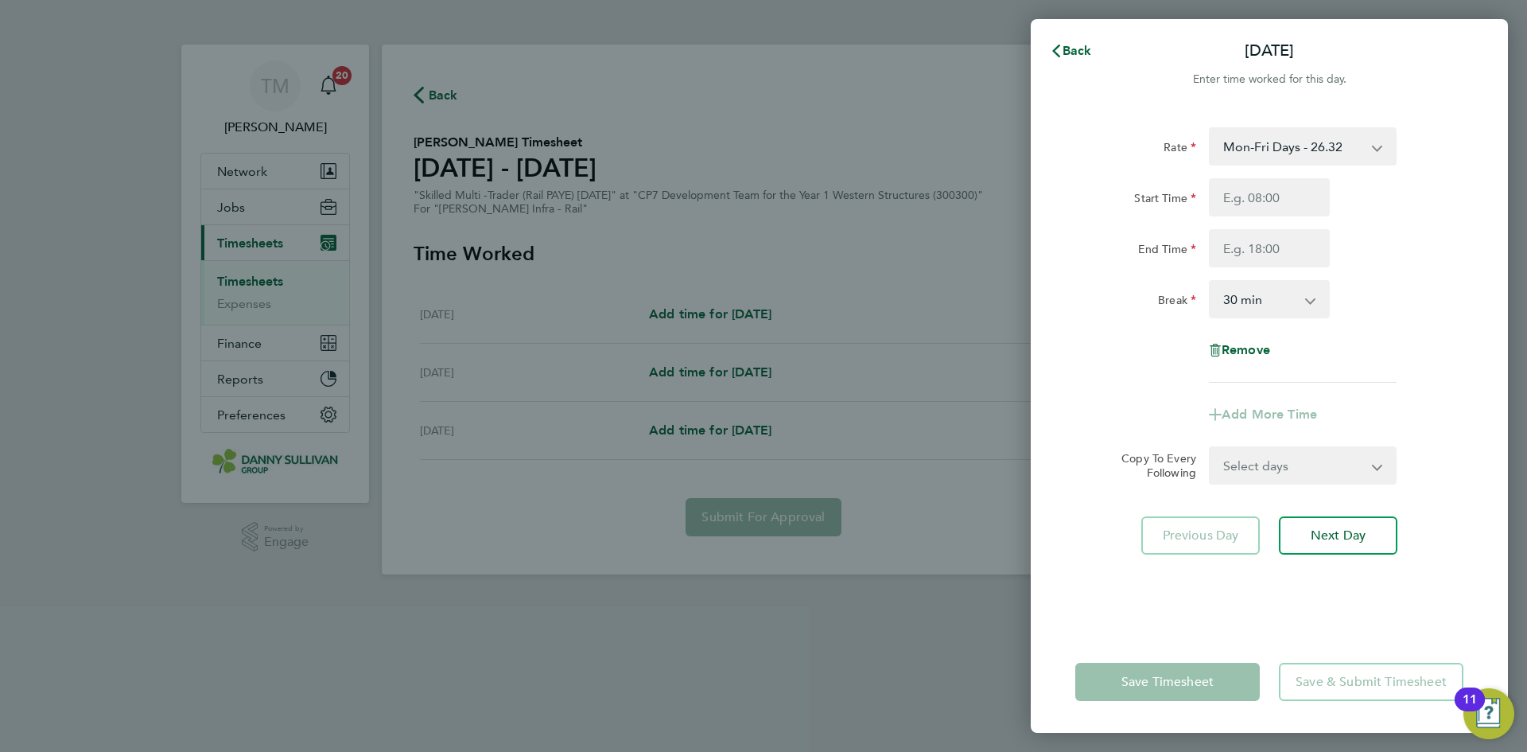
click at [1292, 142] on select "Mon-Fri Days - 26.32 Mon-Thu Nights 1800-0600 - 30.27 Bank Hols - 39.48 Weekend…" at bounding box center [1293, 146] width 165 height 35
select select "30"
click at [1286, 203] on input "Start Time" at bounding box center [1269, 197] width 121 height 38
type input "19:00"
click at [1278, 235] on input "End Time" at bounding box center [1269, 248] width 121 height 38
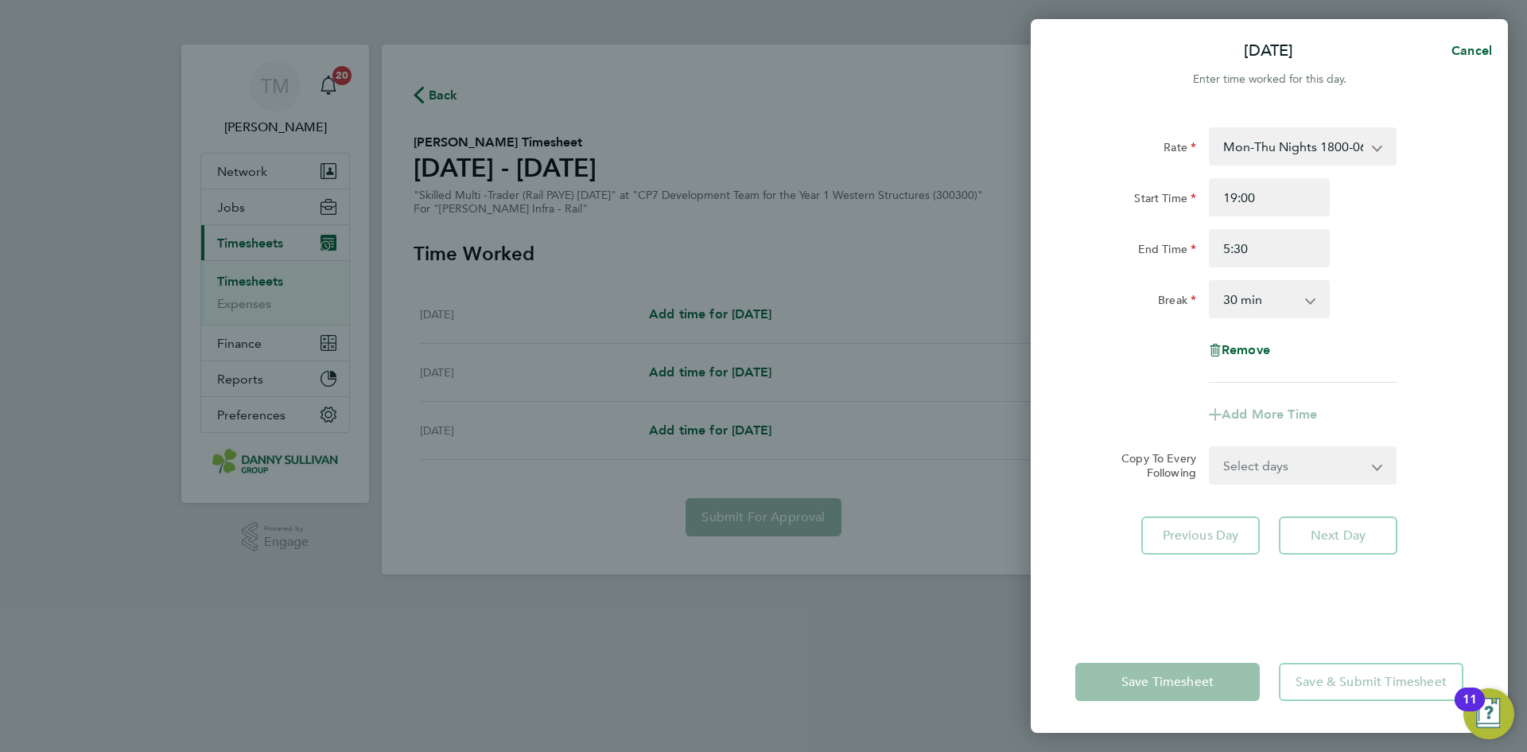
type input "05:30"
click at [1269, 296] on select "0 min 15 min 30 min 45 min 60 min 75 min 90 min" at bounding box center [1260, 299] width 99 height 35
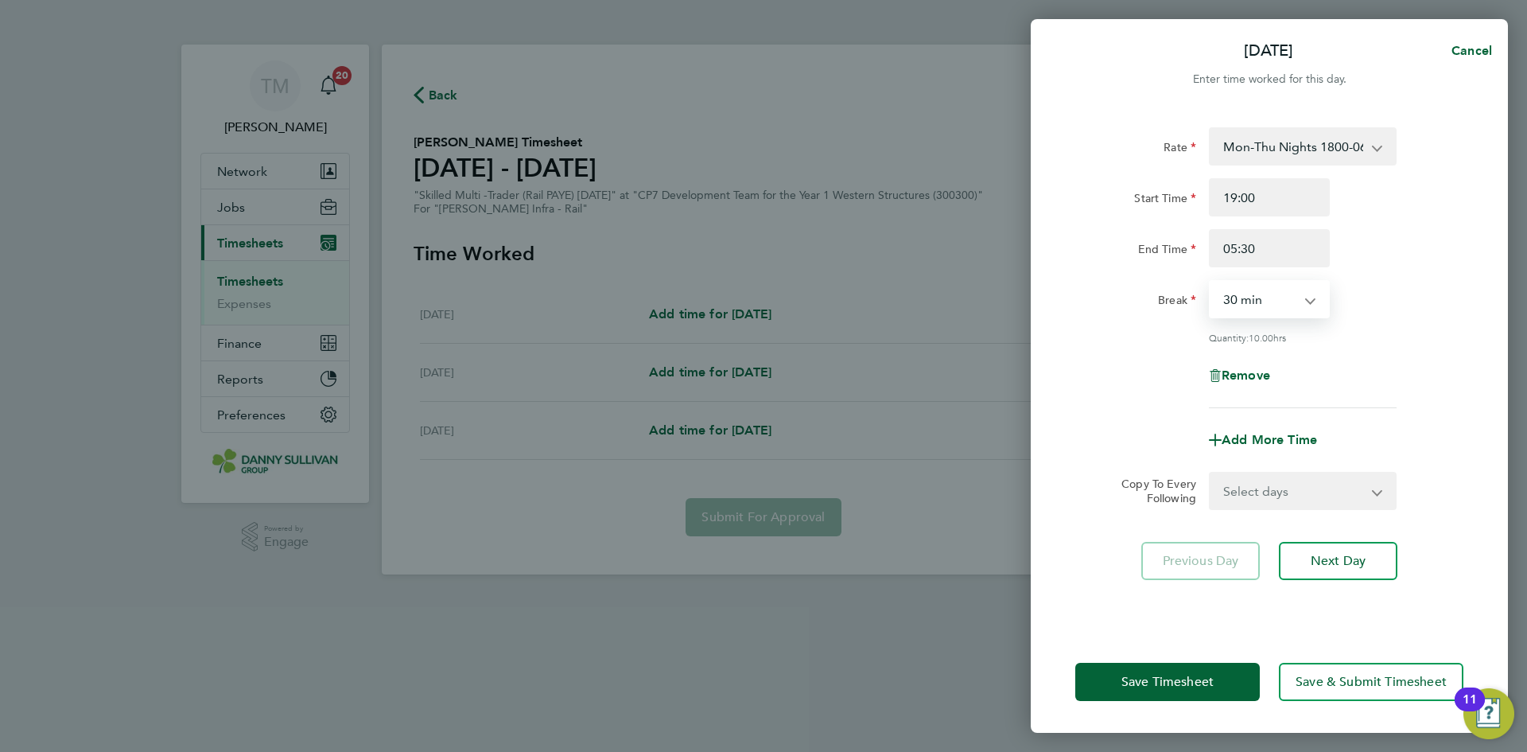
click at [1211, 282] on select "0 min 15 min 30 min 45 min 60 min 75 min 90 min" at bounding box center [1260, 299] width 99 height 35
click at [1201, 699] on button "Save Timesheet" at bounding box center [1167, 682] width 185 height 38
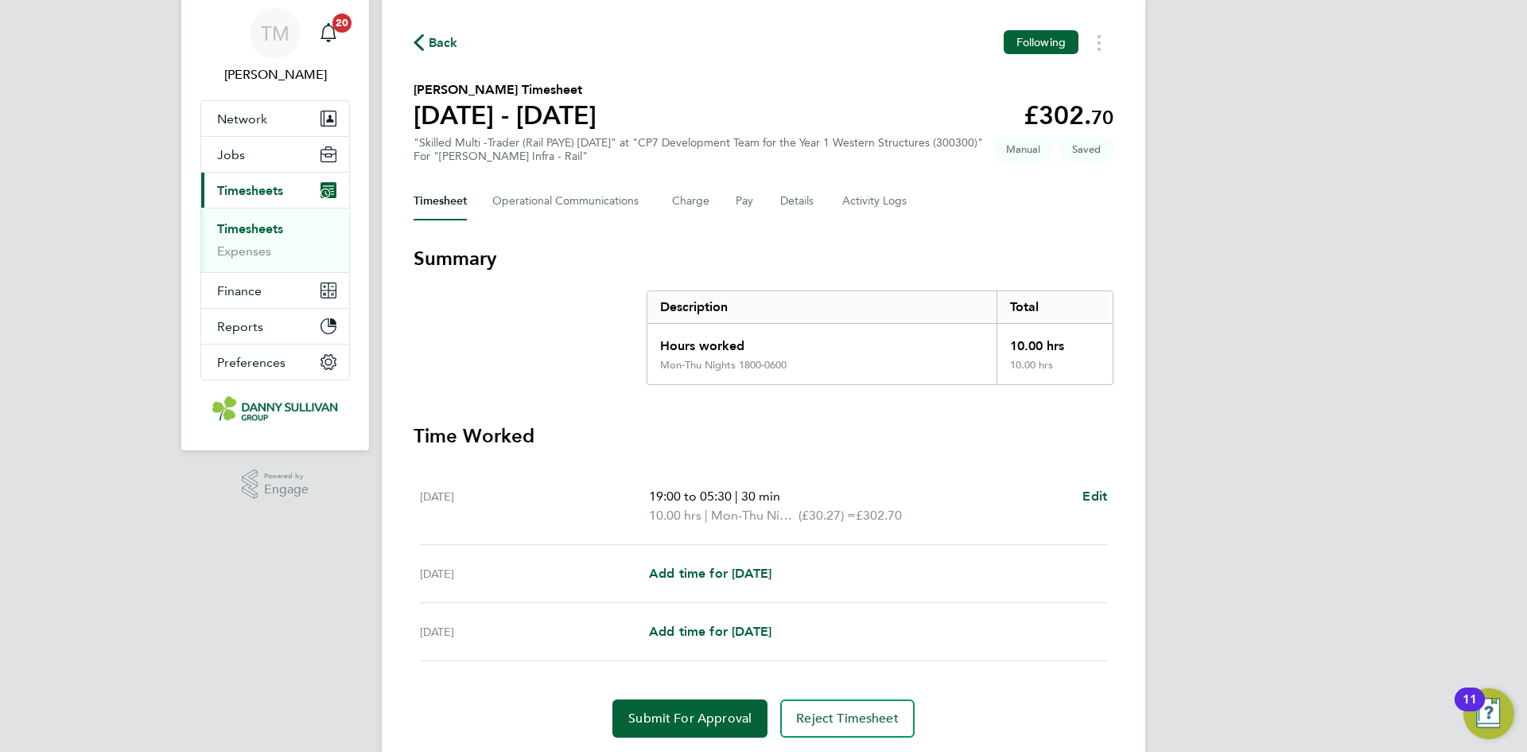
scroll to position [102, 0]
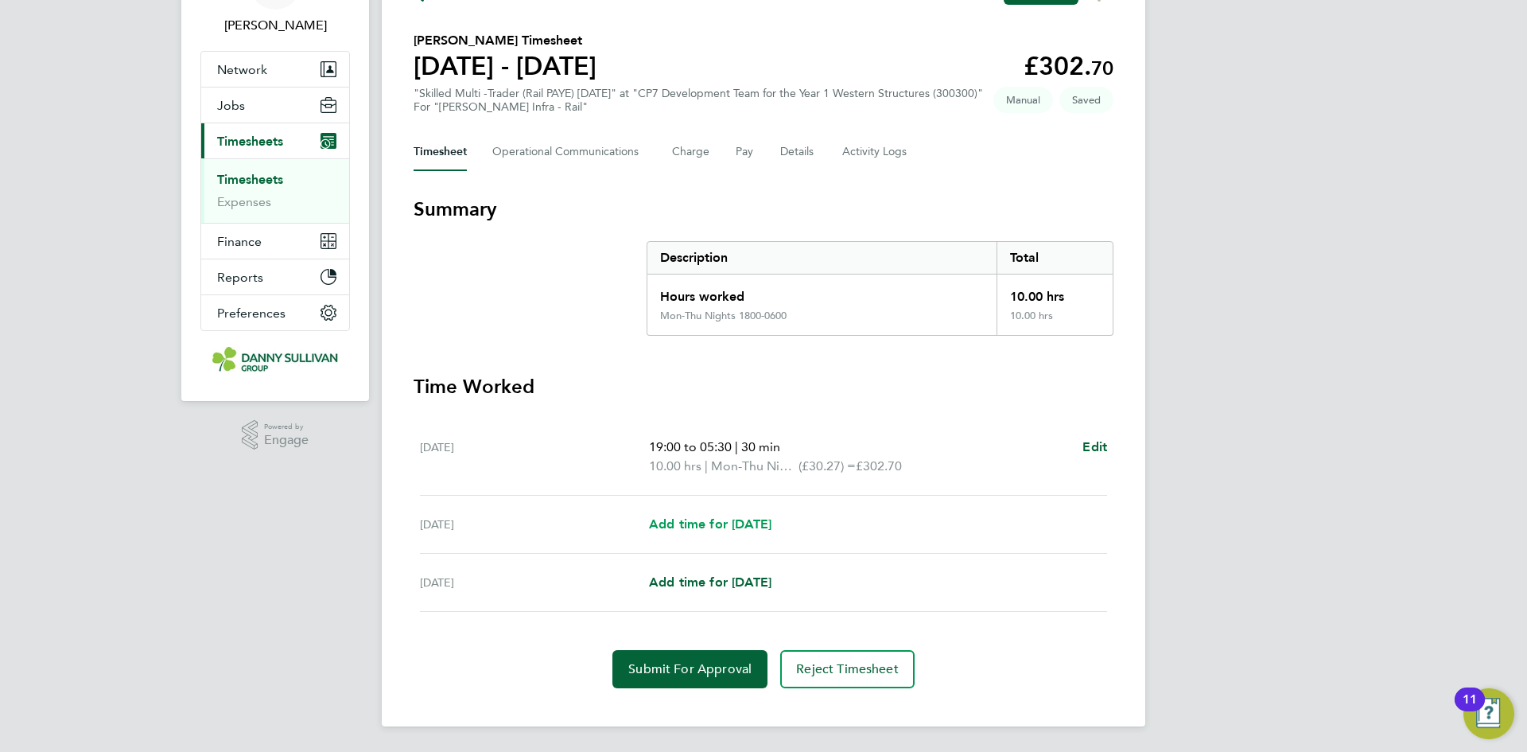
click at [756, 520] on span "Add time for [DATE]" at bounding box center [710, 523] width 122 height 15
select select "30"
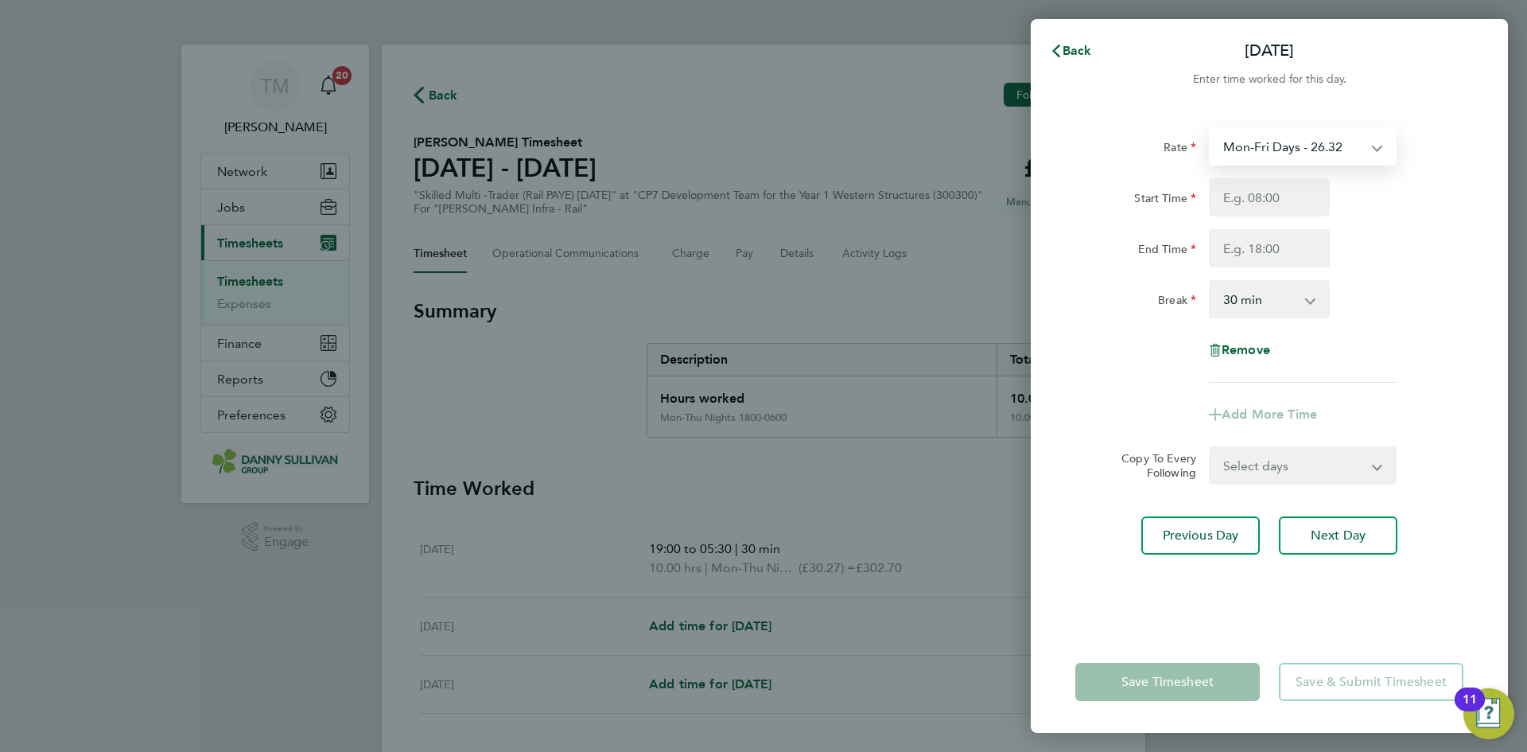
click at [1321, 145] on select "Mon-Fri Days - 26.32 Mon-Thu Nights 1800-0600 - 30.27 Bank Hols - 39.48 Weekend…" at bounding box center [1293, 146] width 165 height 35
select select "30"
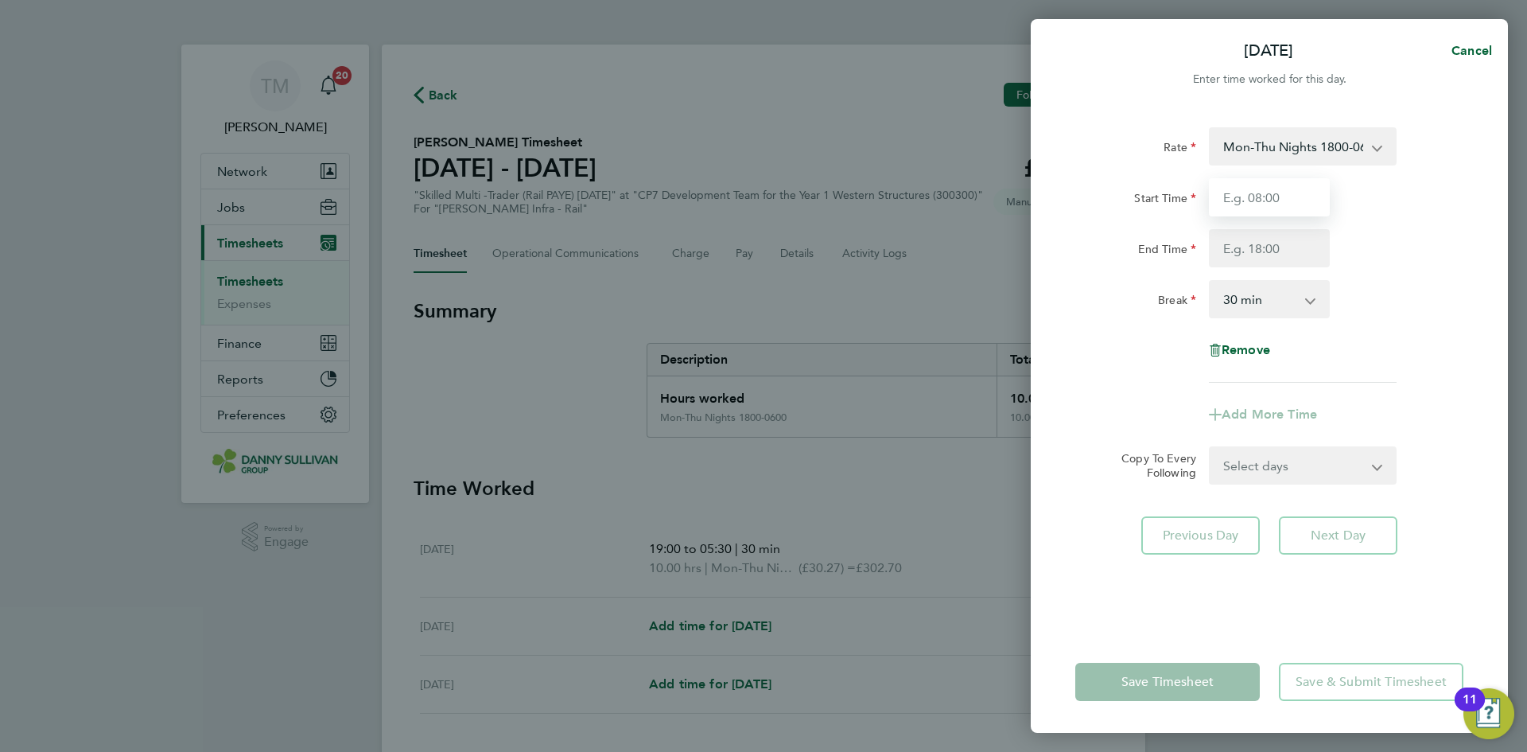
click at [1287, 205] on input "Start Time" at bounding box center [1269, 197] width 121 height 38
type input "19:00"
click at [1258, 245] on input "End Time" at bounding box center [1269, 248] width 121 height 38
type input "05:30"
click at [1270, 312] on select "0 min 15 min 30 min 45 min 60 min 75 min 90 min" at bounding box center [1260, 299] width 99 height 35
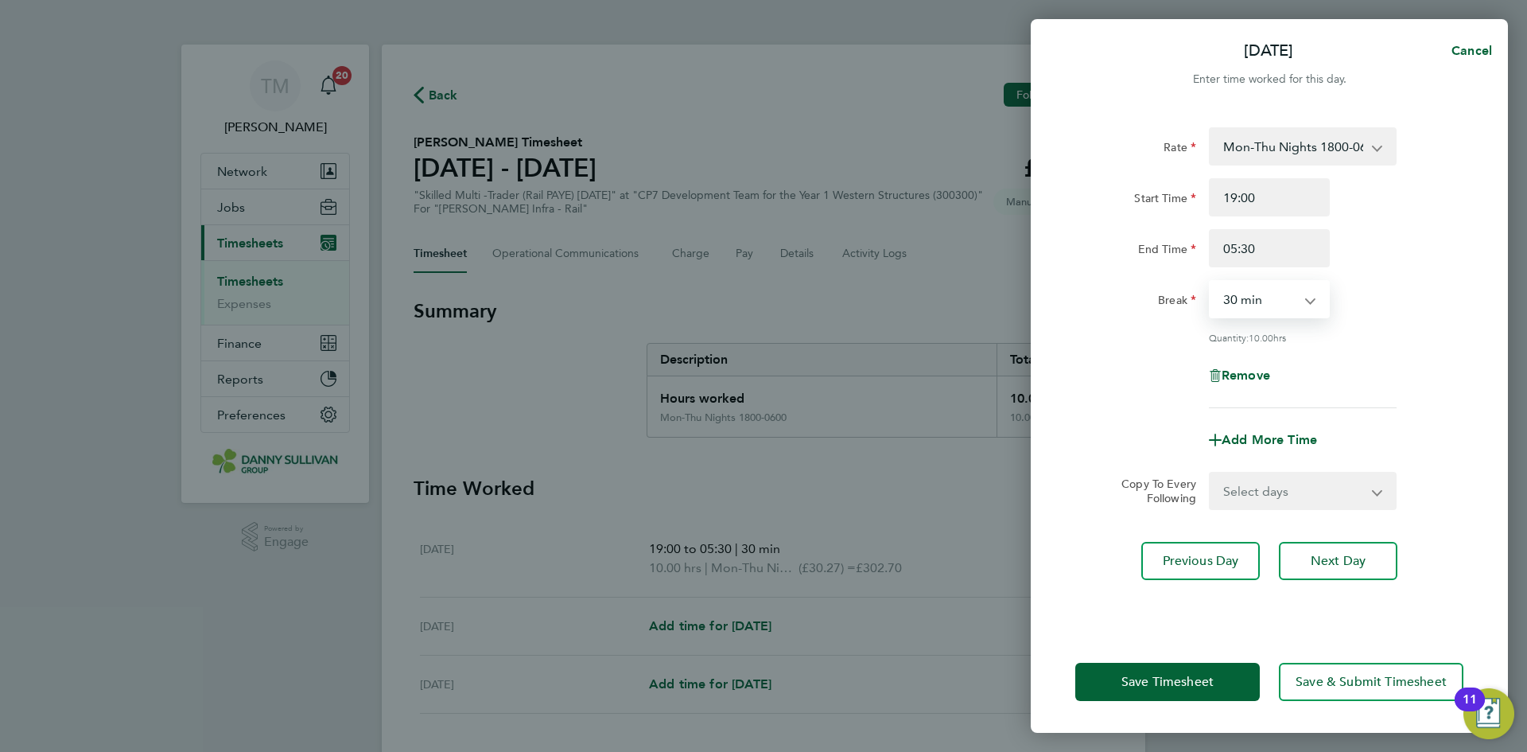
click at [1211, 282] on select "0 min 15 min 30 min 45 min 60 min 75 min 90 min" at bounding box center [1260, 299] width 99 height 35
click at [1198, 688] on span "Save Timesheet" at bounding box center [1168, 682] width 92 height 16
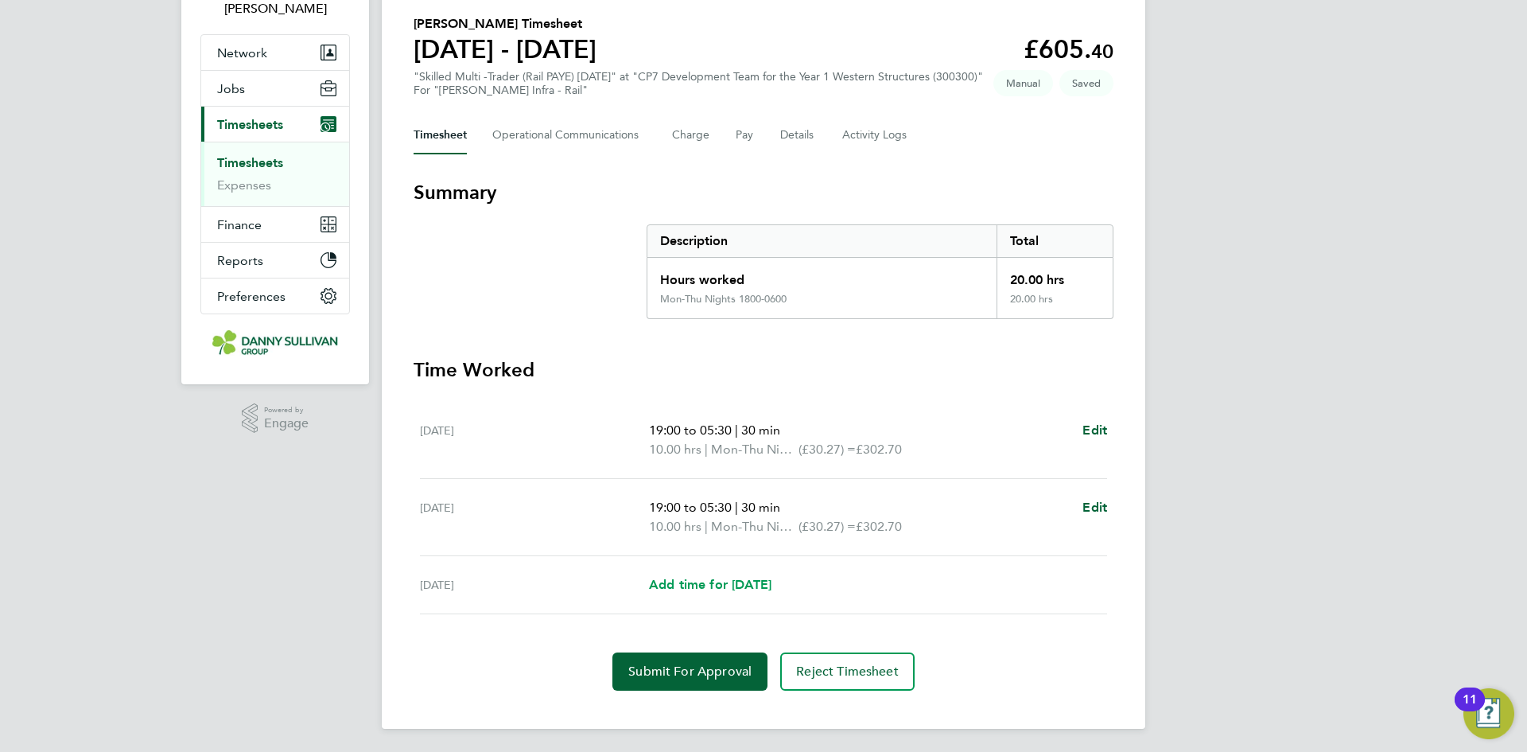
scroll to position [121, 0]
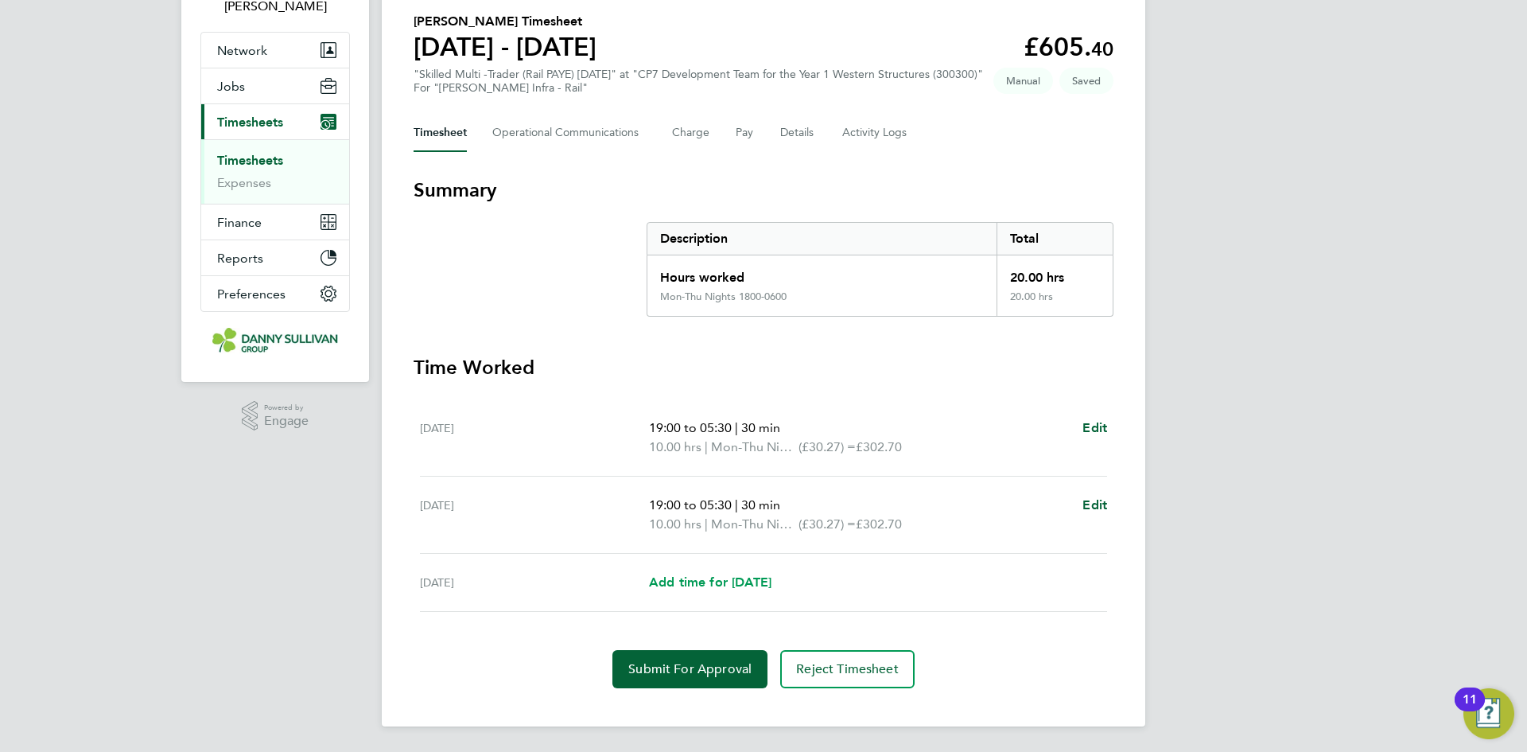
click at [737, 589] on span "Add time for [DATE]" at bounding box center [710, 581] width 122 height 15
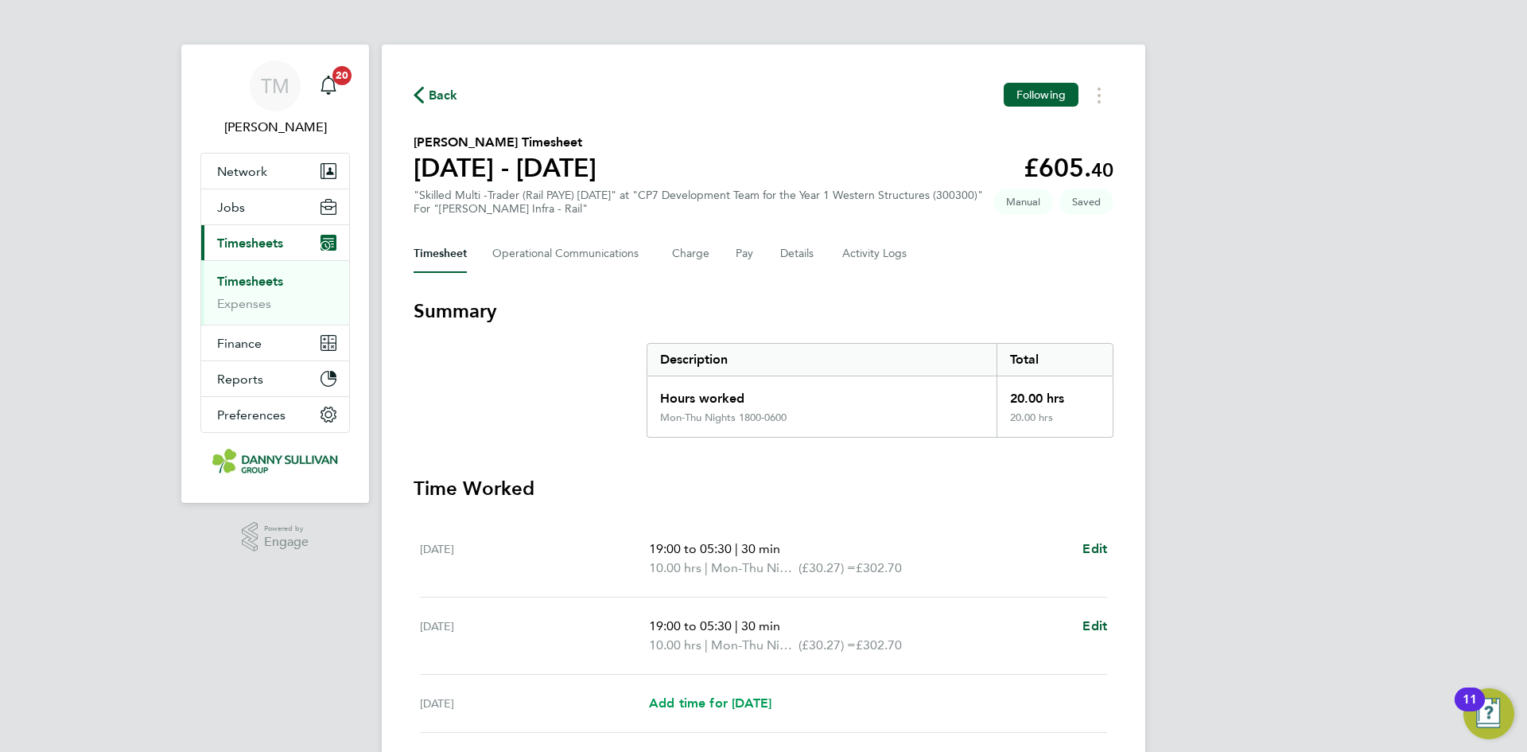
select select "30"
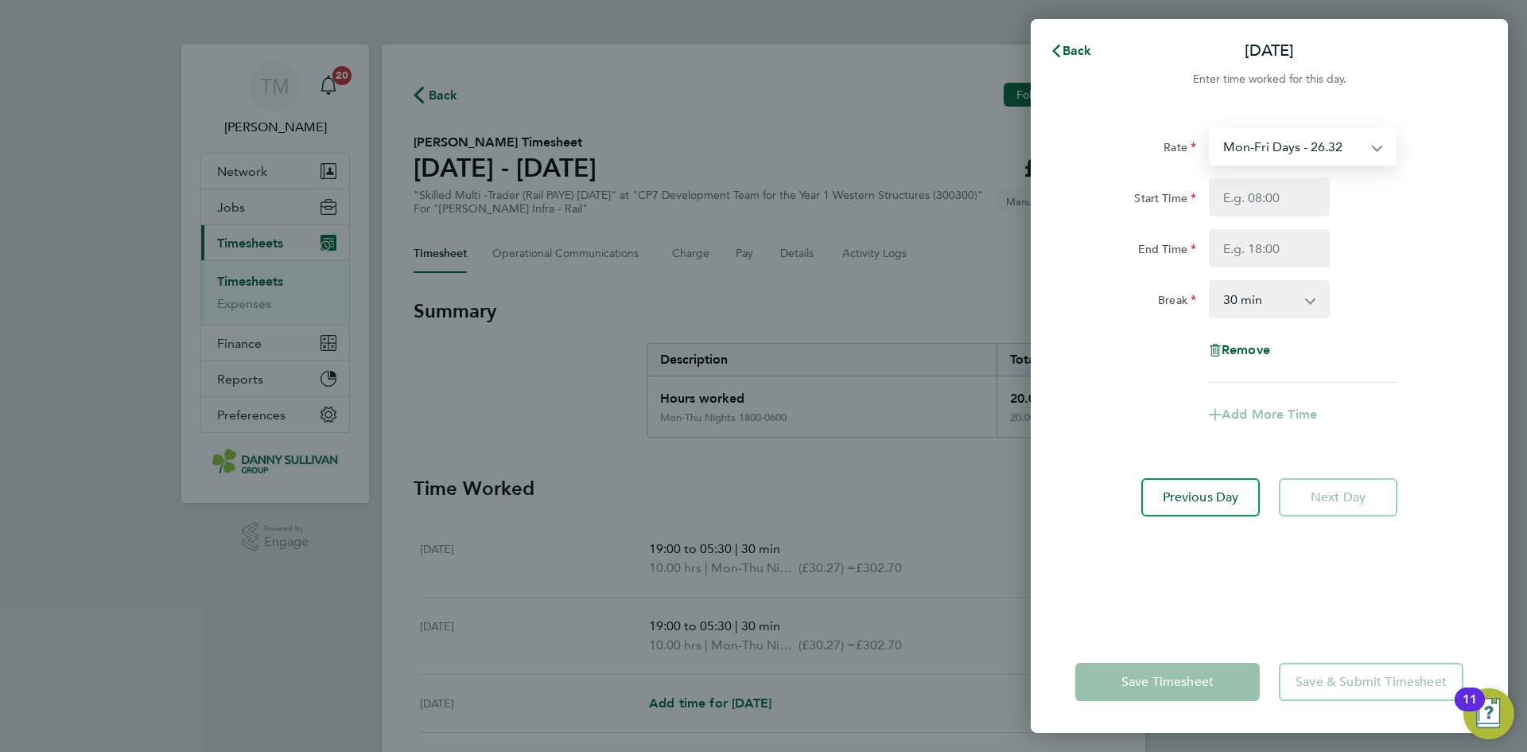
click at [1265, 144] on select "Mon-Fri Days - 26.32 Mon-Thu Nights 1800-0600 - 30.27 Bank Hols - 39.48 Weekend…" at bounding box center [1293, 146] width 165 height 35
click at [1250, 342] on span "Remove" at bounding box center [1246, 349] width 49 height 15
select select "null"
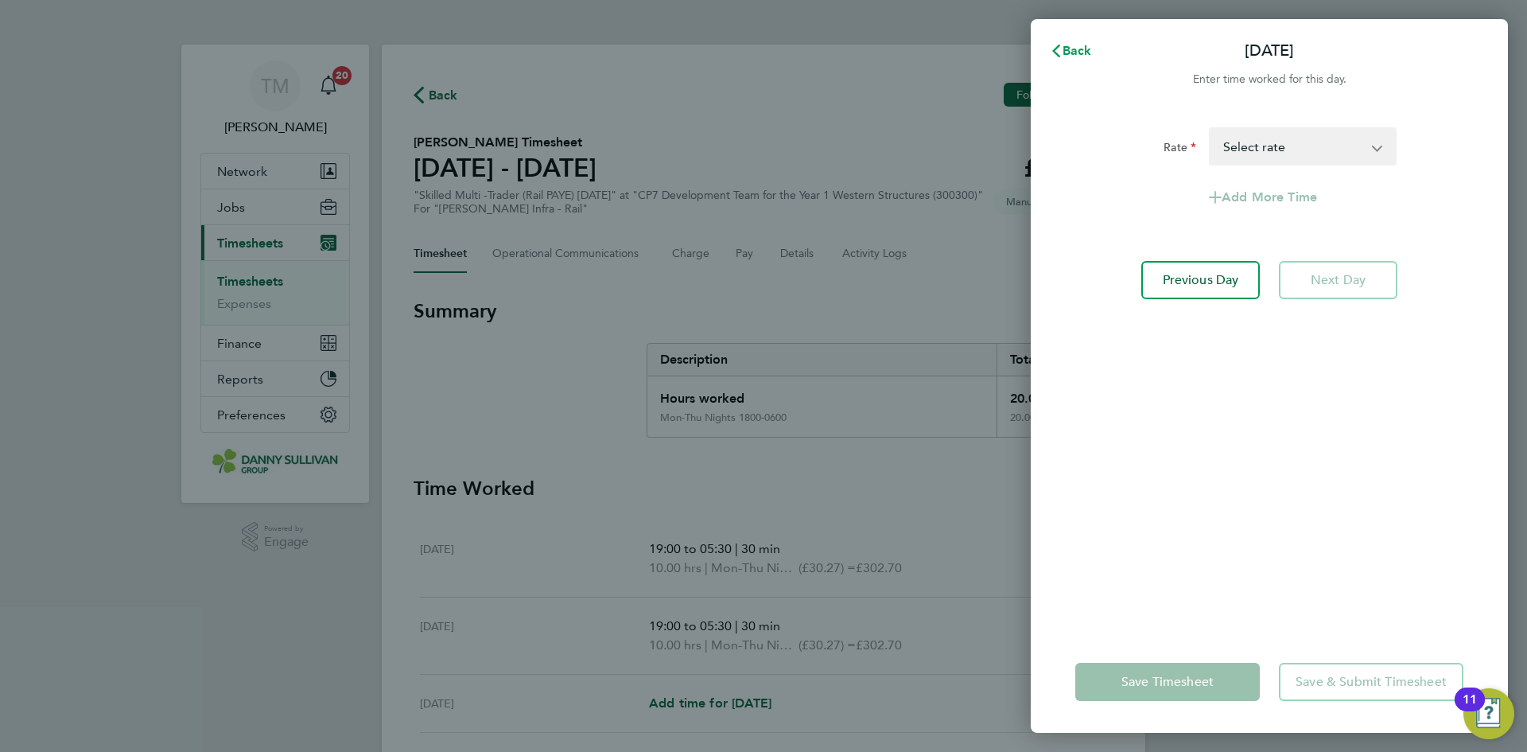
click at [1066, 53] on span "Back" at bounding box center [1077, 50] width 29 height 15
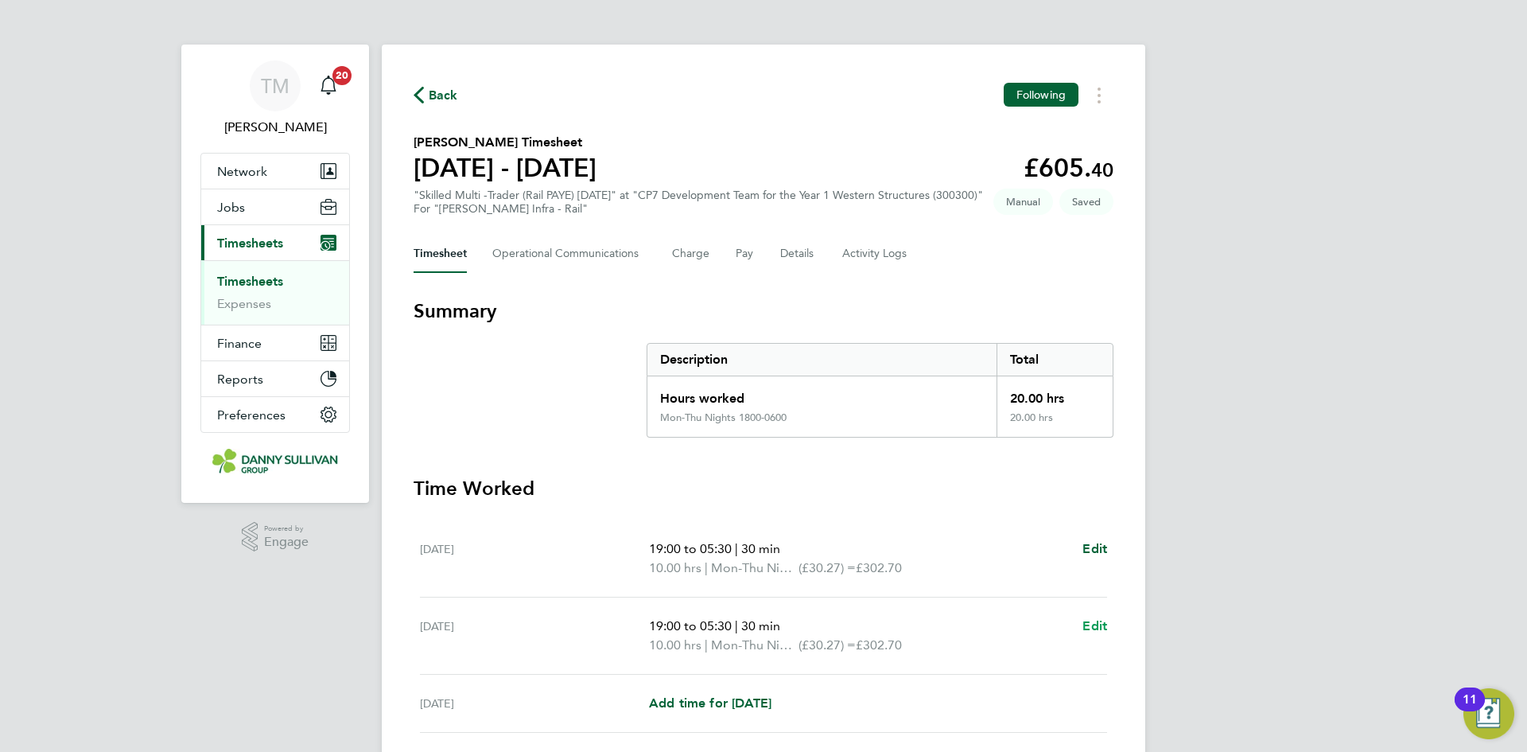
click at [1099, 618] on span "Edit" at bounding box center [1095, 625] width 25 height 15
select select "30"
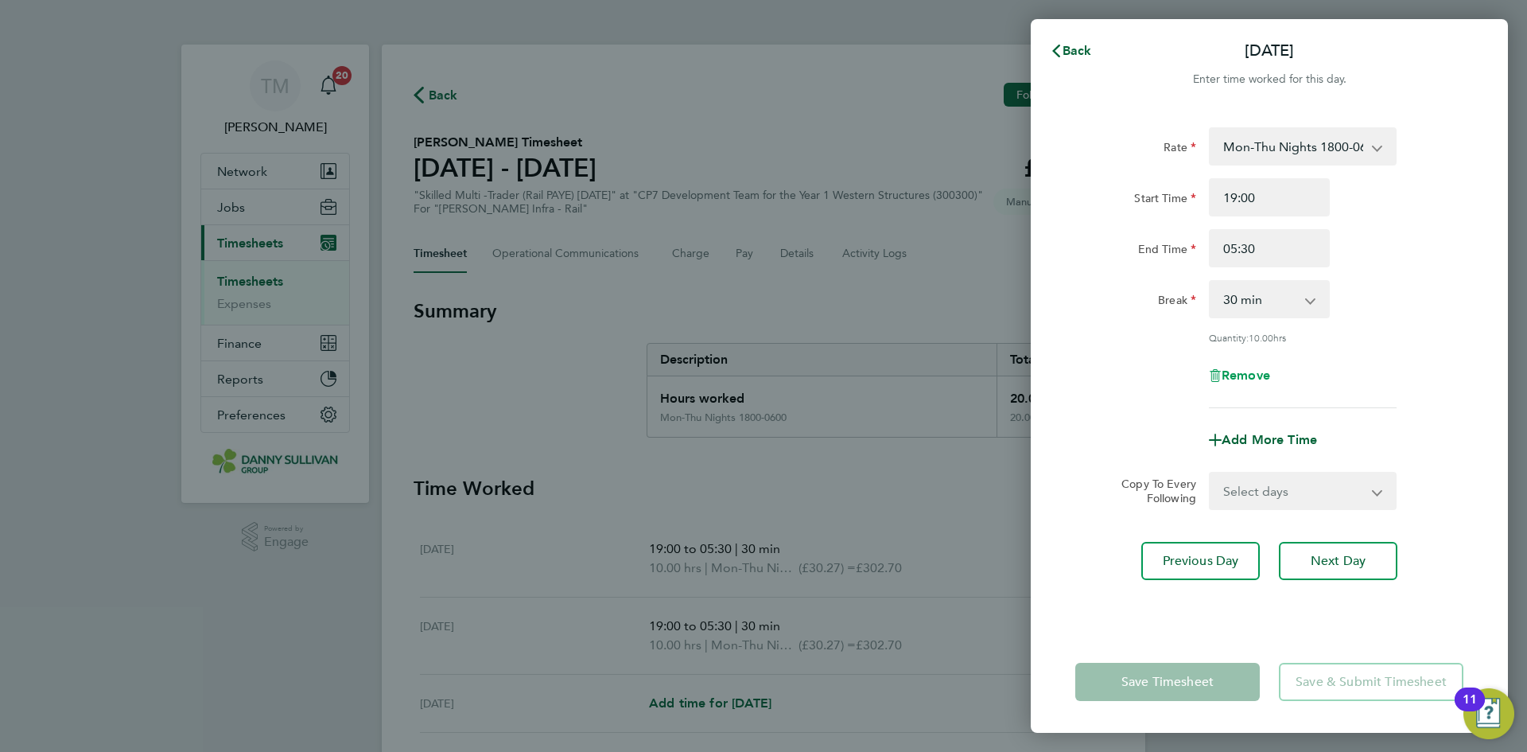
click at [1244, 380] on span "Remove" at bounding box center [1246, 374] width 49 height 15
select select "null"
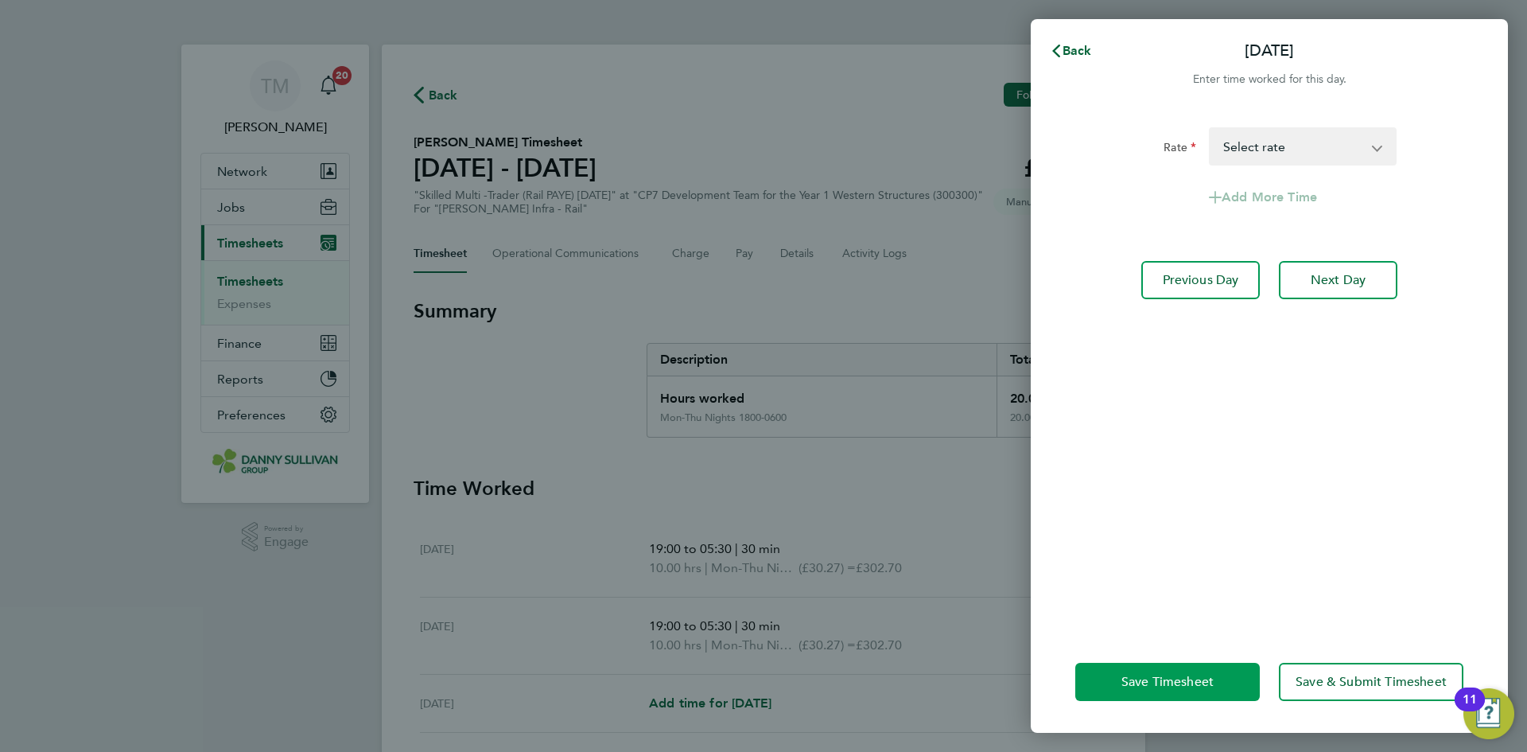
click at [1139, 675] on span "Save Timesheet" at bounding box center [1168, 682] width 92 height 16
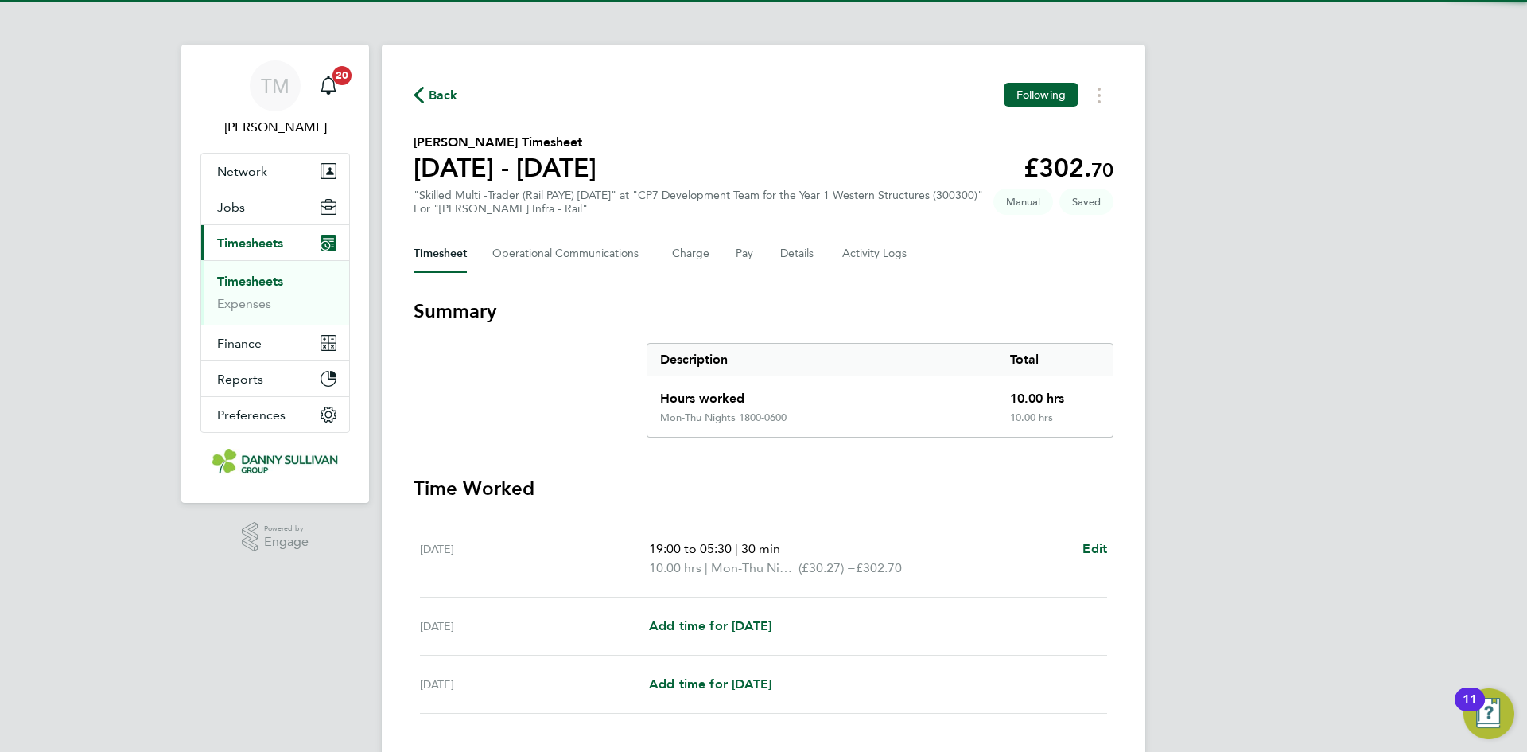
click at [1091, 532] on div "[DATE] 19:00 to 05:30 | 30 min 10.00 hrs | Mon-Thu Nights 1800-0600 (£30.27) = …" at bounding box center [763, 558] width 687 height 77
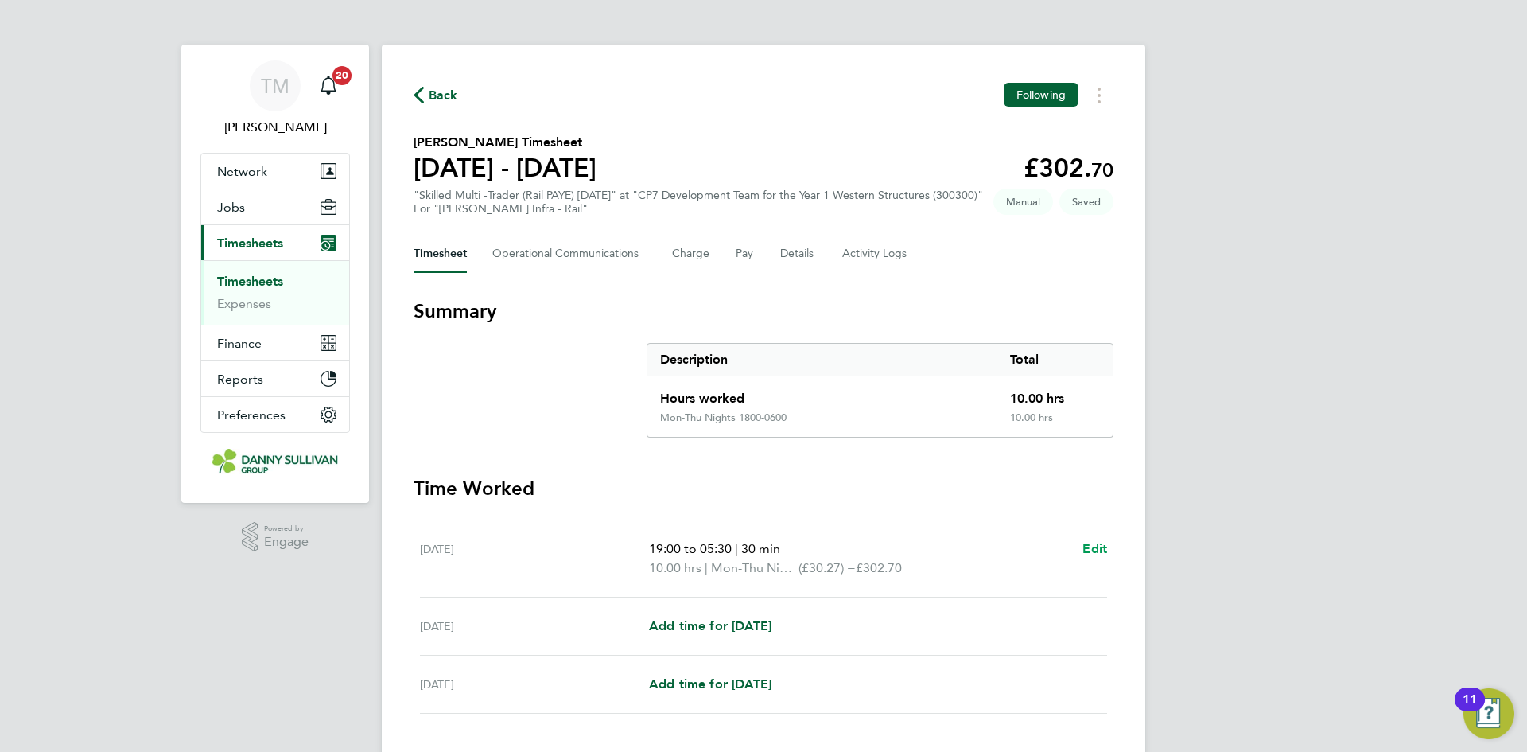
click at [1092, 541] on span "Edit" at bounding box center [1095, 548] width 25 height 15
select select "30"
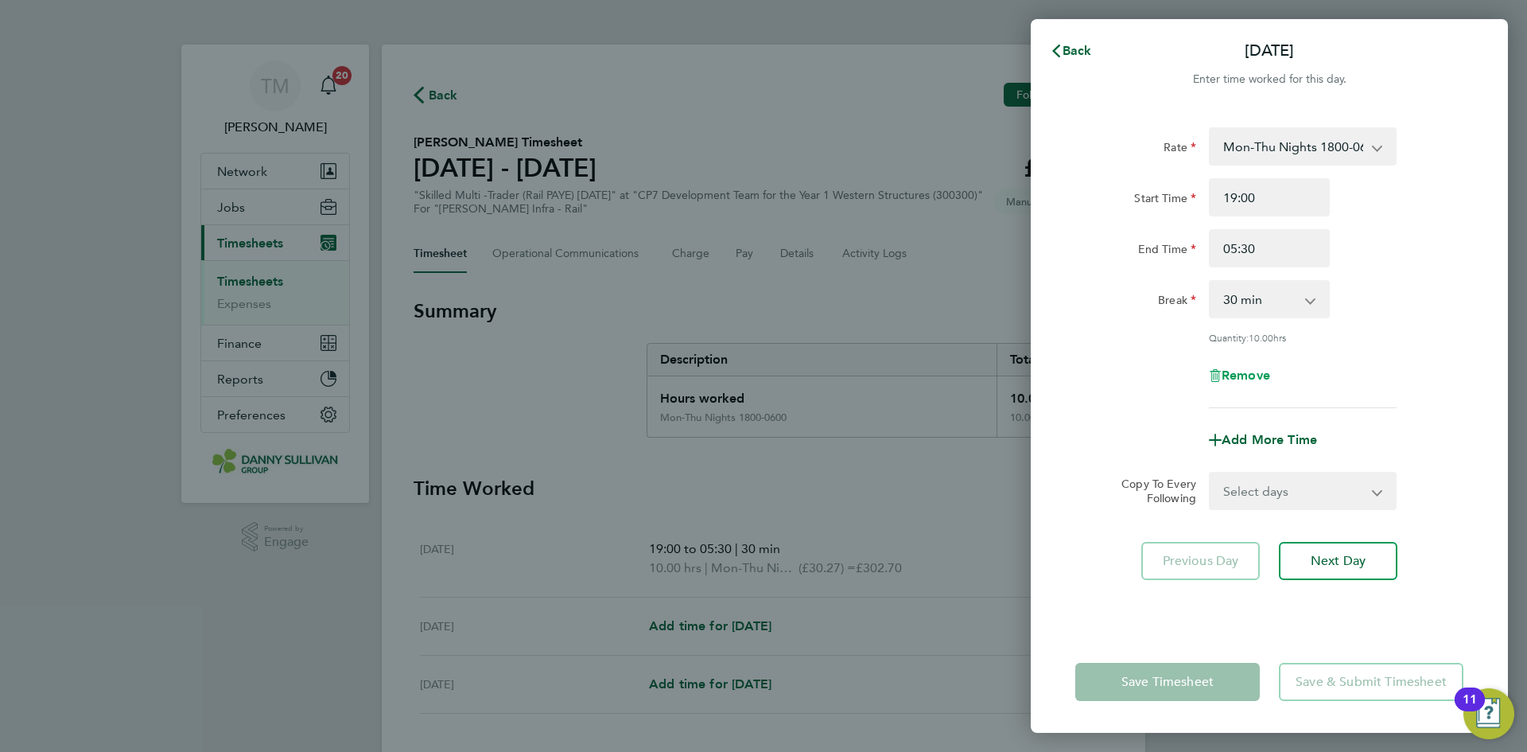
click at [1242, 367] on span "Remove" at bounding box center [1246, 374] width 49 height 15
select select "null"
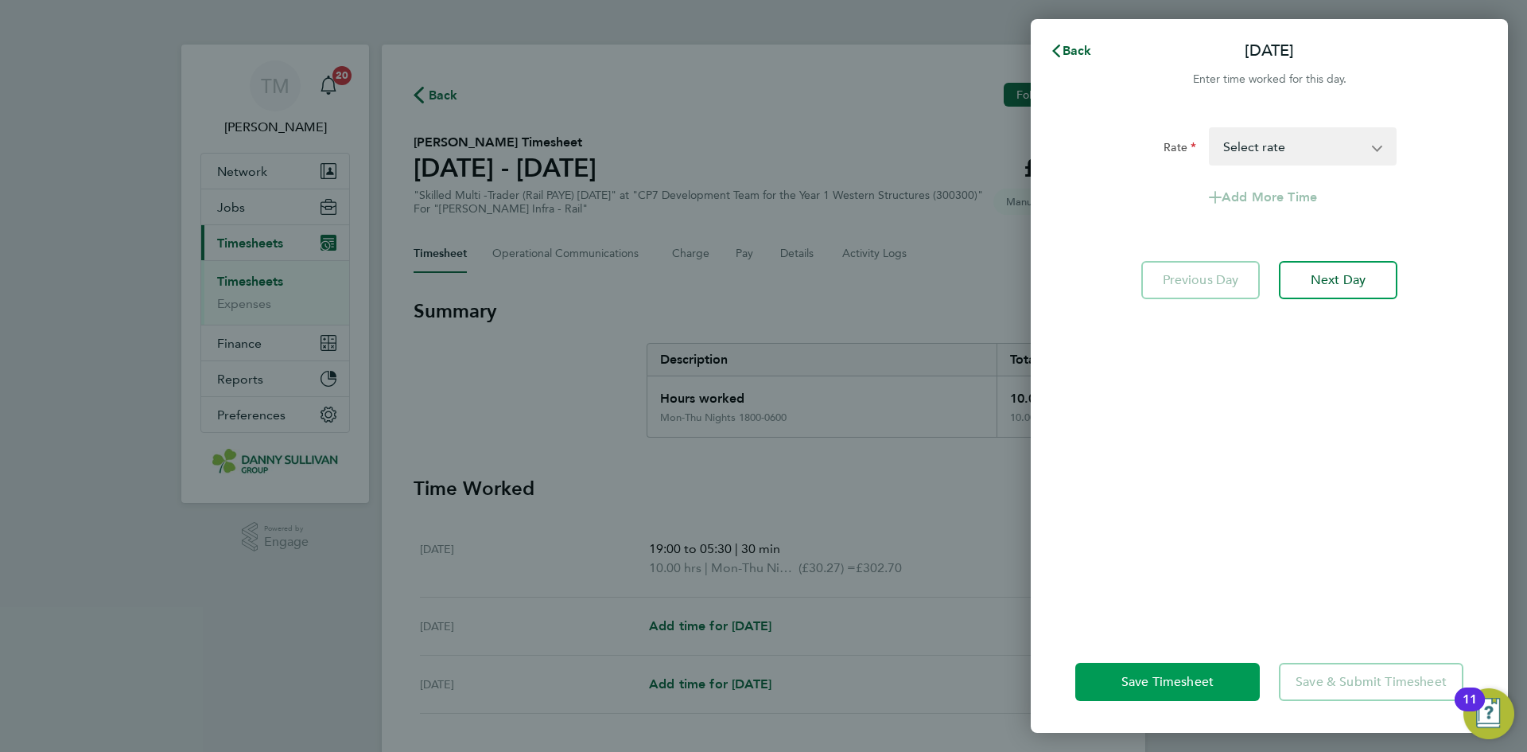
click at [1202, 671] on button "Save Timesheet" at bounding box center [1167, 682] width 185 height 38
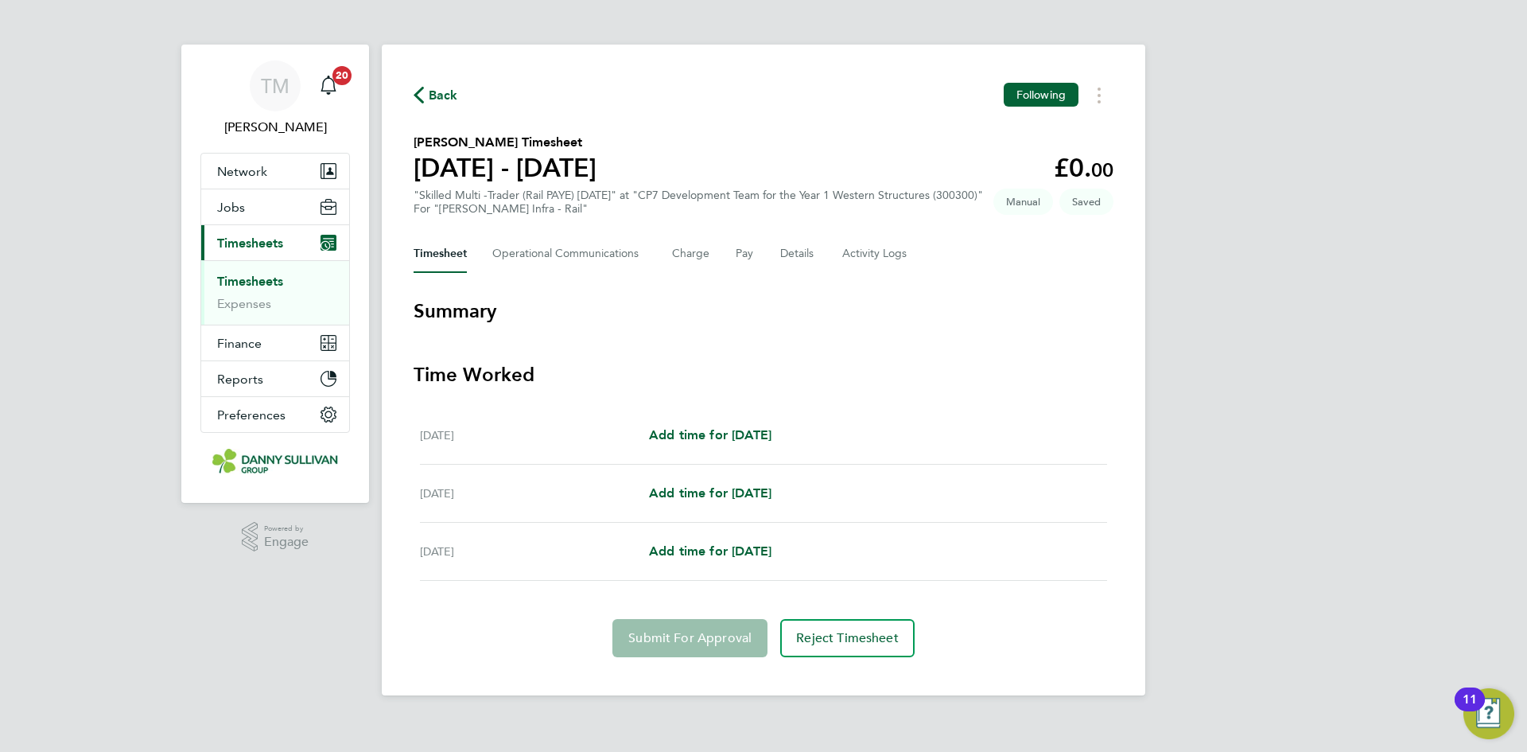
click at [441, 96] on span "Back" at bounding box center [443, 95] width 29 height 19
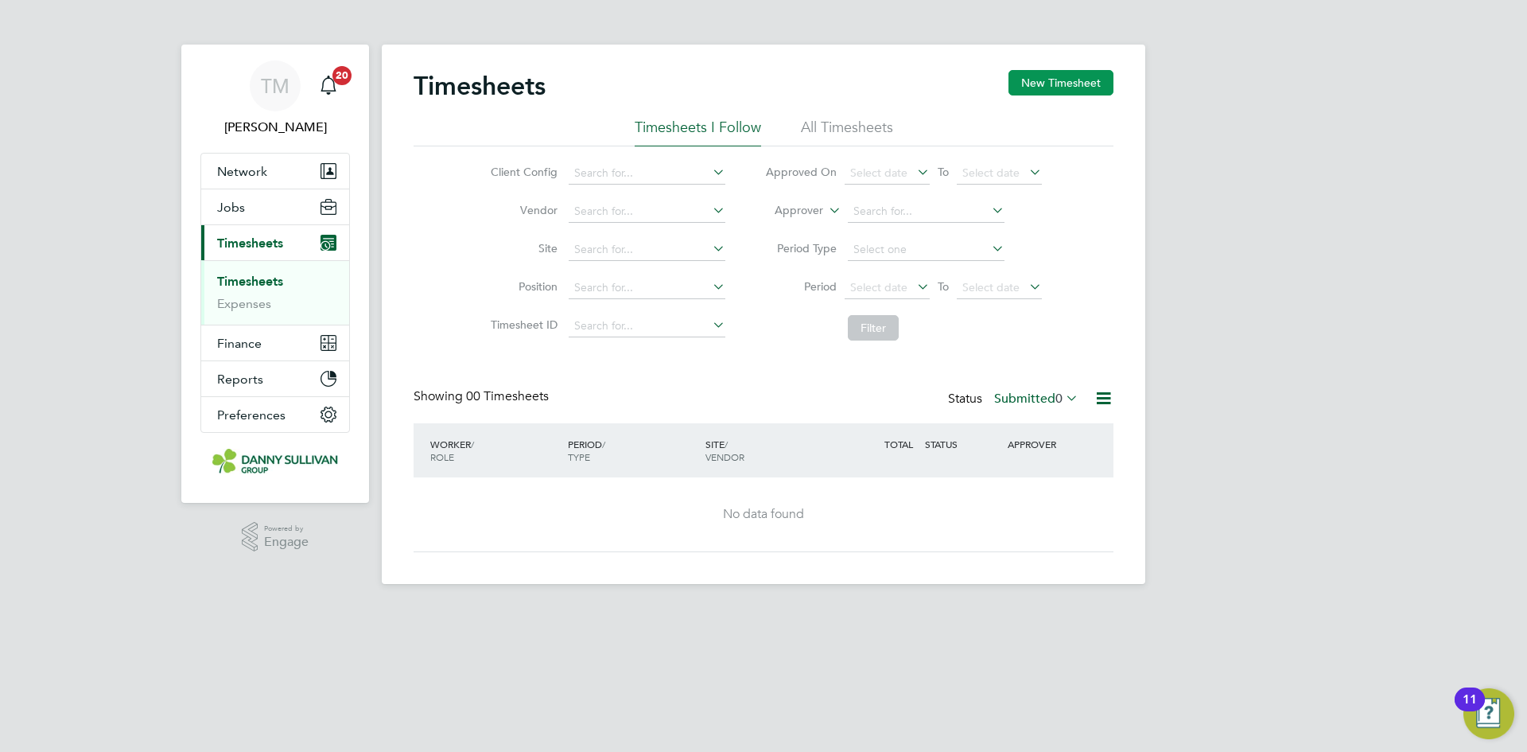
click at [1040, 83] on button "New Timesheet" at bounding box center [1061, 82] width 105 height 25
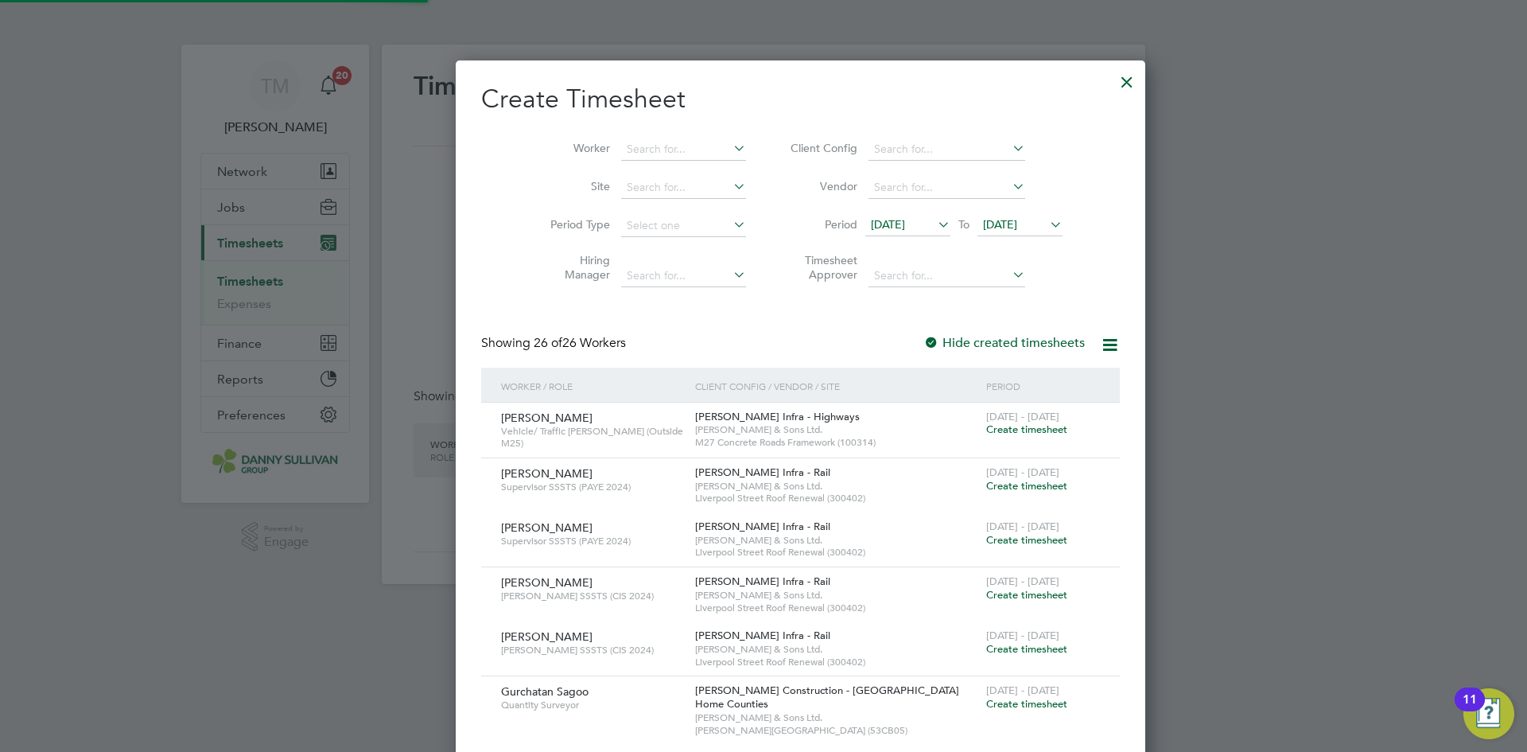
scroll to position [3057, 616]
click at [642, 146] on input at bounding box center [683, 149] width 125 height 22
click at [681, 172] on b "Lupe" at bounding box center [693, 171] width 25 height 14
type input "[PERSON_NAME]"
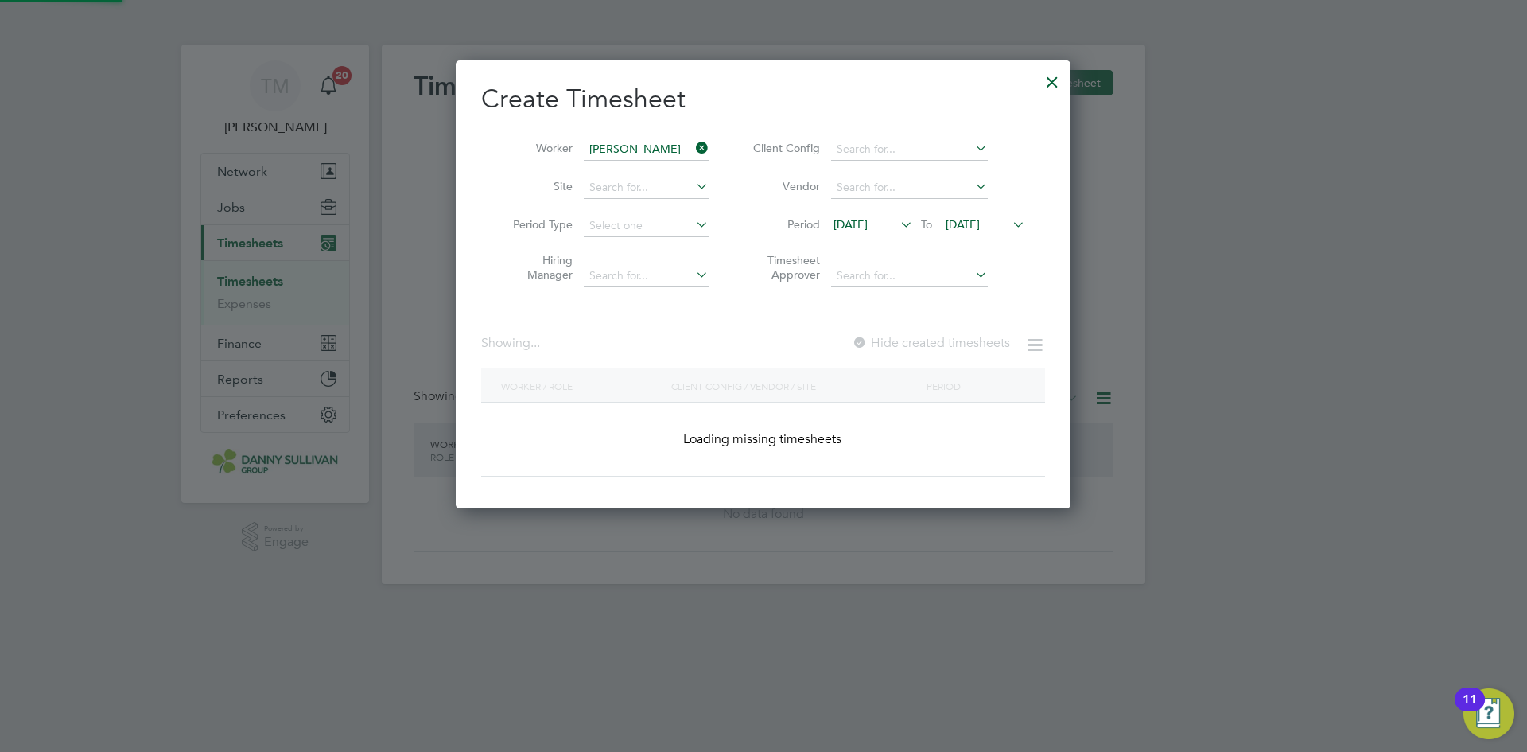
scroll to position [486, 616]
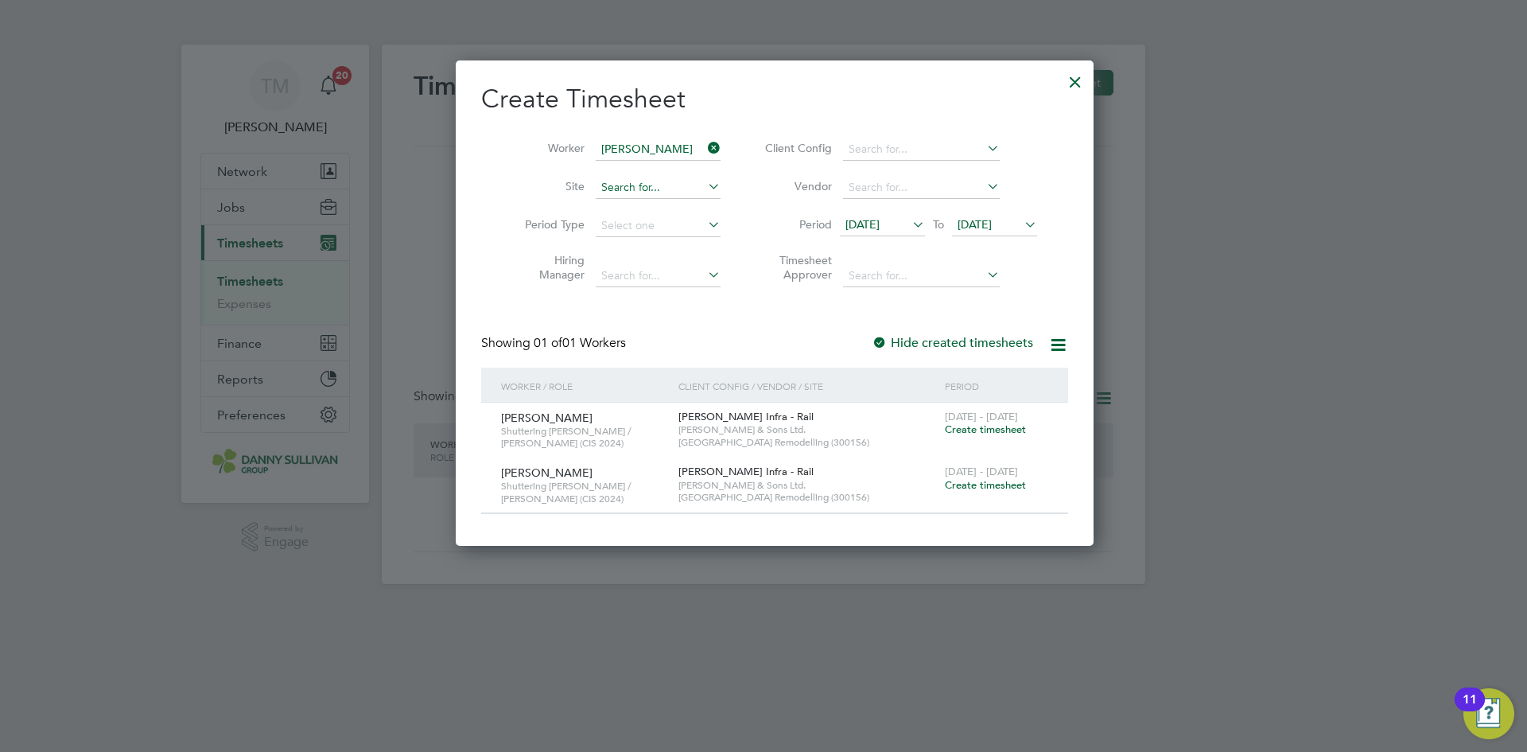
click at [632, 177] on input at bounding box center [658, 188] width 125 height 22
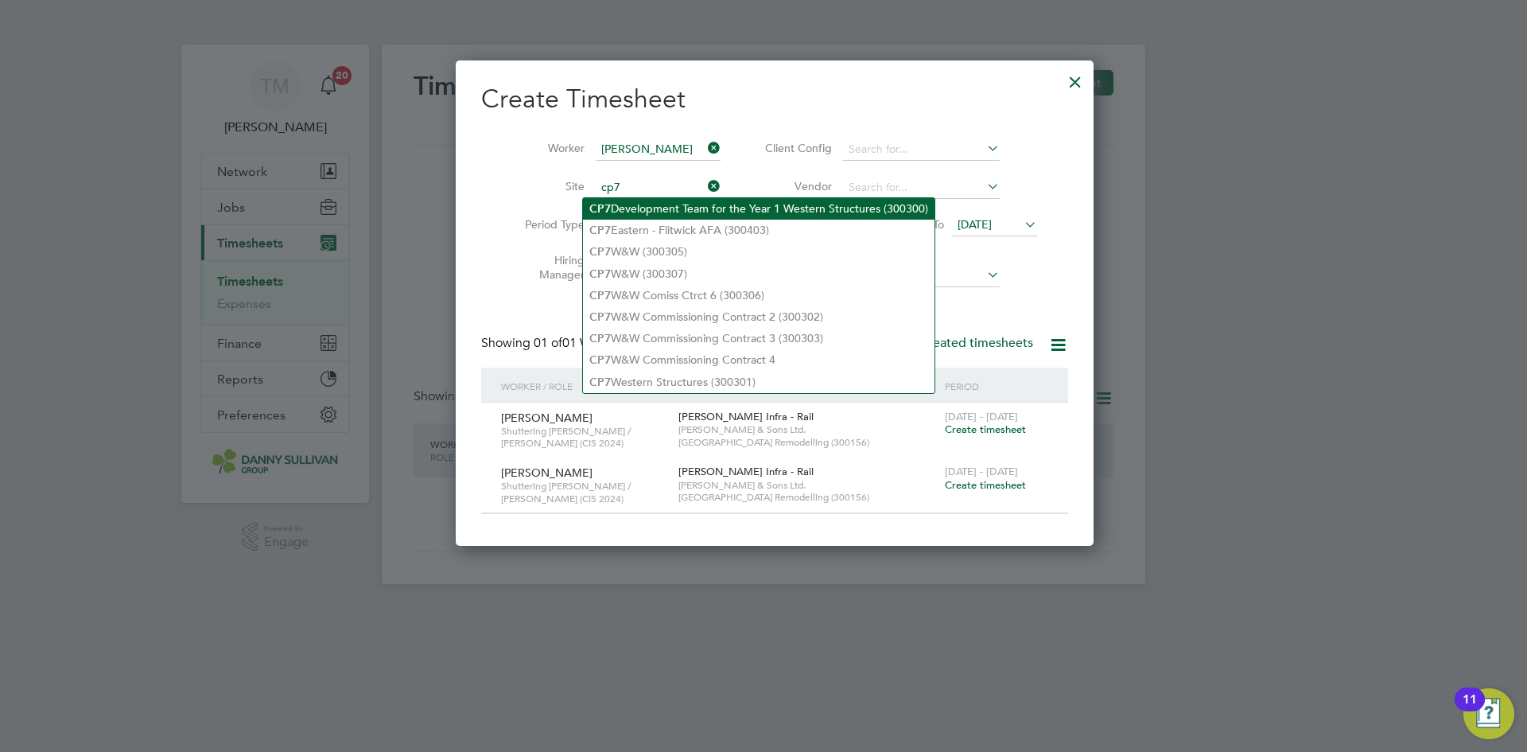
click at [674, 206] on li "CP7 Development Team for the Year 1 Western Structures (300300)" at bounding box center [759, 208] width 352 height 21
type input "CP7 Development Team for the Year 1 Western Structures (300300)"
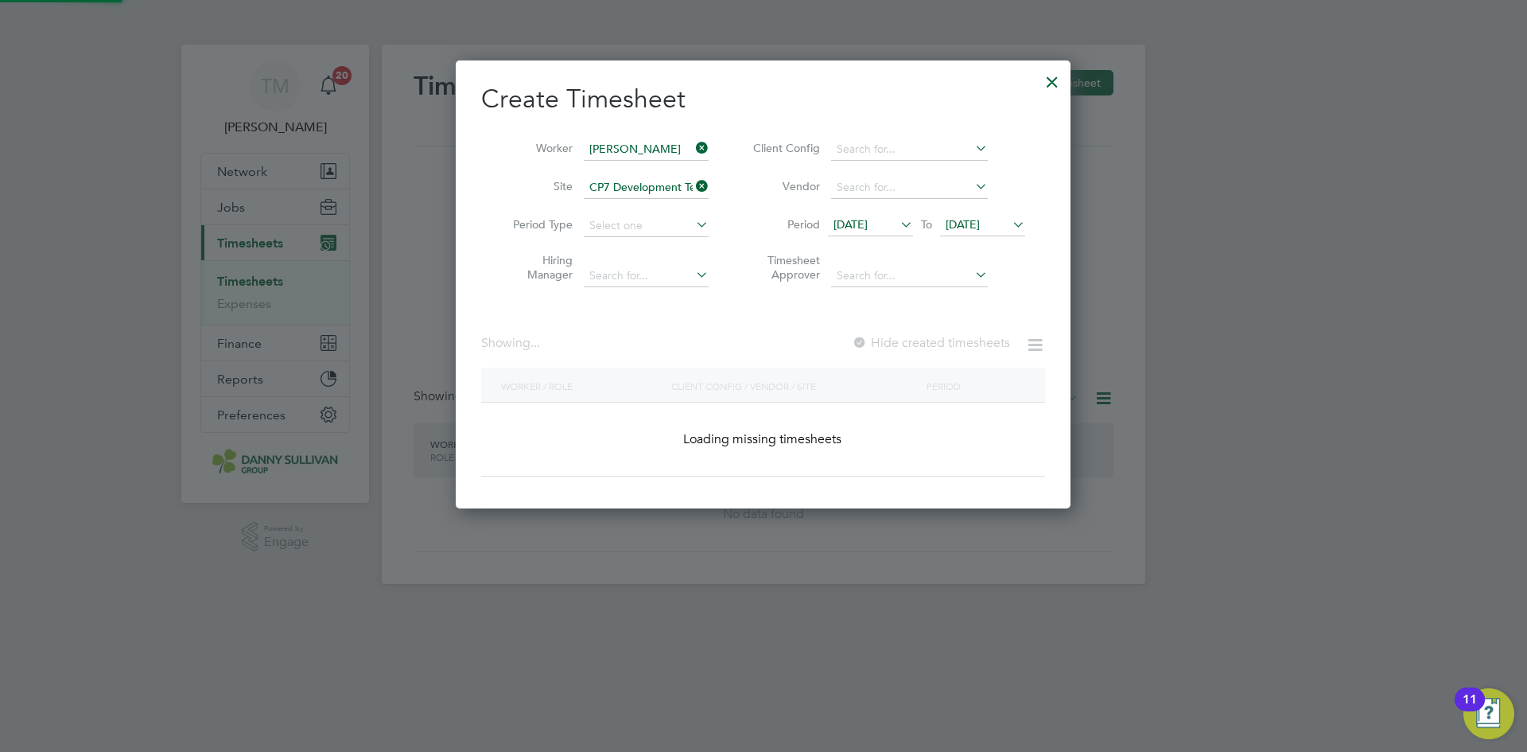
scroll to position [449, 616]
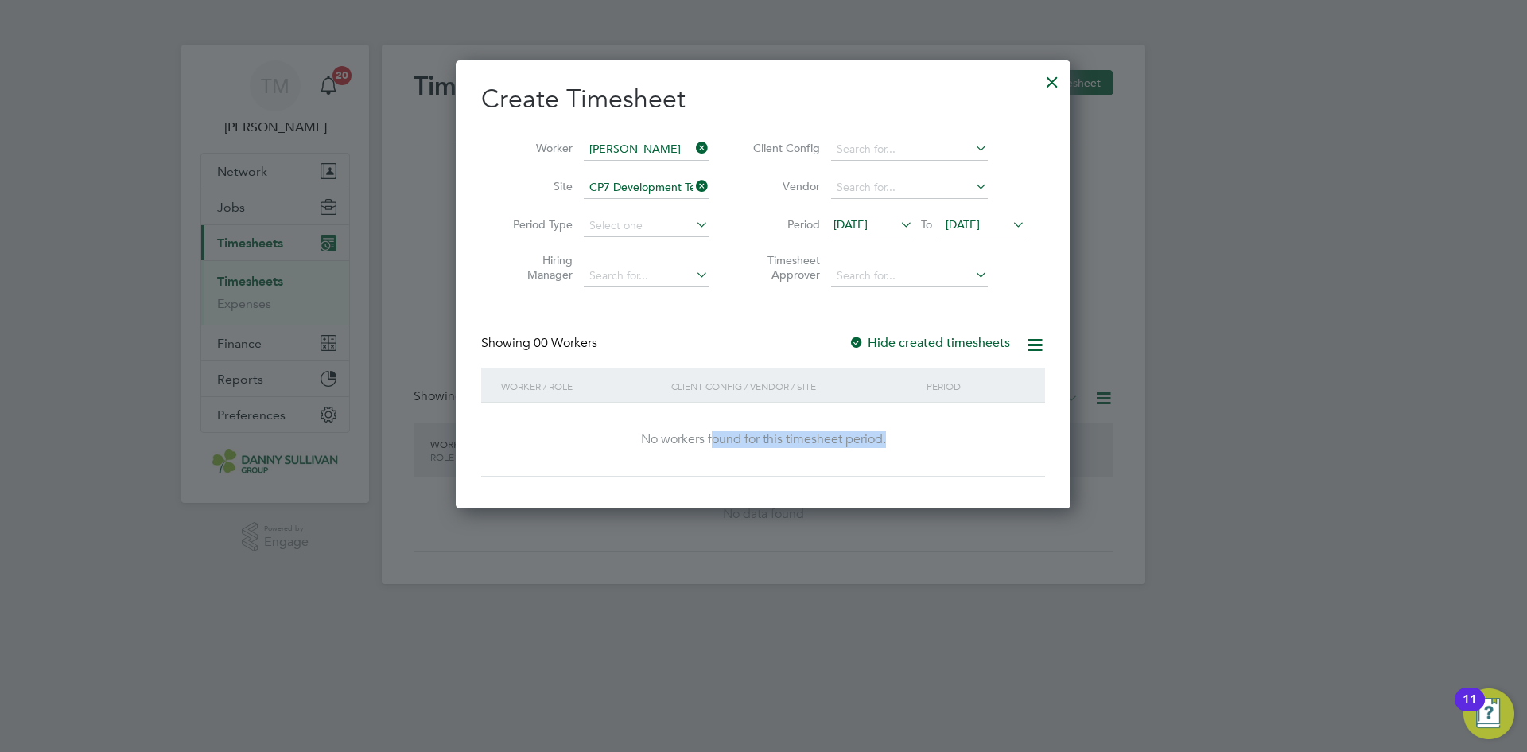
drag, startPoint x: 714, startPoint y: 441, endPoint x: 995, endPoint y: 446, distance: 280.8
click at [995, 446] on div "No workers found for this timesheet period." at bounding box center [763, 439] width 532 height 17
click at [666, 441] on div "No workers found for this timesheet period." at bounding box center [763, 439] width 532 height 17
click at [1054, 83] on div at bounding box center [1052, 78] width 29 height 29
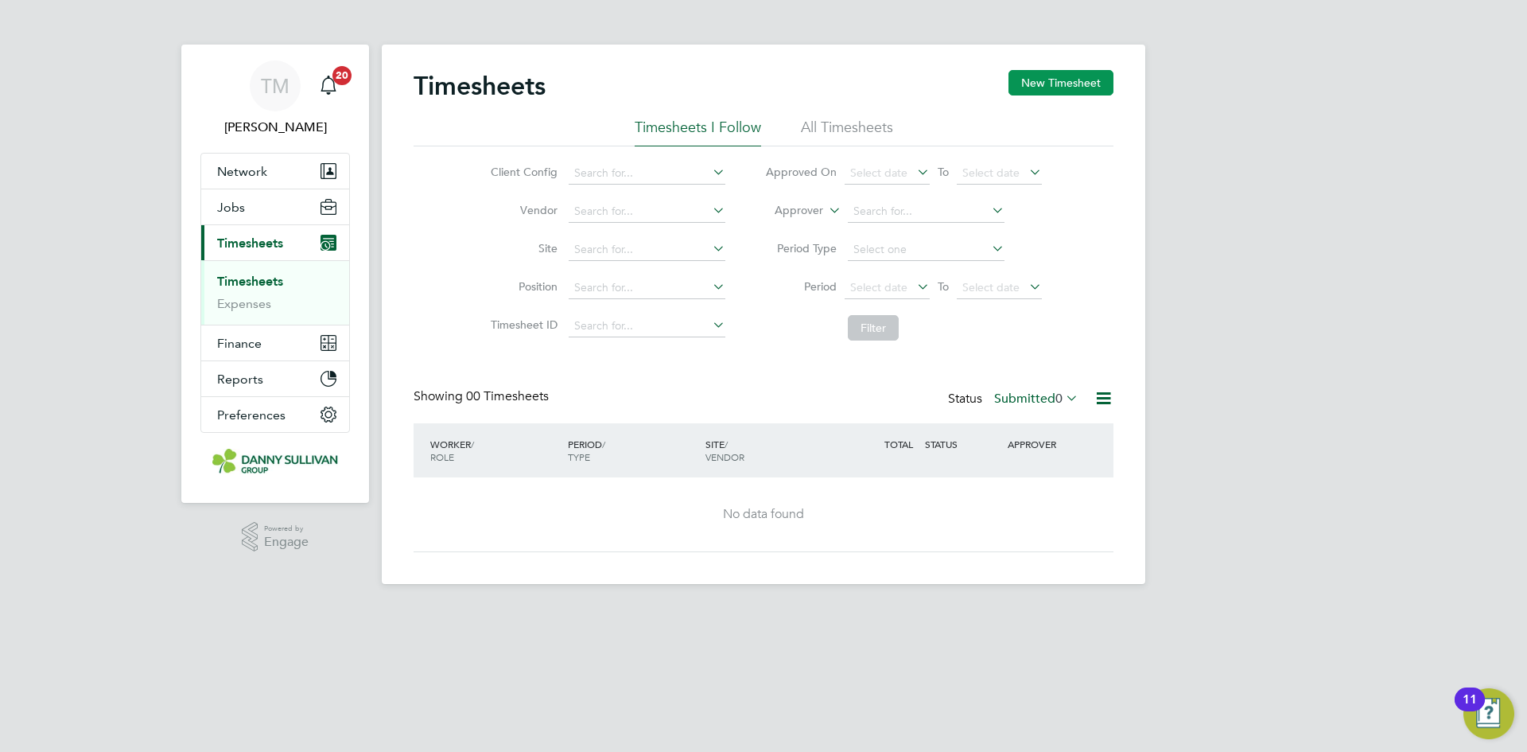
click at [1070, 84] on button "New Timesheet" at bounding box center [1061, 82] width 105 height 25
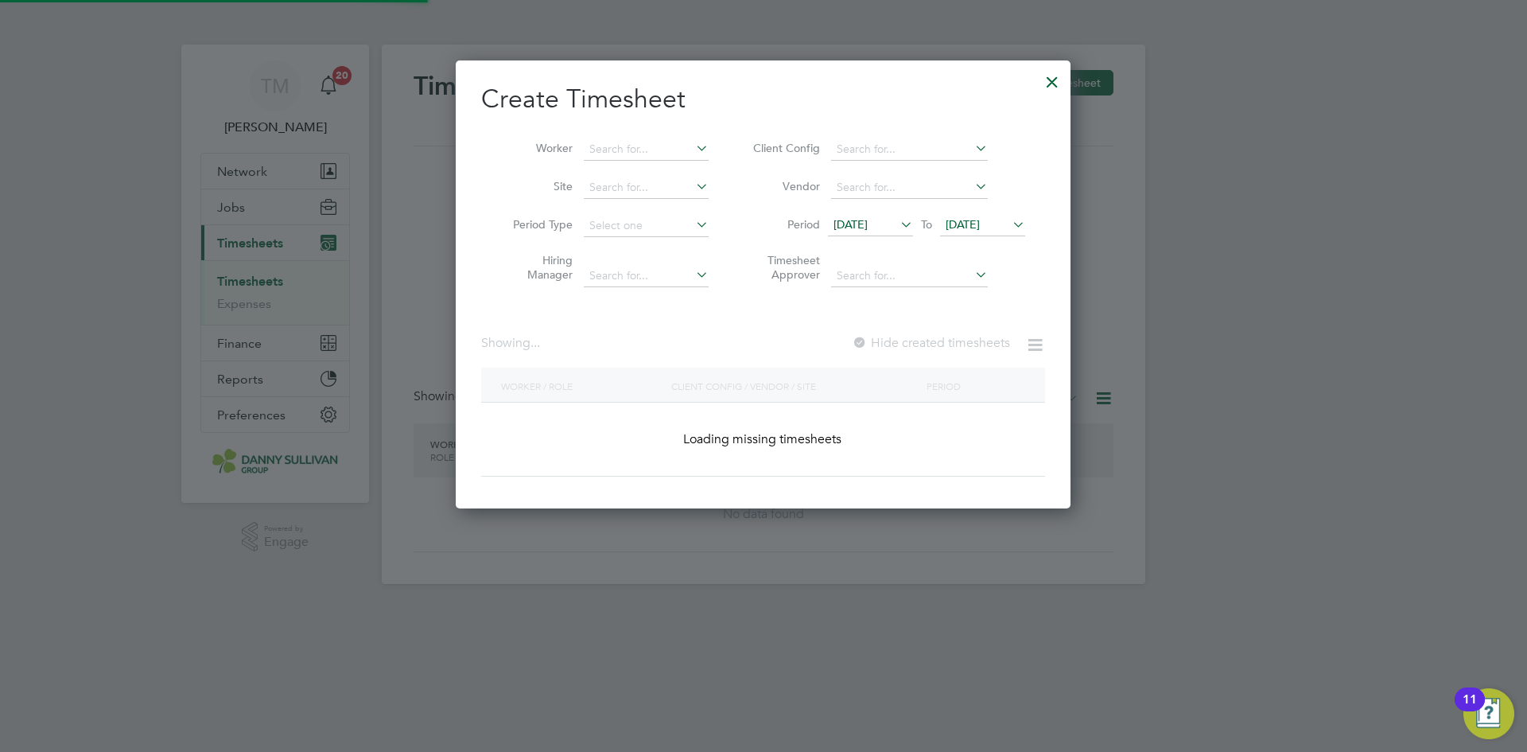
scroll to position [3057, 616]
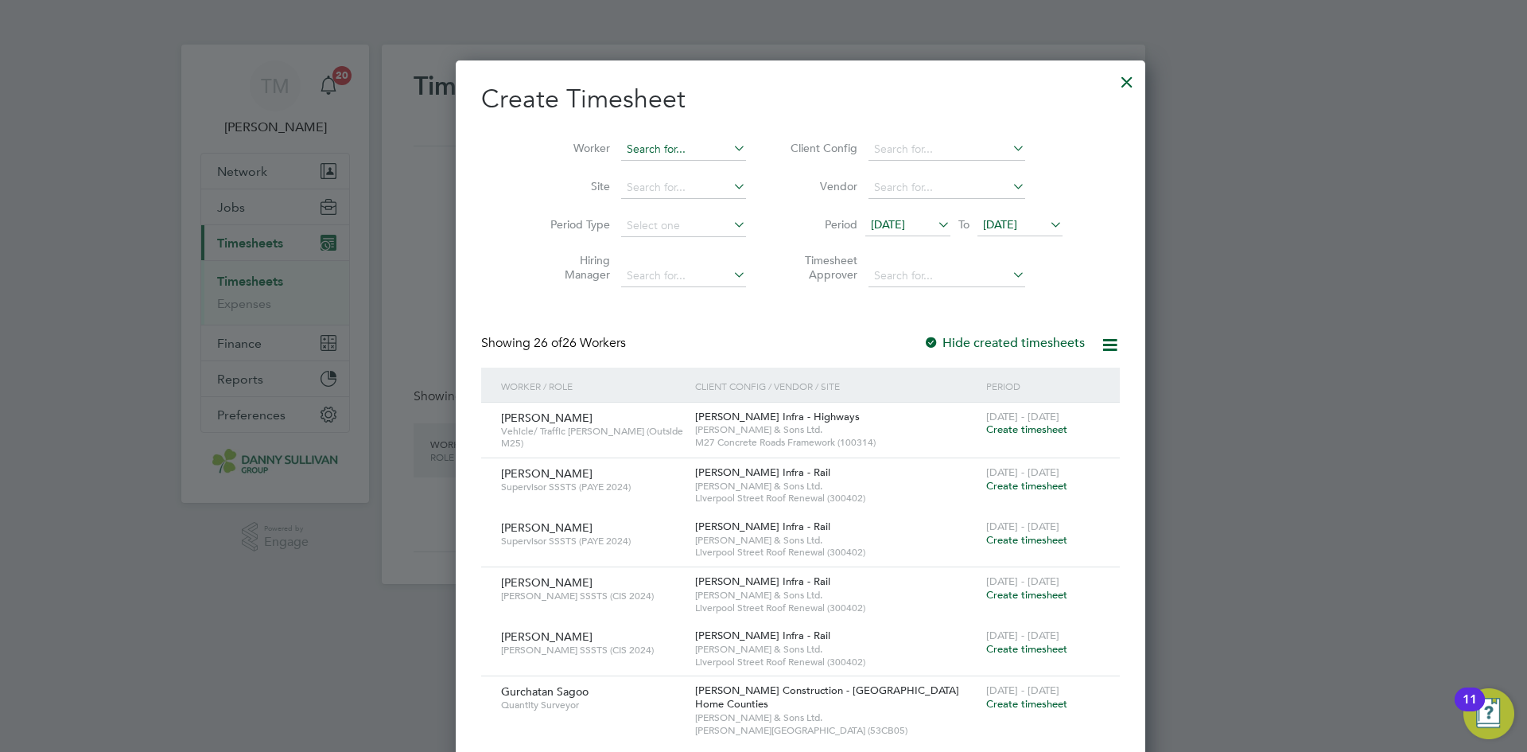
click at [643, 141] on input at bounding box center [683, 149] width 125 height 22
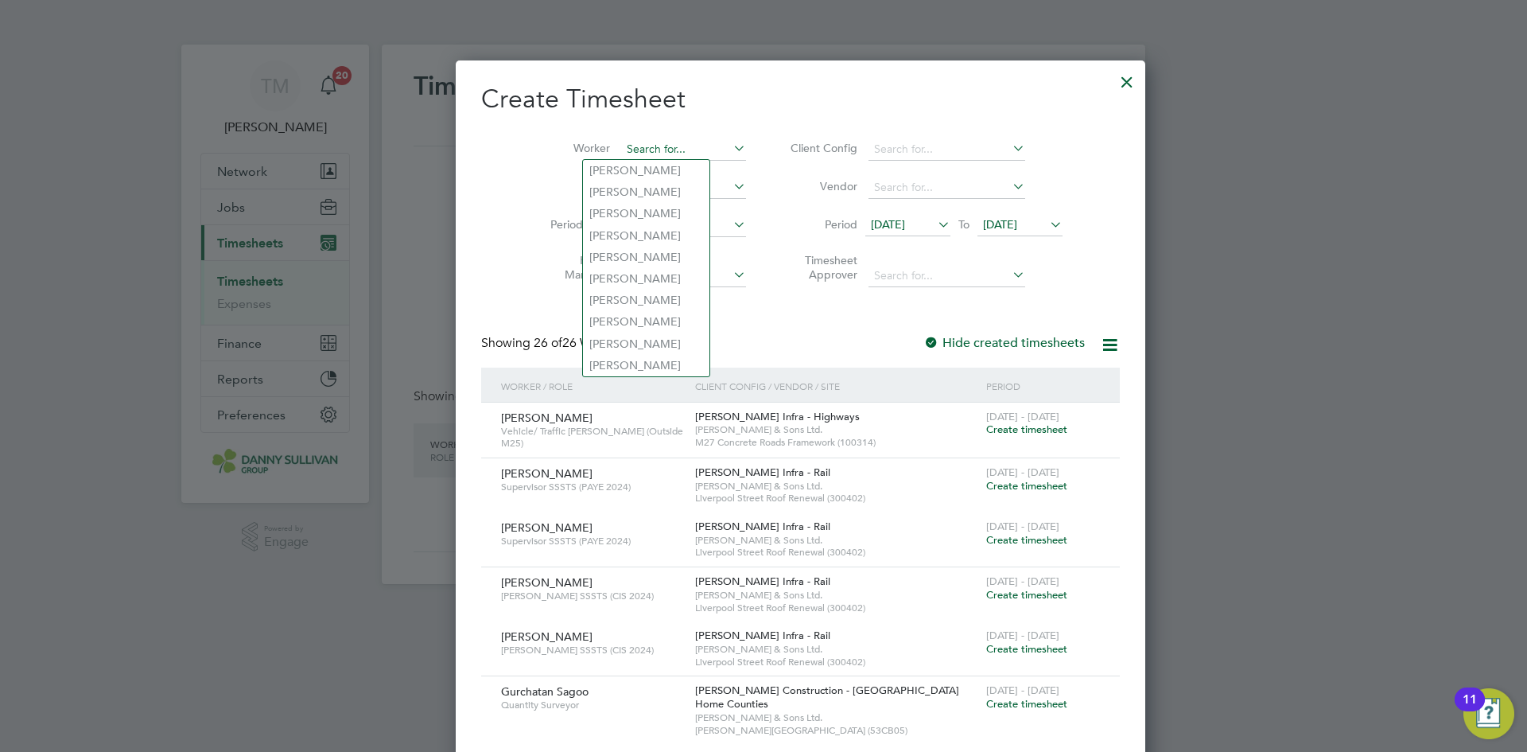
click at [634, 143] on input at bounding box center [683, 149] width 125 height 22
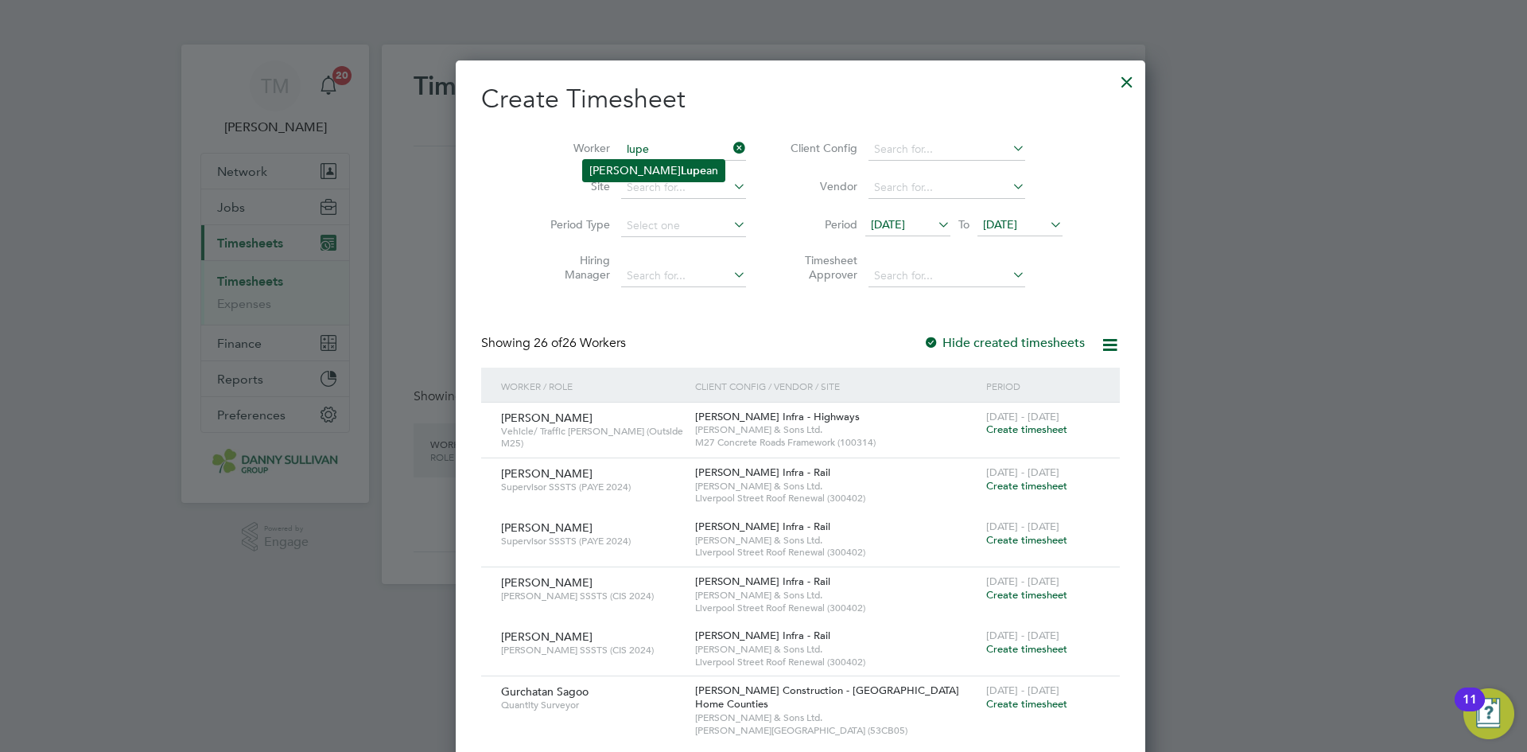
click at [624, 165] on li "[PERSON_NAME] an" at bounding box center [654, 170] width 142 height 21
type input "[PERSON_NAME]"
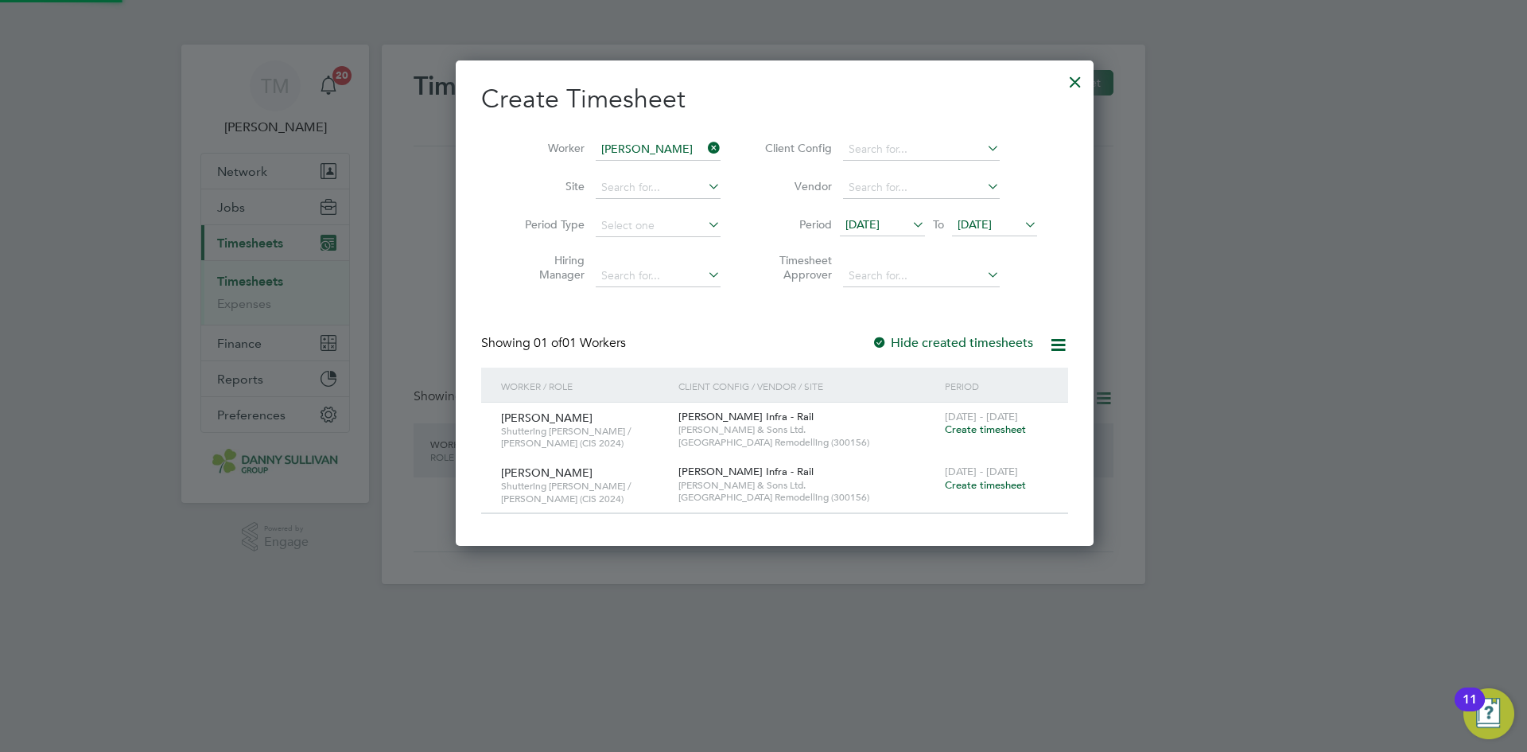
scroll to position [486, 616]
click at [644, 176] on li "Site" at bounding box center [616, 188] width 247 height 38
click at [634, 191] on input at bounding box center [658, 188] width 125 height 22
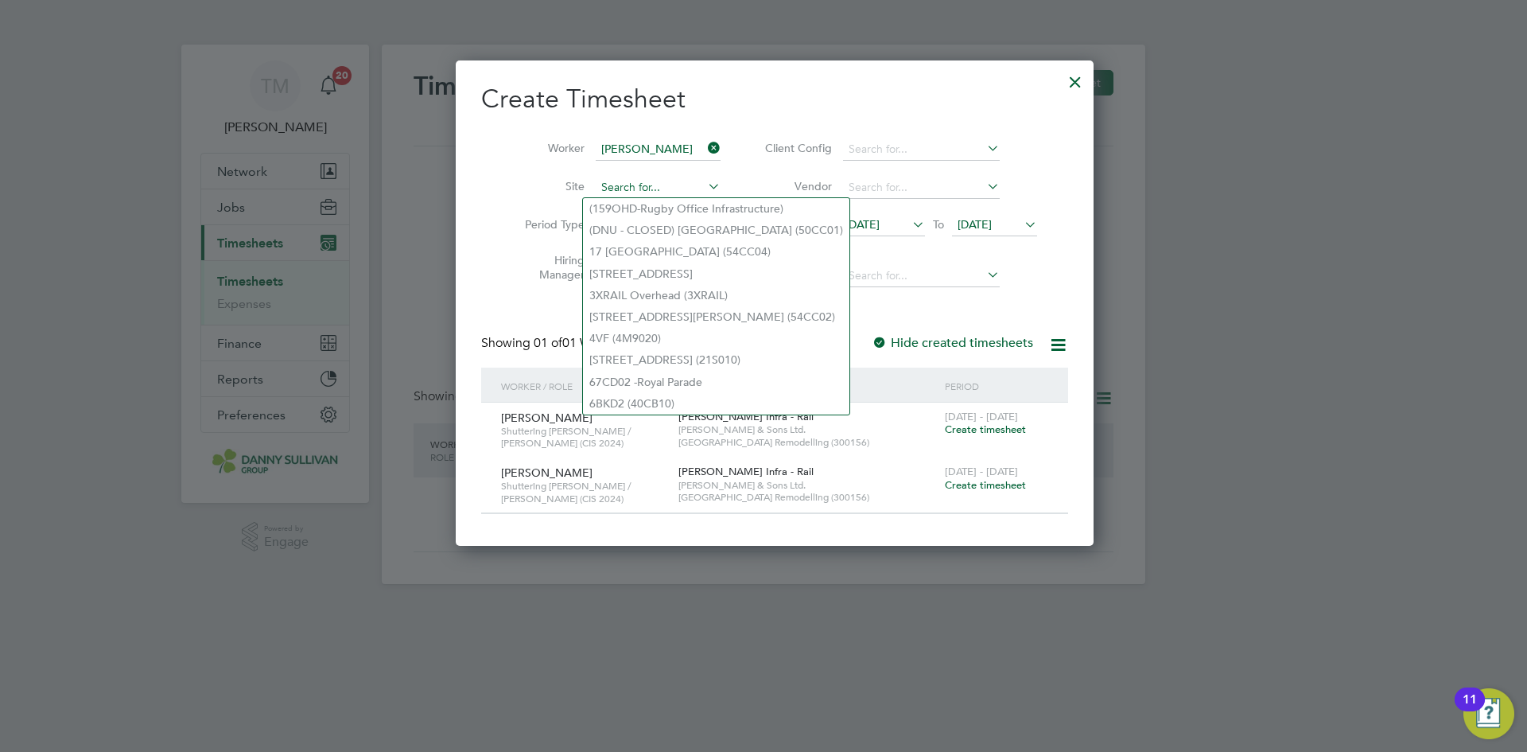
type input "d"
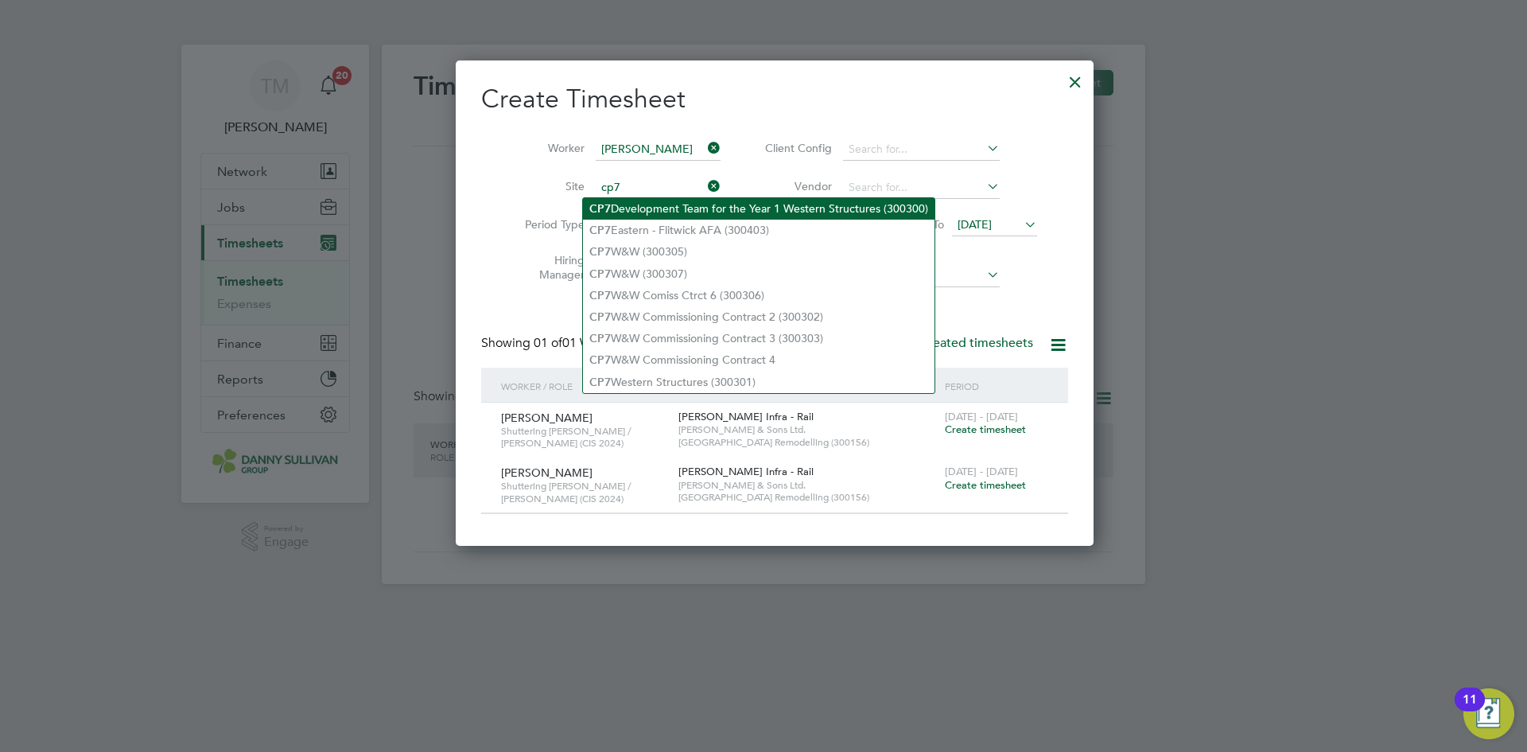
click at [621, 201] on li "CP7 Development Team for the Year 1 Western Structures (300300)" at bounding box center [759, 208] width 352 height 21
type input "CP7 Development Team for the Year 1 Western Structures (300300)"
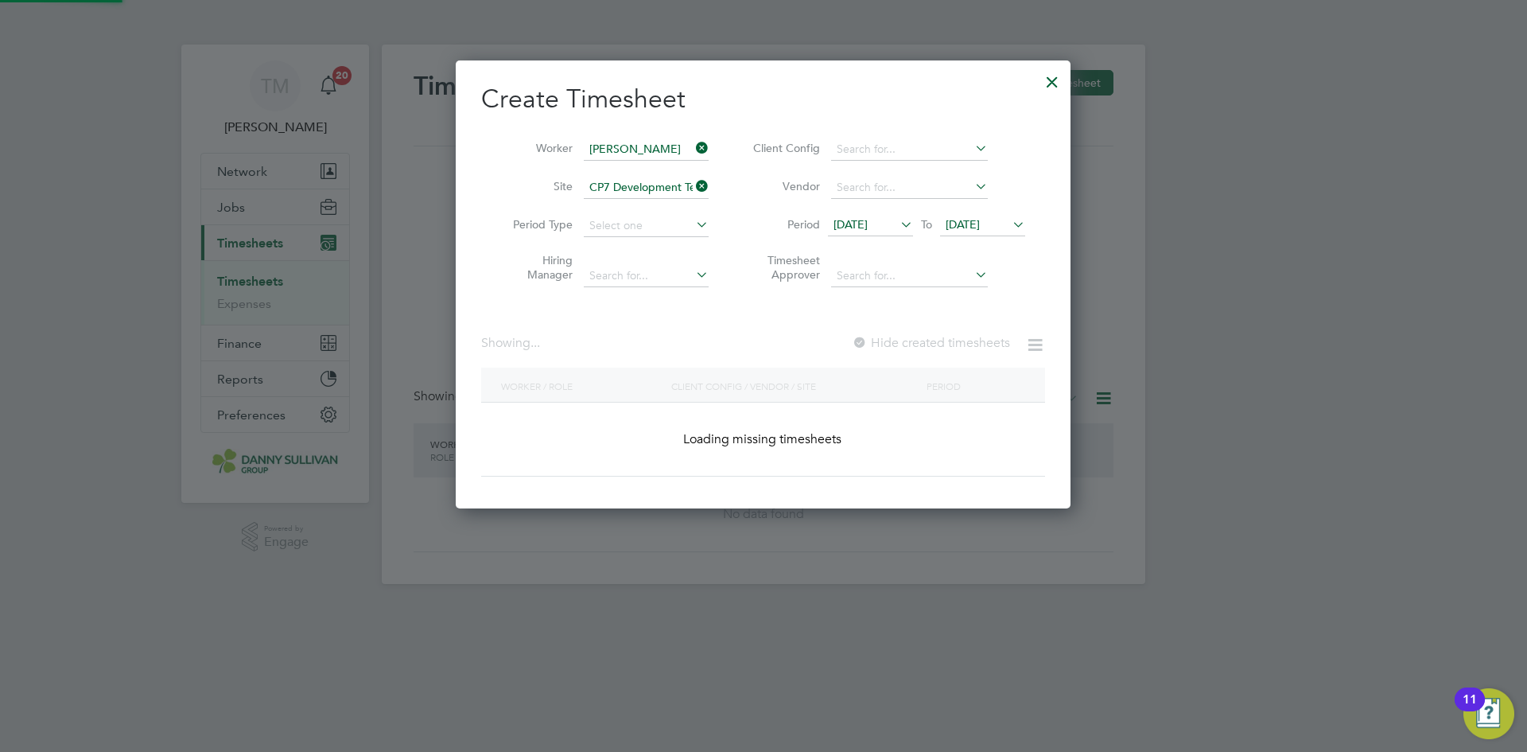
scroll to position [449, 616]
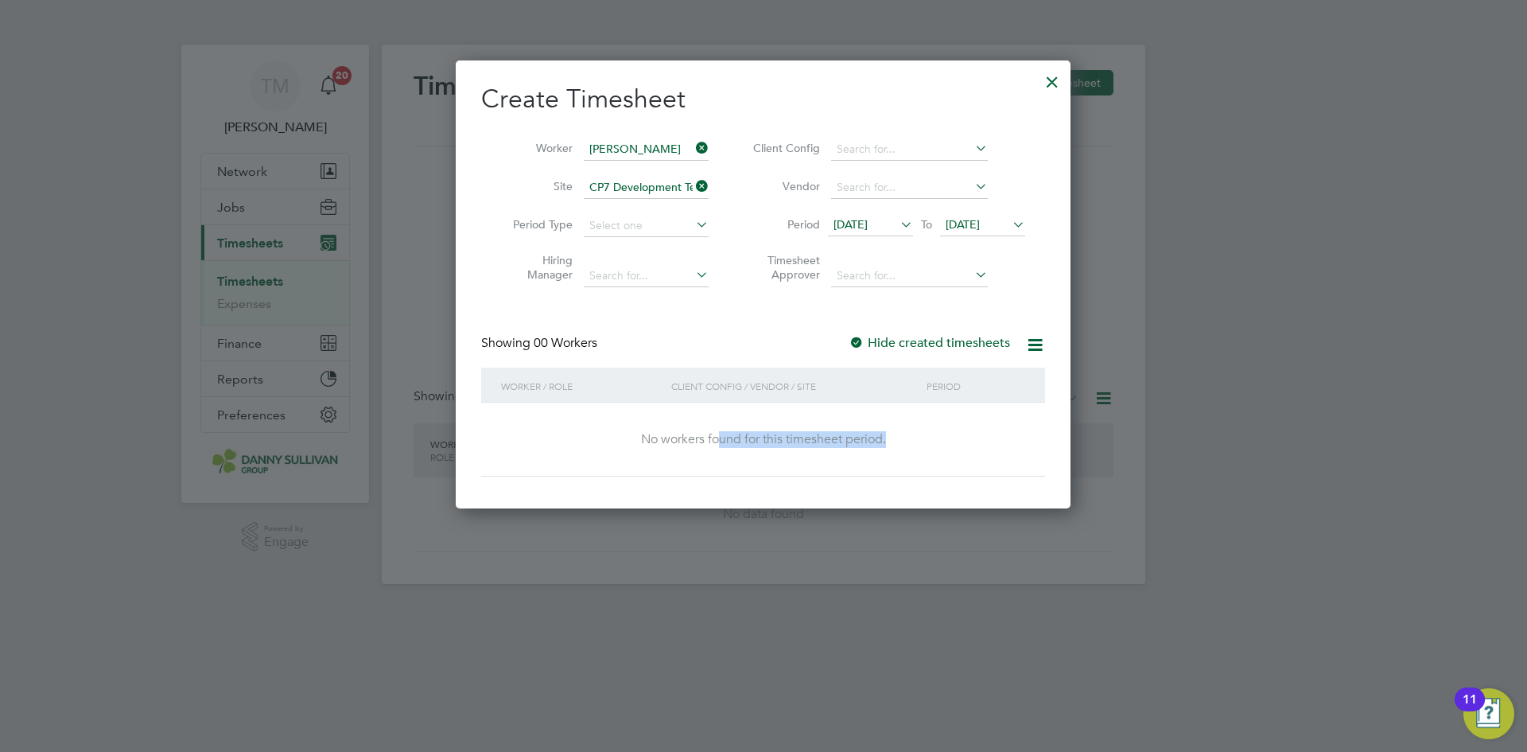
drag, startPoint x: 717, startPoint y: 439, endPoint x: 915, endPoint y: 443, distance: 198.9
click at [915, 443] on div "No workers found for this timesheet period." at bounding box center [763, 439] width 532 height 17
click at [915, 224] on div "[DATE] To [DATE]" at bounding box center [926, 226] width 197 height 22
click at [897, 222] on icon at bounding box center [897, 224] width 0 height 22
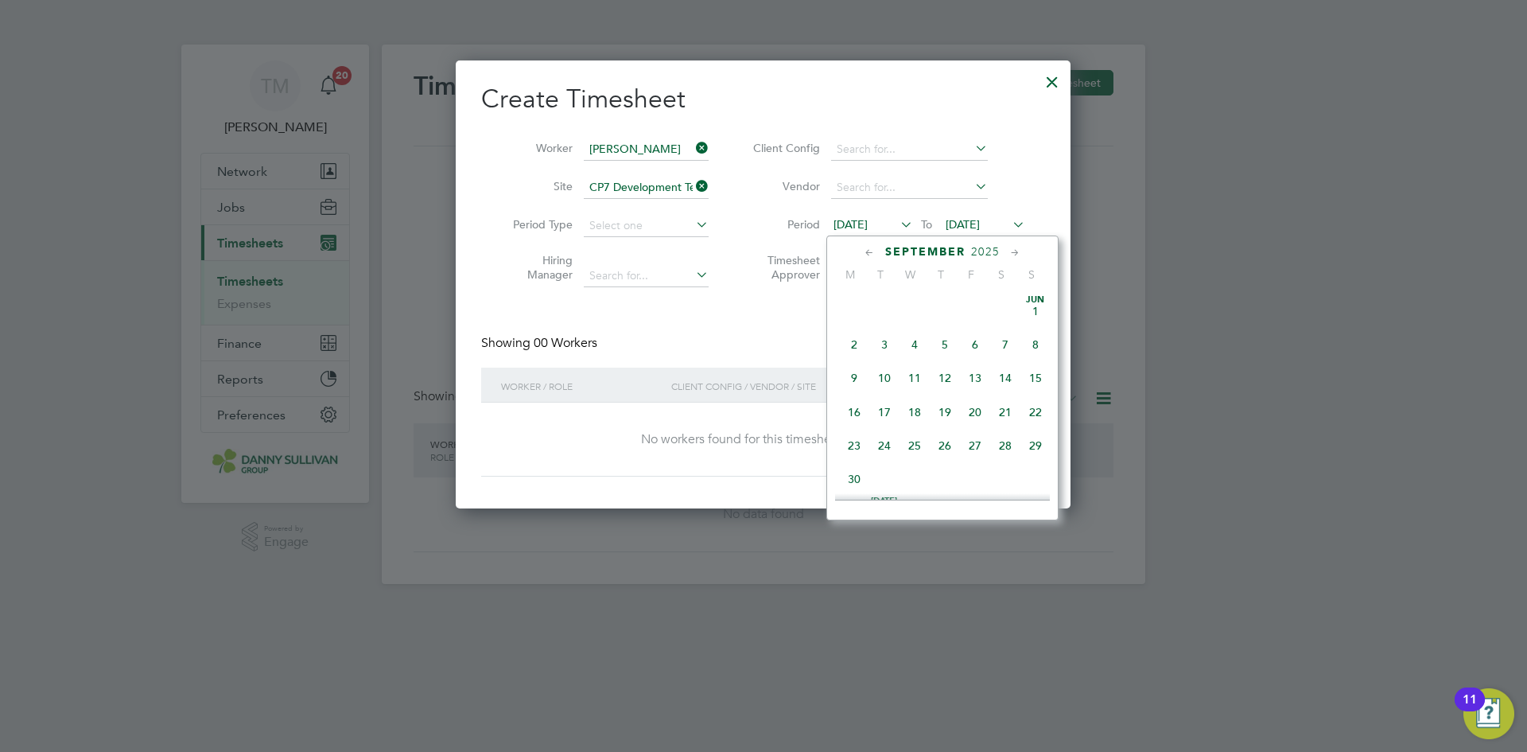
scroll to position [516, 0]
click at [993, 380] on span "13" at bounding box center [1005, 365] width 30 height 30
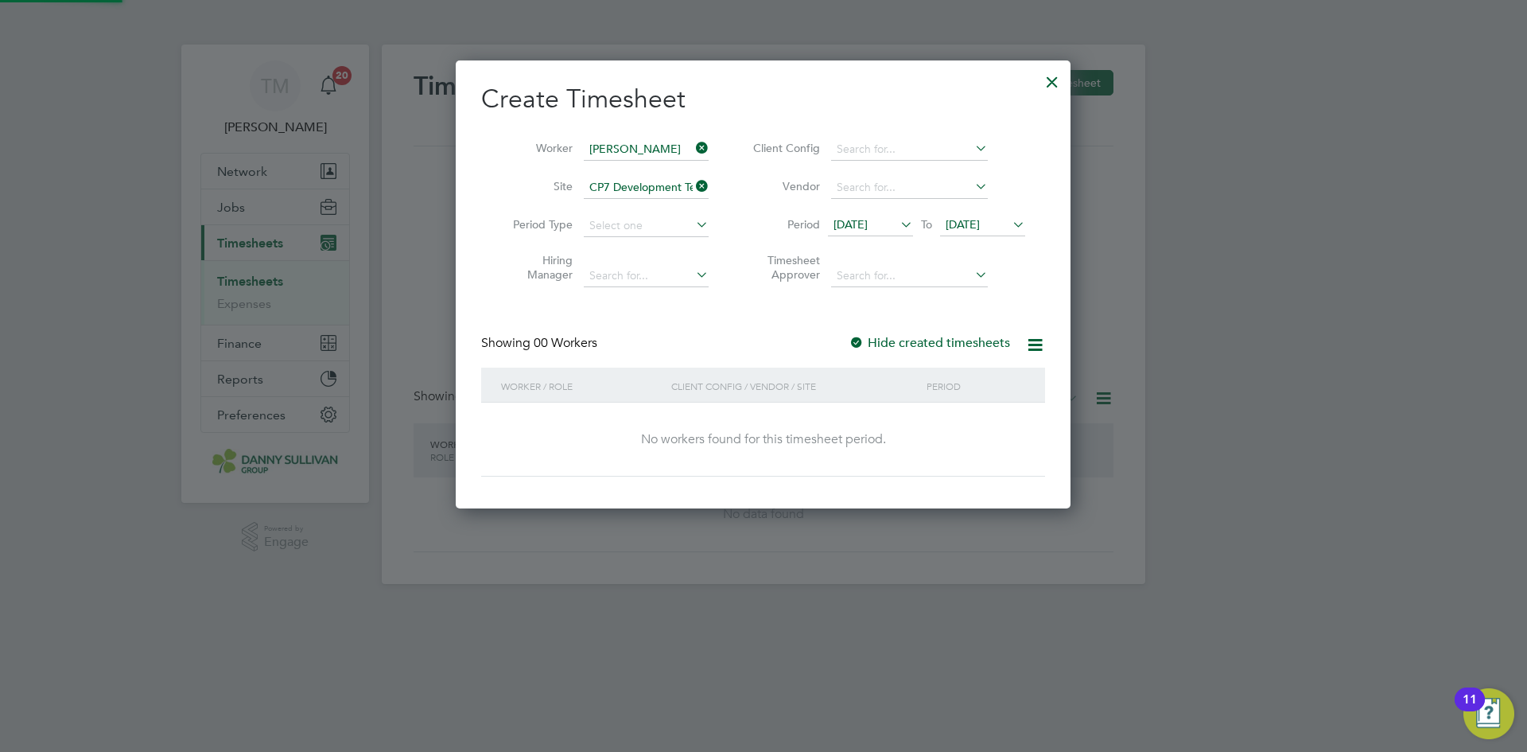
scroll to position [8, 8]
click at [1009, 226] on icon at bounding box center [1009, 224] width 0 height 22
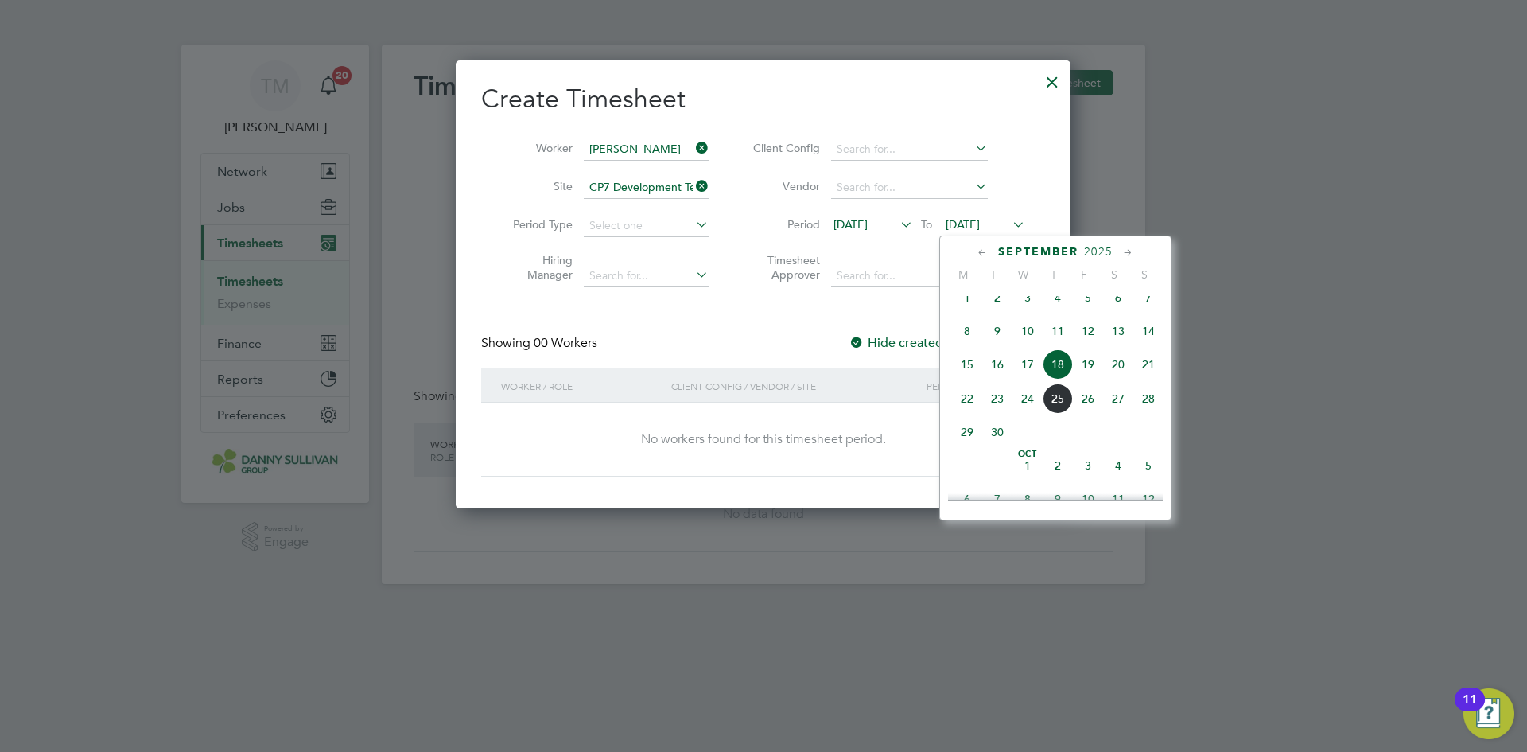
click at [1083, 373] on span "19" at bounding box center [1088, 364] width 30 height 30
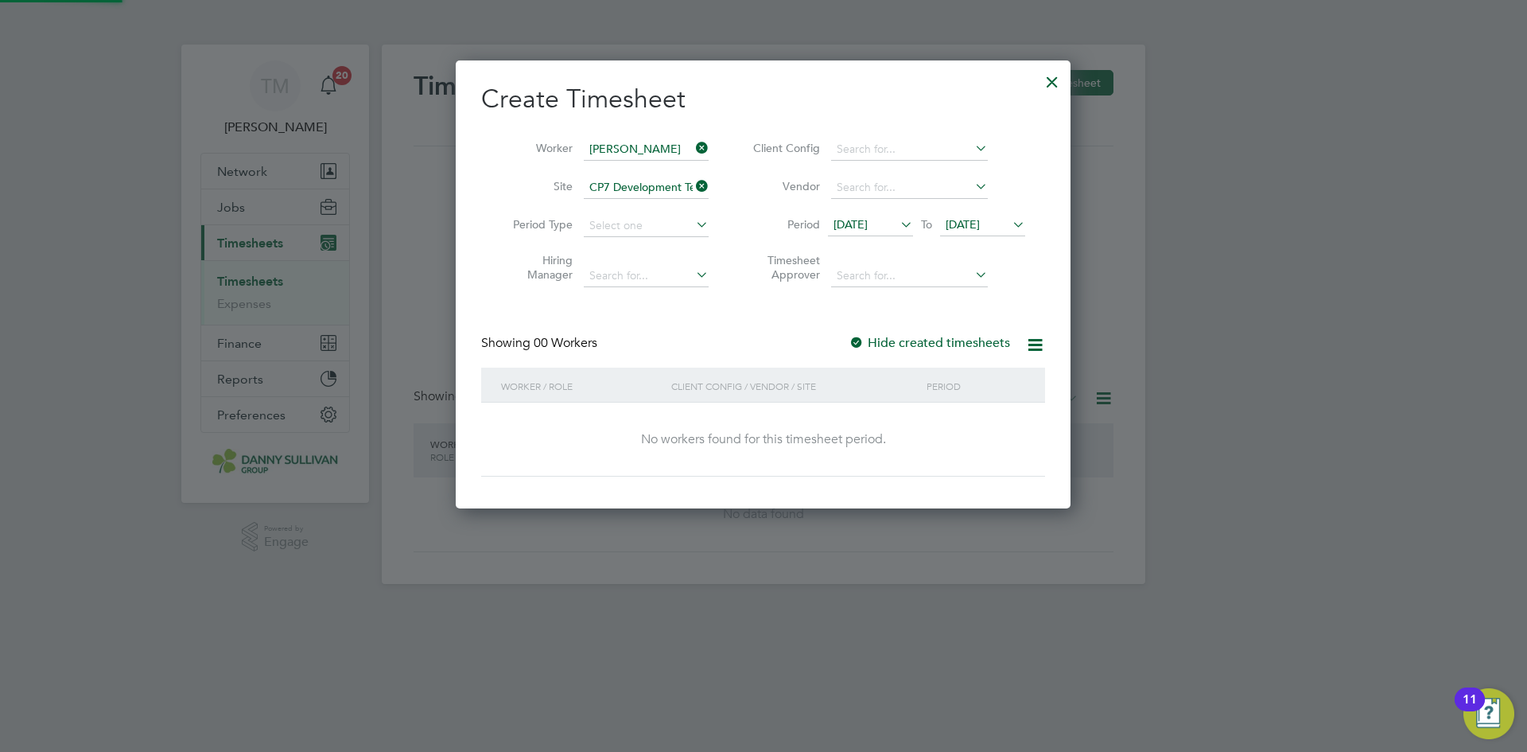
scroll to position [8, 8]
click at [897, 225] on icon at bounding box center [897, 224] width 0 height 22
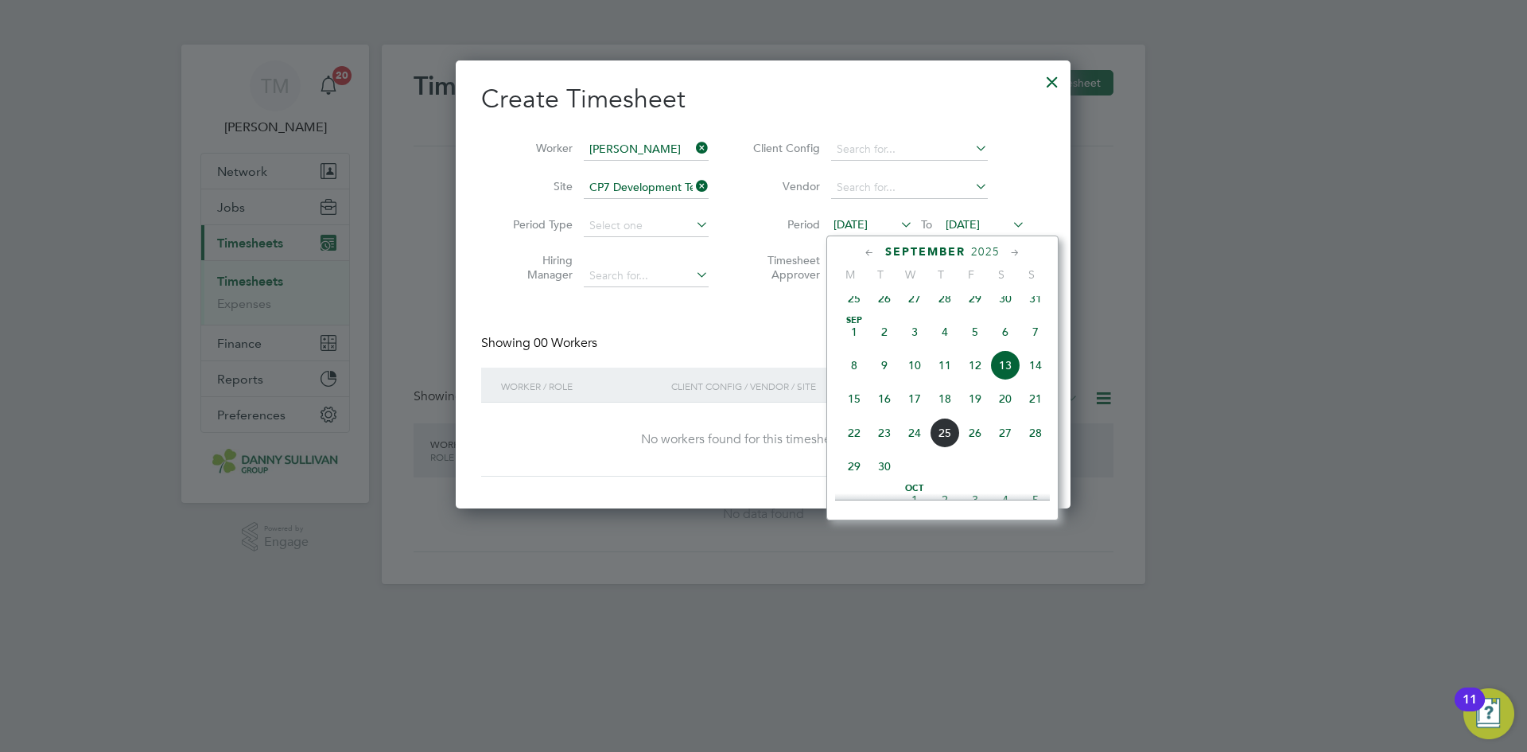
click at [914, 410] on span "17" at bounding box center [915, 398] width 30 height 30
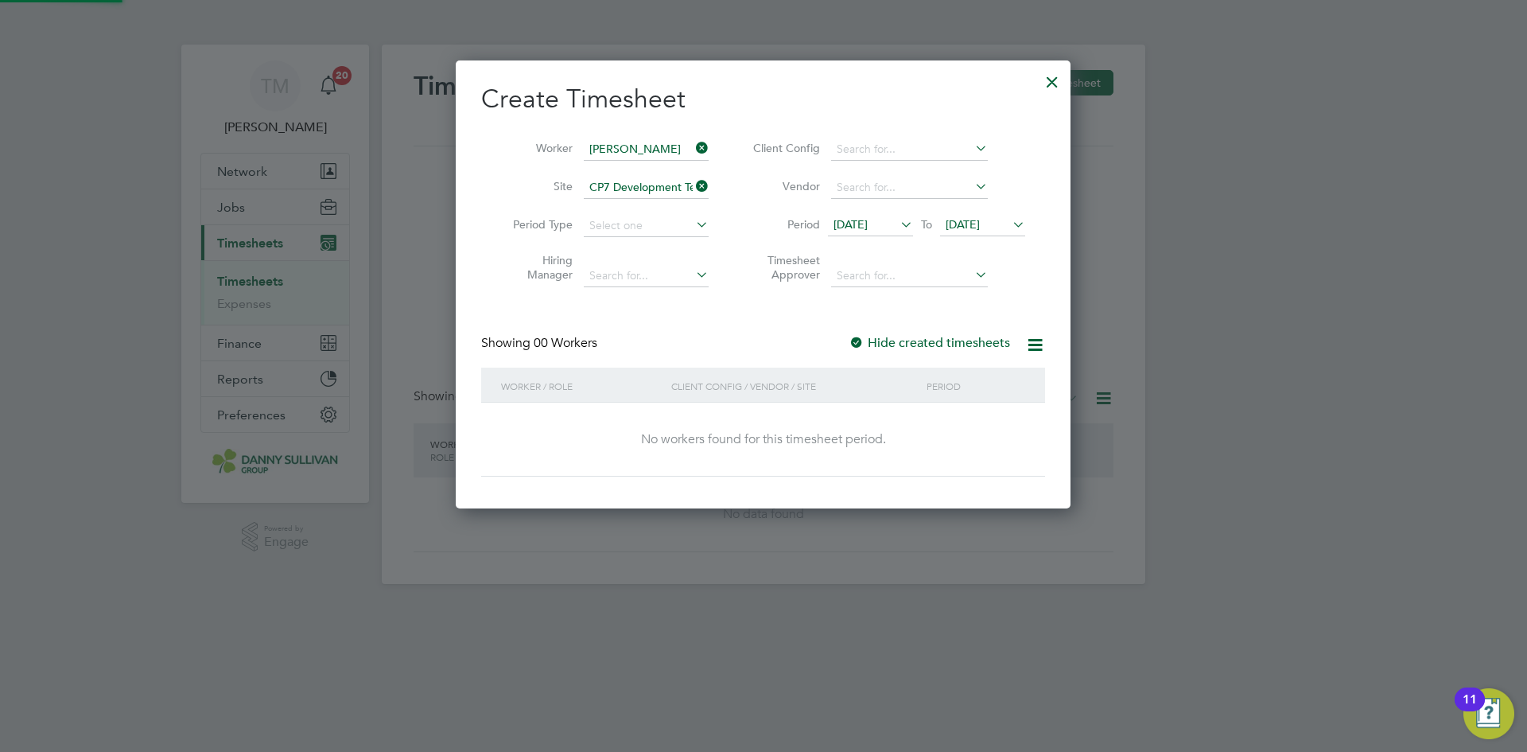
scroll to position [449, 616]
click at [693, 185] on icon at bounding box center [693, 186] width 0 height 22
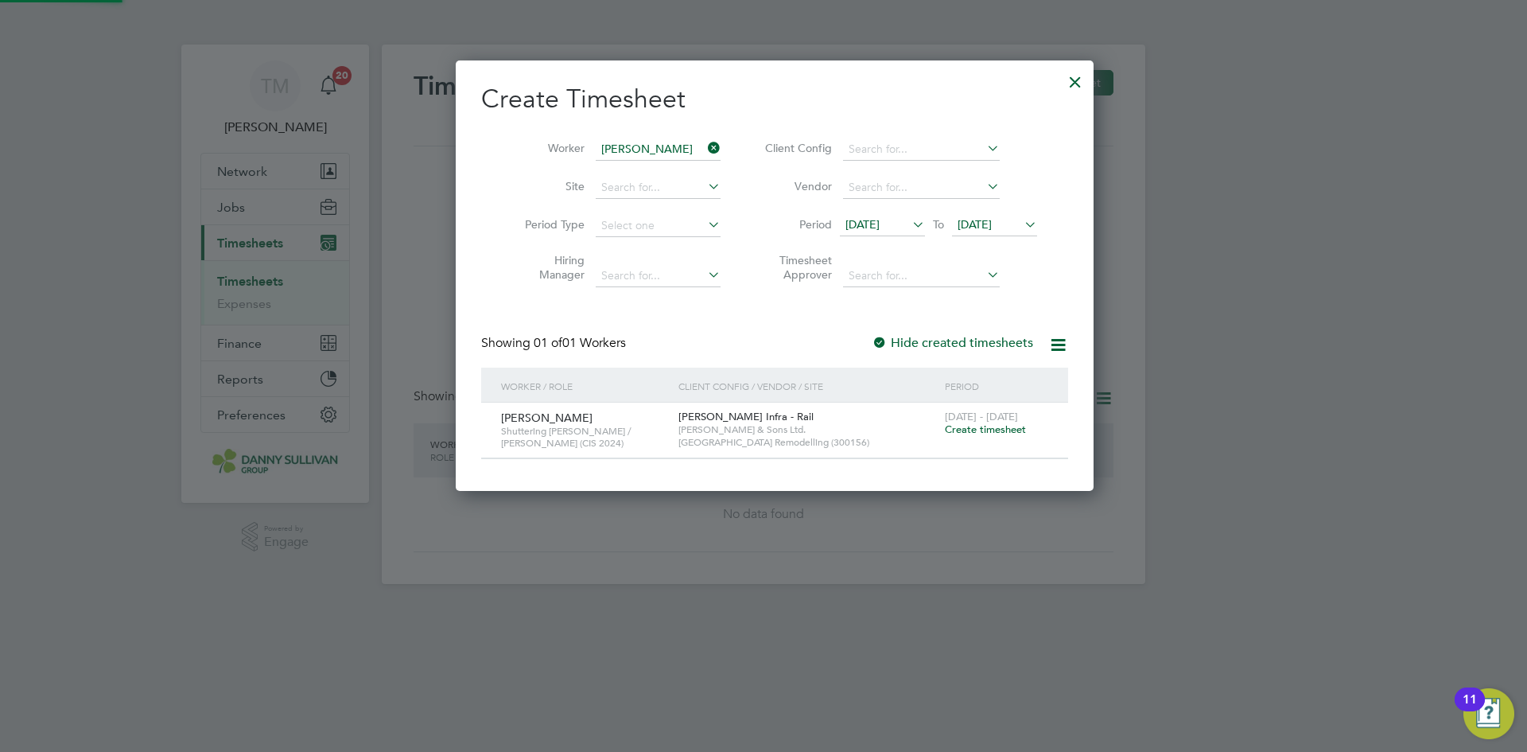
scroll to position [430, 616]
click at [616, 187] on input at bounding box center [658, 188] width 125 height 22
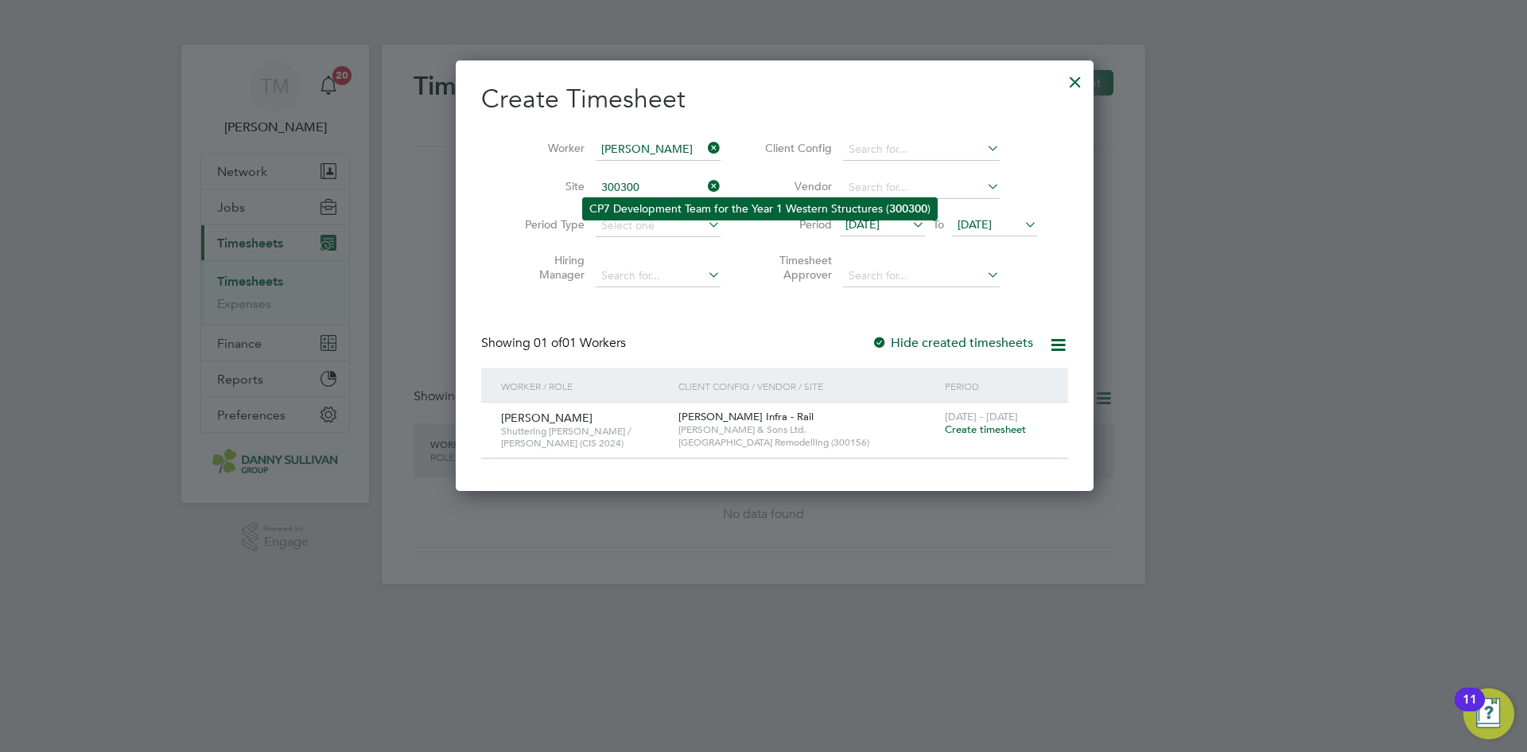
click at [632, 208] on li "CP7 Development Team for the Year 1 Western Structures ( 300300 )" at bounding box center [760, 208] width 354 height 21
type input "CP7 Development Team for the Year 1 Western Structures (300300)"
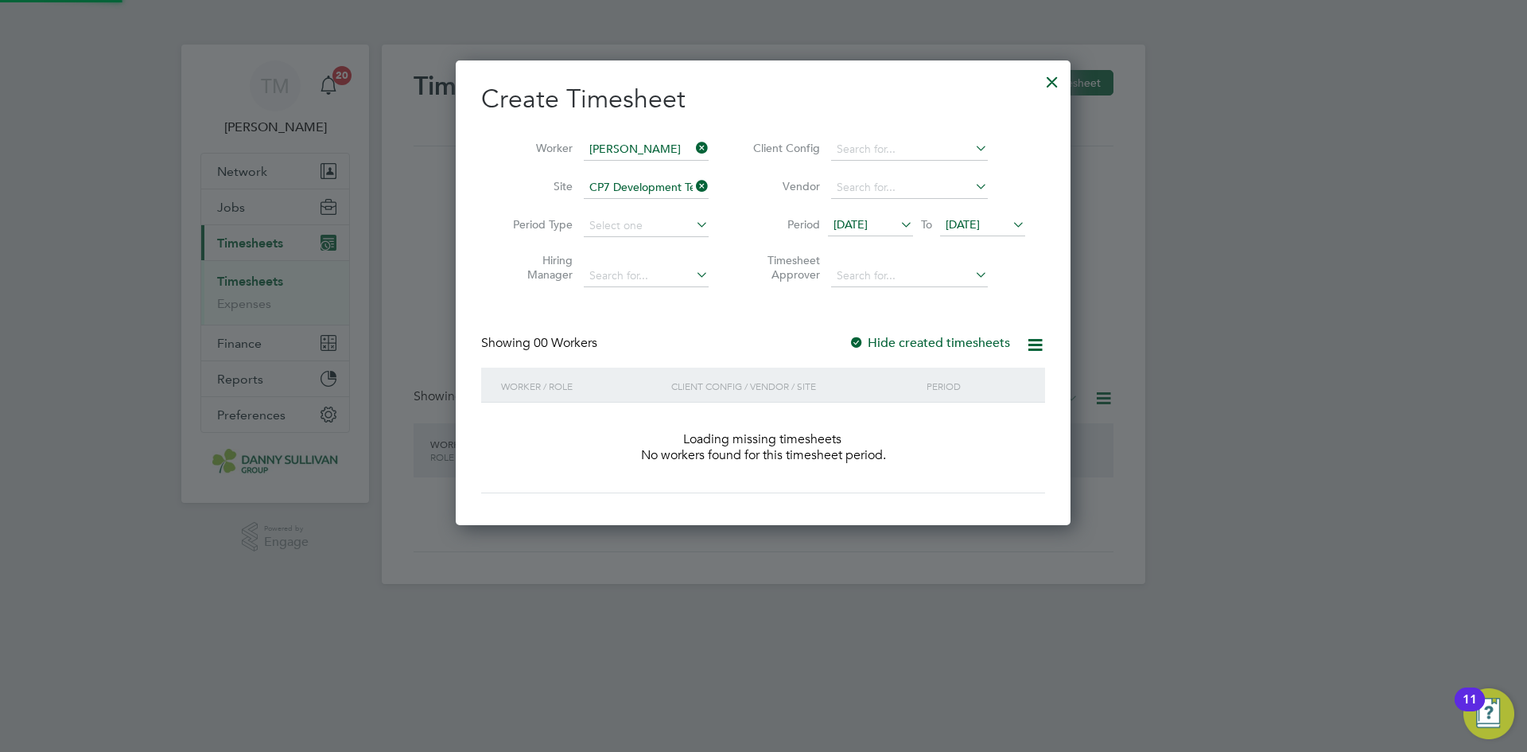
scroll to position [449, 616]
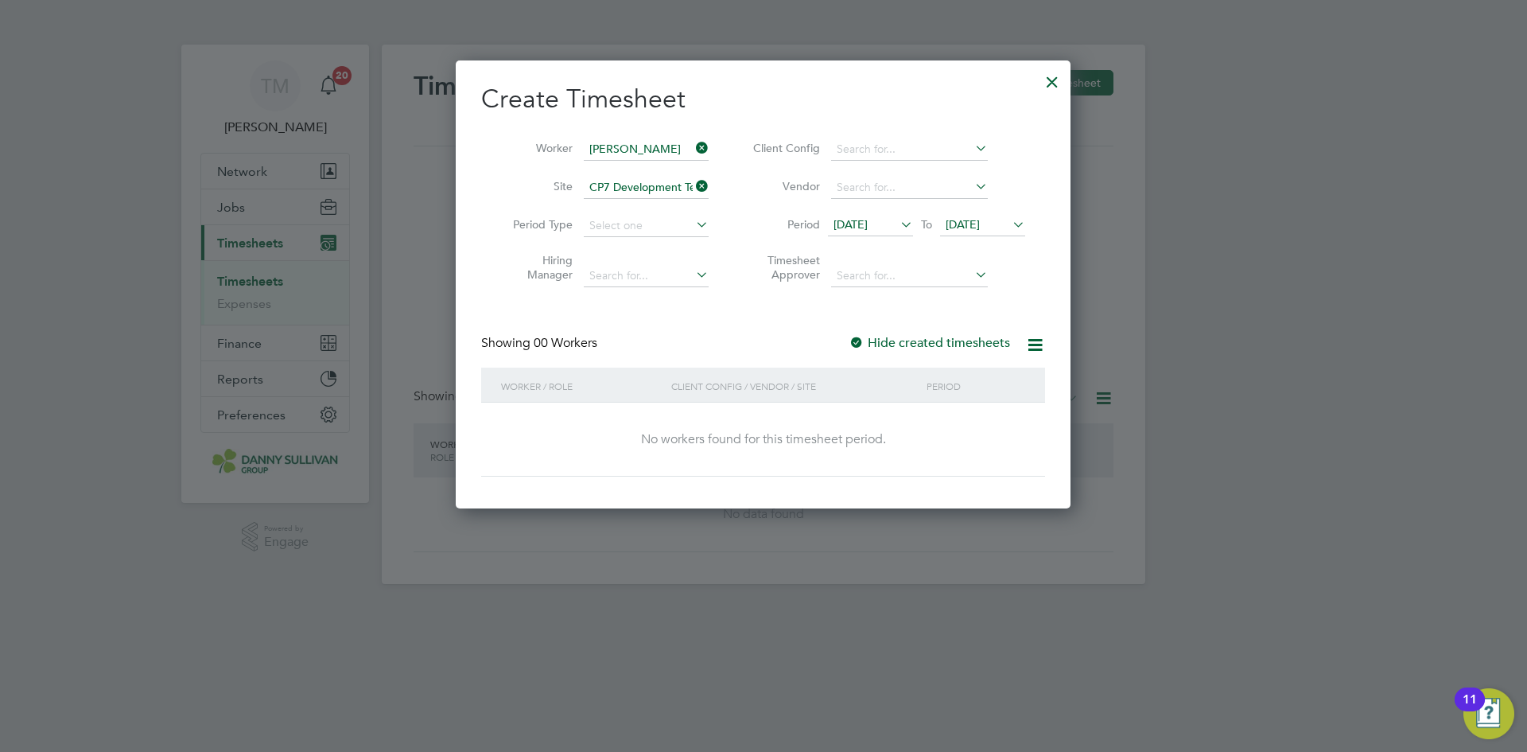
click at [693, 145] on icon at bounding box center [693, 148] width 0 height 22
click at [671, 145] on input at bounding box center [646, 149] width 125 height 22
click at [639, 185] on li "Nar [PERSON_NAME]" at bounding box center [646, 191] width 126 height 21
type input "[PERSON_NAME]"
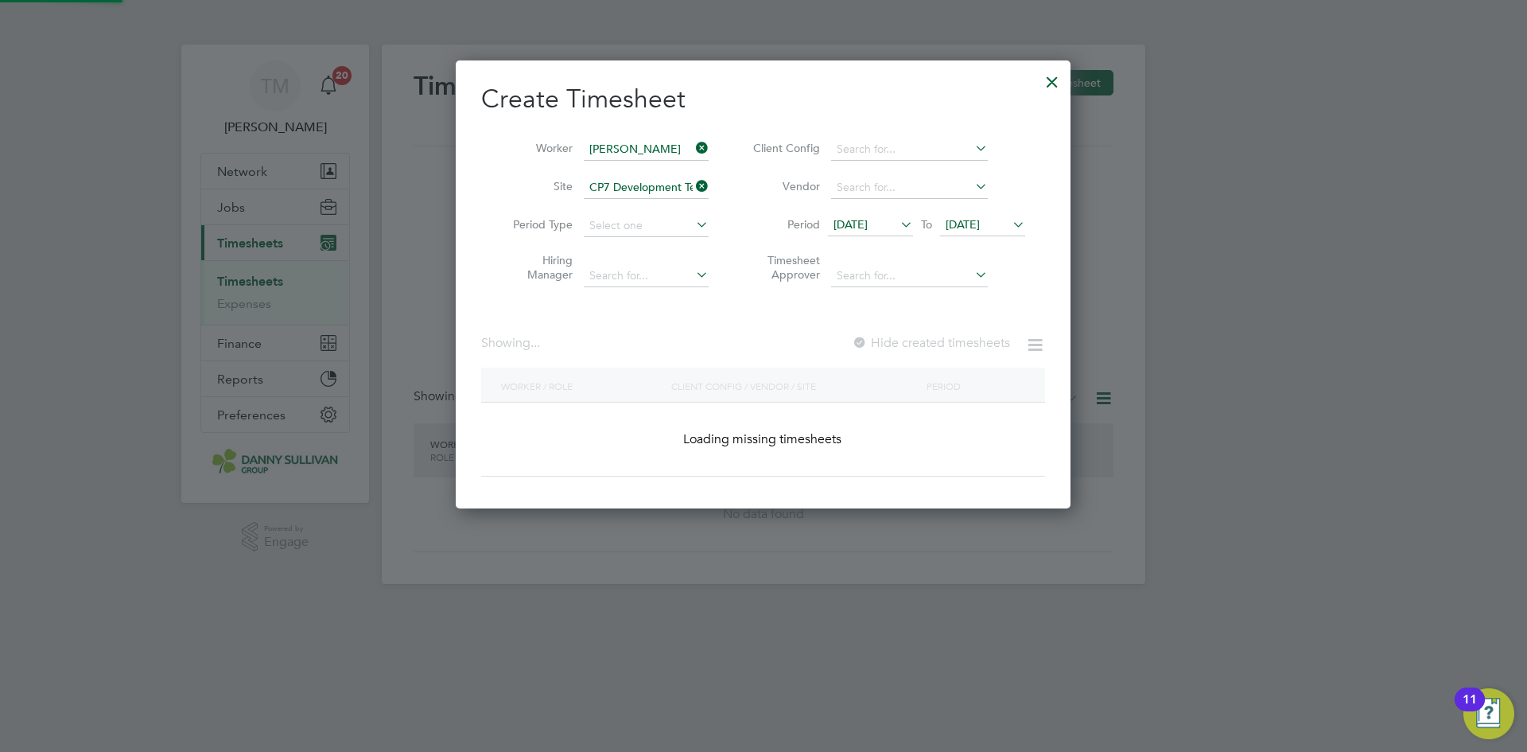
scroll to position [8, 8]
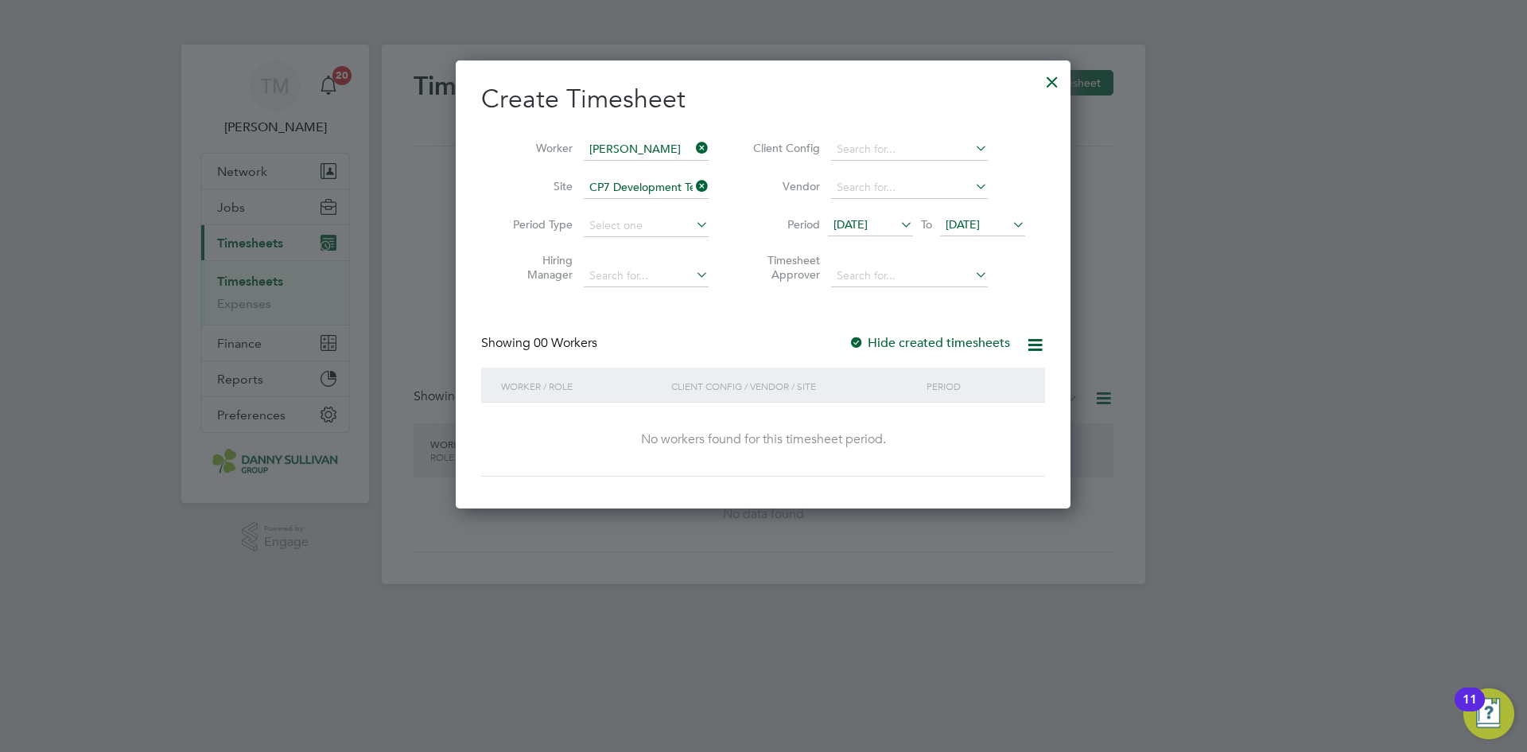
click at [1059, 82] on div at bounding box center [1052, 78] width 29 height 29
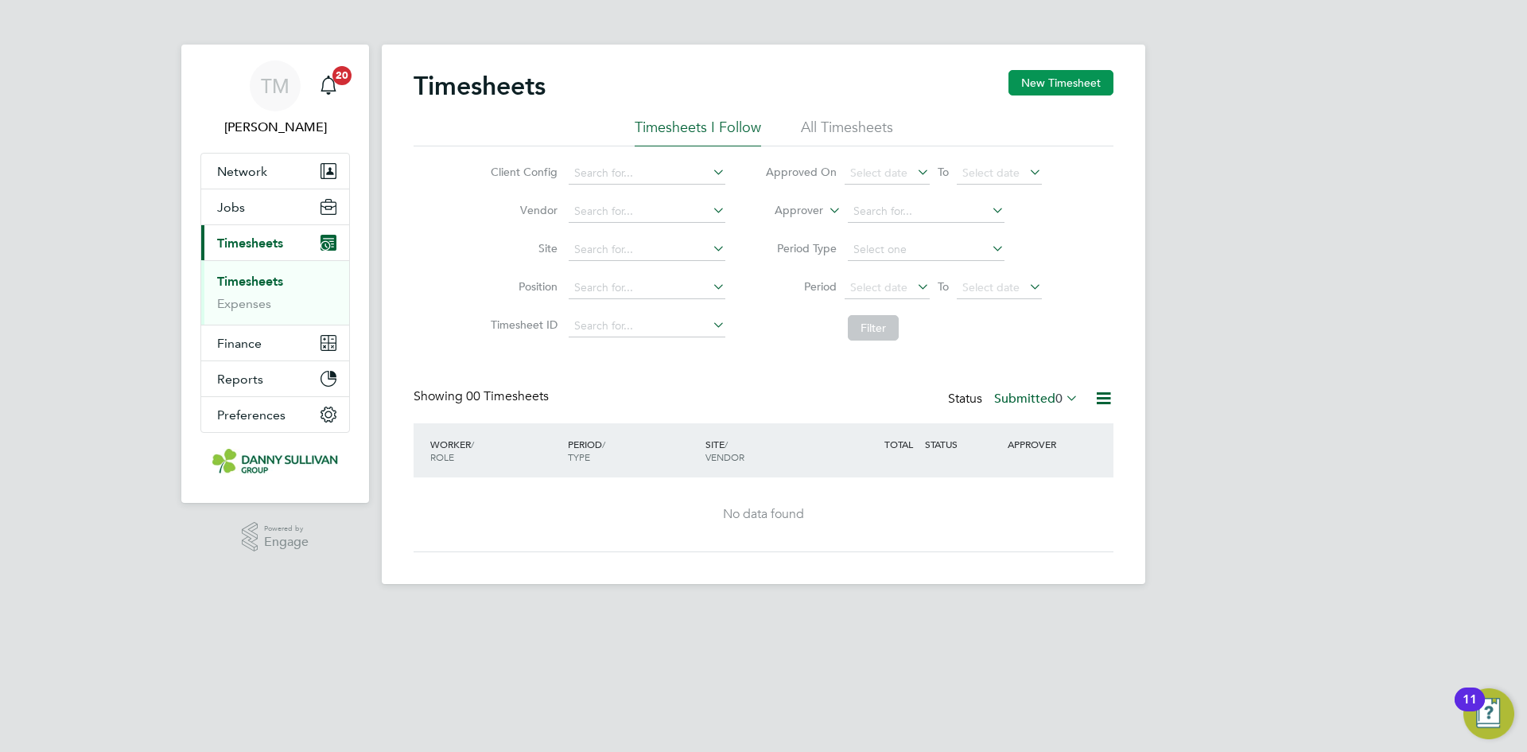
click at [1106, 75] on button "New Timesheet" at bounding box center [1061, 82] width 105 height 25
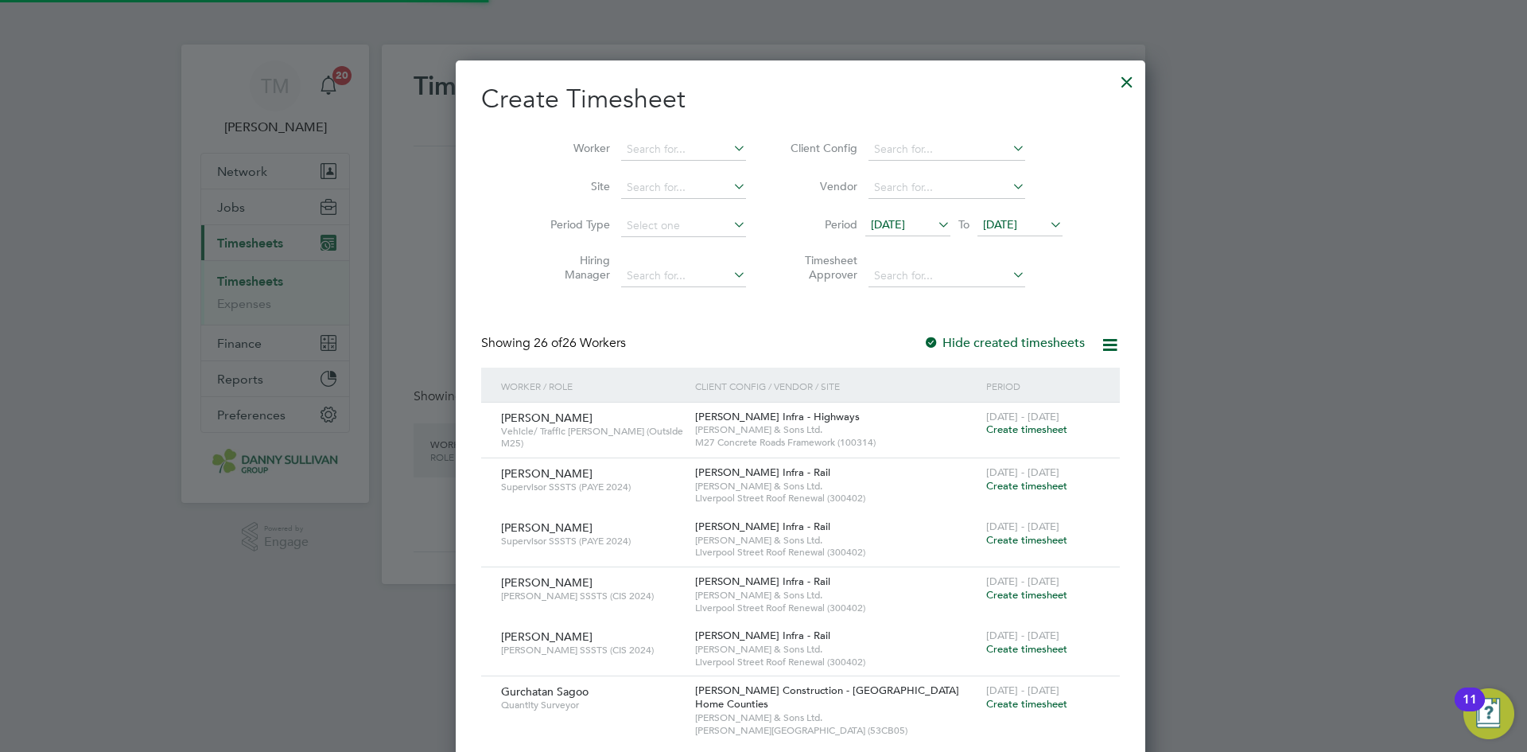
scroll to position [3057, 616]
click at [661, 126] on div "Worker Site Period Type Hiring Manager Client Config Vendor Period [DATE] To [D…" at bounding box center [800, 208] width 639 height 173
click at [641, 149] on input at bounding box center [683, 149] width 125 height 22
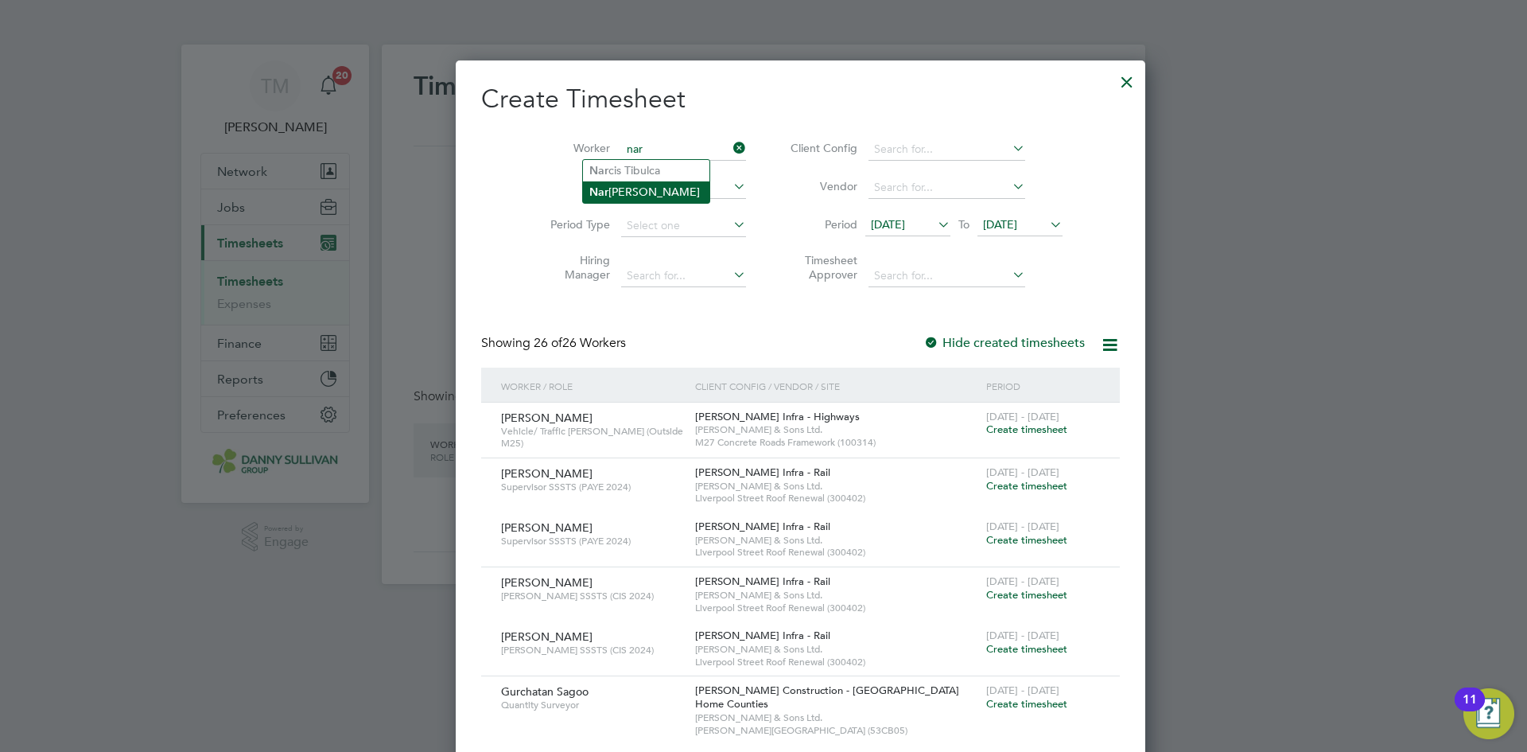
click at [659, 190] on li "Nar [PERSON_NAME]" at bounding box center [646, 191] width 126 height 21
type input "[PERSON_NAME]"
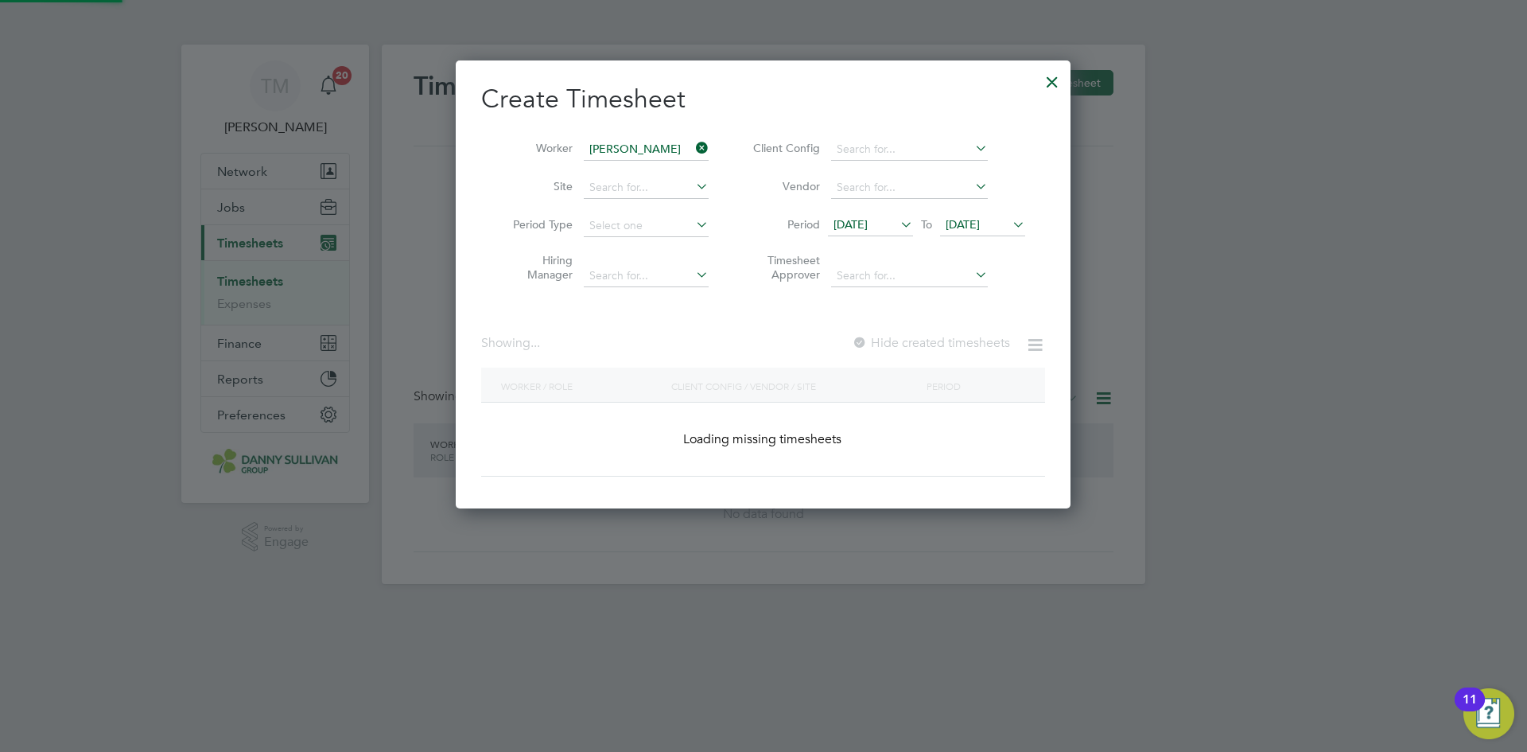
scroll to position [449, 616]
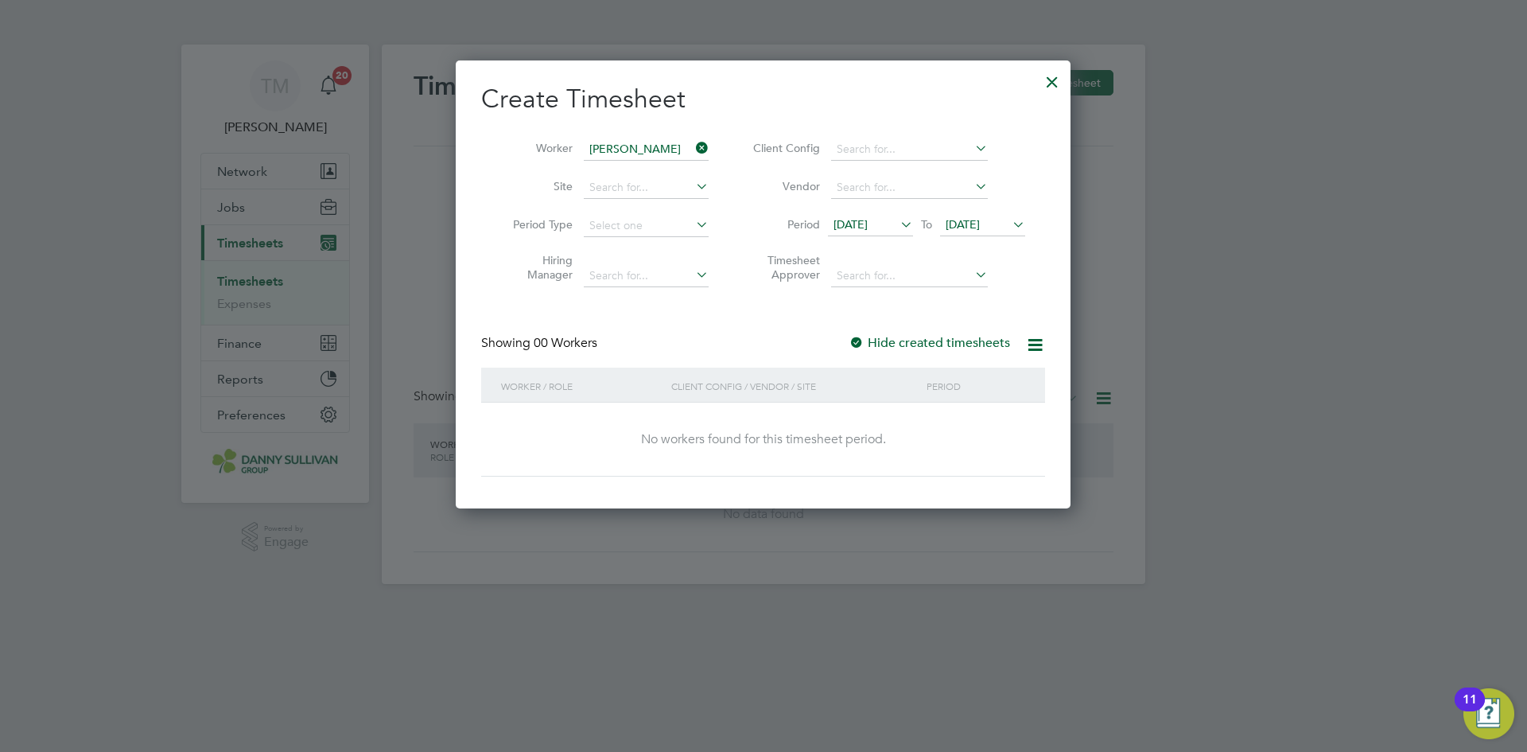
click at [1048, 84] on div at bounding box center [1052, 78] width 29 height 29
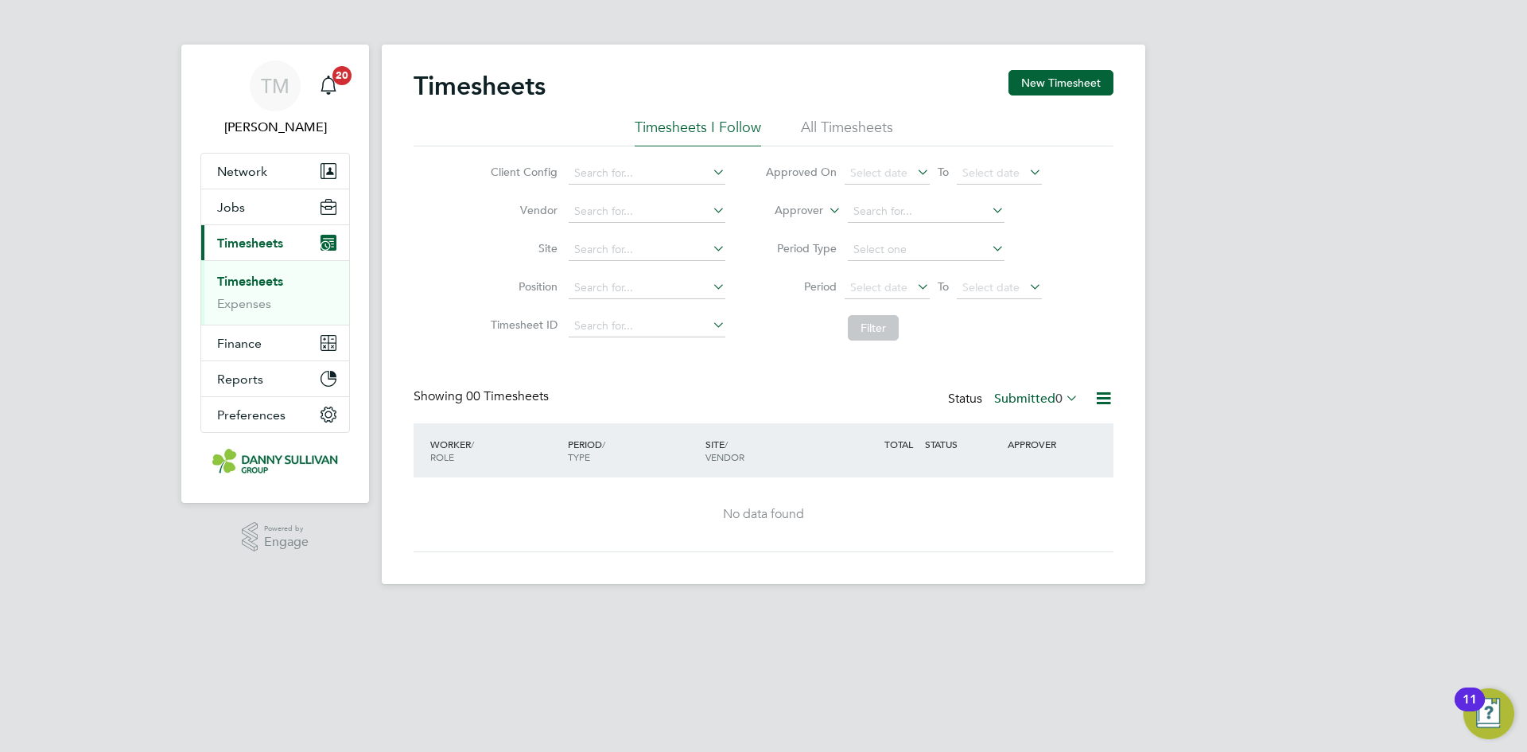
click at [263, 280] on link "Timesheets" at bounding box center [250, 281] width 66 height 15
click at [255, 274] on link "Timesheets" at bounding box center [250, 281] width 66 height 15
click at [255, 277] on link "Timesheets" at bounding box center [250, 281] width 66 height 15
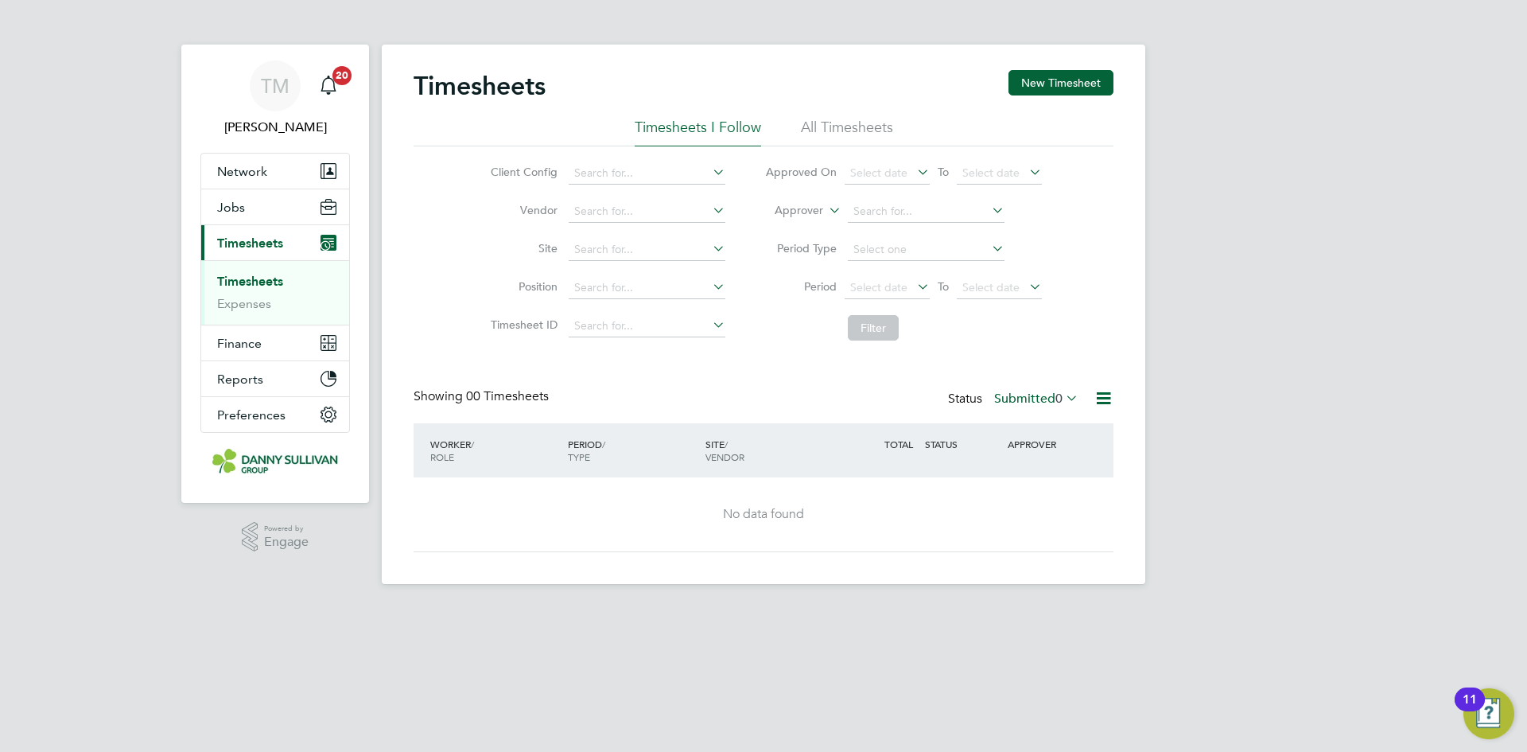
click at [253, 258] on button "Current page: Timesheets" at bounding box center [275, 242] width 148 height 35
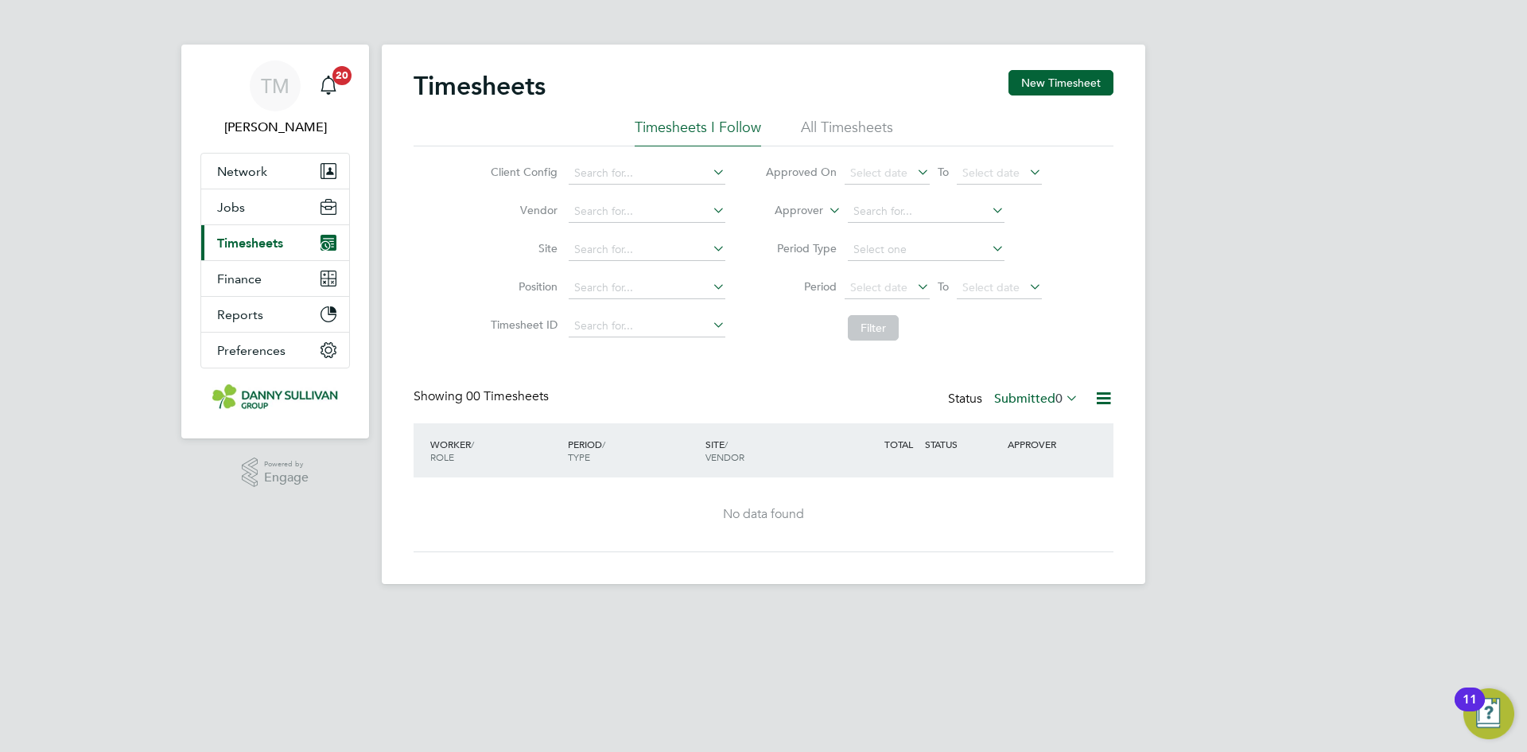
click at [254, 241] on span "Timesheets" at bounding box center [250, 242] width 66 height 15
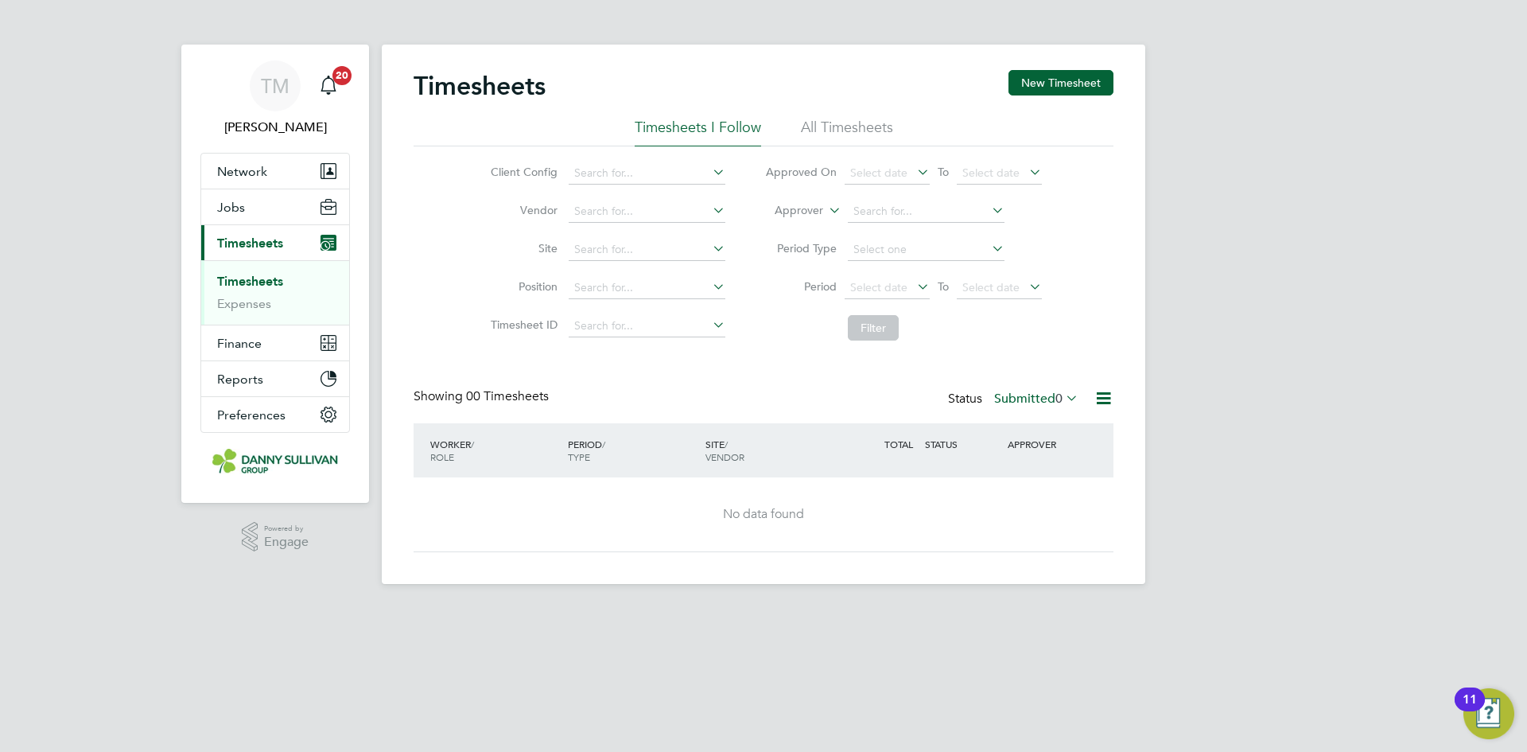
click at [254, 241] on span "Timesheets" at bounding box center [250, 242] width 66 height 15
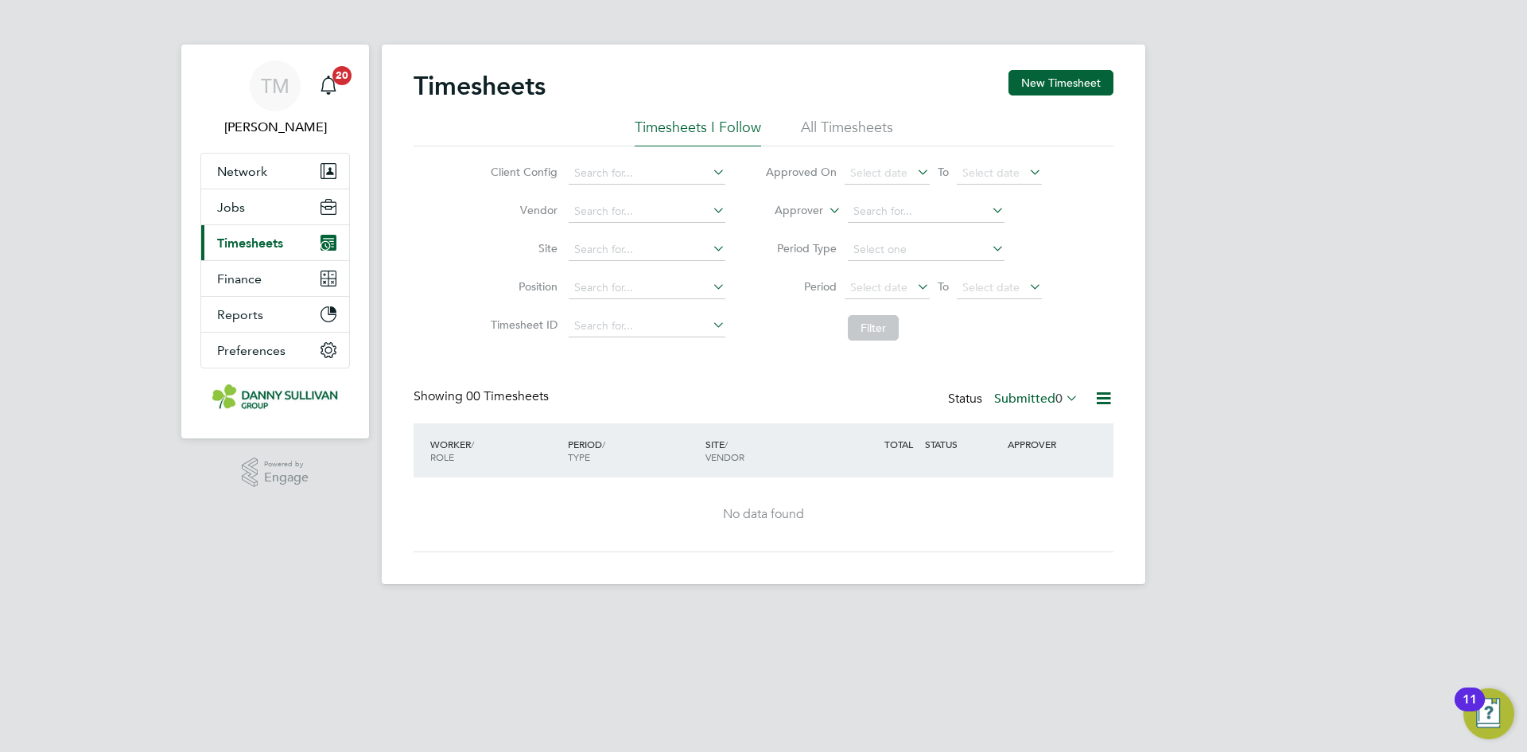
click at [250, 239] on span "Timesheets" at bounding box center [250, 242] width 66 height 15
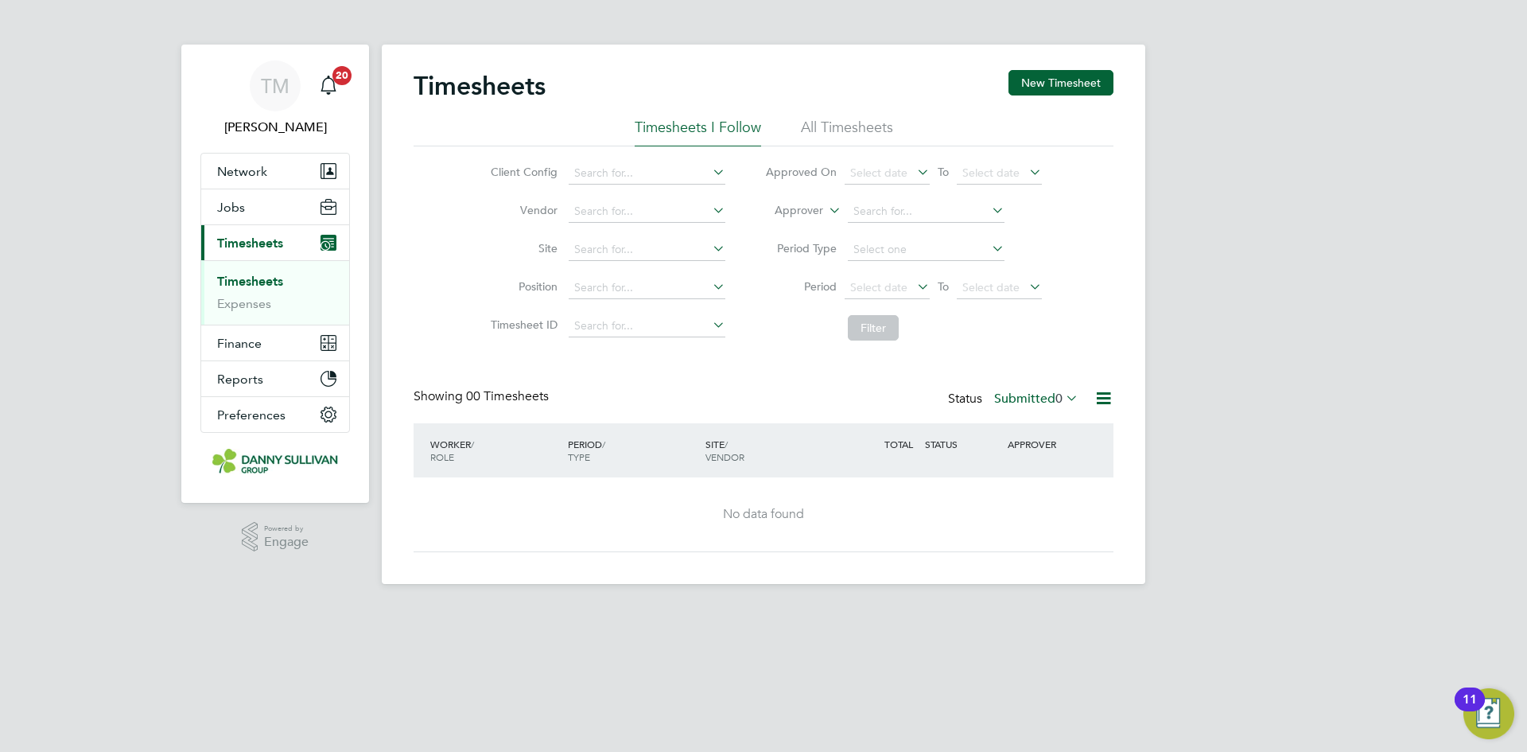
click at [259, 285] on link "Timesheets" at bounding box center [250, 281] width 66 height 15
click at [256, 166] on span "Network" at bounding box center [242, 171] width 50 height 15
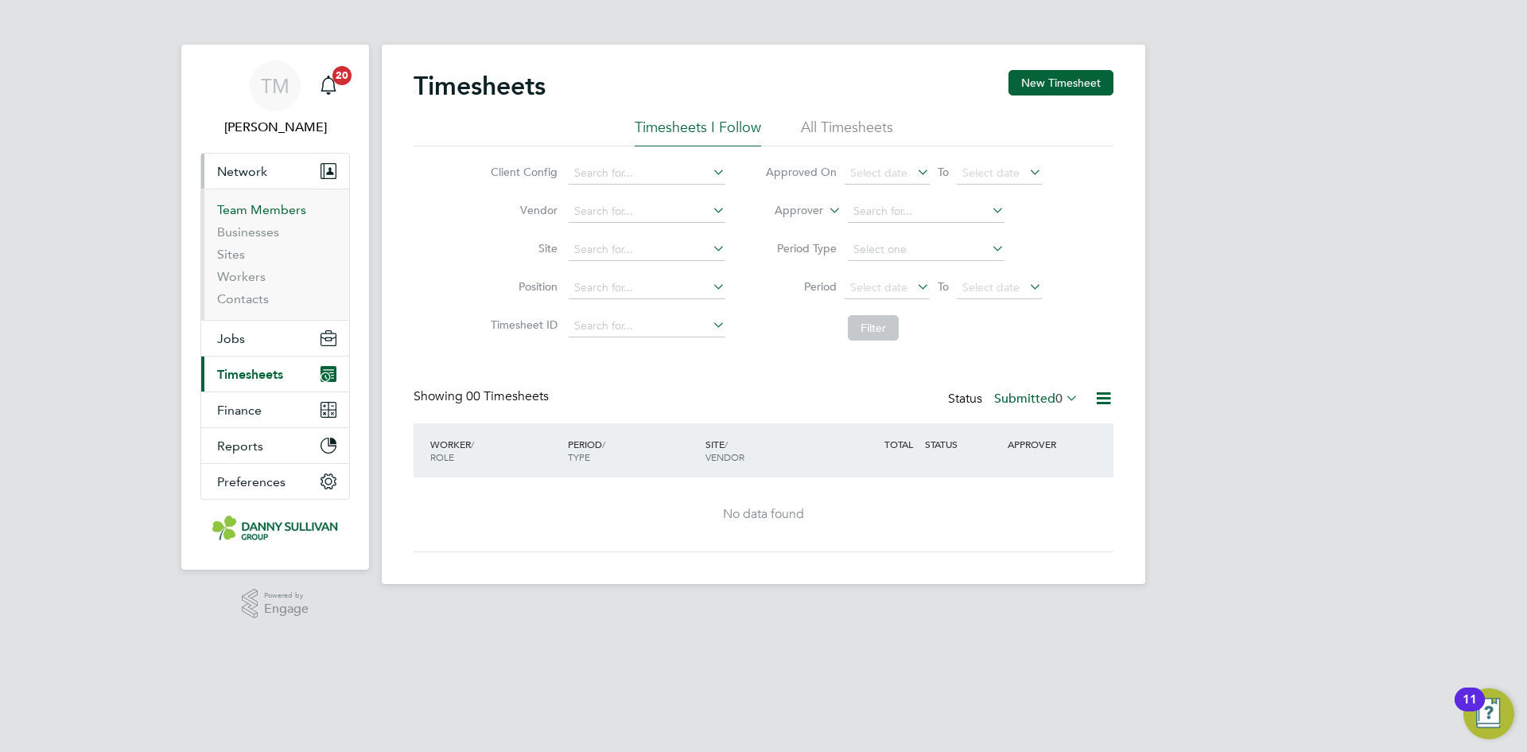
click at [249, 215] on link "Team Members" at bounding box center [261, 209] width 89 height 15
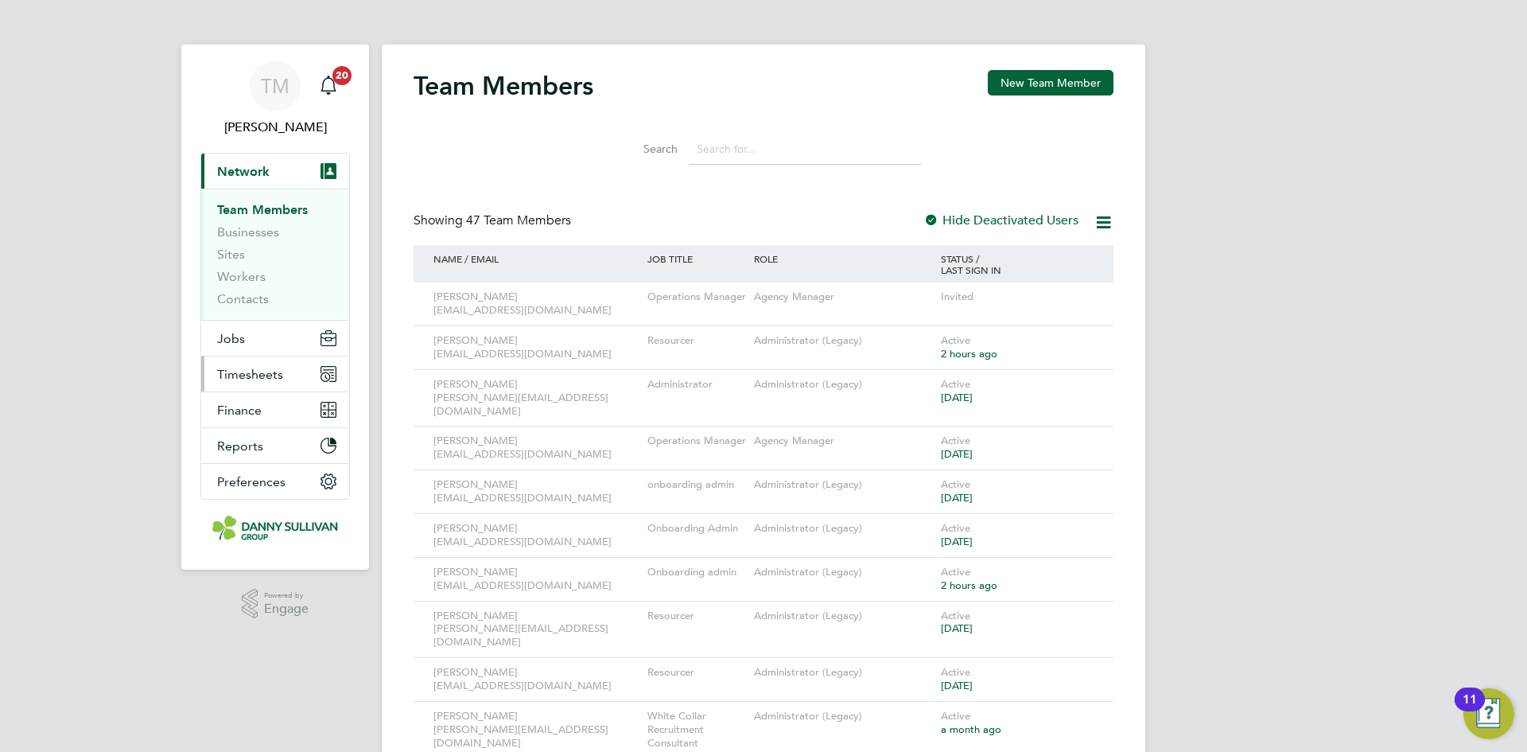
click at [243, 376] on span "Timesheets" at bounding box center [250, 374] width 66 height 15
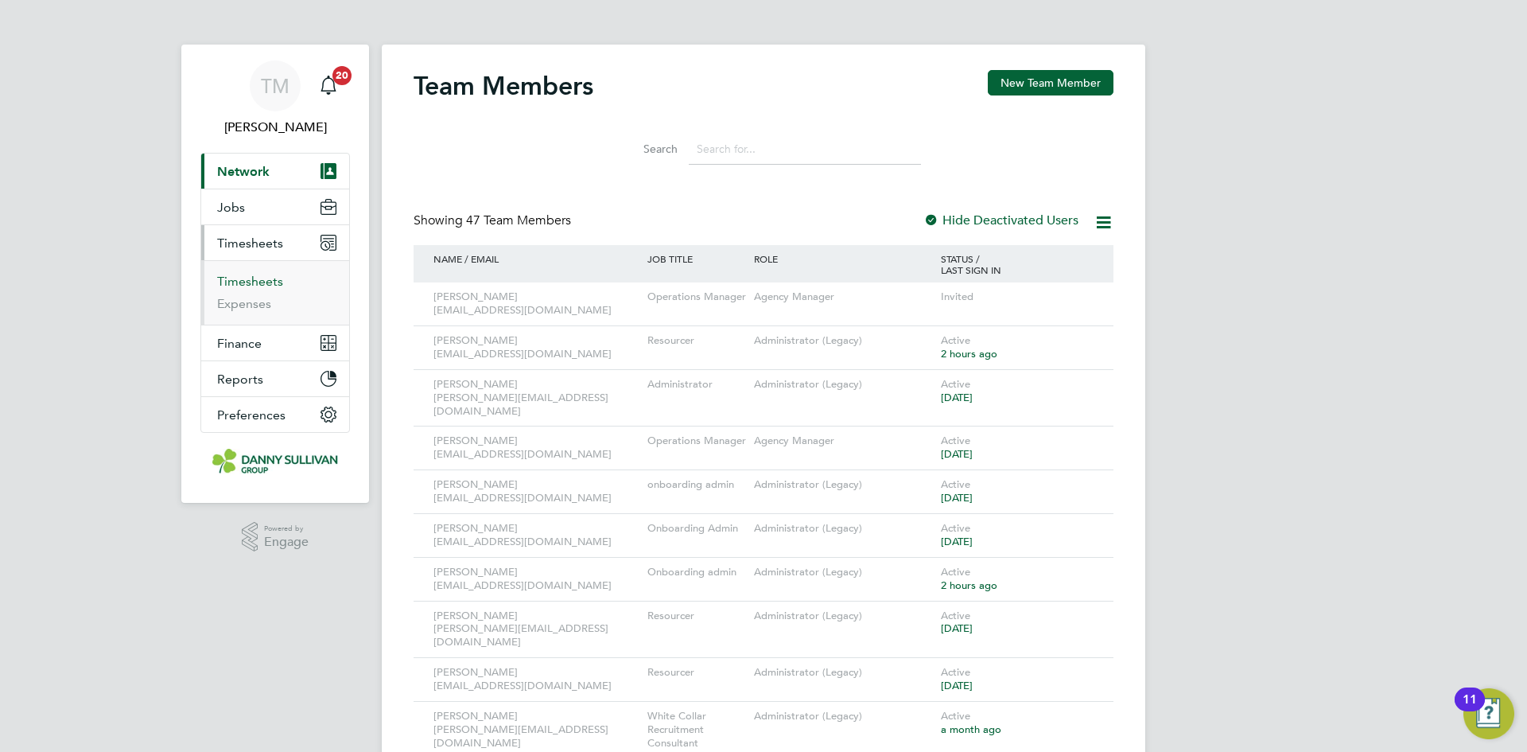
click at [259, 283] on link "Timesheets" at bounding box center [250, 281] width 66 height 15
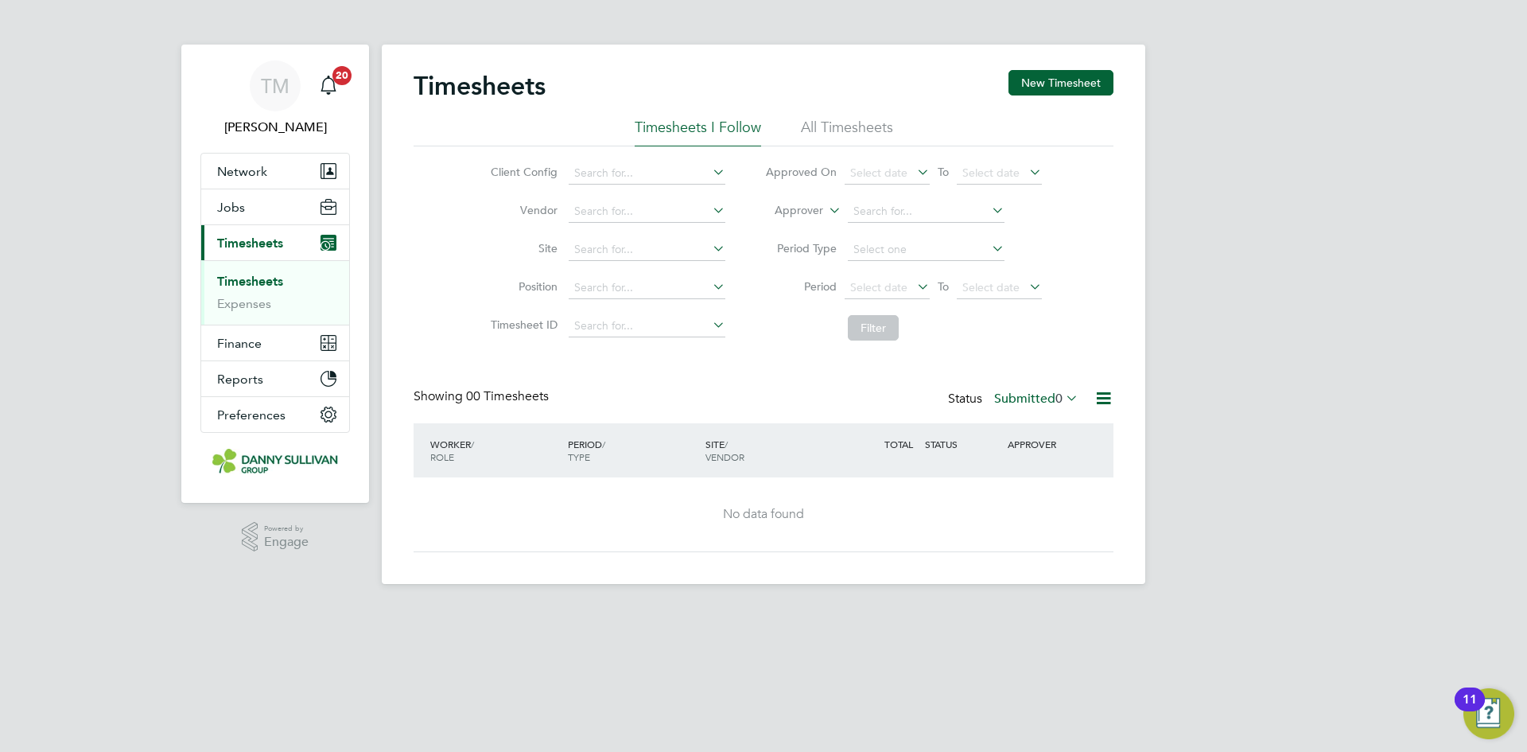
click at [1114, 85] on div "Timesheets New Timesheet Timesheets I Follow All Timesheets Client Config Vendo…" at bounding box center [764, 314] width 764 height 539
click at [1070, 81] on button "New Timesheet" at bounding box center [1061, 82] width 105 height 25
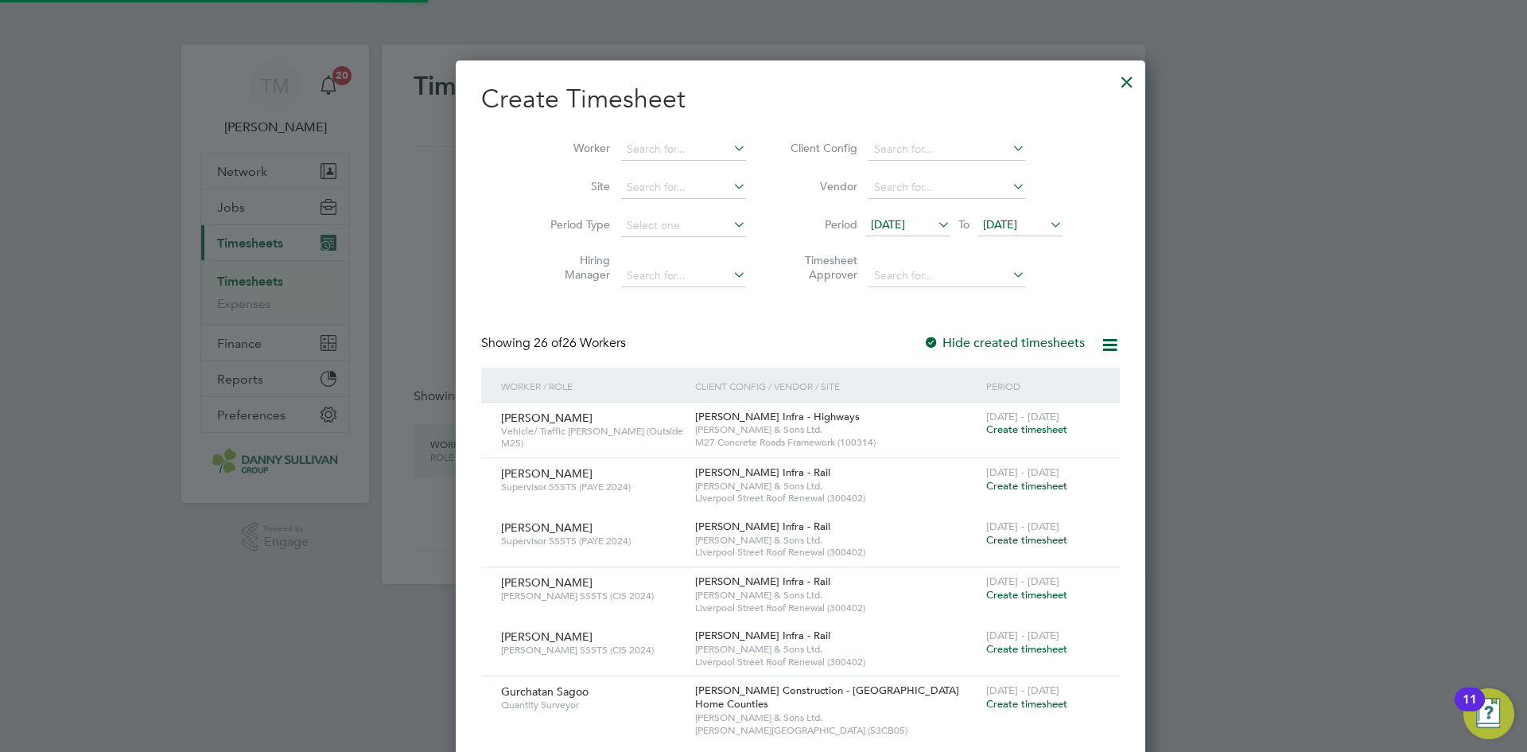
scroll to position [3057, 616]
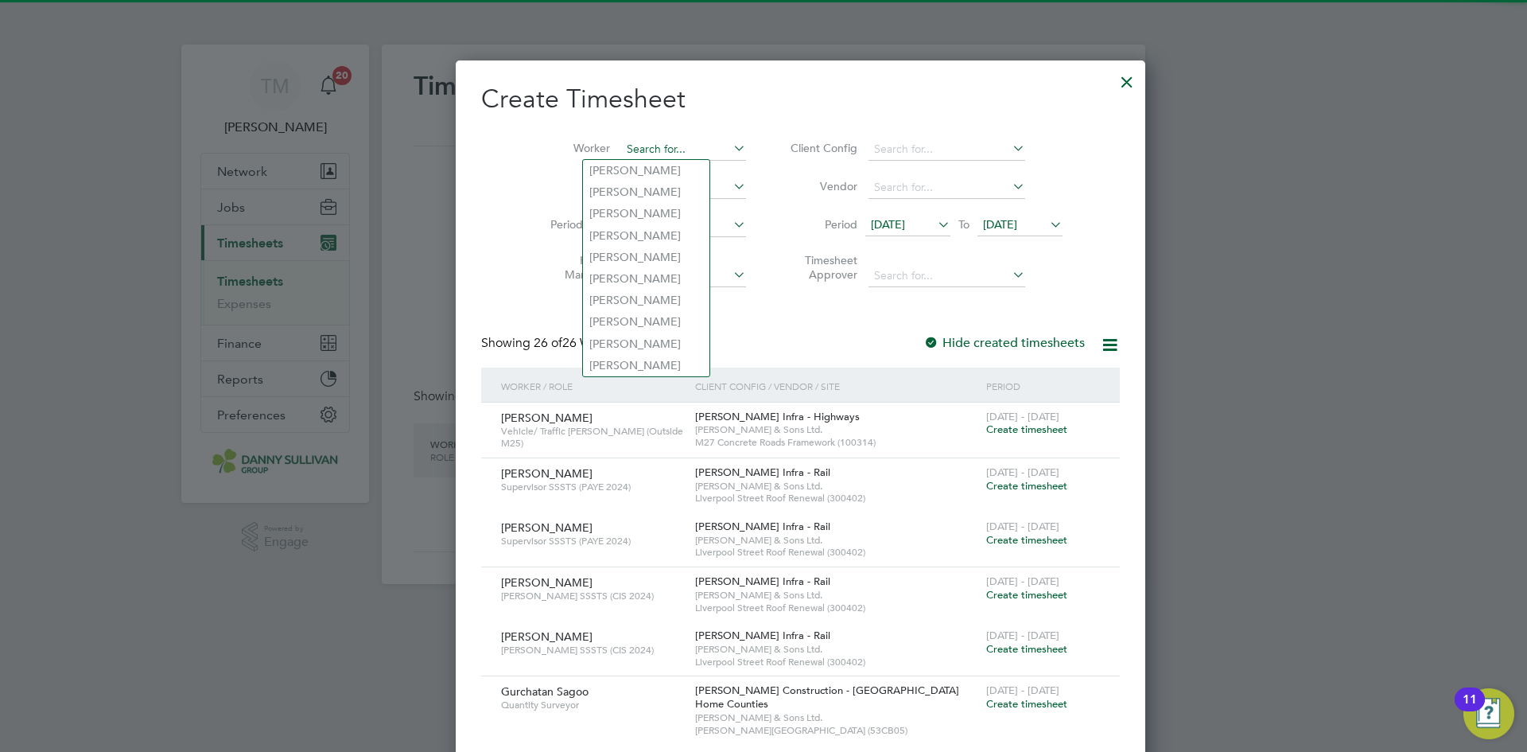
click at [621, 144] on input at bounding box center [683, 149] width 125 height 22
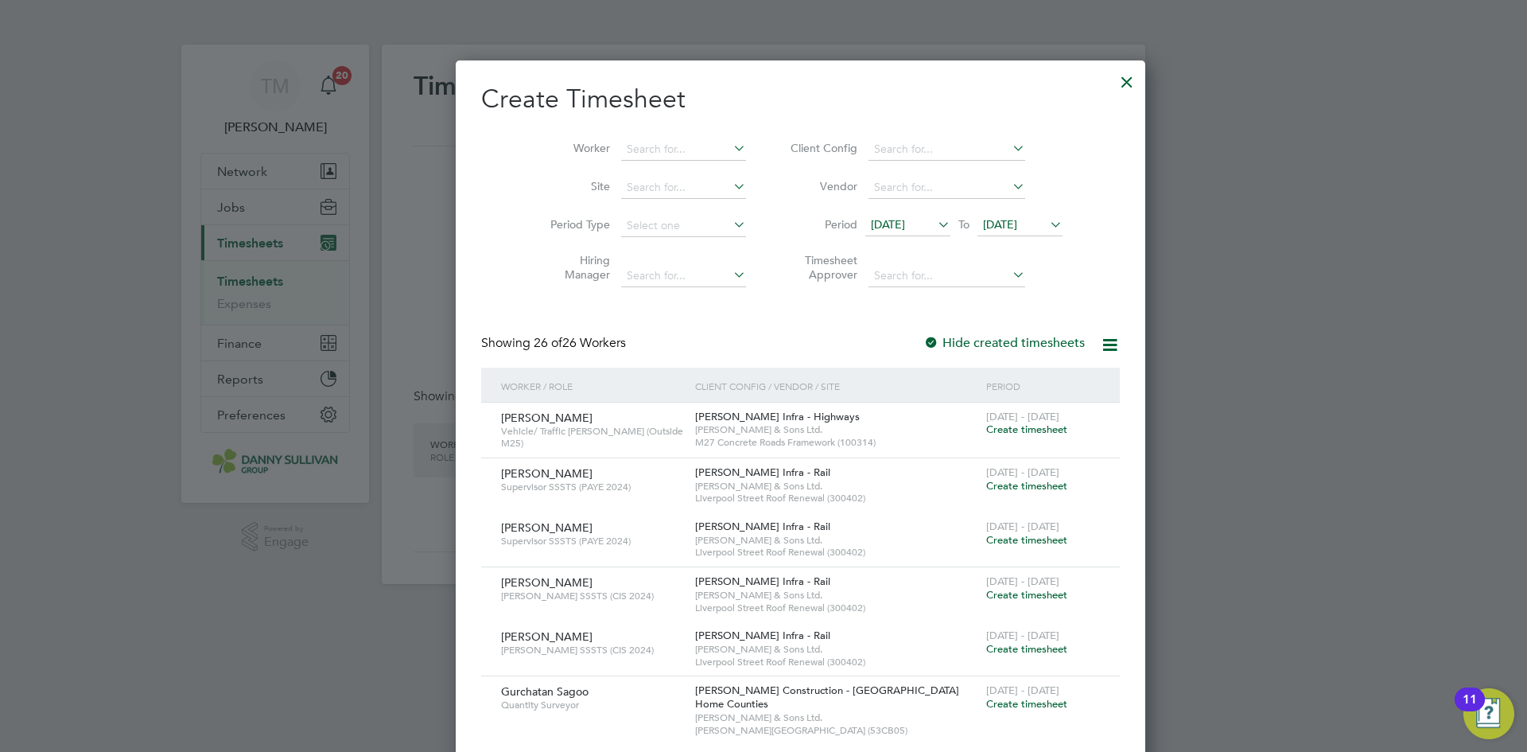
click at [563, 177] on li "Site" at bounding box center [642, 188] width 247 height 38
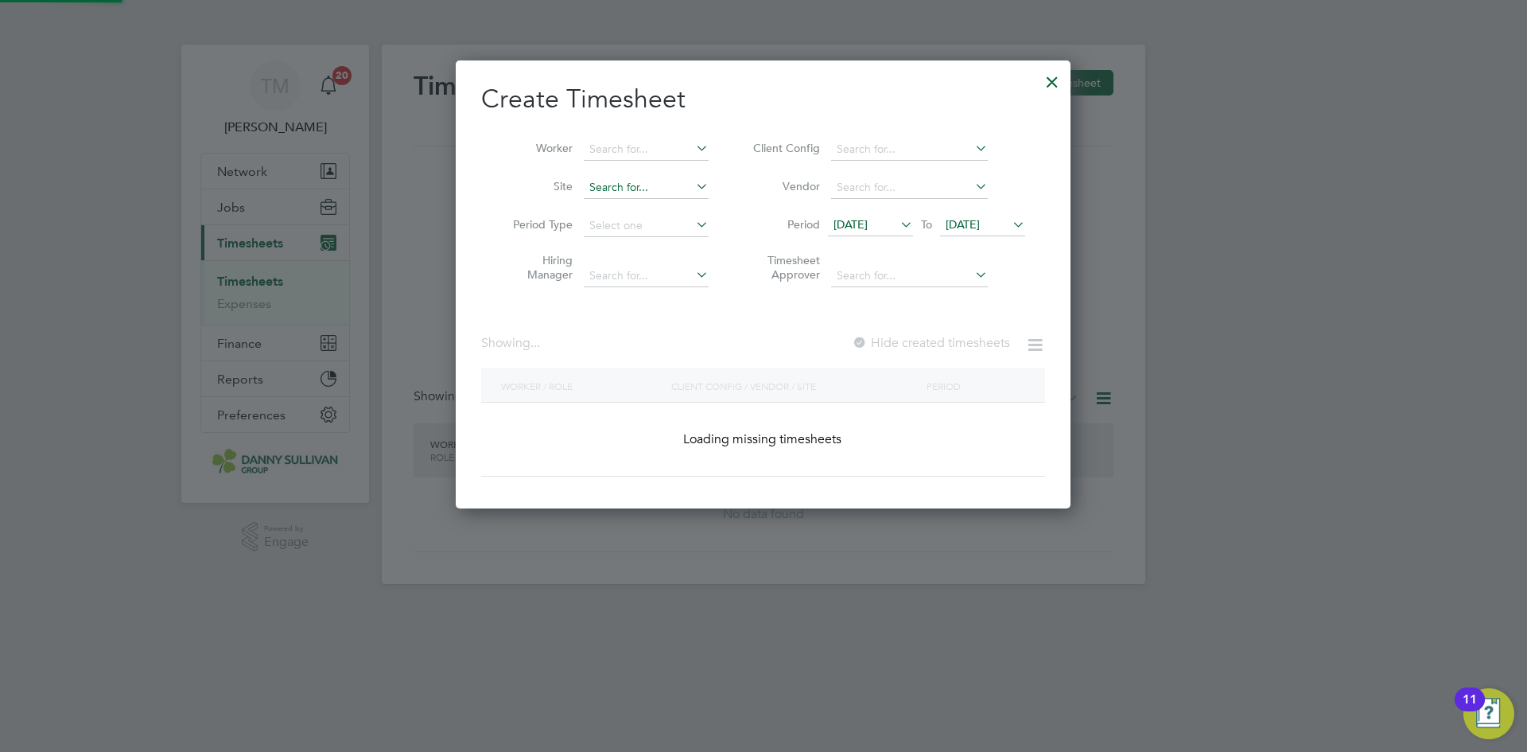
click at [605, 189] on input at bounding box center [646, 188] width 125 height 22
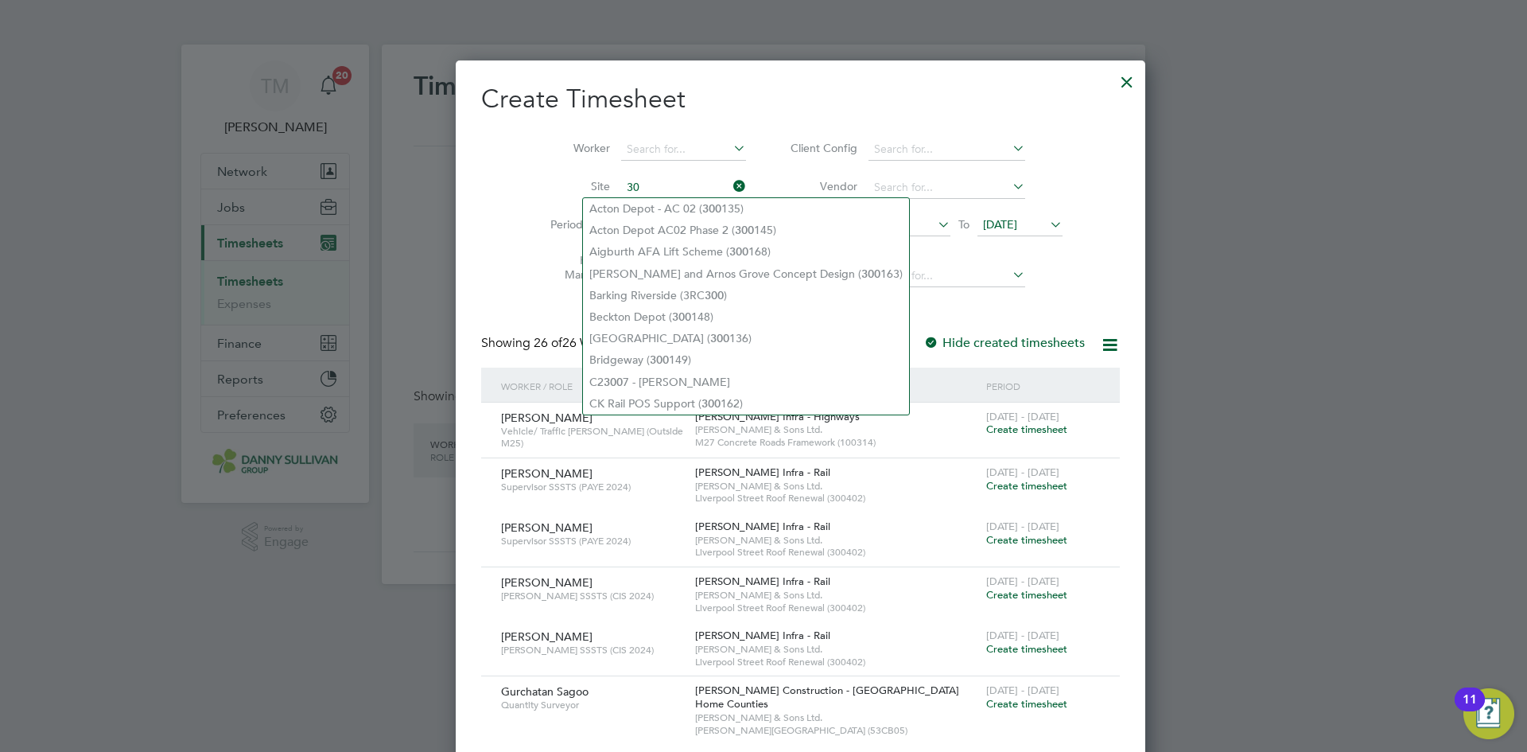
type input "3"
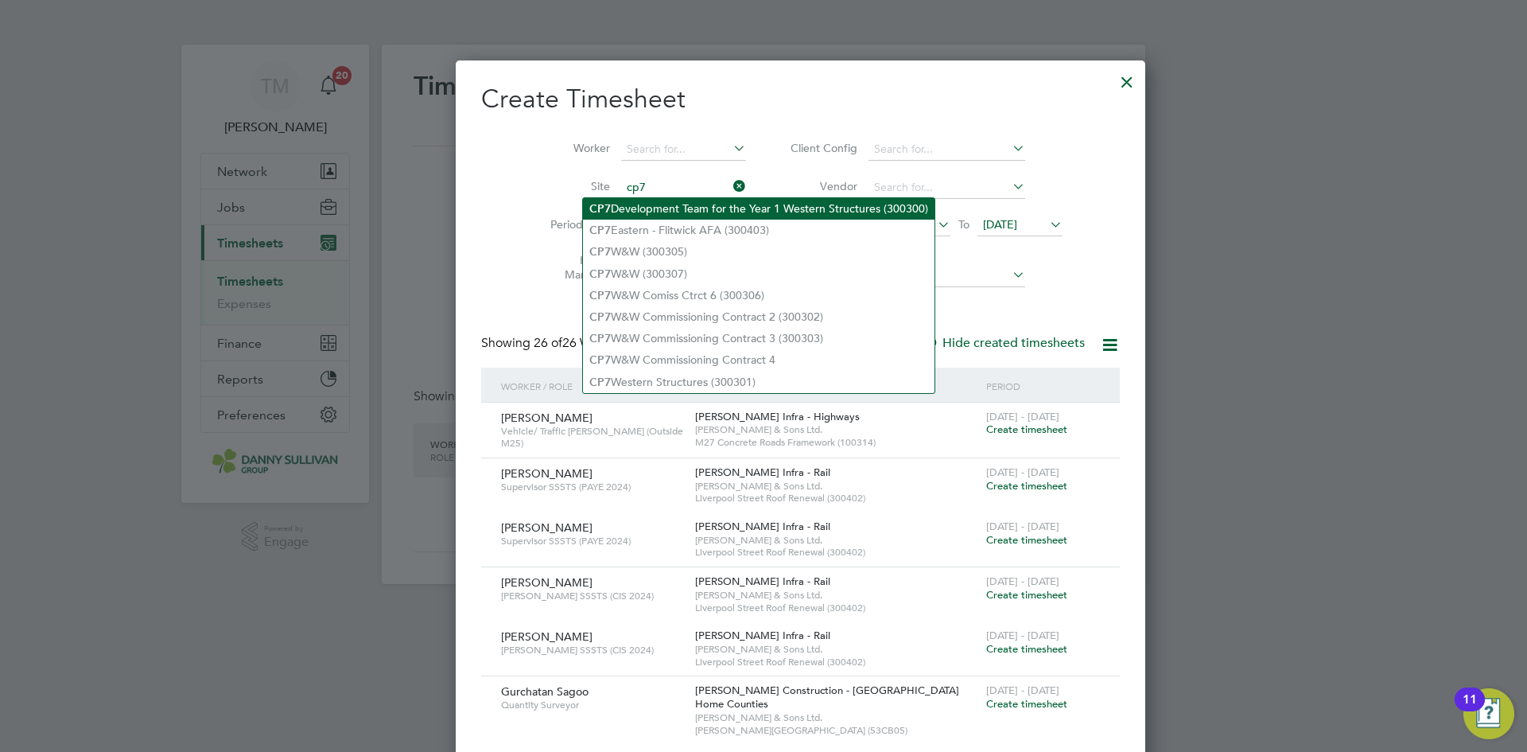
click at [650, 209] on li "CP7 Development Team for the Year 1 Western Structures (300300)" at bounding box center [759, 208] width 352 height 21
type input "CP7 Development Team for the Year 1 Western Structures (300300)"
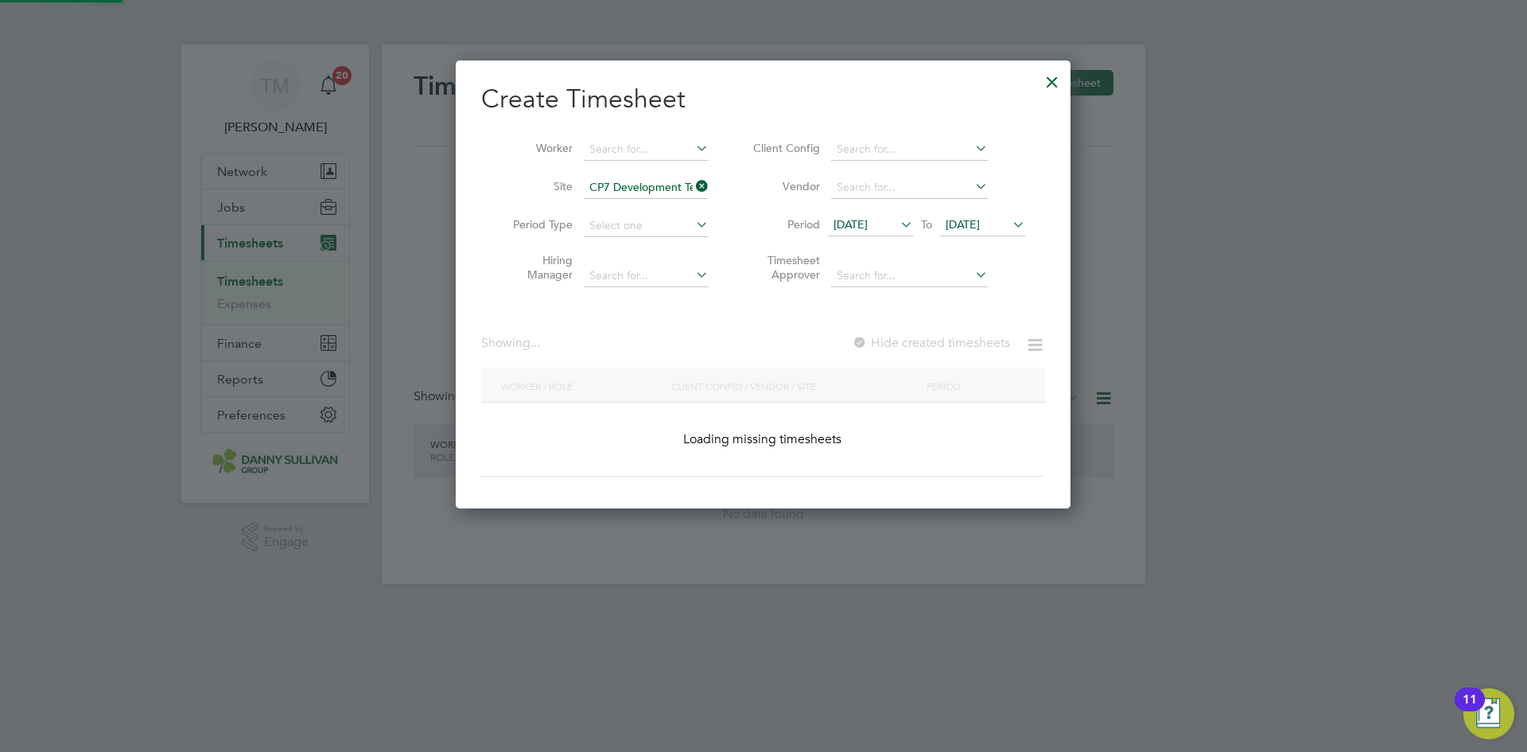
scroll to position [449, 616]
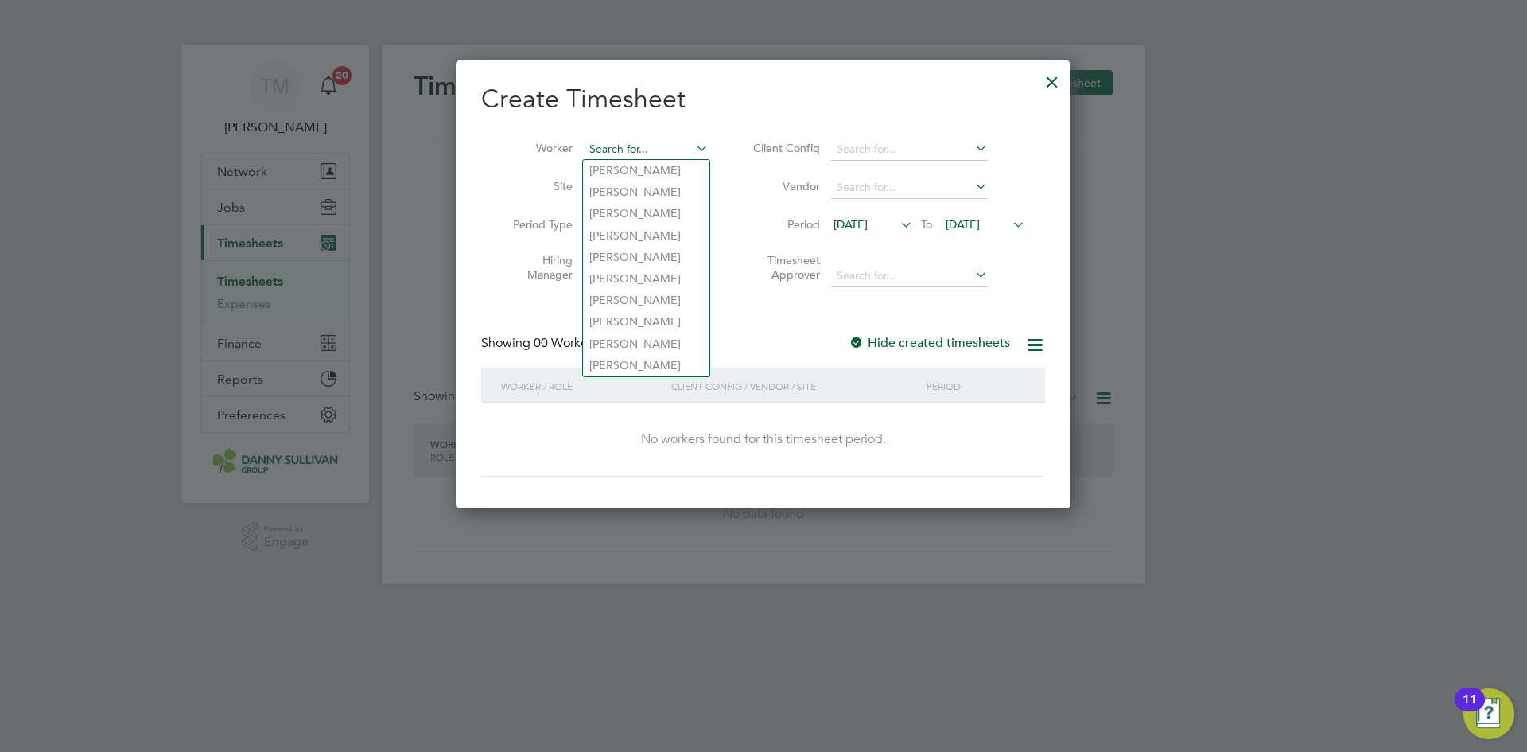
click at [633, 142] on input at bounding box center [646, 149] width 125 height 22
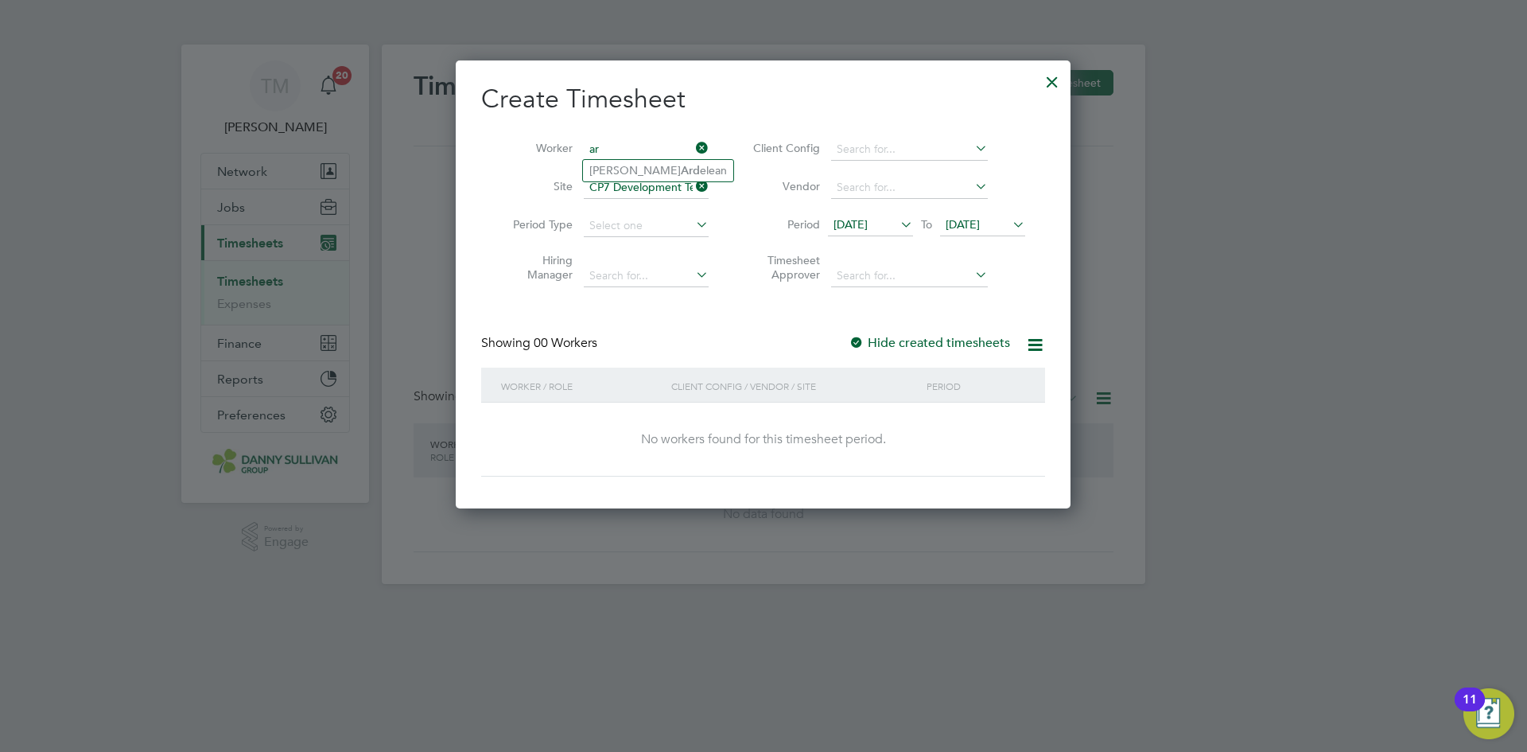
type input "a"
click at [651, 311] on li "[PERSON_NAME]" at bounding box center [657, 321] width 148 height 21
type input "[PERSON_NAME]"
click at [1052, 81] on div at bounding box center [1052, 78] width 29 height 29
